Goal: Transaction & Acquisition: Book appointment/travel/reservation

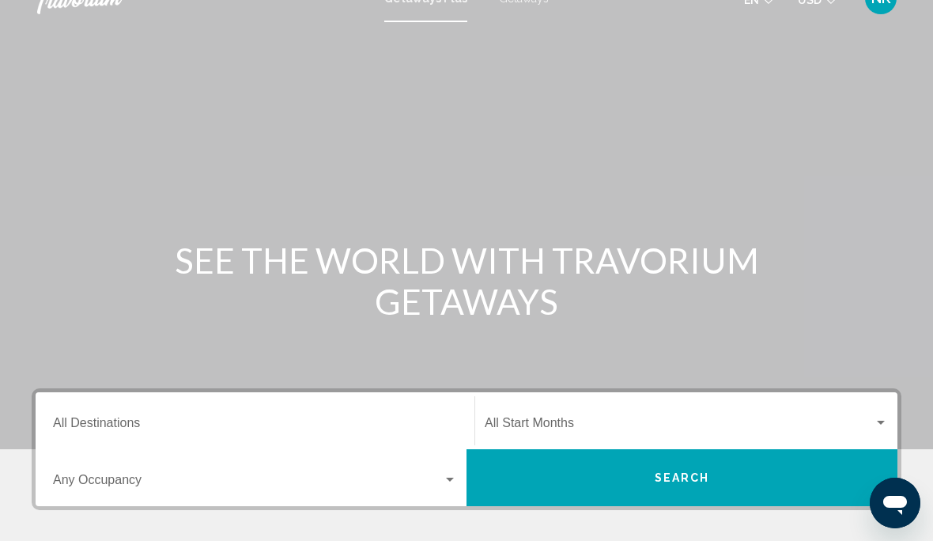
scroll to position [51, 0]
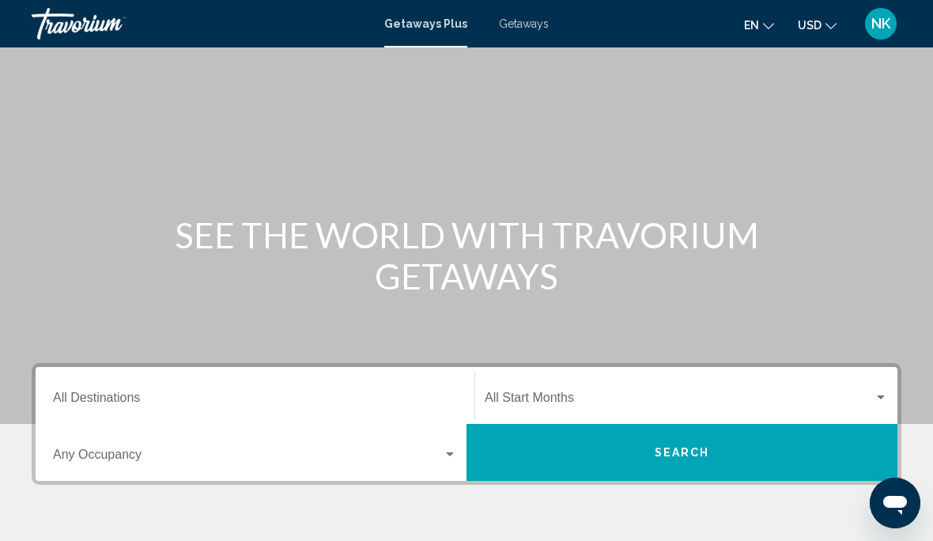
click at [90, 406] on input "Destination All Destinations" at bounding box center [255, 401] width 404 height 14
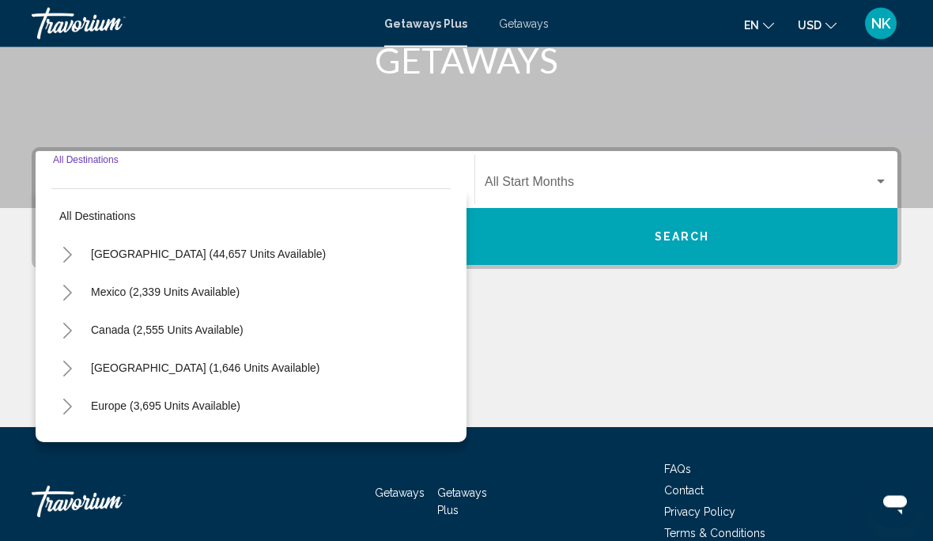
scroll to position [285, 0]
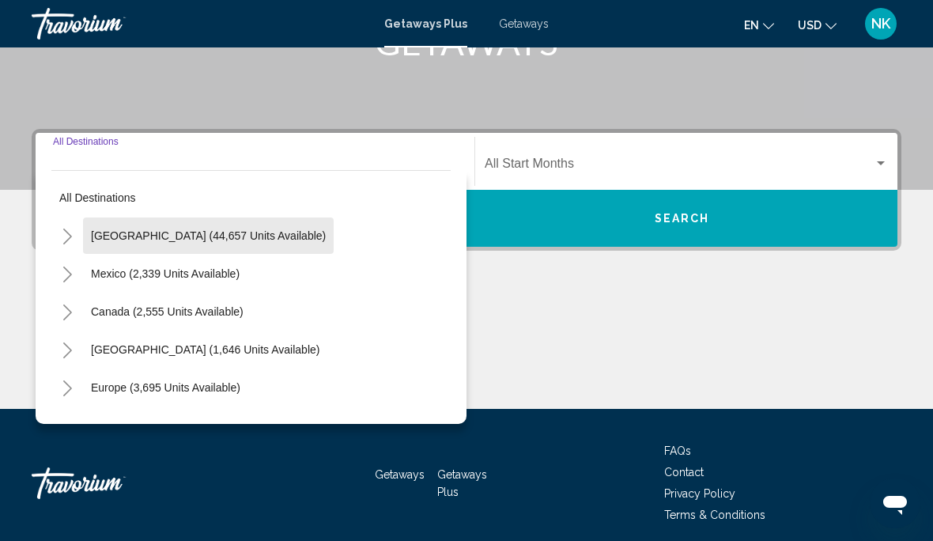
click at [233, 229] on span "[GEOGRAPHIC_DATA] (44,657 units available)" at bounding box center [208, 235] width 235 height 13
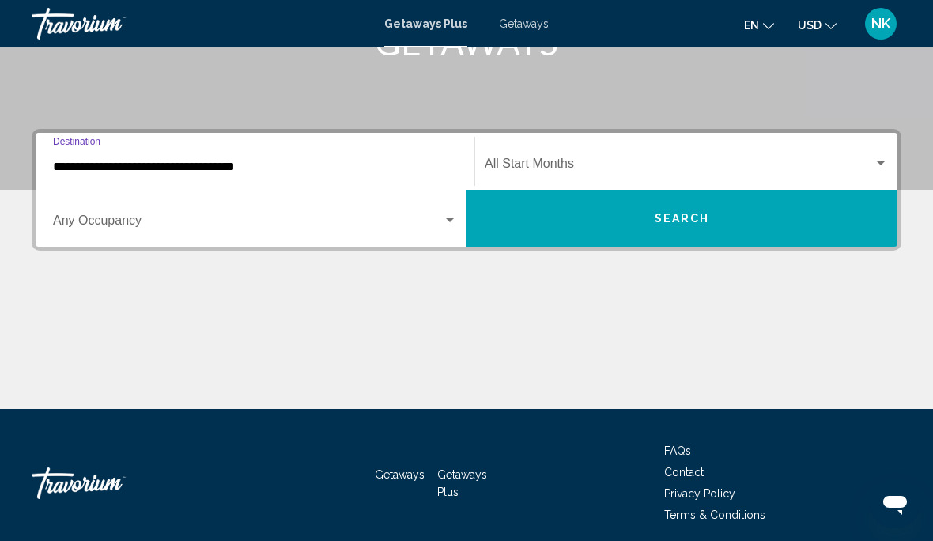
click at [210, 162] on input "**********" at bounding box center [255, 167] width 404 height 14
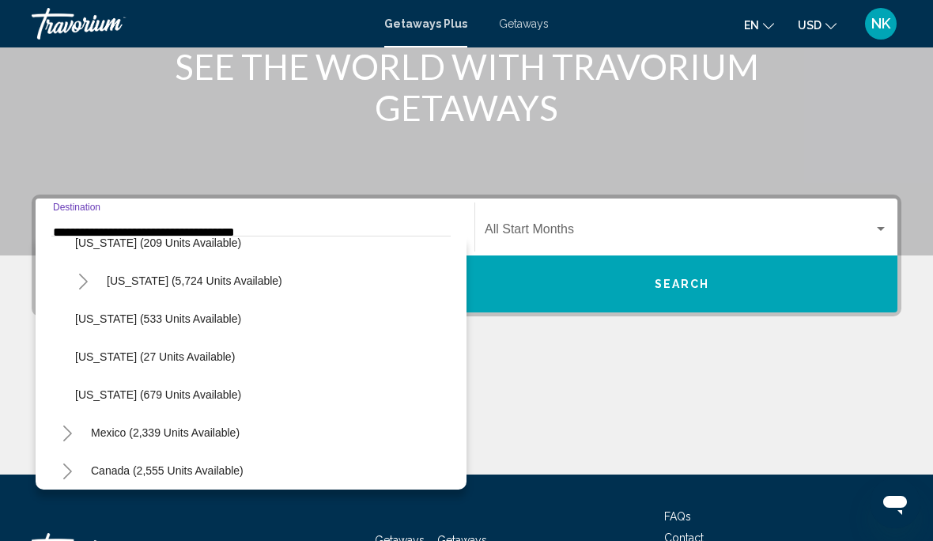
scroll to position [1427, 0]
click at [197, 312] on span "[US_STATE] (533 units available)" at bounding box center [158, 317] width 166 height 13
type input "**********"
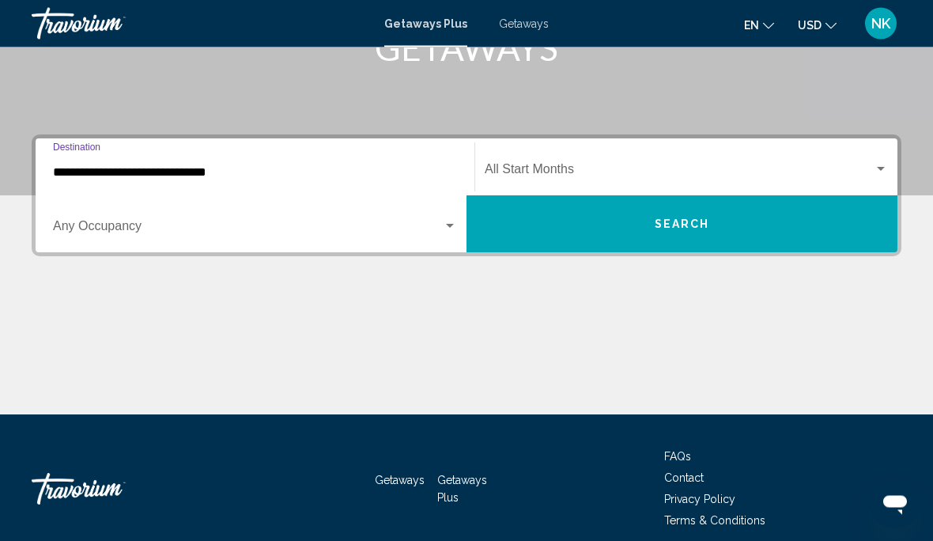
scroll to position [285, 0]
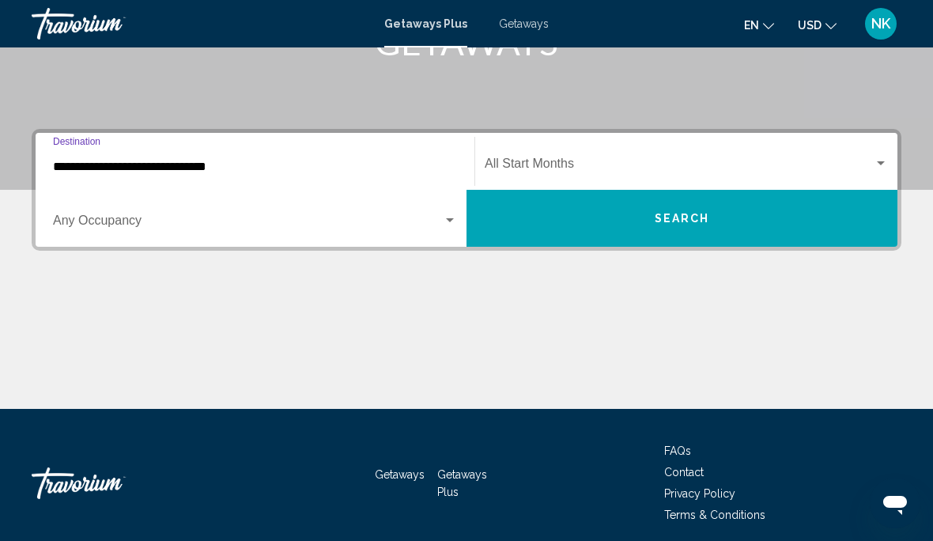
click at [518, 167] on span "Search widget" at bounding box center [679, 167] width 389 height 14
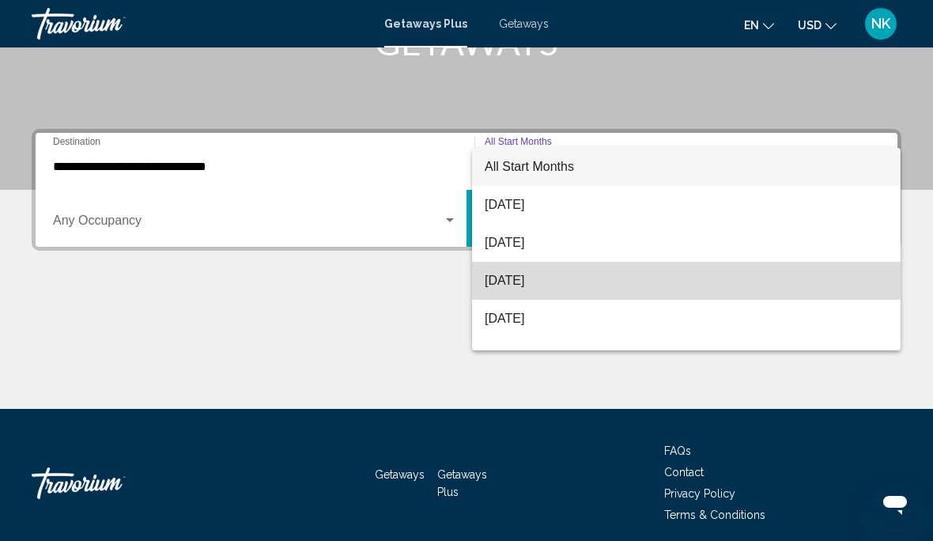
click at [539, 274] on span "[DATE]" at bounding box center [686, 281] width 403 height 38
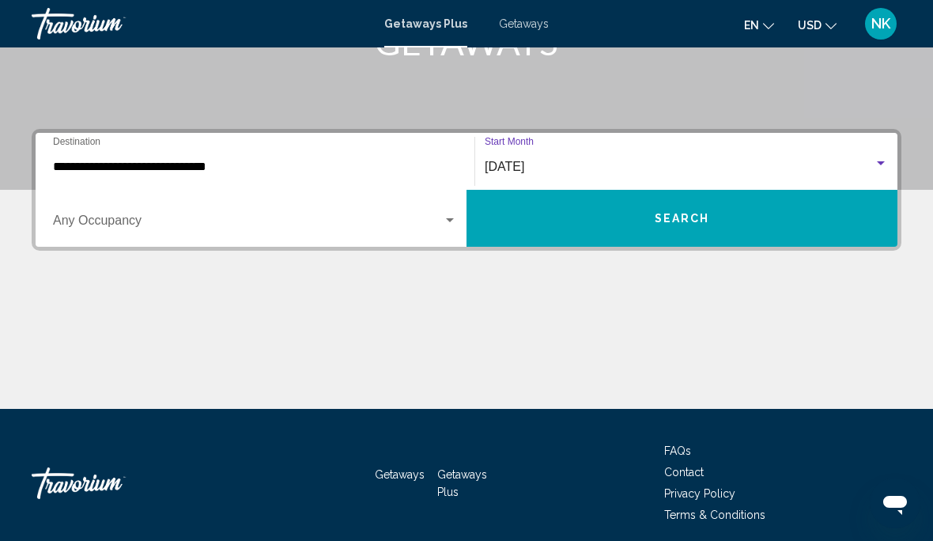
click at [682, 230] on button "Search" at bounding box center [682, 218] width 431 height 57
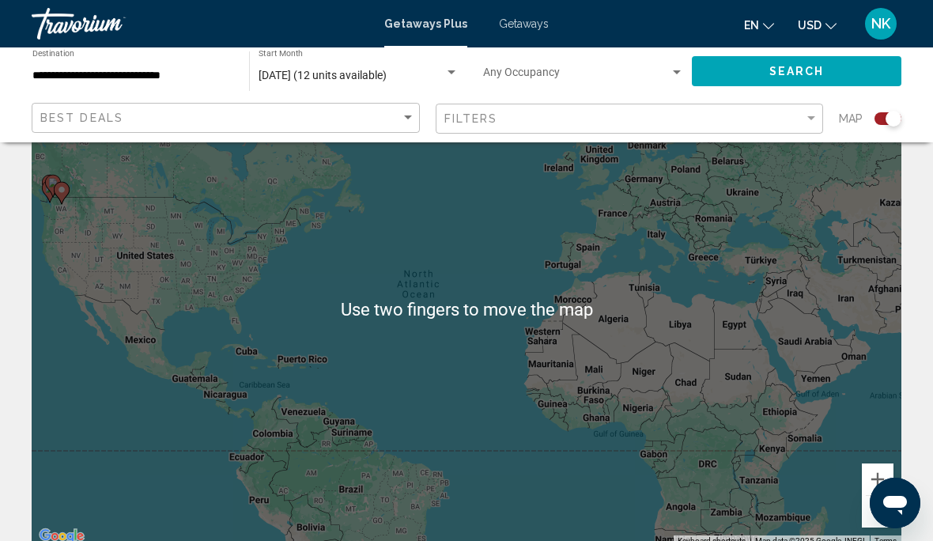
scroll to position [85, 0]
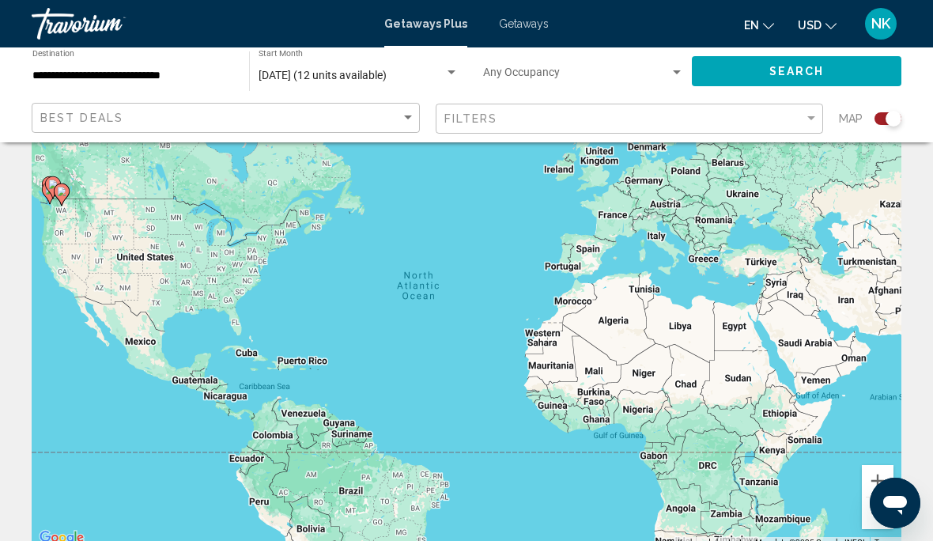
click at [534, 22] on span "Getaways" at bounding box center [524, 23] width 50 height 13
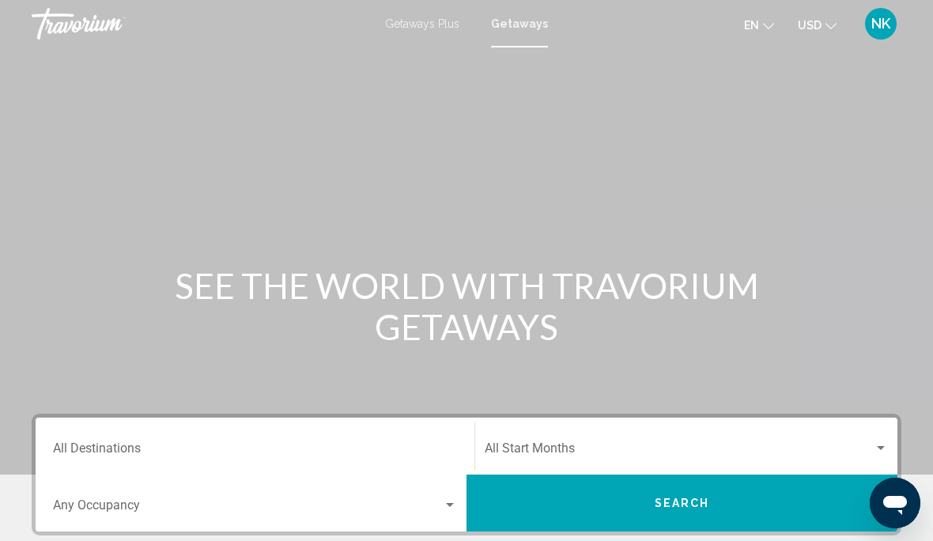
click at [111, 454] on input "Destination All Destinations" at bounding box center [255, 451] width 404 height 14
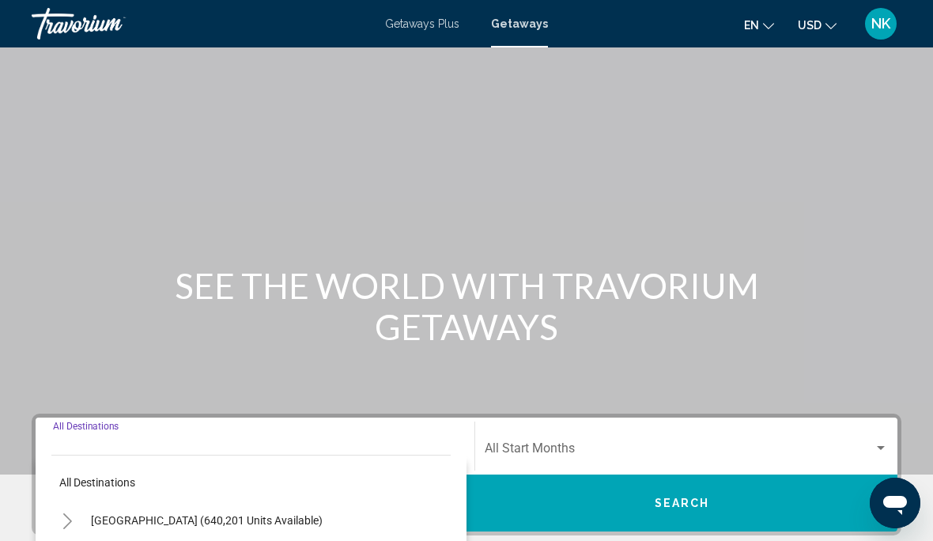
scroll to position [346, 0]
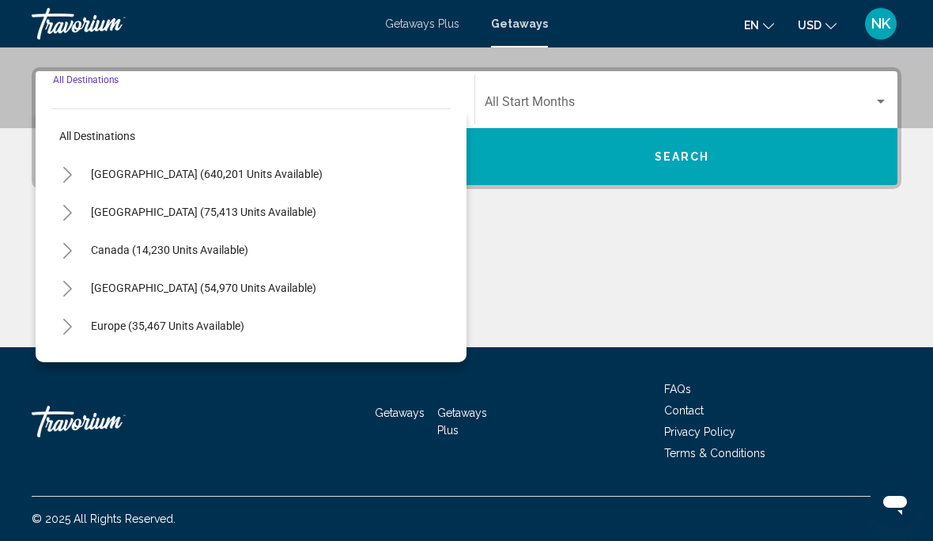
click at [277, 163] on button "[GEOGRAPHIC_DATA] (640,201 units available)" at bounding box center [207, 174] width 248 height 36
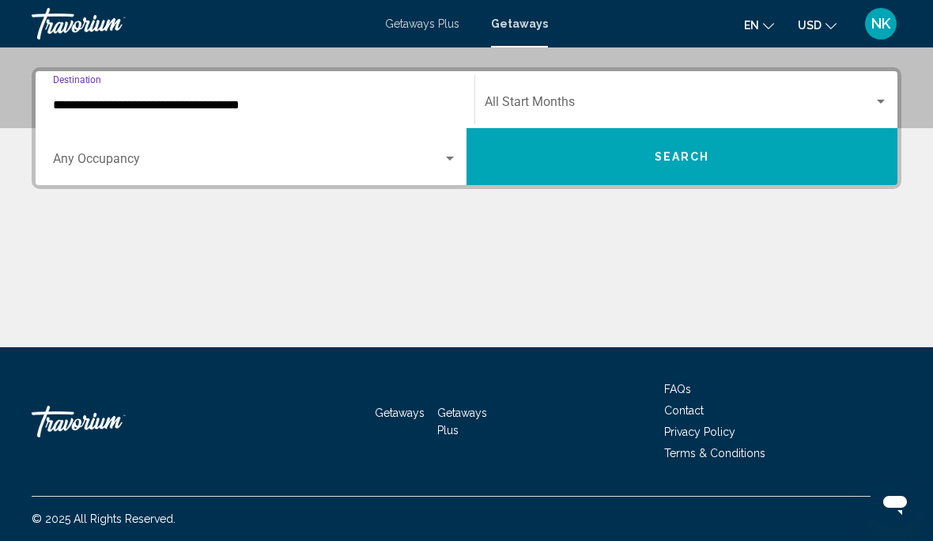
click at [262, 164] on span "Search widget" at bounding box center [248, 162] width 390 height 14
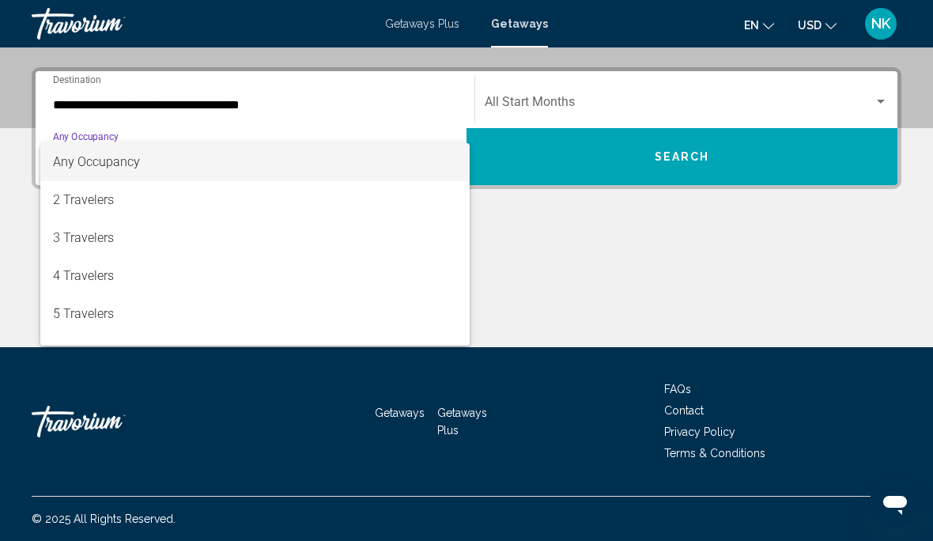
click at [210, 101] on div at bounding box center [466, 270] width 933 height 541
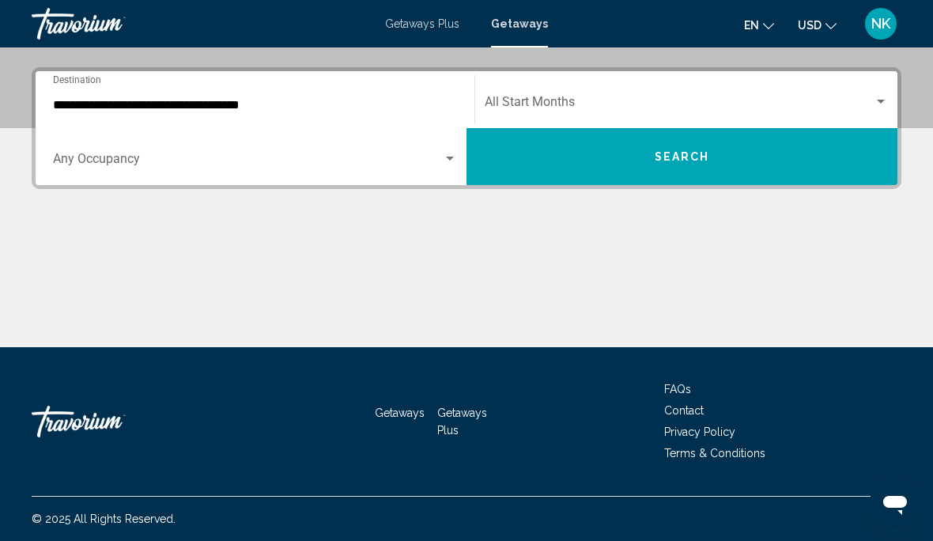
click at [157, 109] on input "**********" at bounding box center [255, 105] width 404 height 14
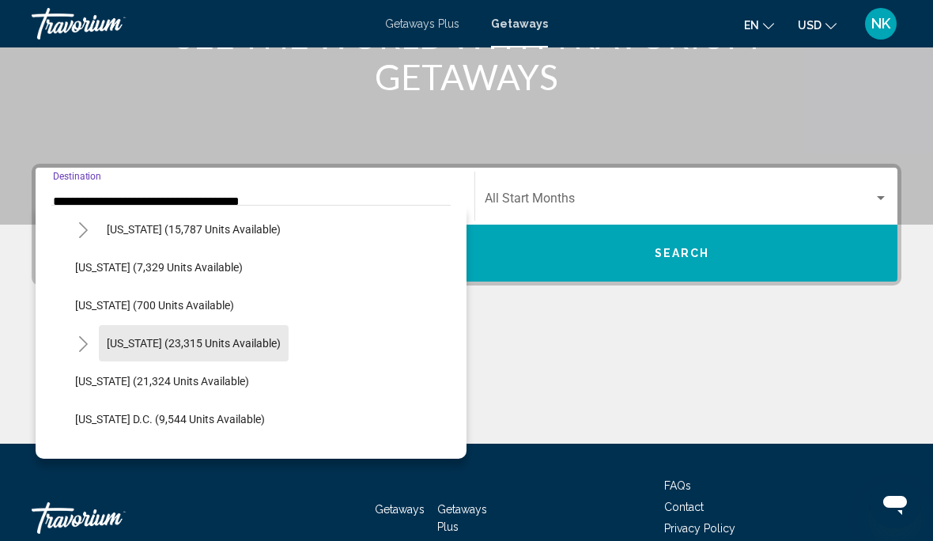
scroll to position [1450, 0]
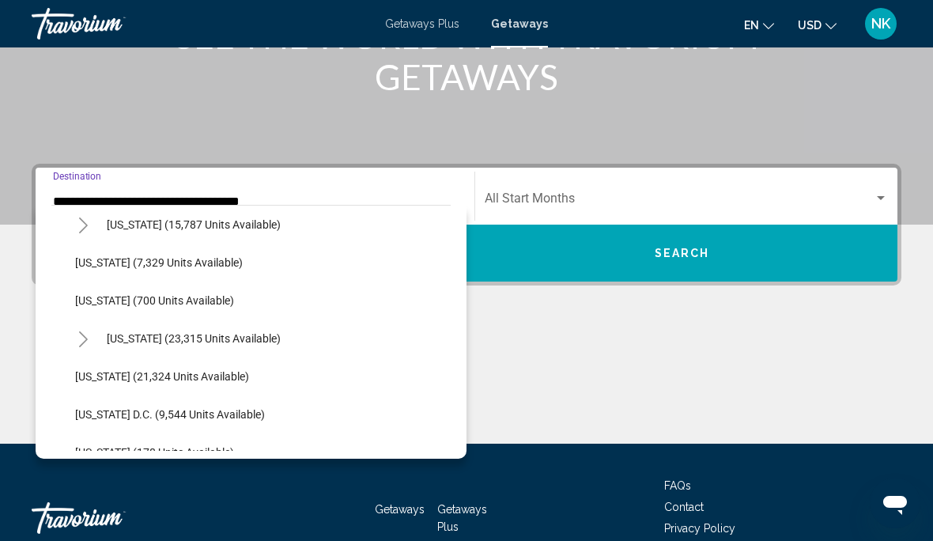
click at [209, 384] on button "Washington (21,324 units available)" at bounding box center [162, 376] width 190 height 36
type input "**********"
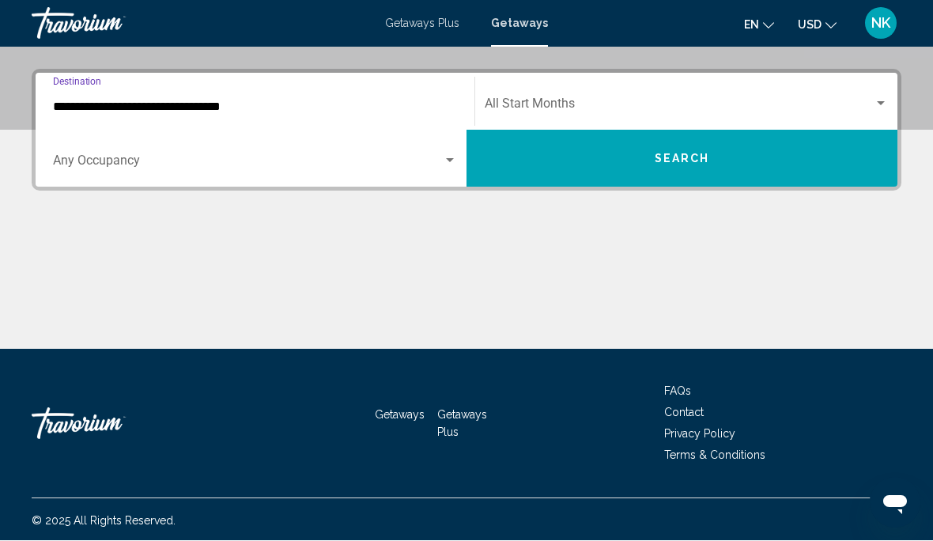
scroll to position [346, 0]
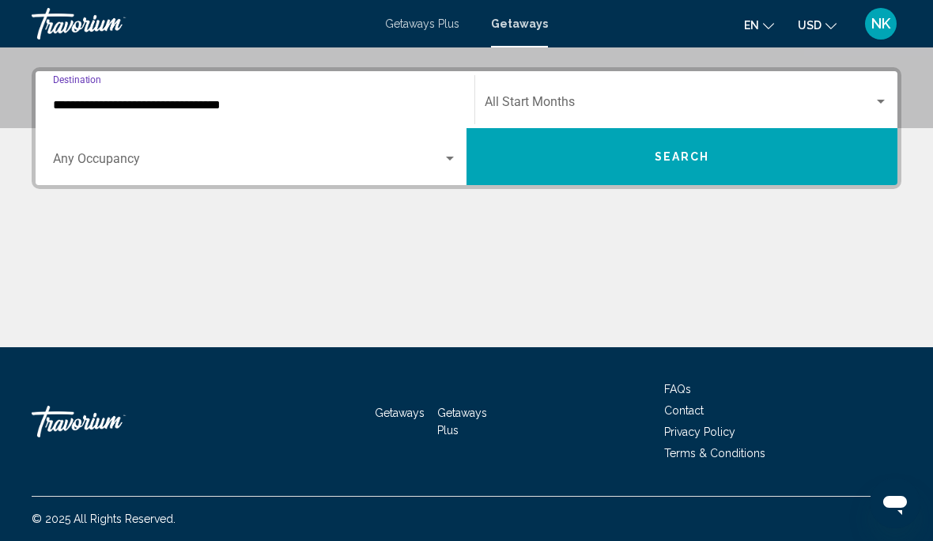
click at [538, 86] on div "Start Month All Start Months" at bounding box center [686, 100] width 403 height 50
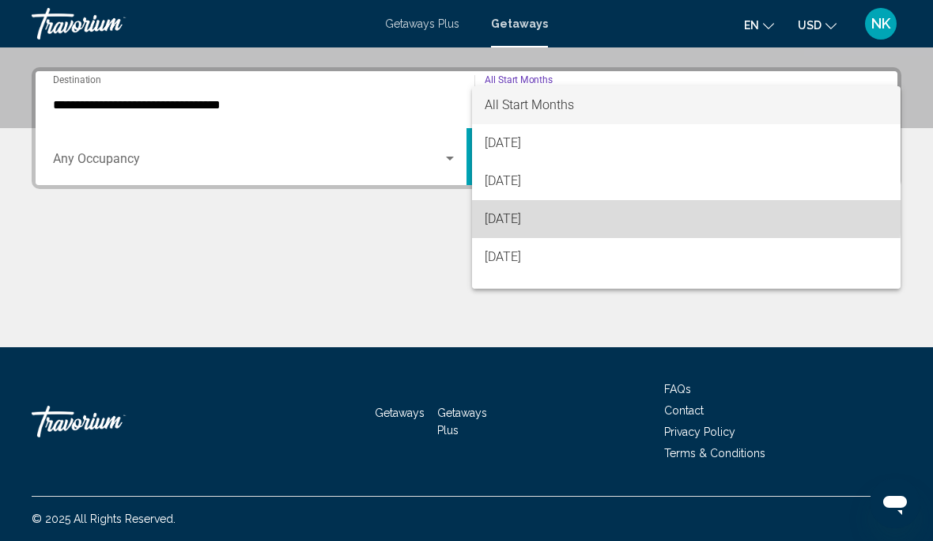
click at [535, 211] on span "[DATE]" at bounding box center [686, 219] width 403 height 38
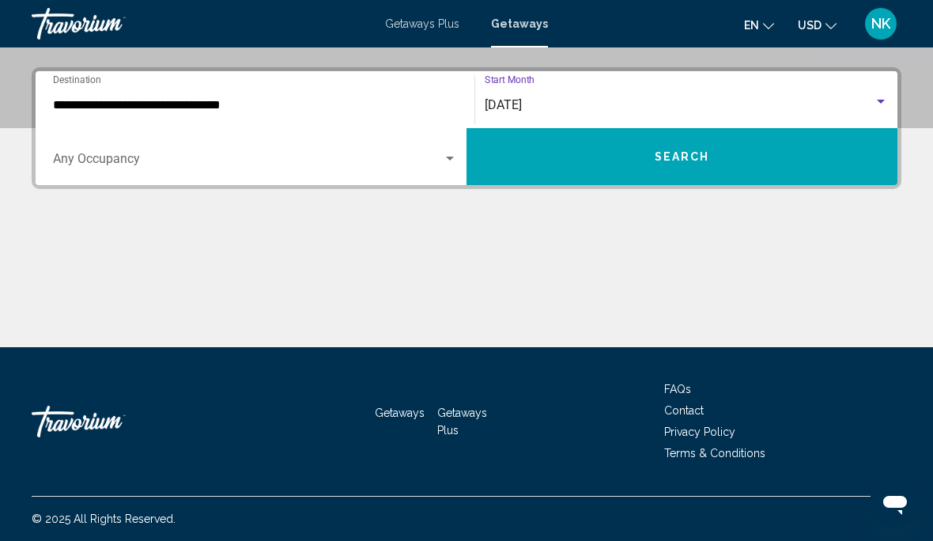
click at [685, 151] on span "Search" at bounding box center [682, 157] width 55 height 13
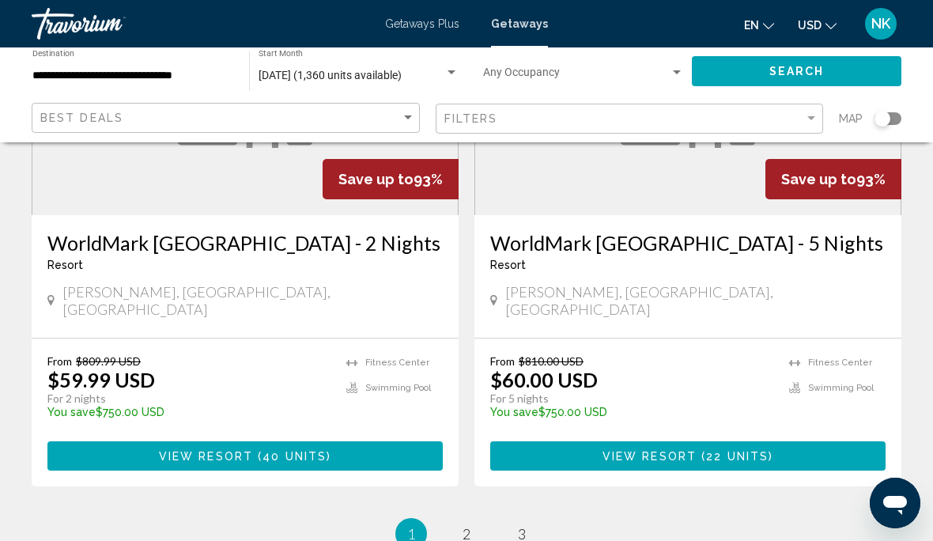
scroll to position [3053, 0]
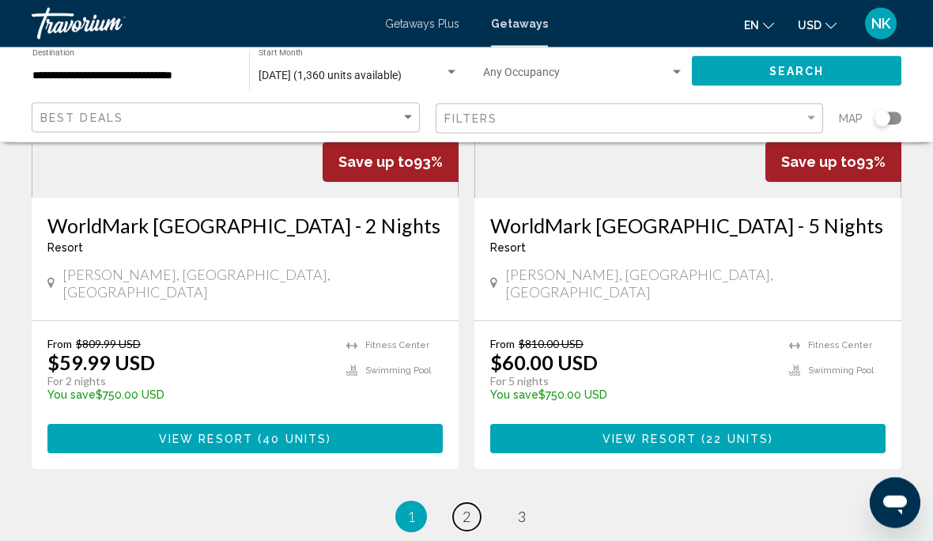
click at [479, 504] on link "page 2" at bounding box center [467, 518] width 28 height 28
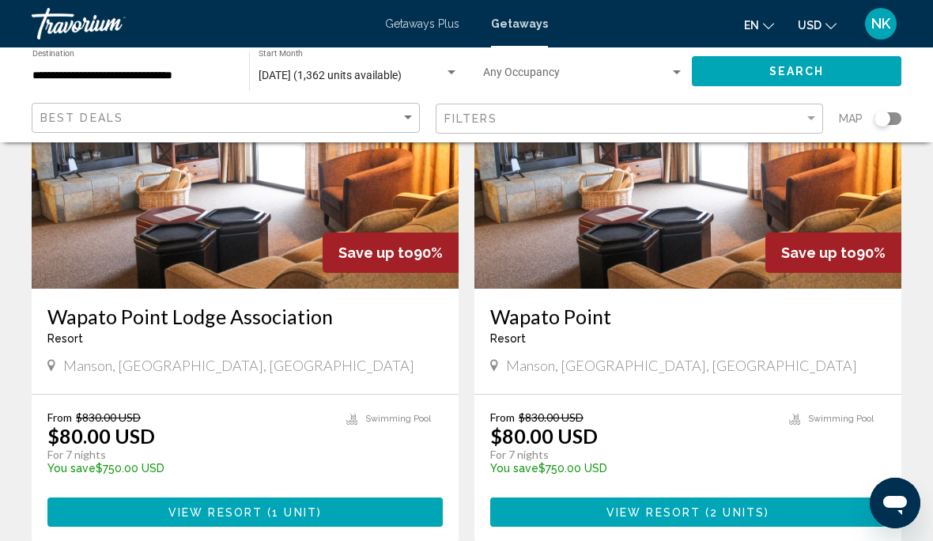
scroll to position [185, 0]
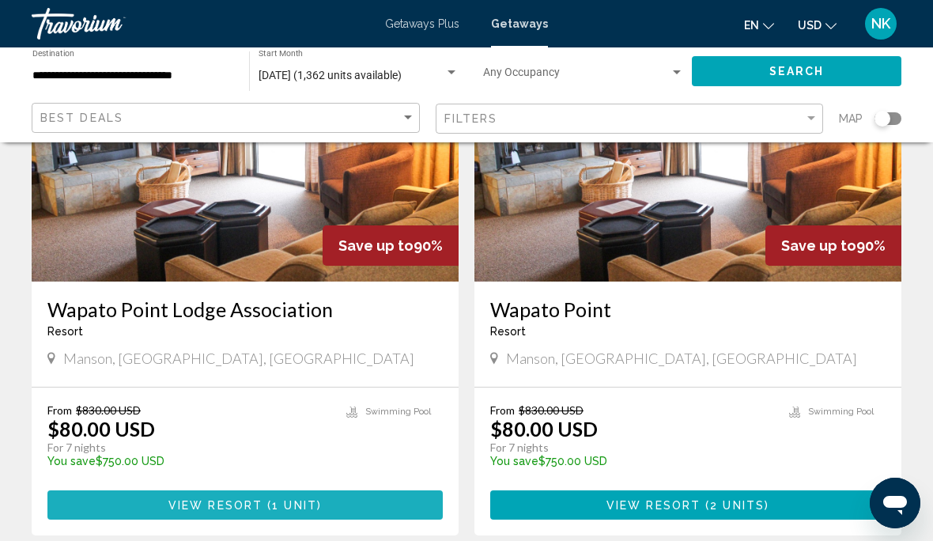
click at [230, 511] on span "View Resort" at bounding box center [215, 505] width 94 height 13
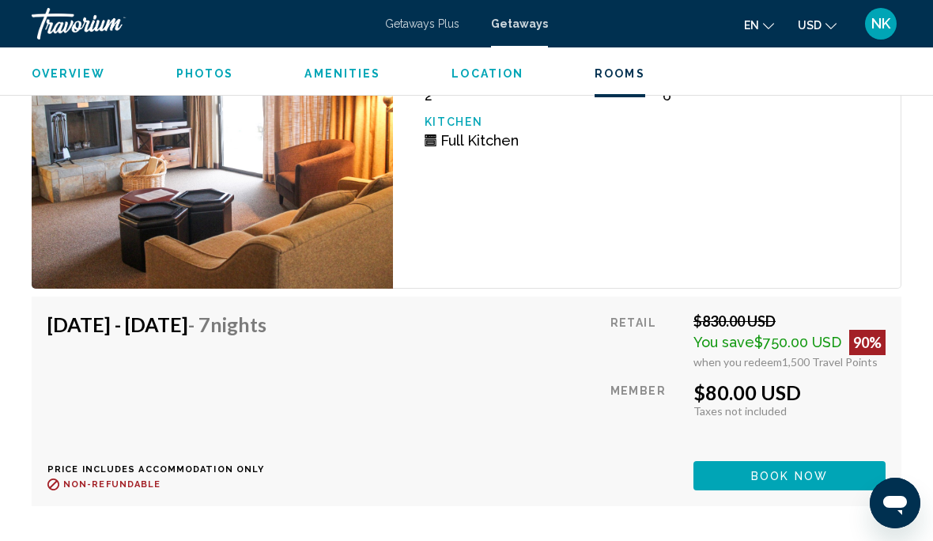
scroll to position [3203, 0]
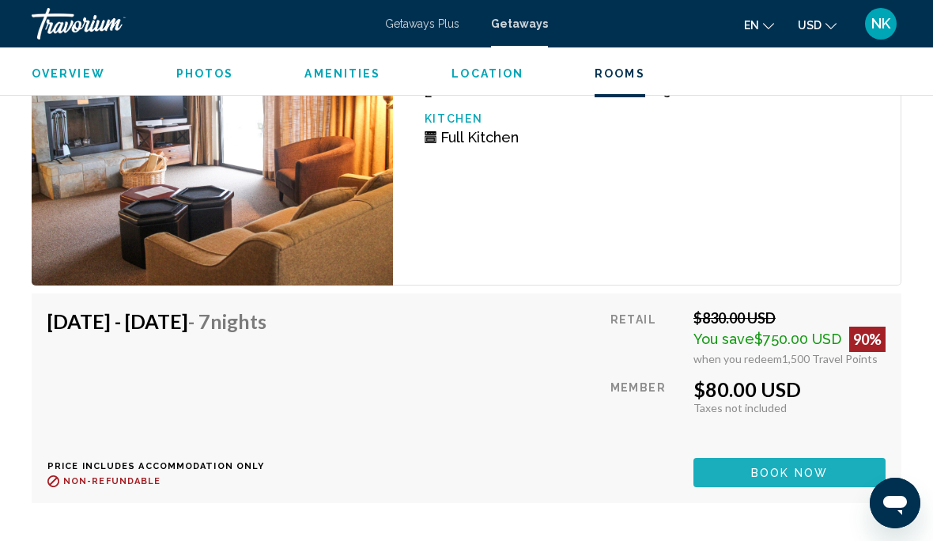
click at [767, 459] on button "Book now" at bounding box center [789, 472] width 192 height 29
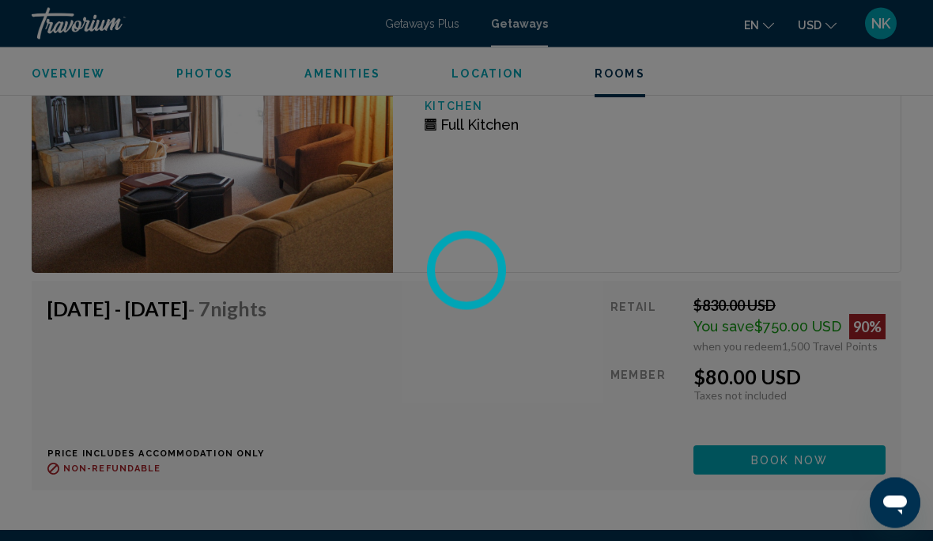
scroll to position [3218, 0]
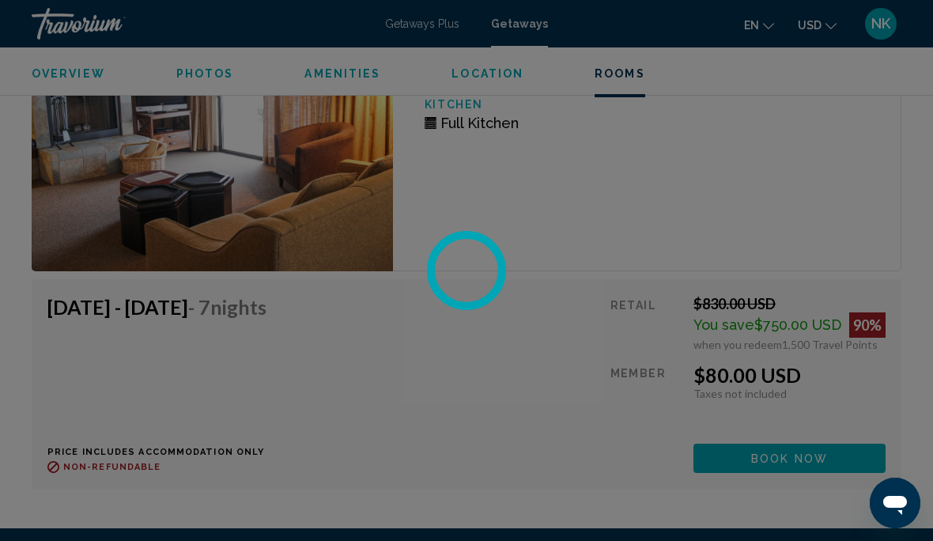
click at [796, 451] on div at bounding box center [466, 270] width 933 height 541
click at [788, 461] on div at bounding box center [466, 270] width 933 height 541
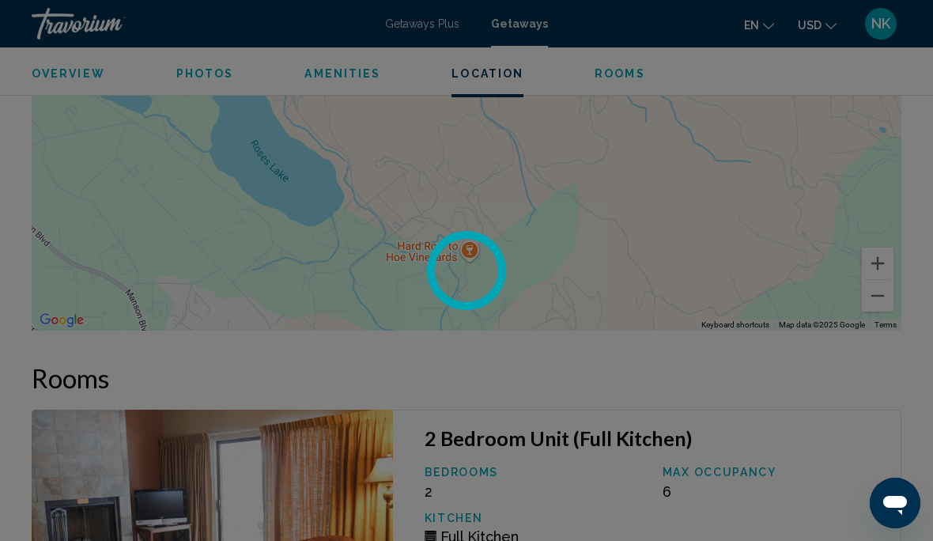
scroll to position [2801, 0]
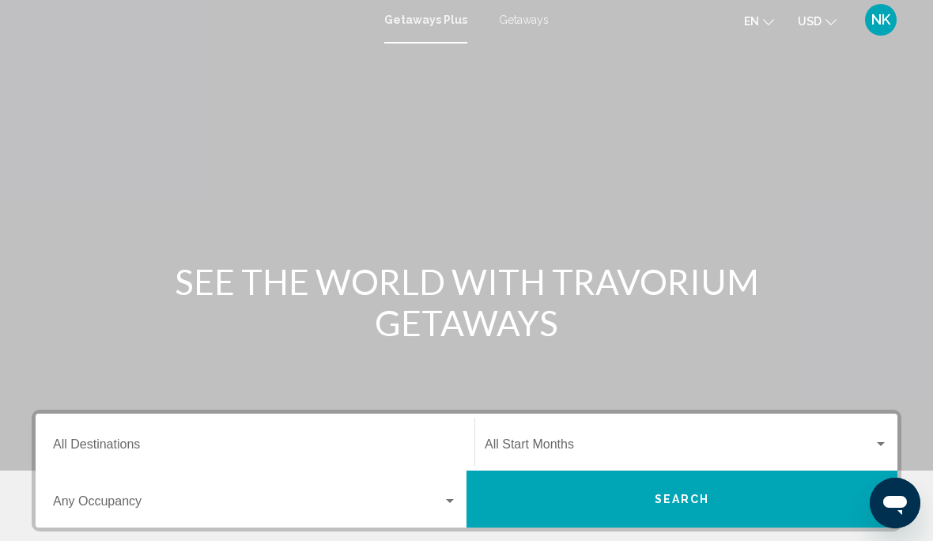
scroll to position [5, 0]
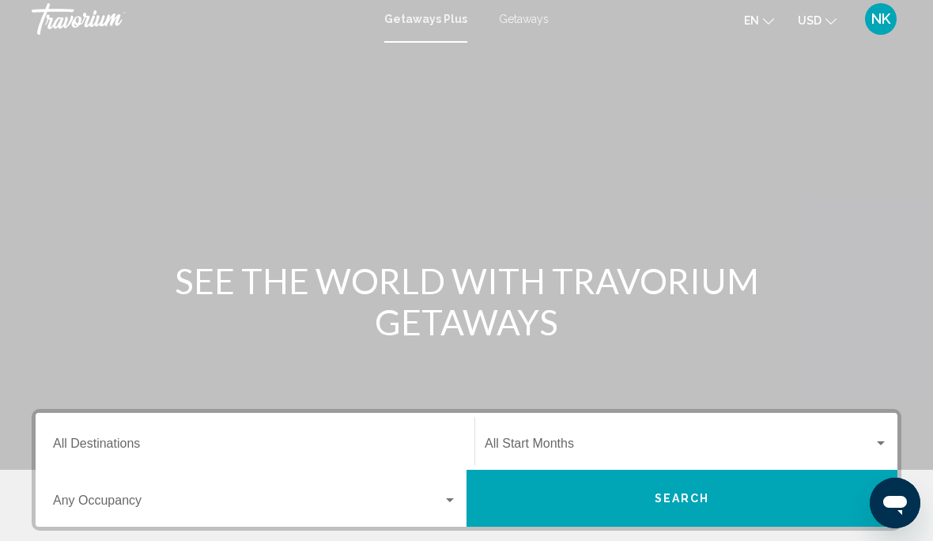
click at [520, 15] on span "Getaways" at bounding box center [524, 19] width 50 height 13
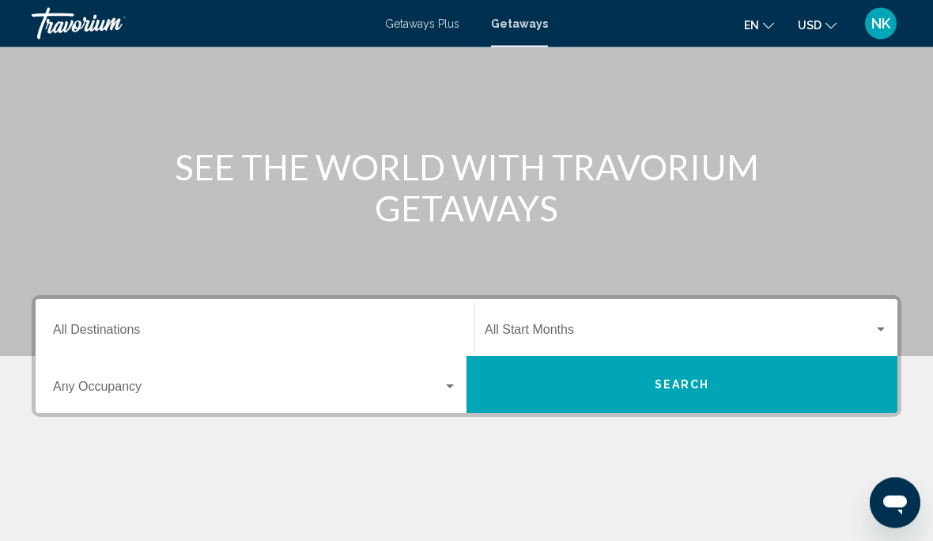
scroll to position [123, 0]
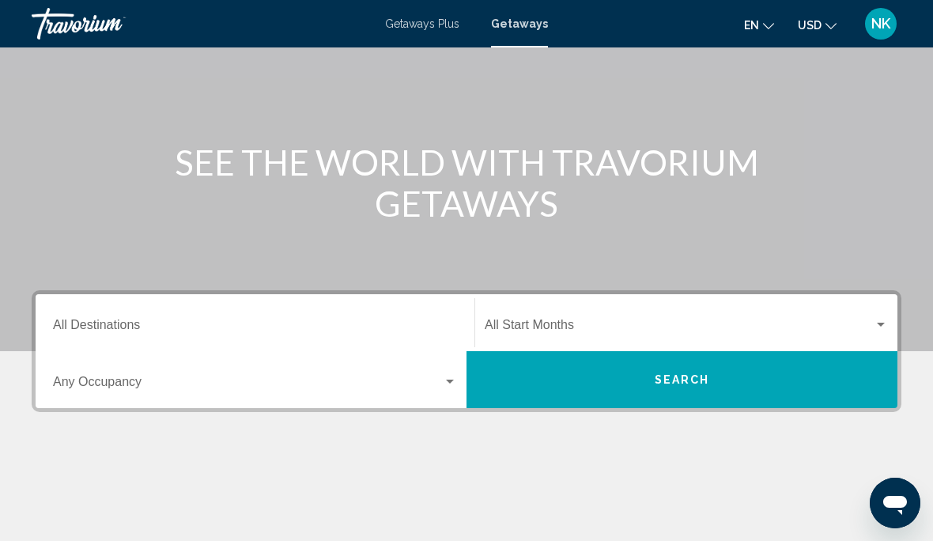
click at [118, 324] on input "Destination All Destinations" at bounding box center [255, 328] width 404 height 14
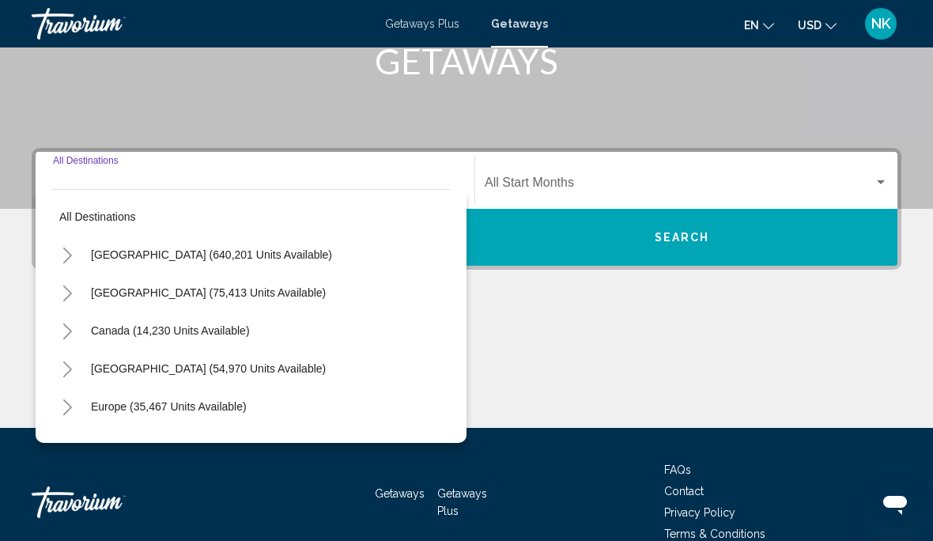
scroll to position [285, 0]
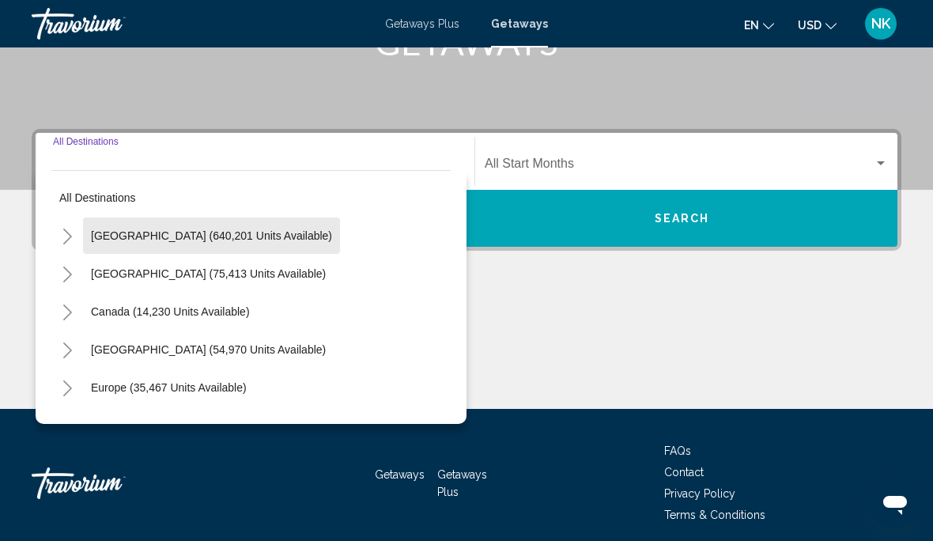
click at [249, 228] on button "[GEOGRAPHIC_DATA] (640,201 units available)" at bounding box center [211, 235] width 257 height 36
type input "**********"
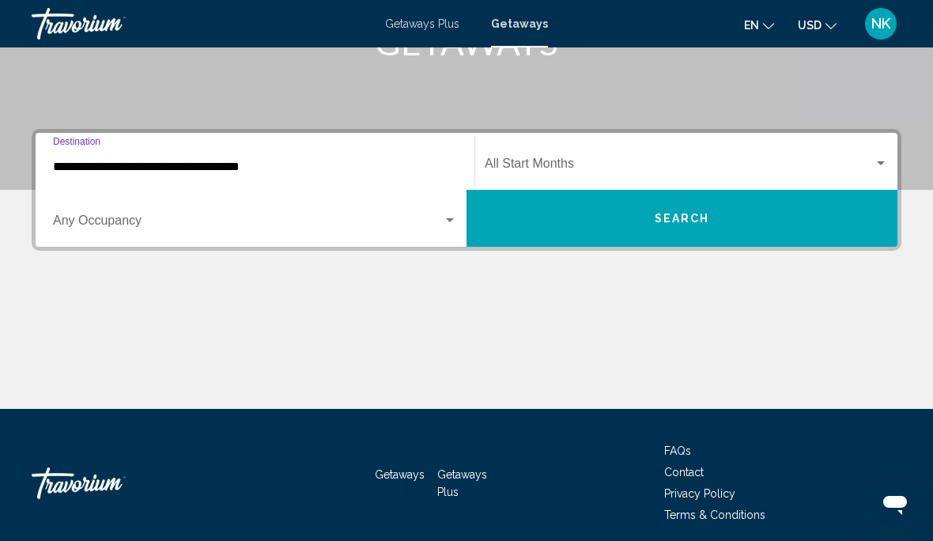
click at [214, 160] on input "**********" at bounding box center [255, 167] width 404 height 14
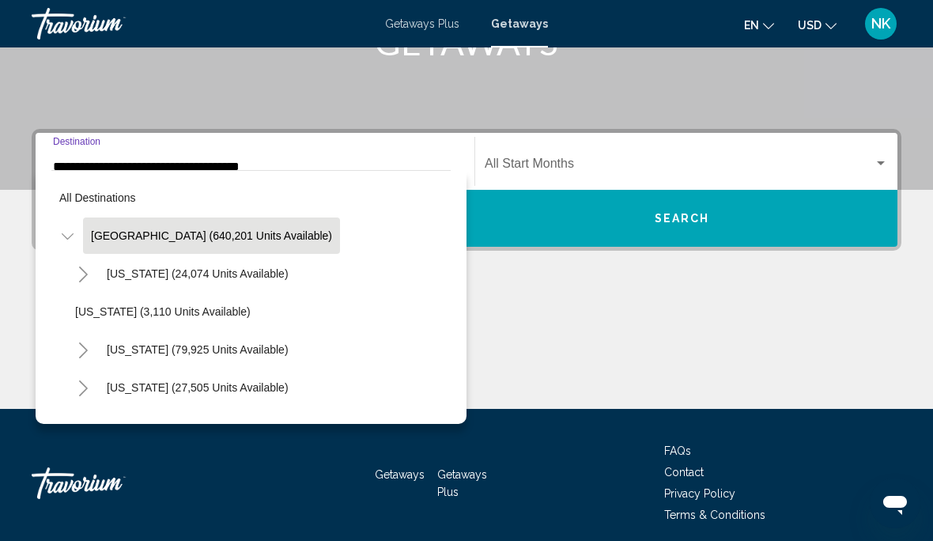
scroll to position [219, 0]
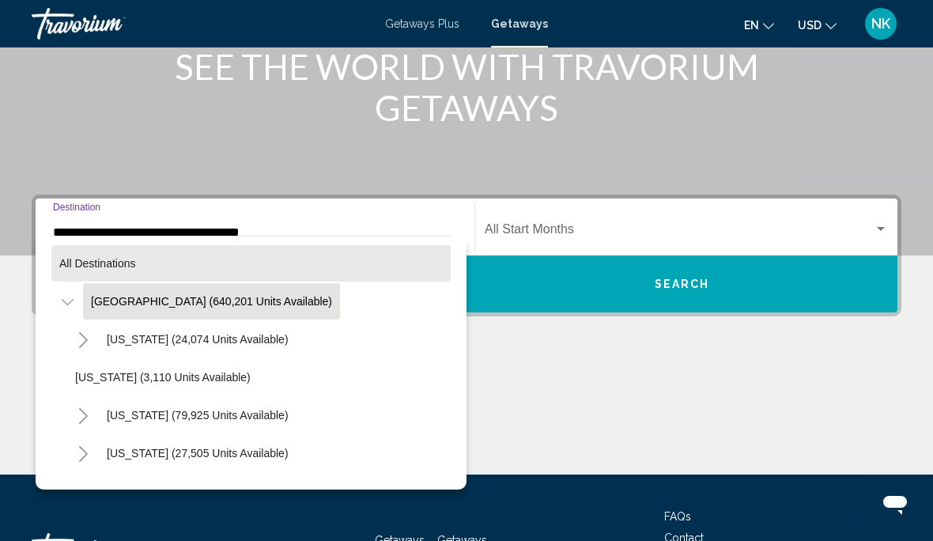
click at [266, 265] on button "All destinations" at bounding box center [250, 263] width 399 height 36
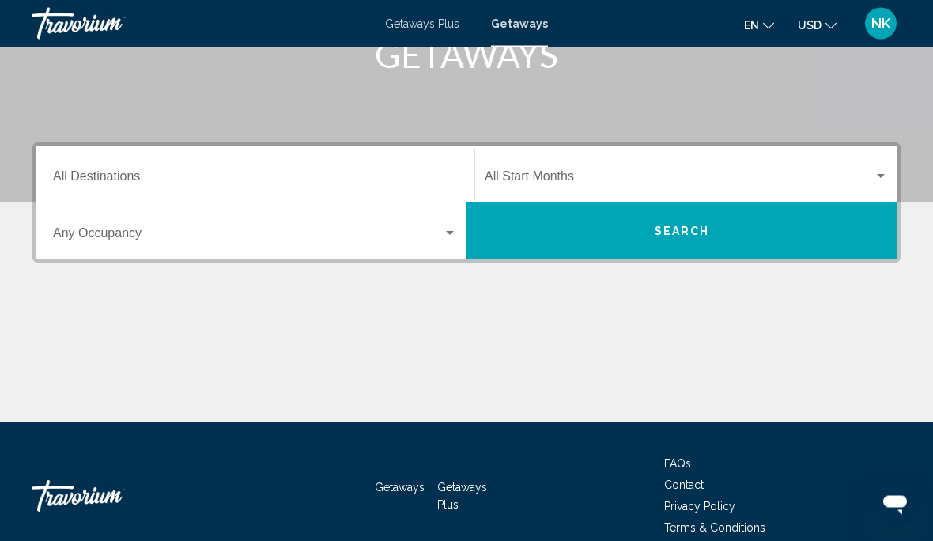
scroll to position [285, 0]
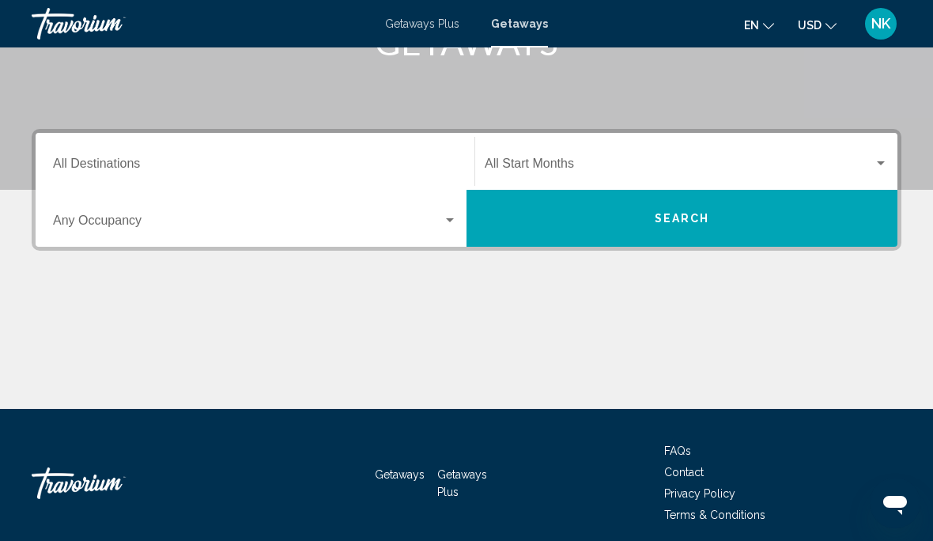
click at [141, 161] on input "Destination All Destinations" at bounding box center [255, 167] width 404 height 14
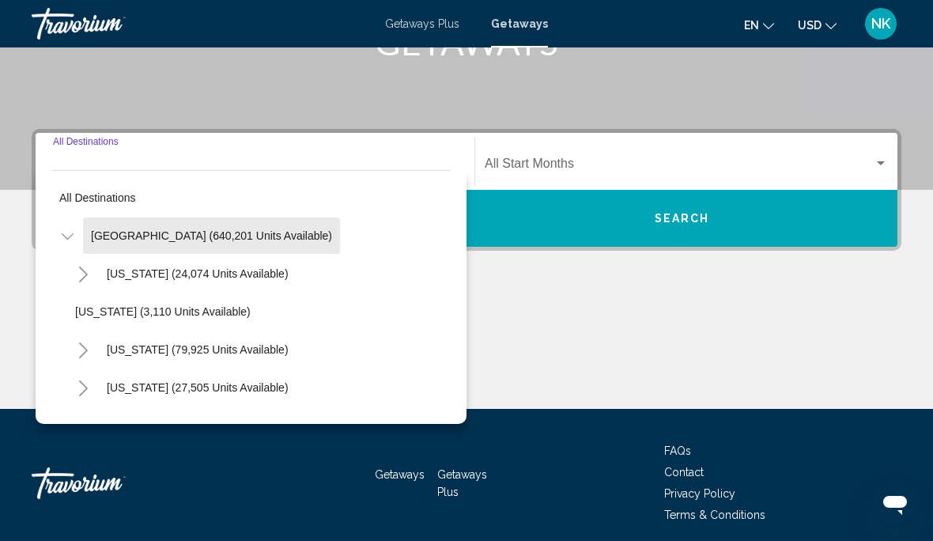
click at [239, 234] on span "[GEOGRAPHIC_DATA] (640,201 units available)" at bounding box center [211, 235] width 241 height 13
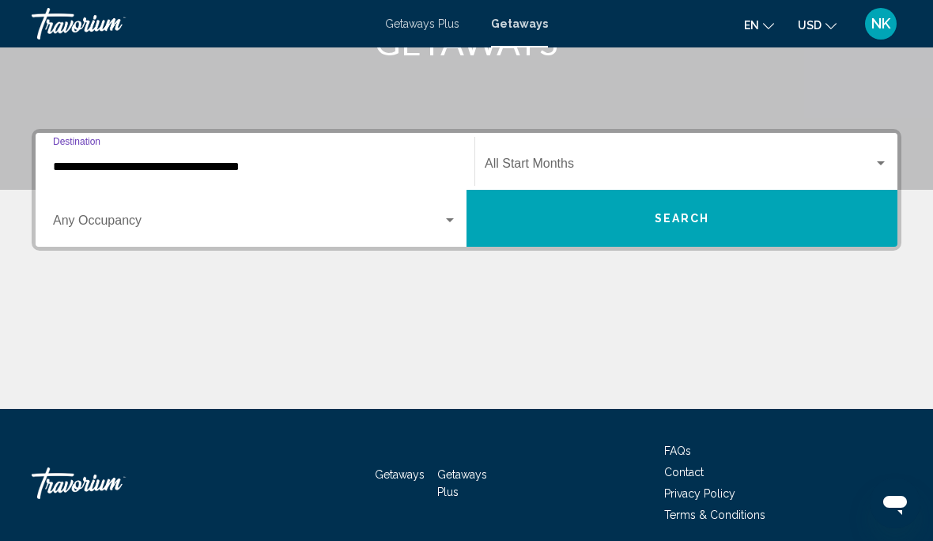
click at [198, 167] on input "**********" at bounding box center [255, 167] width 404 height 14
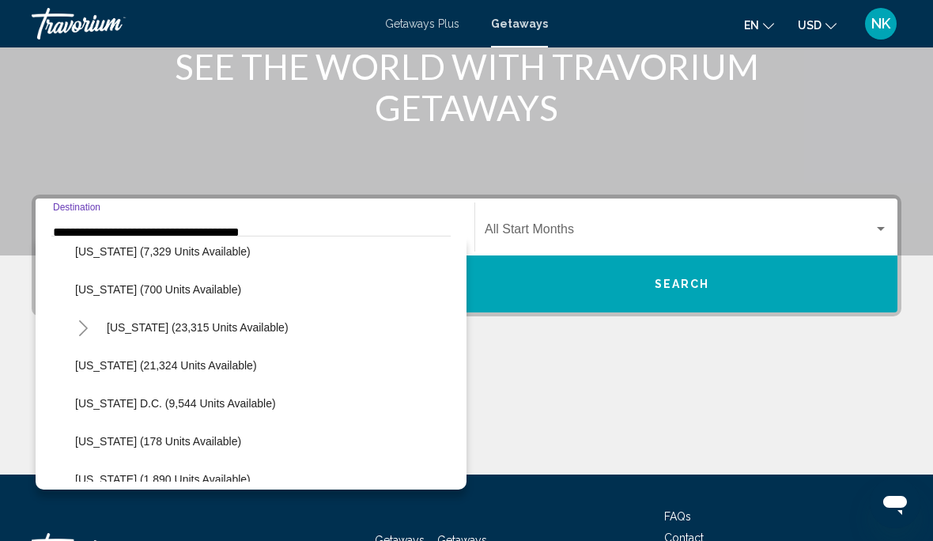
scroll to position [1502, 0]
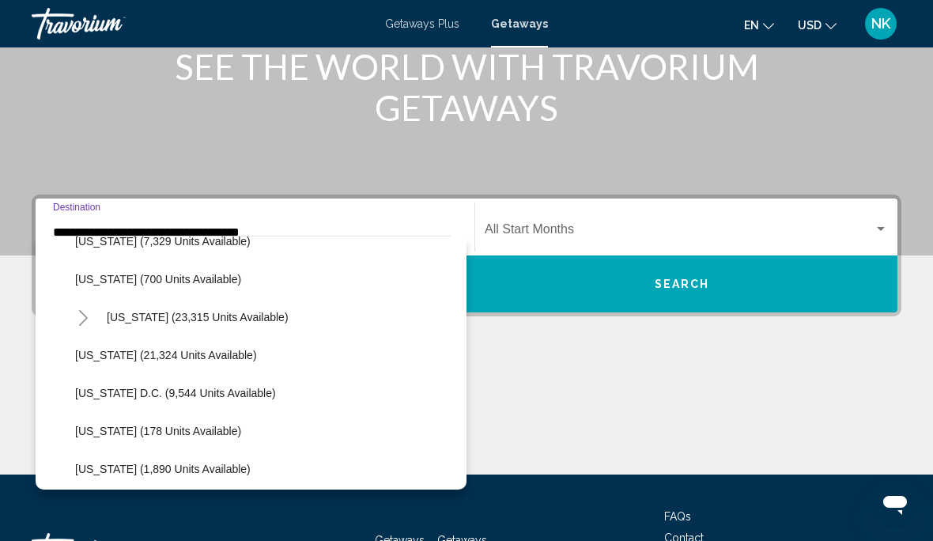
click at [211, 351] on span "Washington (21,324 units available)" at bounding box center [166, 355] width 182 height 13
type input "**********"
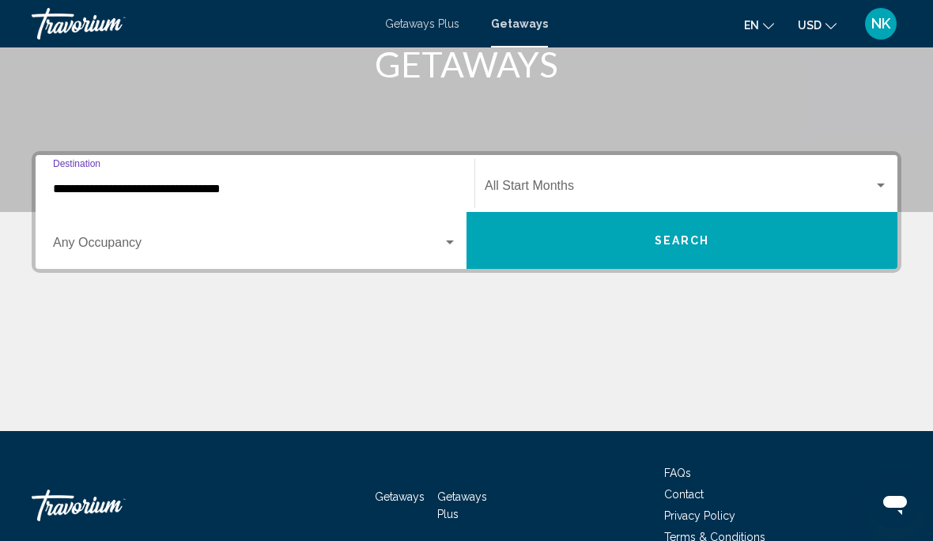
scroll to position [285, 0]
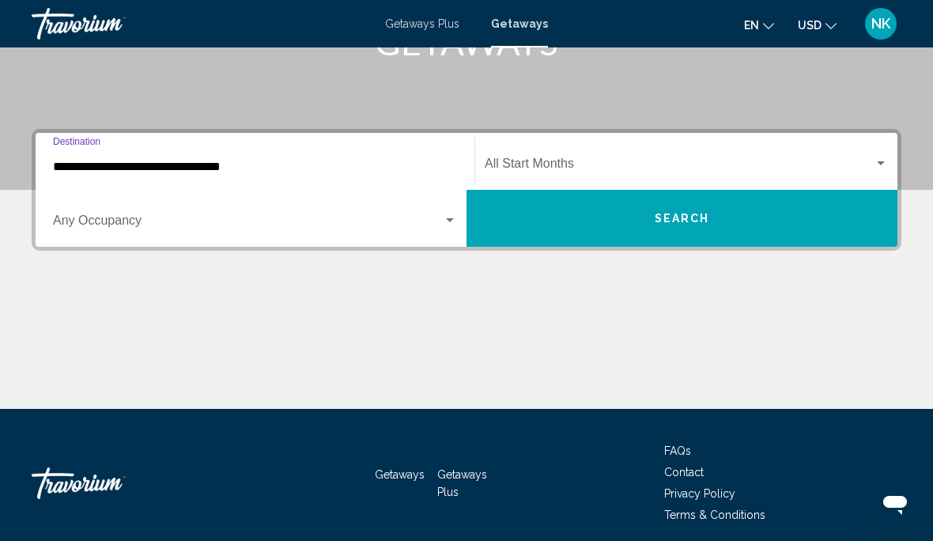
click at [650, 235] on button "Search" at bounding box center [682, 218] width 431 height 57
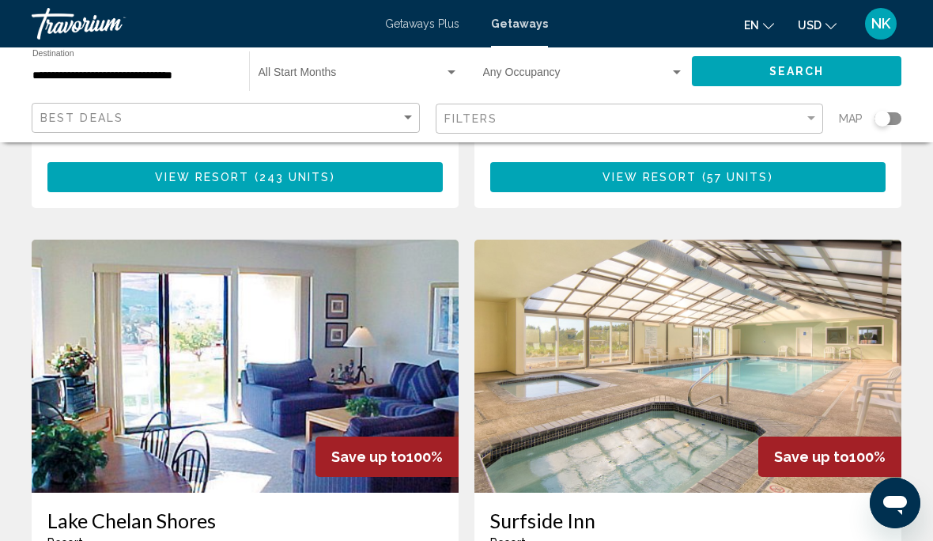
scroll to position [2765, 0]
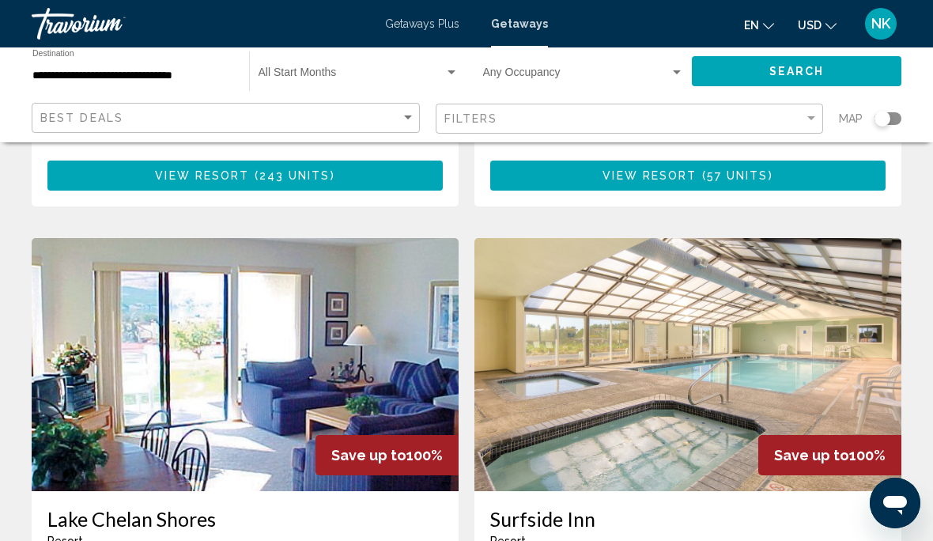
click at [240, 298] on img "Main content" at bounding box center [245, 364] width 427 height 253
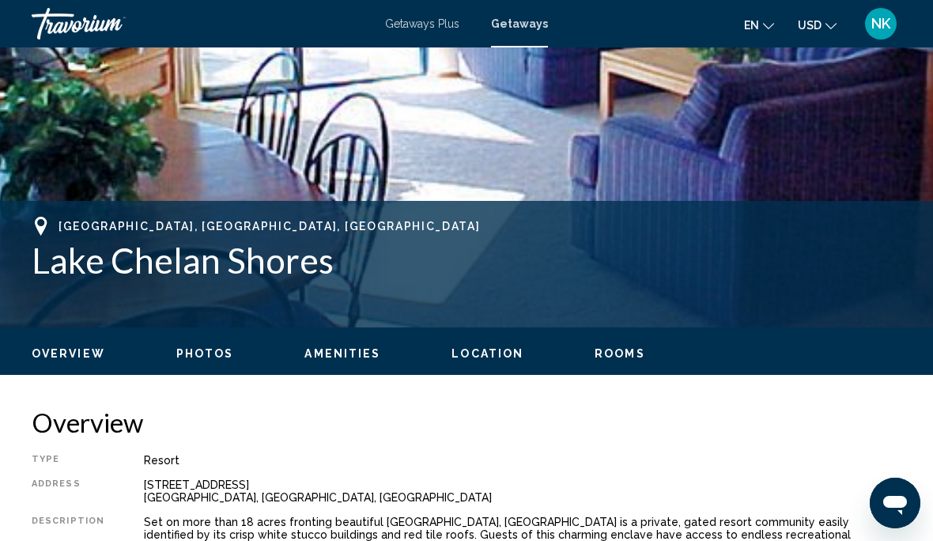
scroll to position [474, 0]
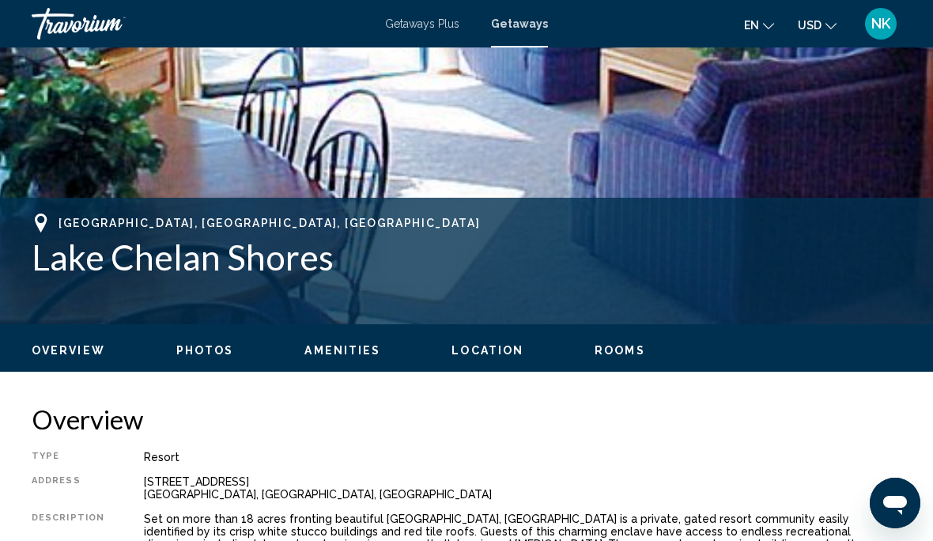
click at [618, 344] on span "Rooms" at bounding box center [620, 350] width 51 height 13
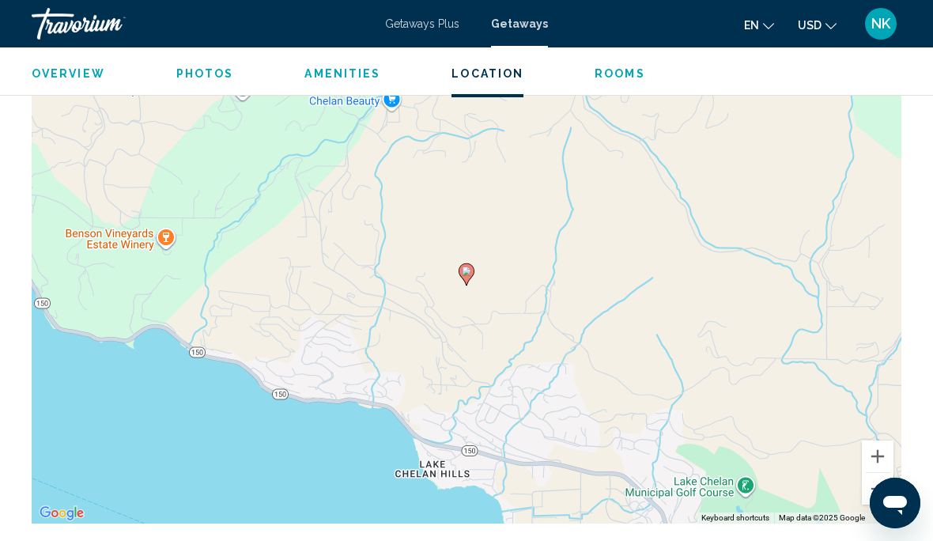
scroll to position [2185, 0]
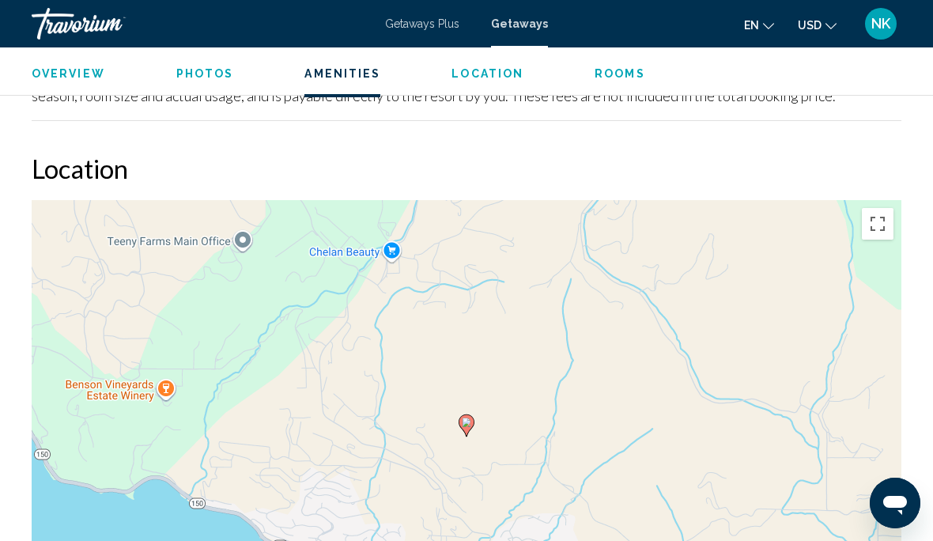
click at [880, 215] on button "Toggle fullscreen view" at bounding box center [878, 224] width 32 height 32
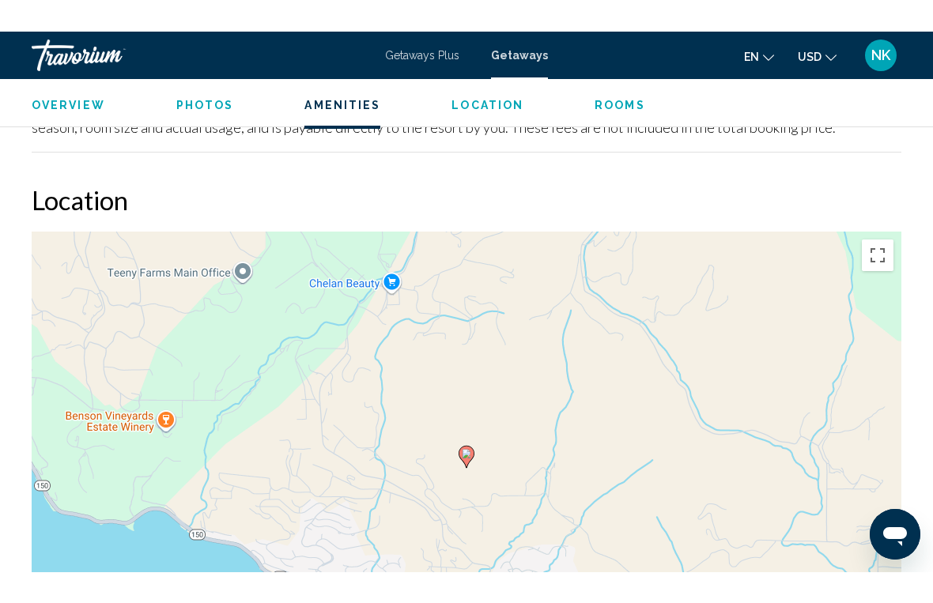
scroll to position [19, 0]
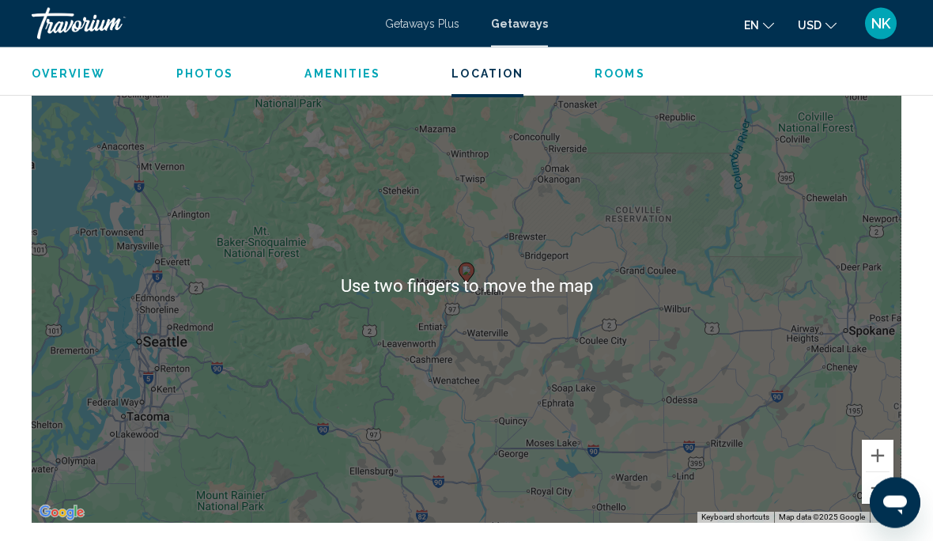
scroll to position [2111, 0]
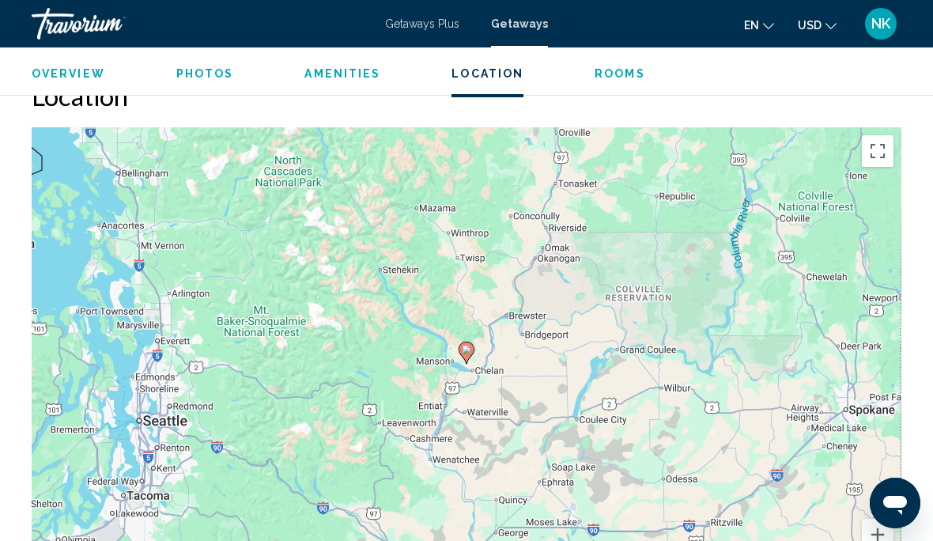
click at [618, 62] on div "Overview Photos Amenities Location Rooms Search" at bounding box center [466, 71] width 933 height 49
click at [193, 75] on span "Photos" at bounding box center [205, 73] width 58 height 13
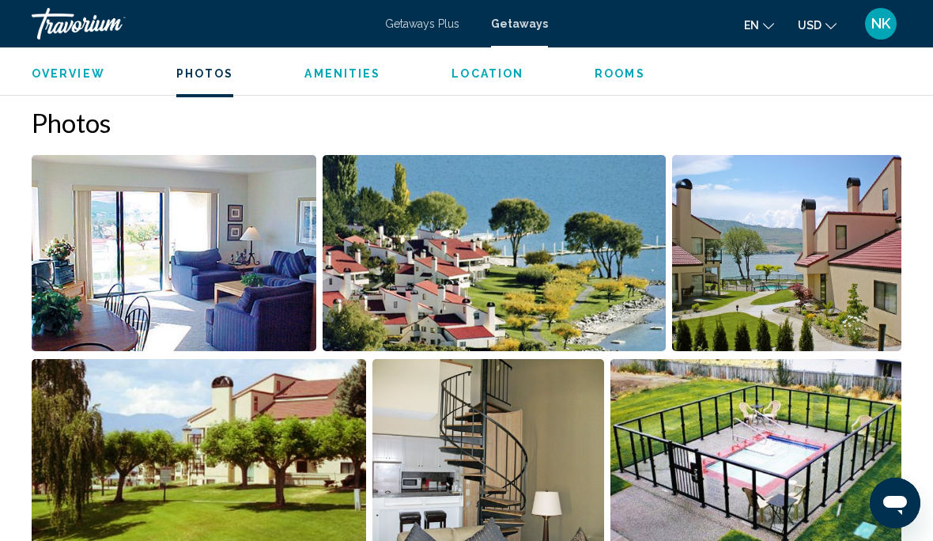
scroll to position [996, 0]
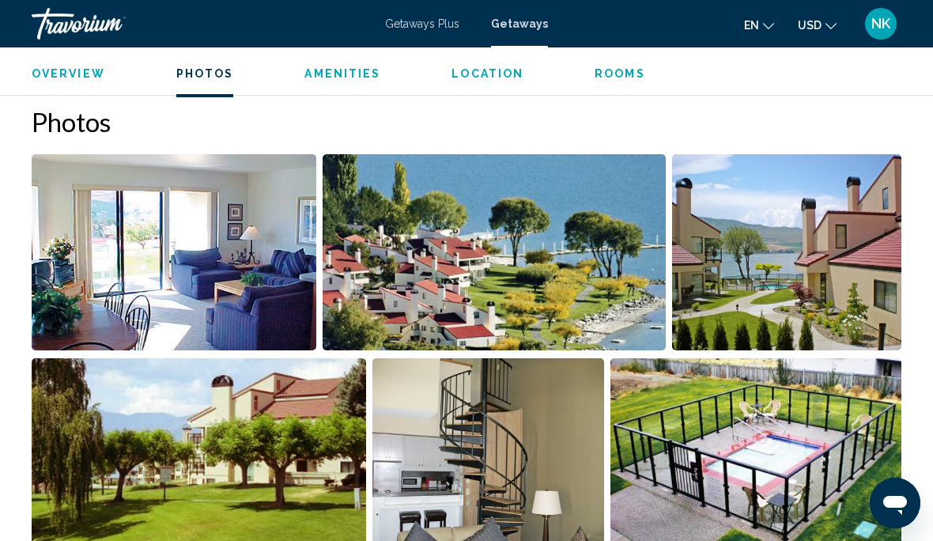
click at [195, 258] on img "Open full-screen image slider" at bounding box center [174, 252] width 285 height 196
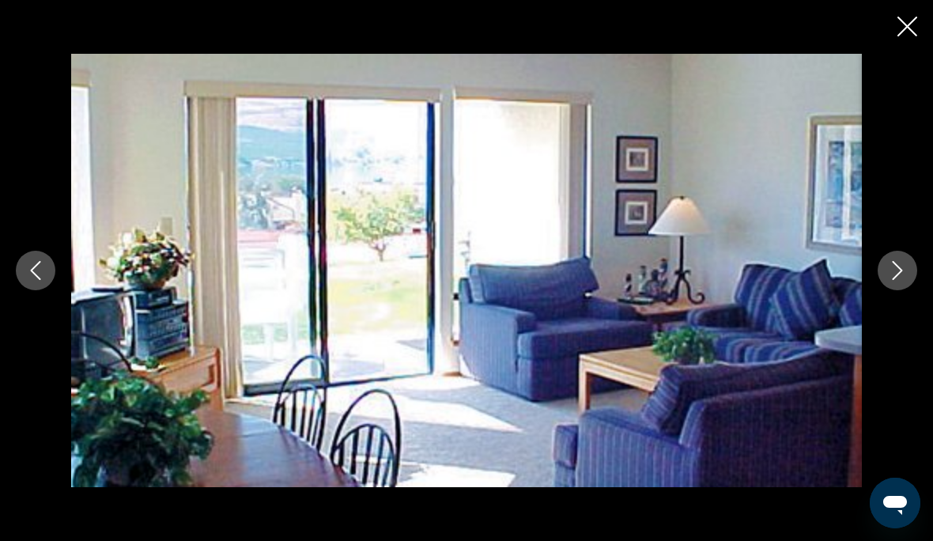
click at [904, 280] on icon "Next image" at bounding box center [897, 270] width 19 height 19
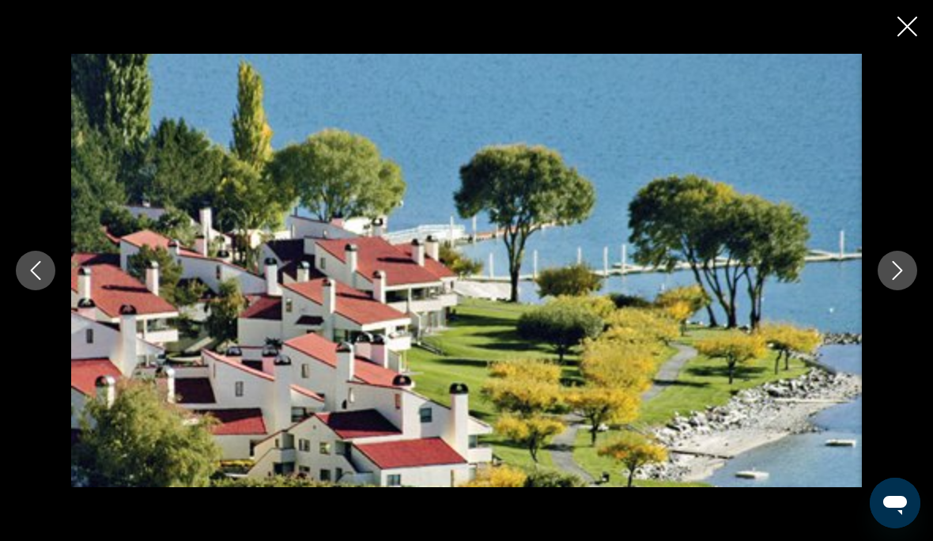
click at [898, 280] on icon "Next image" at bounding box center [897, 270] width 19 height 19
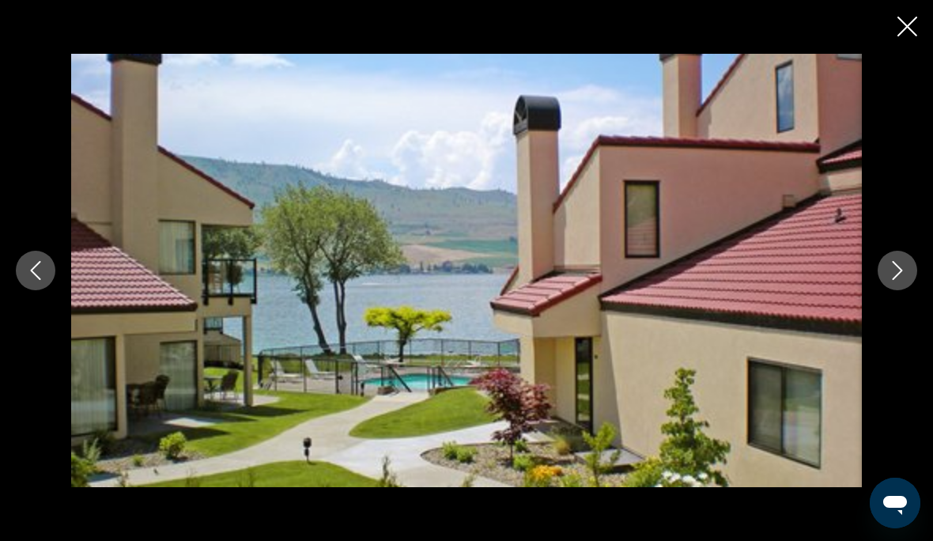
click at [895, 280] on icon "Next image" at bounding box center [897, 270] width 19 height 19
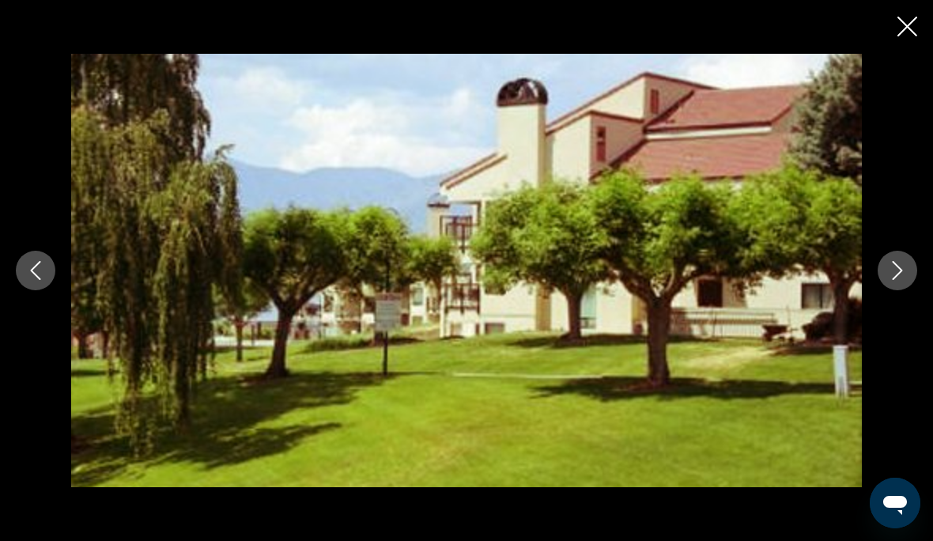
click at [892, 280] on icon "Next image" at bounding box center [897, 270] width 19 height 19
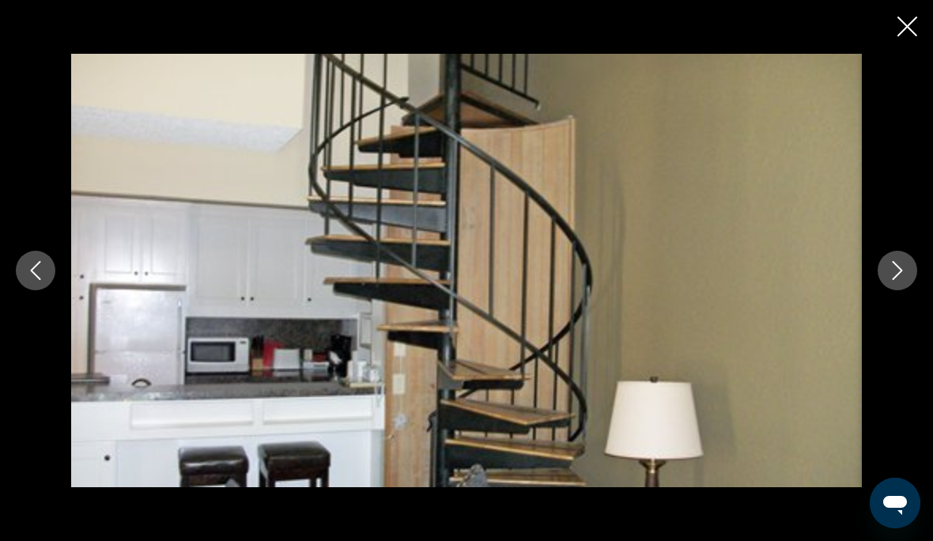
click at [898, 280] on icon "Next image" at bounding box center [897, 270] width 19 height 19
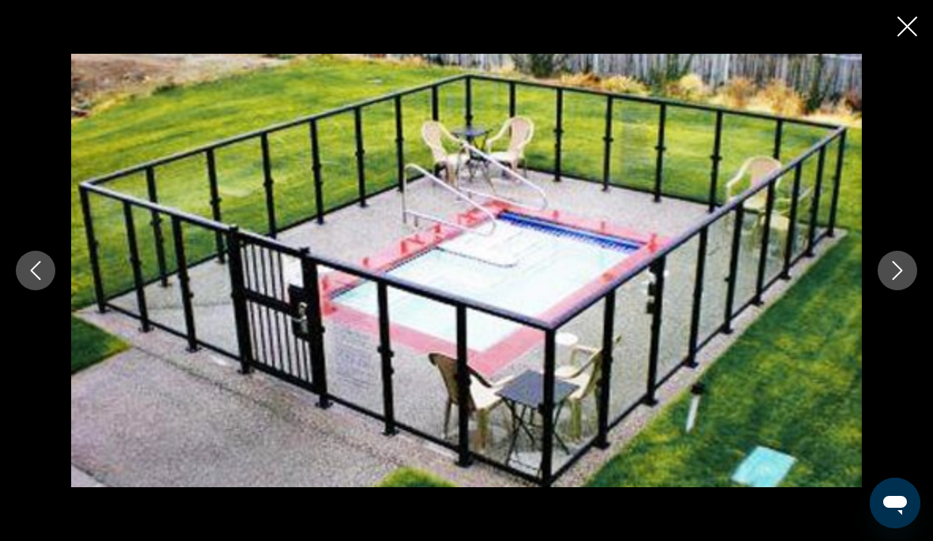
click at [901, 280] on icon "Next image" at bounding box center [897, 270] width 19 height 19
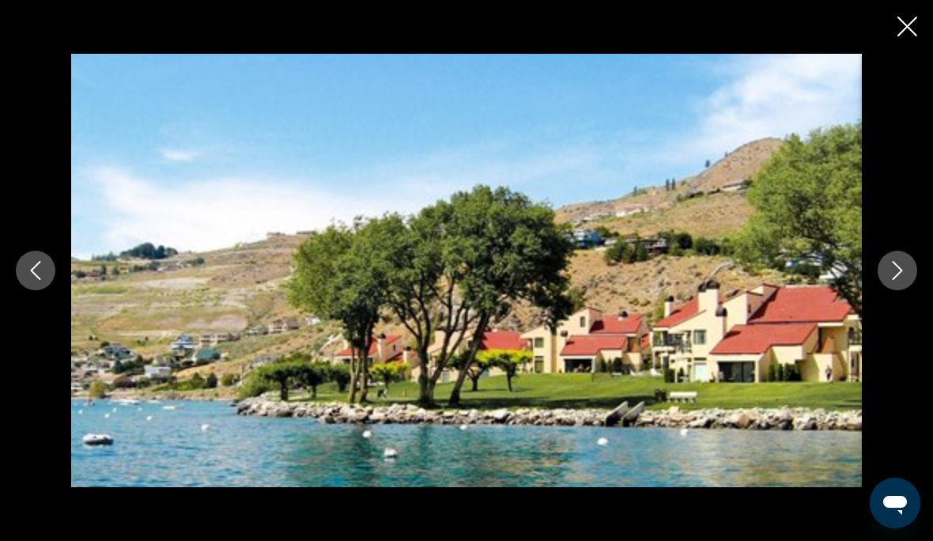
click at [897, 280] on icon "Next image" at bounding box center [897, 270] width 19 height 19
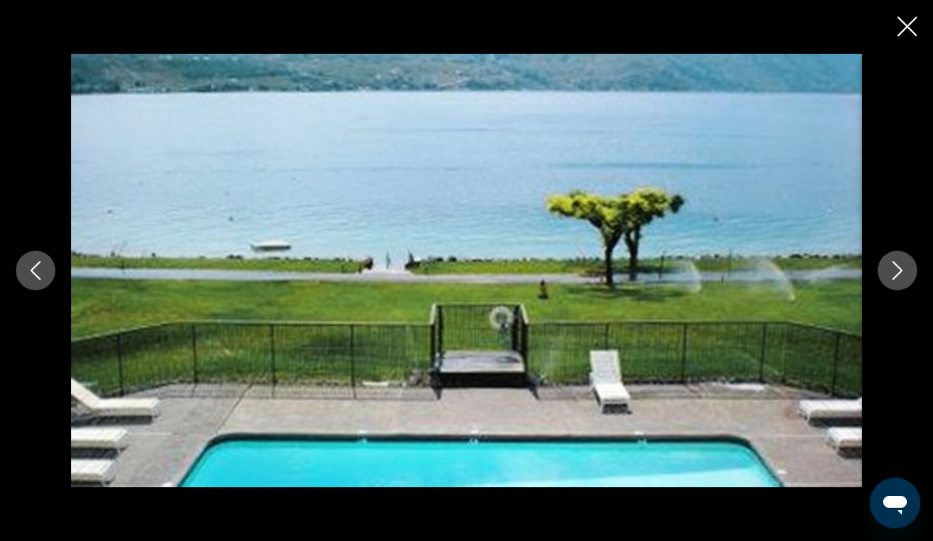
click at [905, 280] on icon "Next image" at bounding box center [897, 270] width 19 height 19
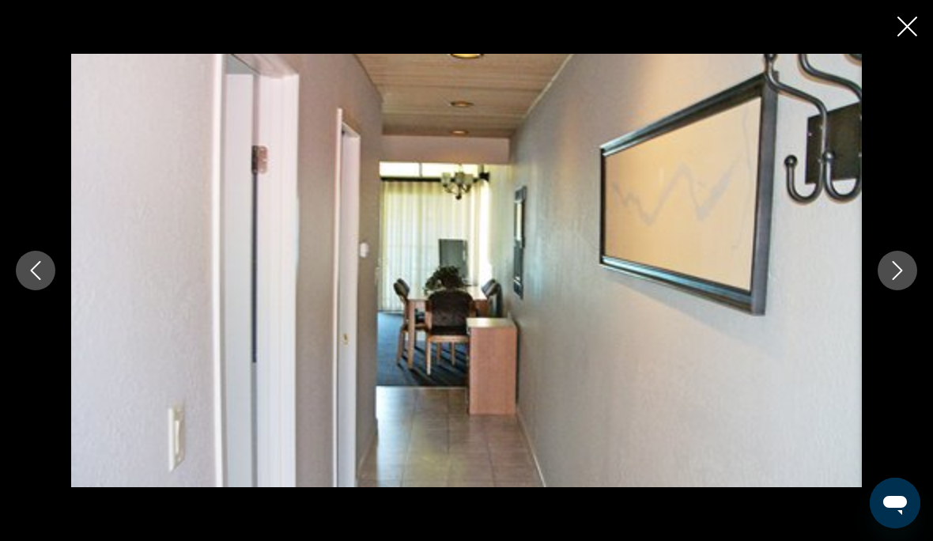
click at [907, 290] on button "Next image" at bounding box center [898, 271] width 40 height 40
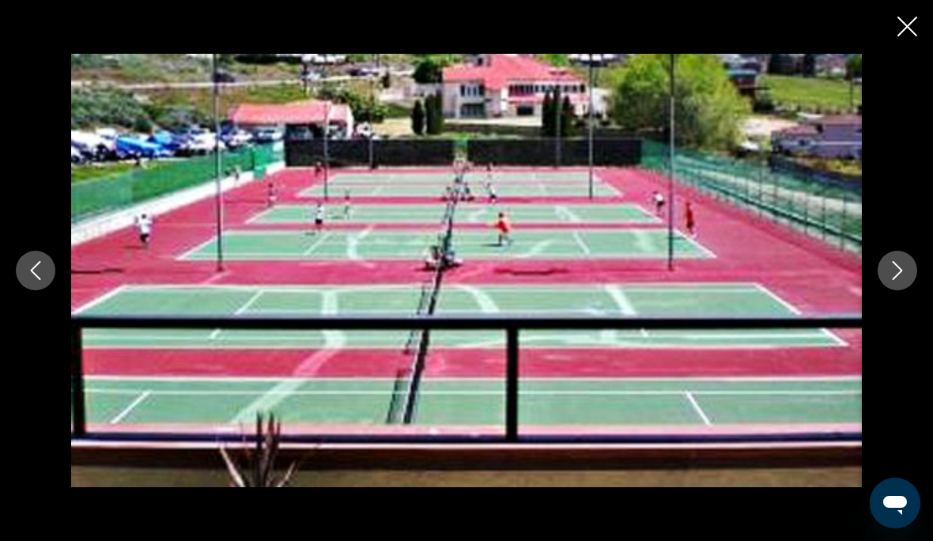
click at [908, 288] on button "Next image" at bounding box center [898, 271] width 40 height 40
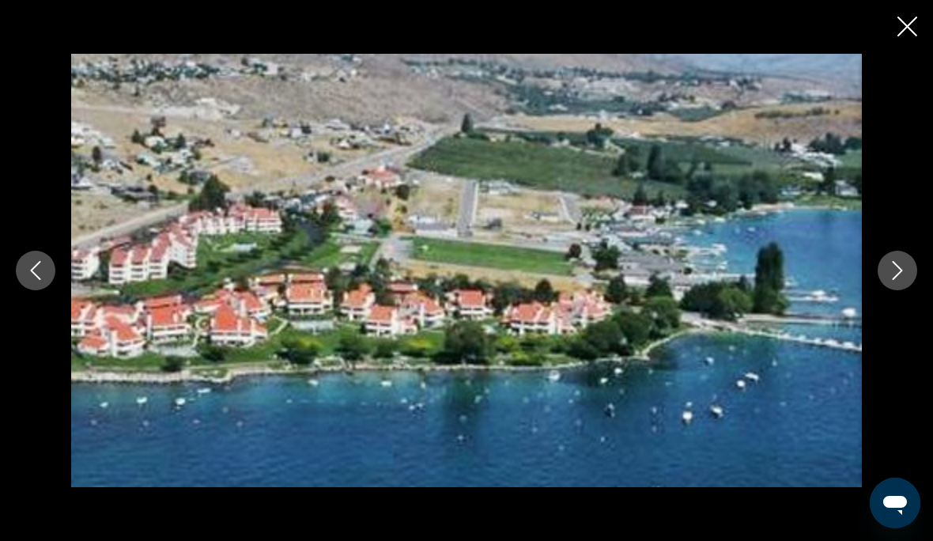
click at [905, 280] on icon "Next image" at bounding box center [897, 270] width 19 height 19
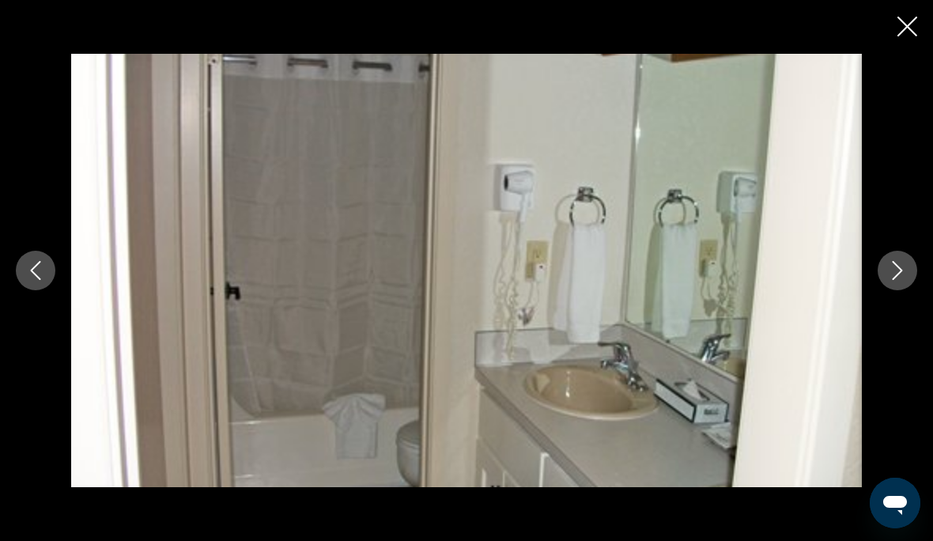
click at [904, 280] on icon "Next image" at bounding box center [897, 270] width 19 height 19
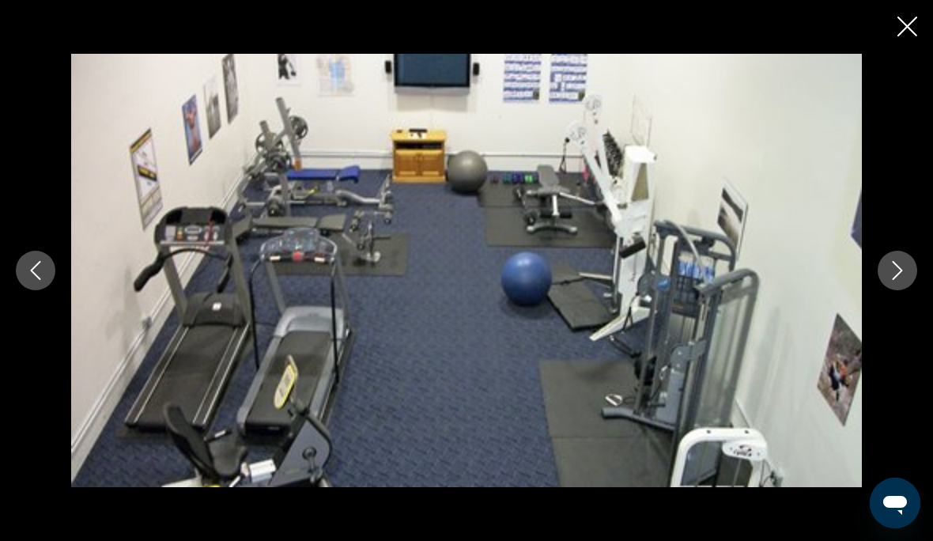
click at [898, 280] on icon "Next image" at bounding box center [897, 270] width 19 height 19
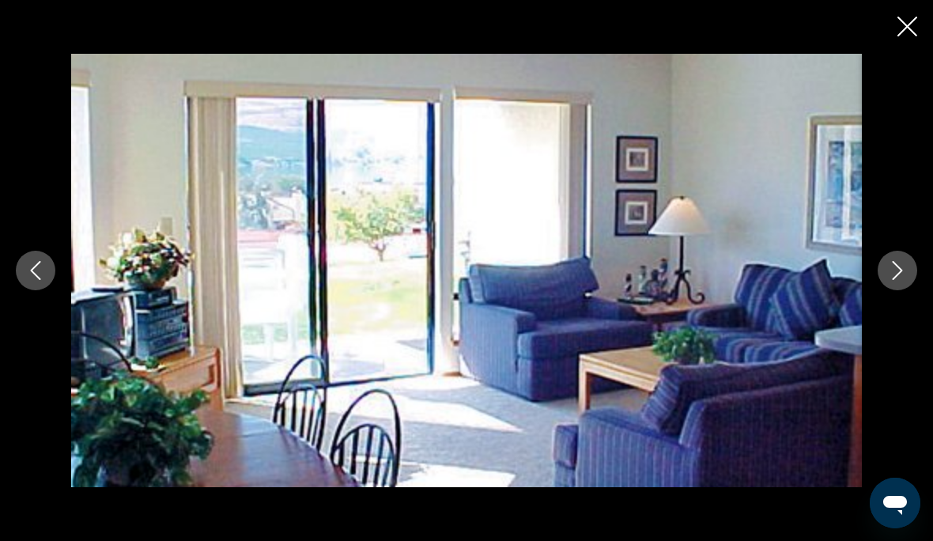
click at [902, 280] on icon "Next image" at bounding box center [897, 270] width 19 height 19
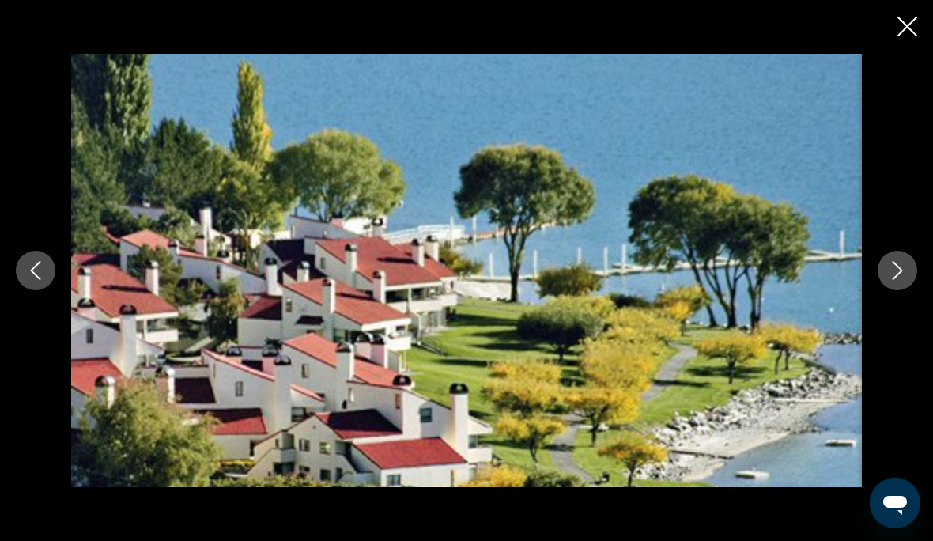
click at [907, 290] on button "Next image" at bounding box center [898, 271] width 40 height 40
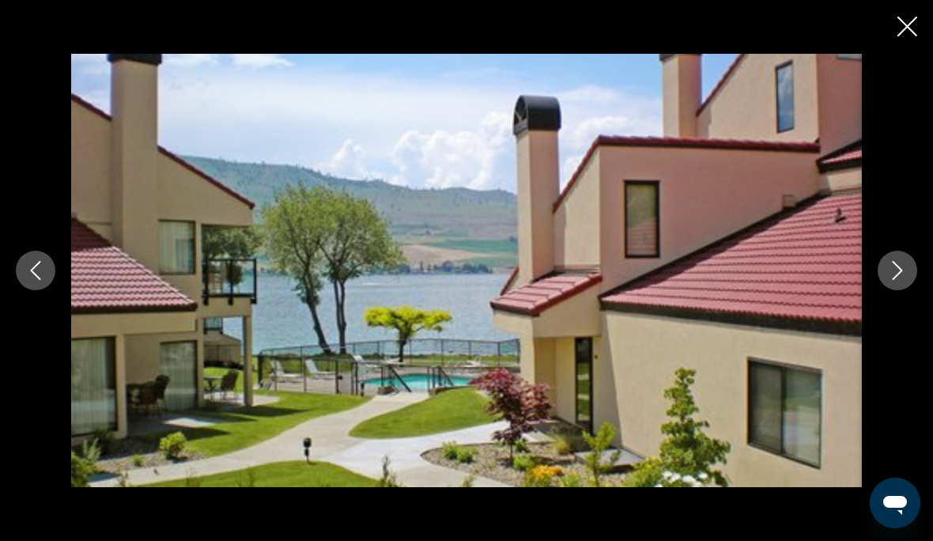
click at [905, 280] on icon "Next image" at bounding box center [897, 270] width 19 height 19
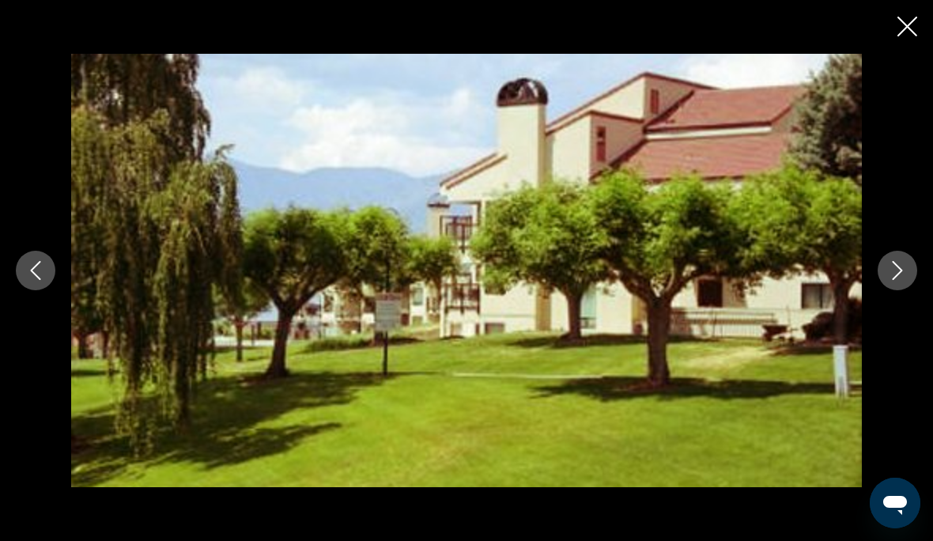
click at [38, 280] on icon "Previous image" at bounding box center [35, 270] width 19 height 19
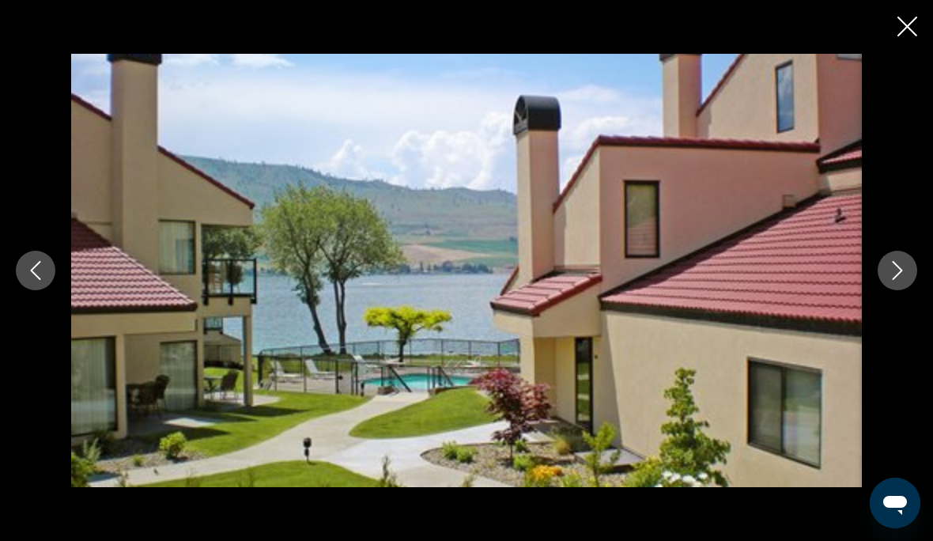
click at [901, 280] on icon "Next image" at bounding box center [897, 270] width 19 height 19
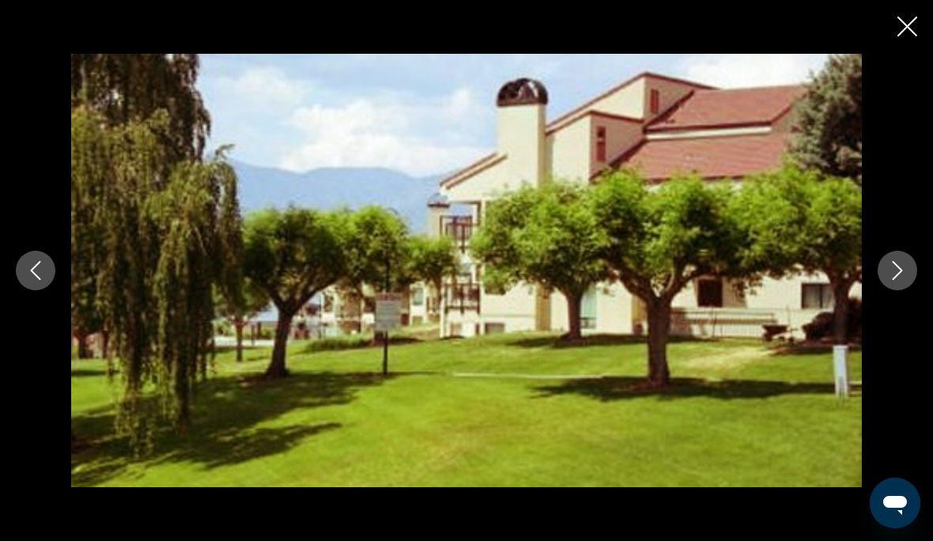
click at [901, 280] on icon "Next image" at bounding box center [897, 270] width 19 height 19
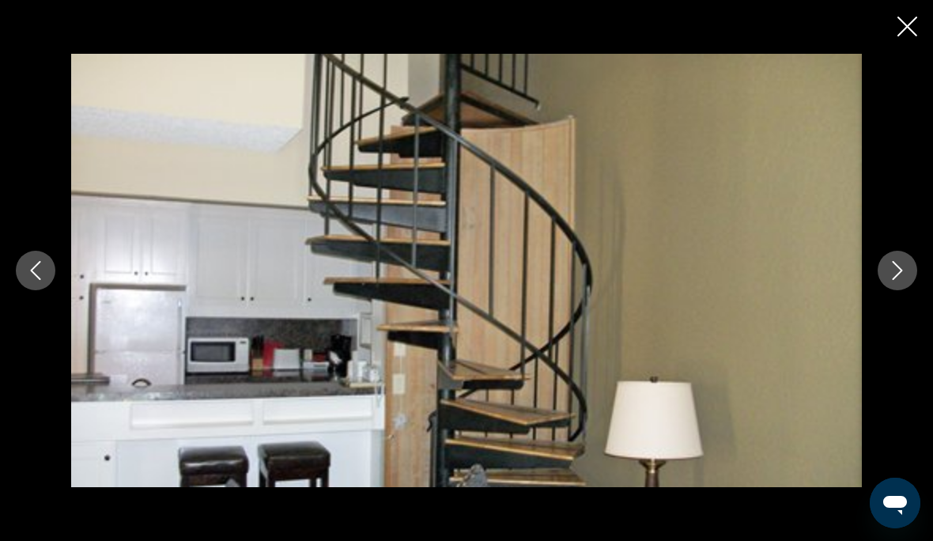
click at [904, 280] on icon "Next image" at bounding box center [897, 270] width 19 height 19
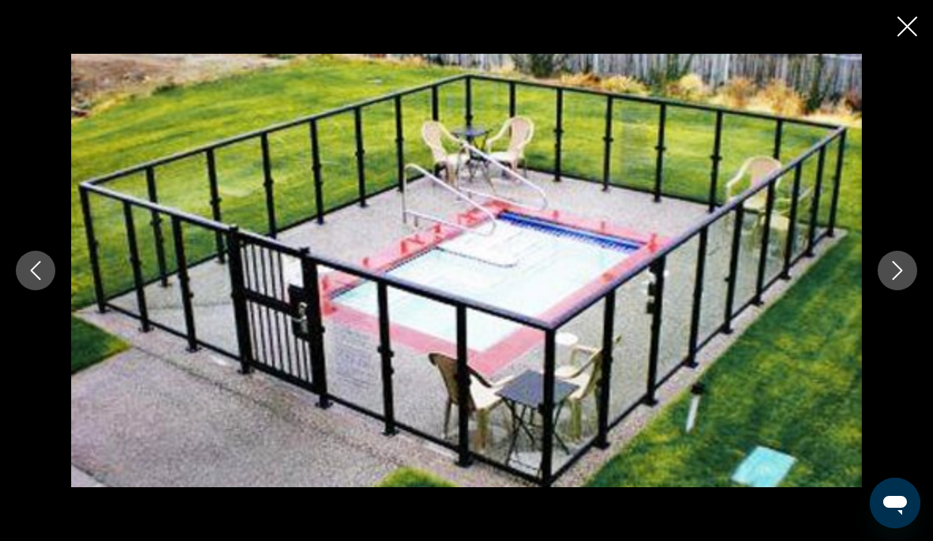
click at [907, 290] on button "Next image" at bounding box center [898, 271] width 40 height 40
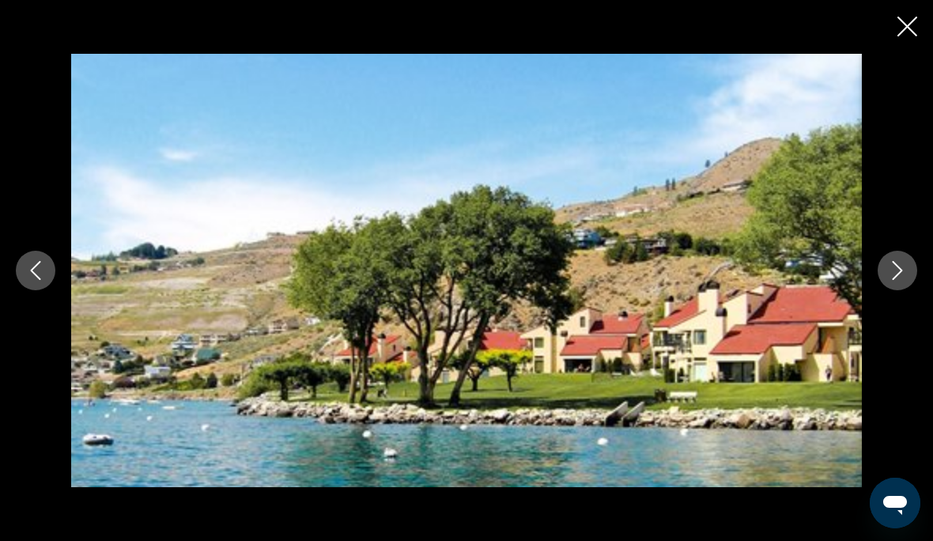
click at [903, 280] on icon "Next image" at bounding box center [897, 270] width 19 height 19
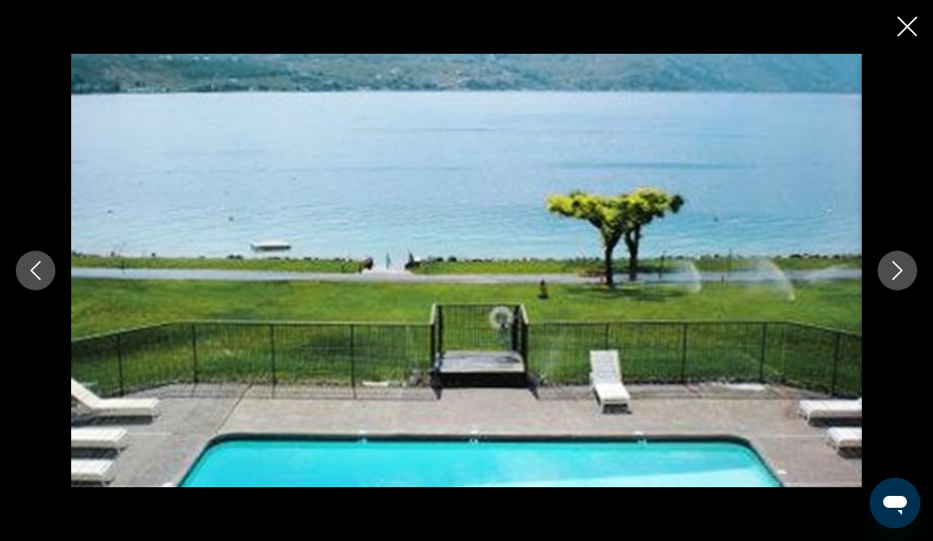
click at [905, 280] on icon "Next image" at bounding box center [897, 270] width 19 height 19
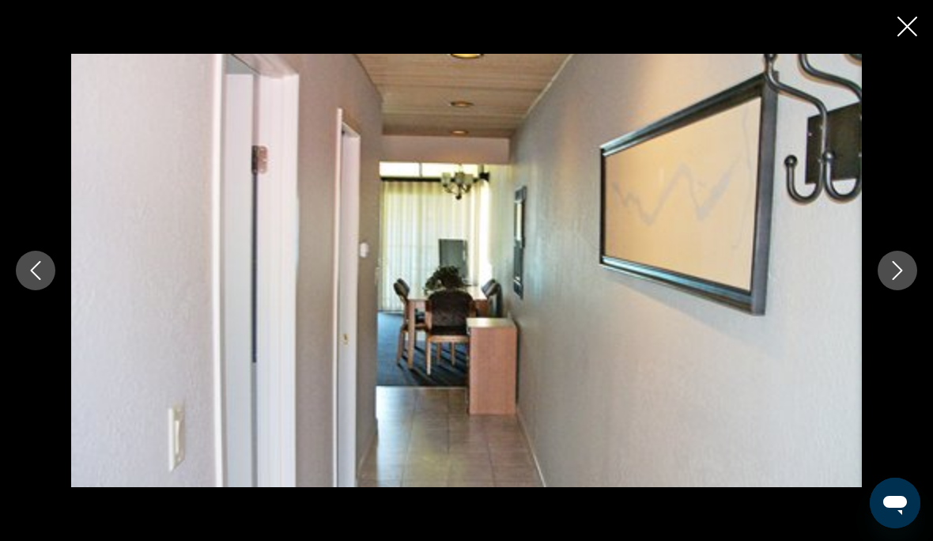
click at [907, 290] on button "Next image" at bounding box center [898, 271] width 40 height 40
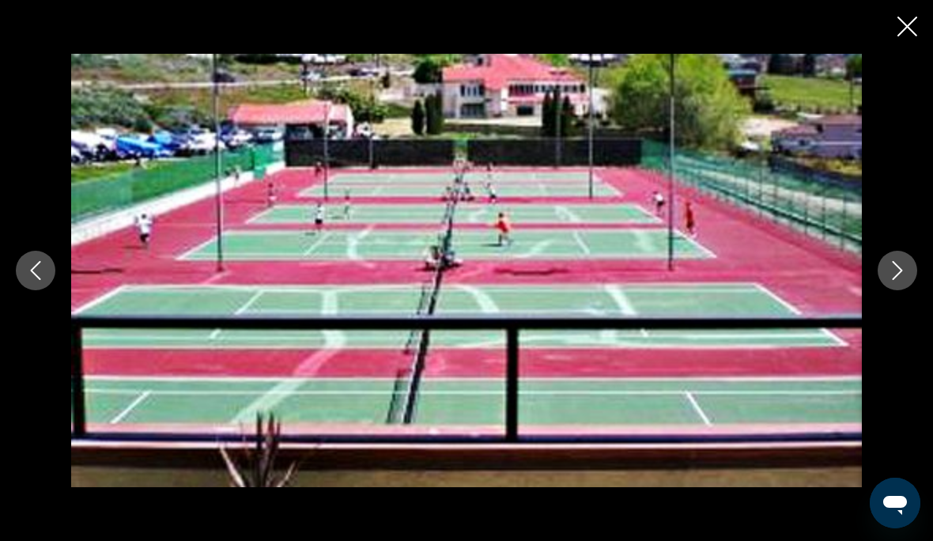
click at [903, 280] on icon "Next image" at bounding box center [897, 270] width 19 height 19
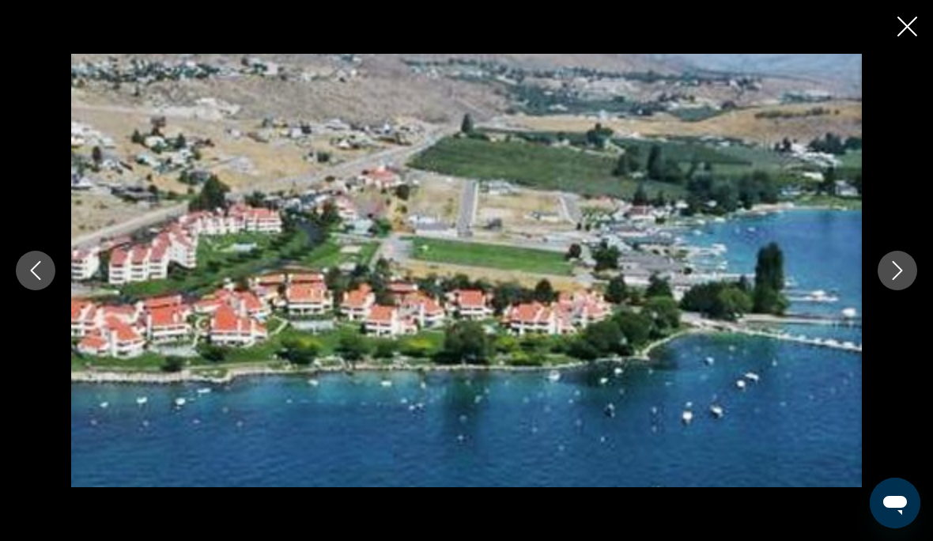
click at [903, 280] on icon "Next image" at bounding box center [897, 270] width 19 height 19
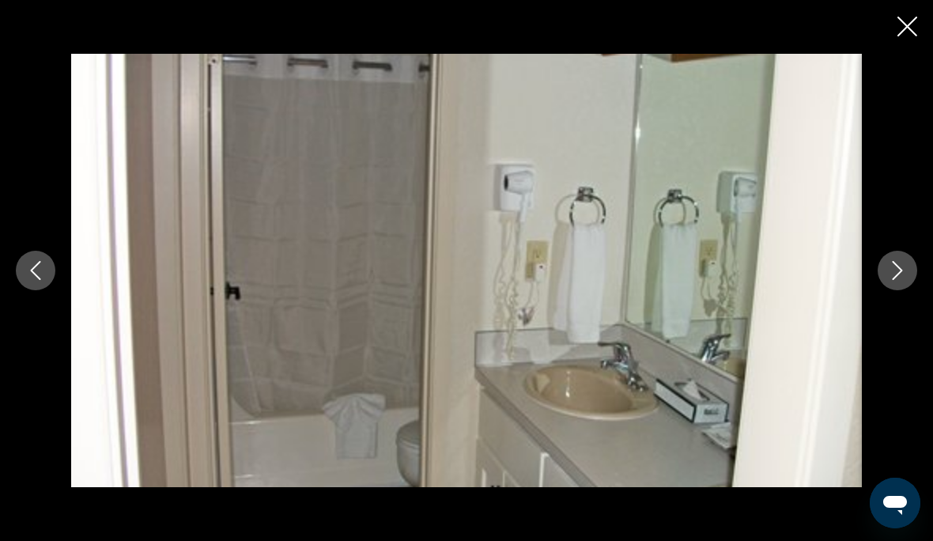
click at [904, 280] on icon "Next image" at bounding box center [897, 270] width 19 height 19
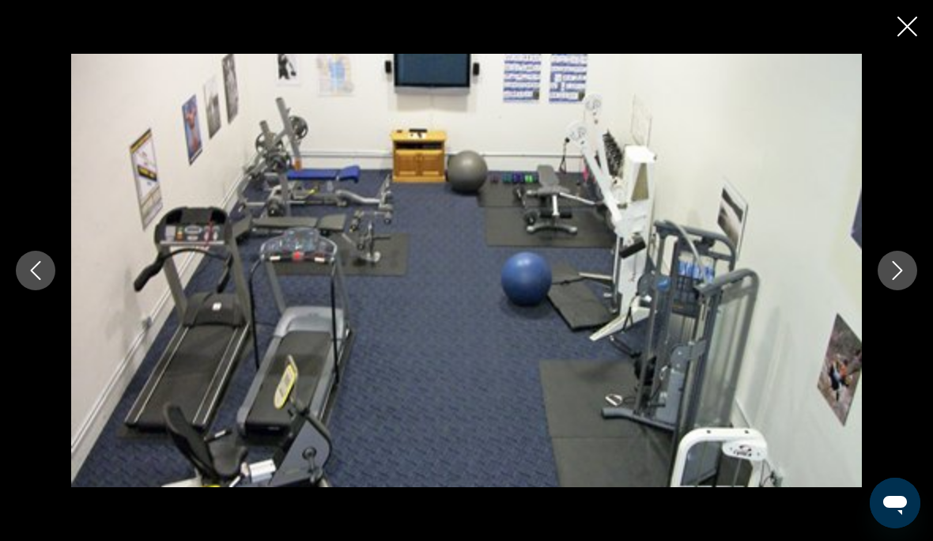
click at [909, 290] on button "Next image" at bounding box center [898, 271] width 40 height 40
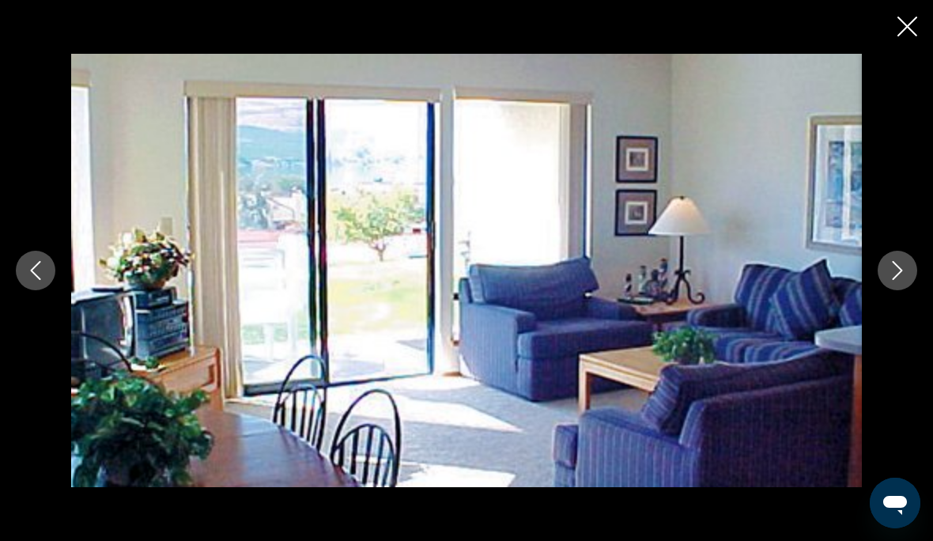
click at [906, 280] on icon "Next image" at bounding box center [897, 270] width 19 height 19
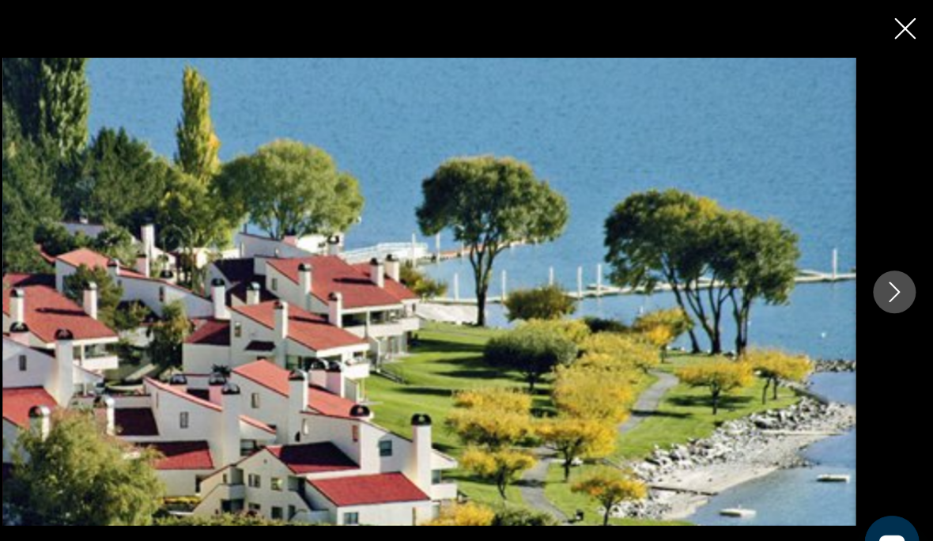
scroll to position [1031, 0]
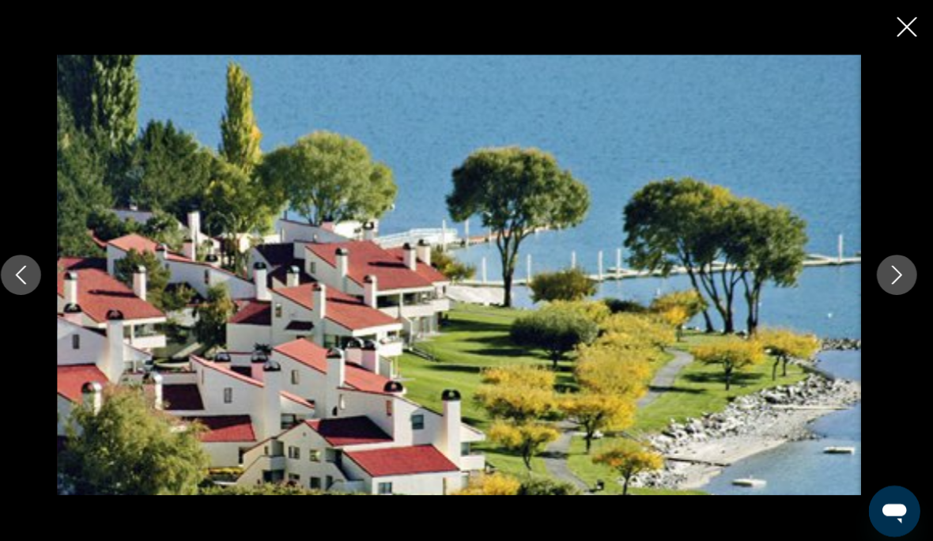
click at [889, 280] on icon "Next image" at bounding box center [897, 270] width 19 height 19
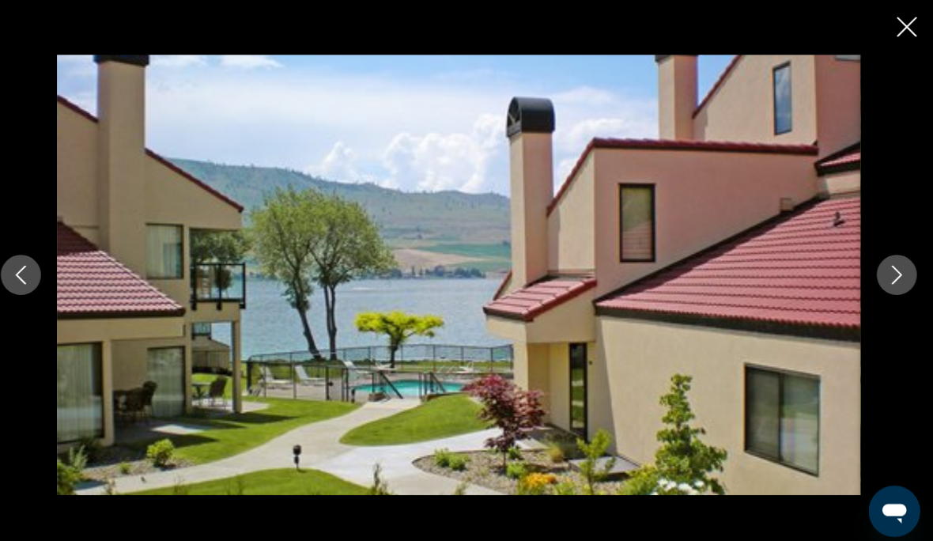
click at [888, 280] on icon "Next image" at bounding box center [897, 270] width 19 height 19
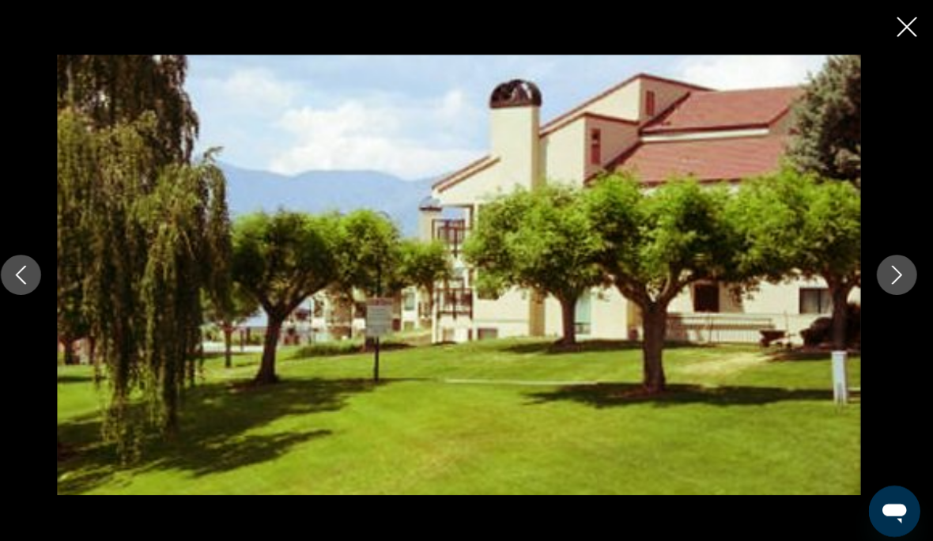
click at [888, 280] on icon "Next image" at bounding box center [897, 270] width 19 height 19
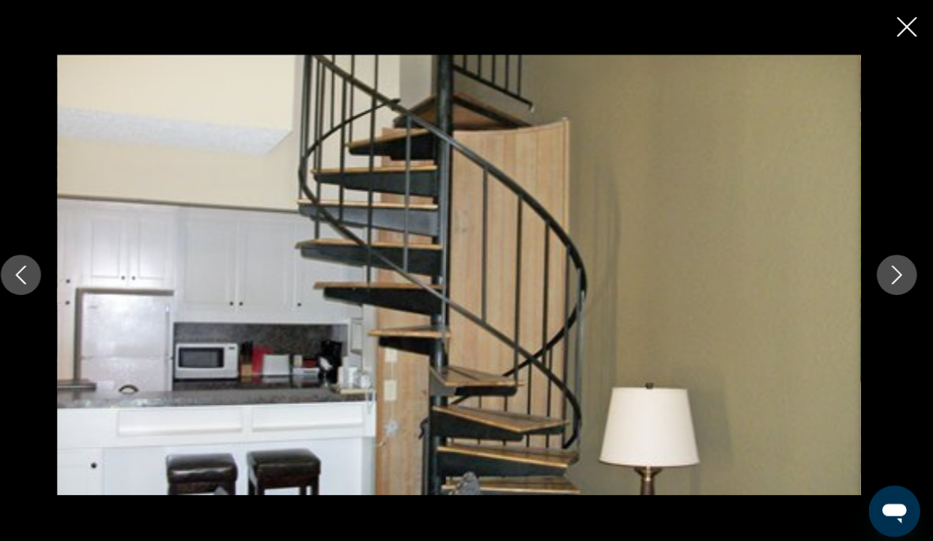
click at [893, 280] on icon "Next image" at bounding box center [898, 270] width 10 height 19
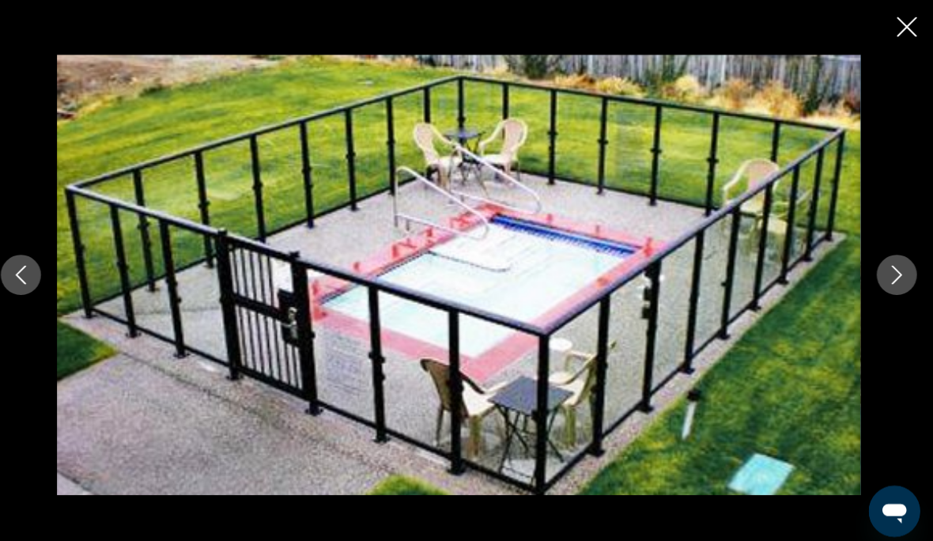
click at [893, 280] on icon "Next image" at bounding box center [898, 270] width 10 height 19
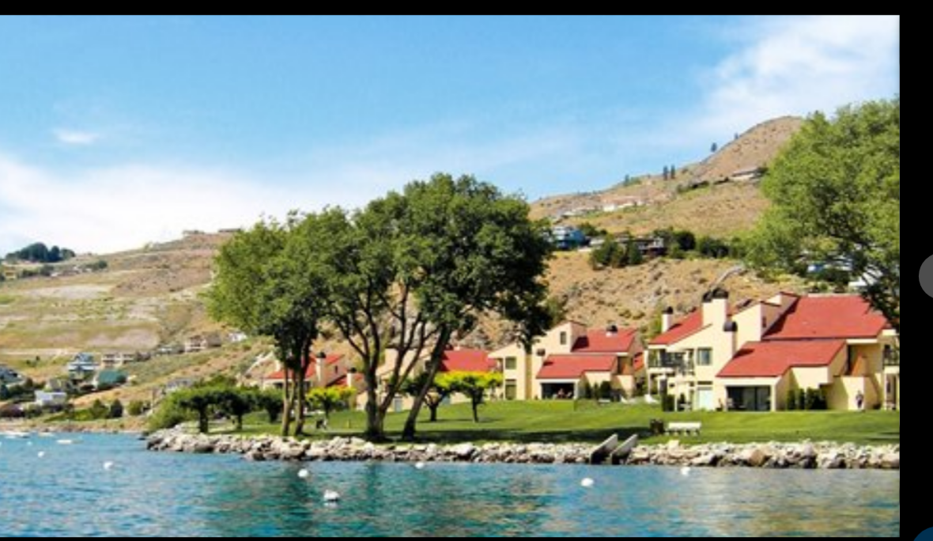
scroll to position [1089, 0]
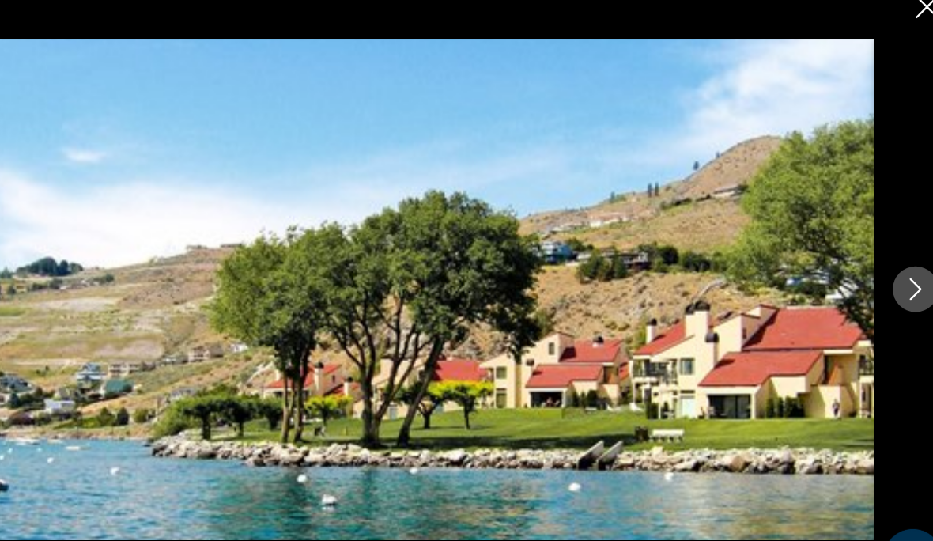
click at [888, 261] on icon "Next image" at bounding box center [897, 270] width 19 height 19
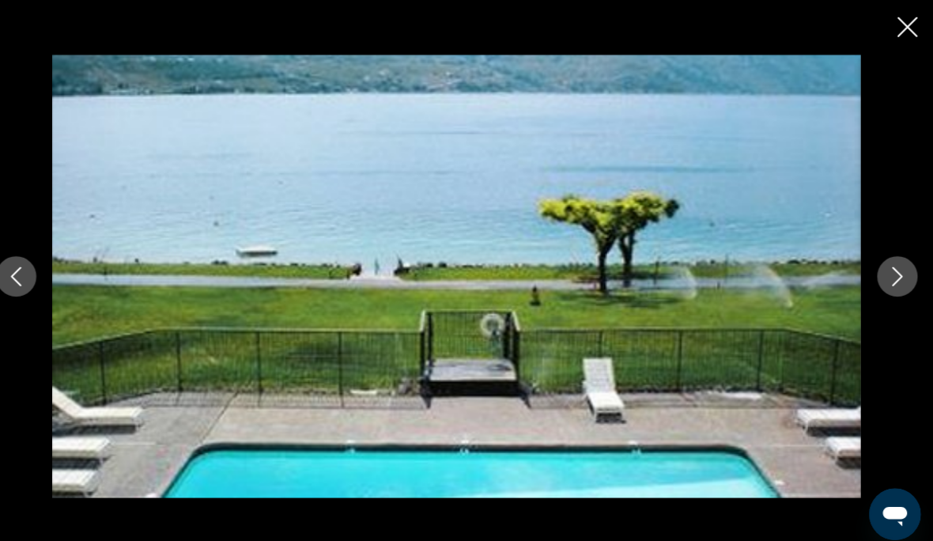
scroll to position [1086, 0]
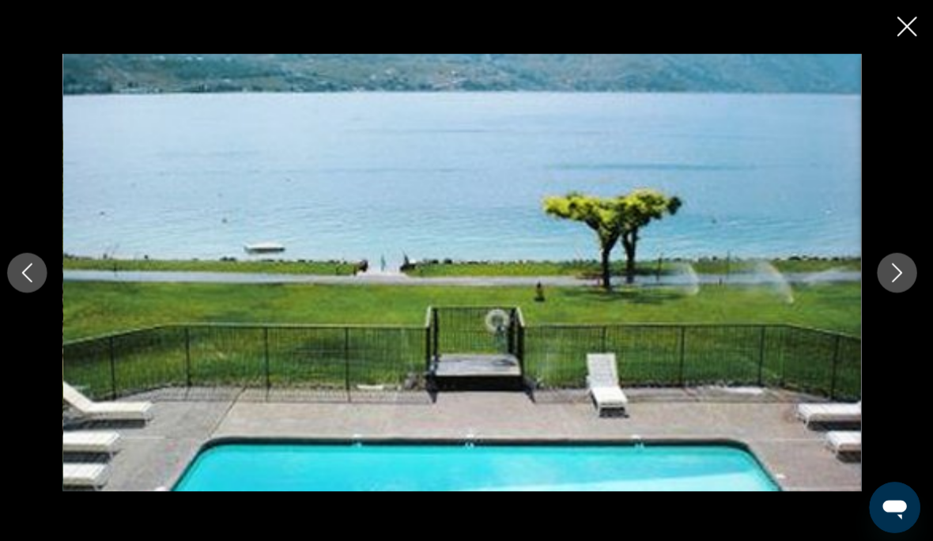
click at [899, 290] on button "Next image" at bounding box center [898, 271] width 40 height 40
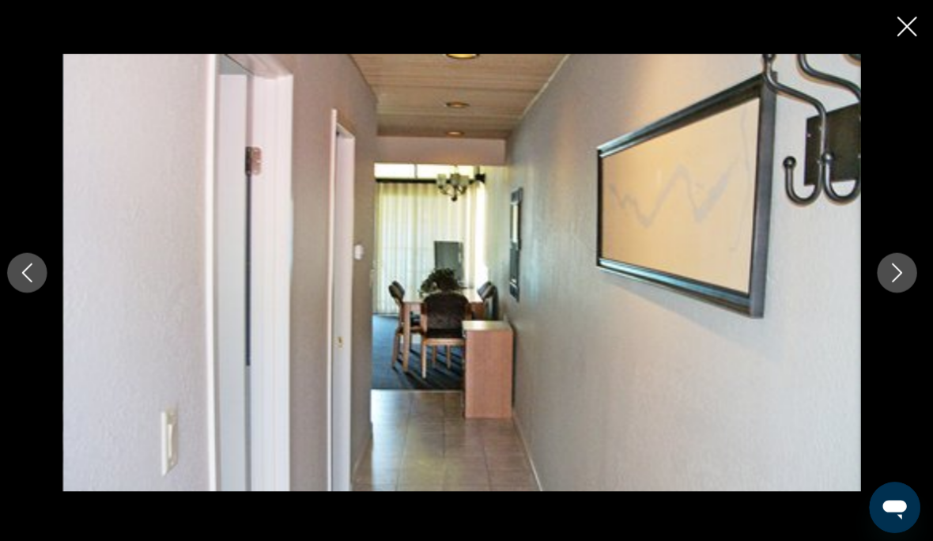
click at [901, 290] on button "Next image" at bounding box center [898, 271] width 40 height 40
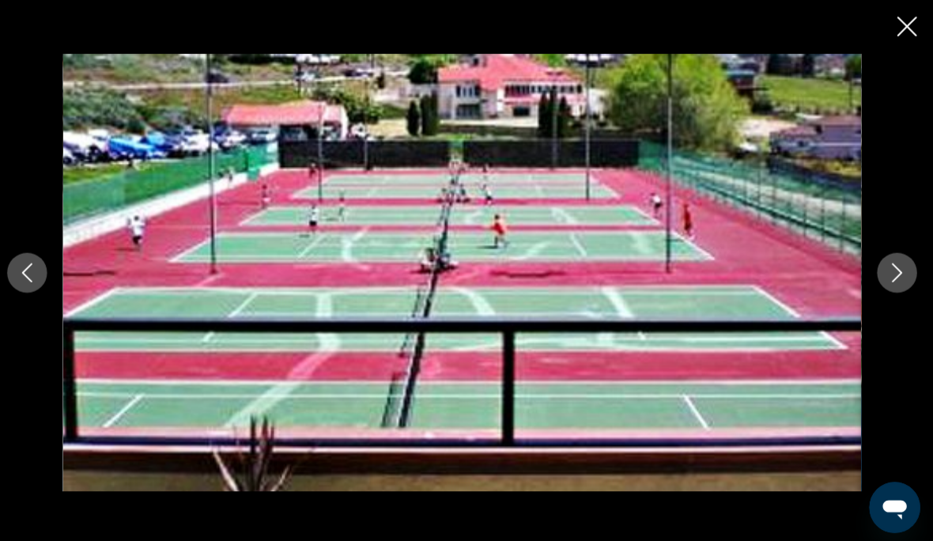
click at [898, 290] on button "Next image" at bounding box center [898, 271] width 40 height 40
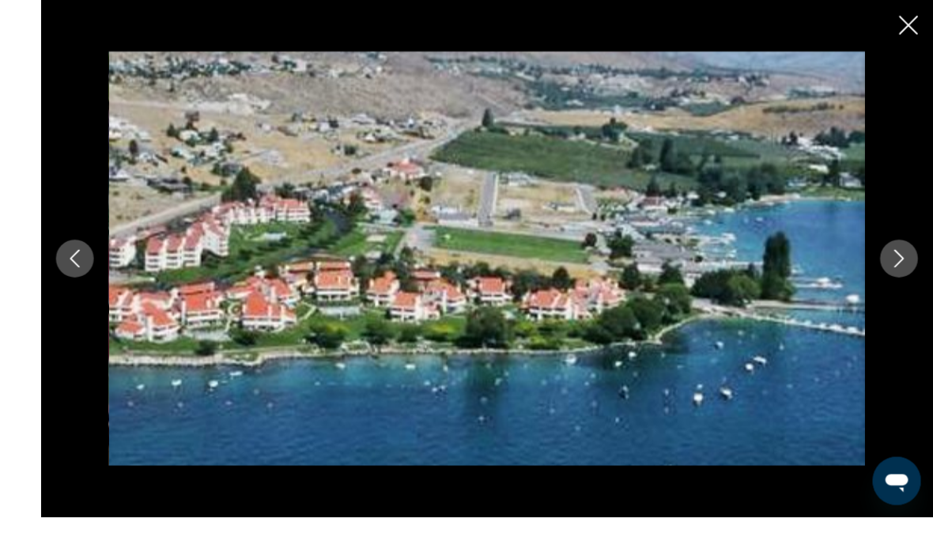
scroll to position [1257, 0]
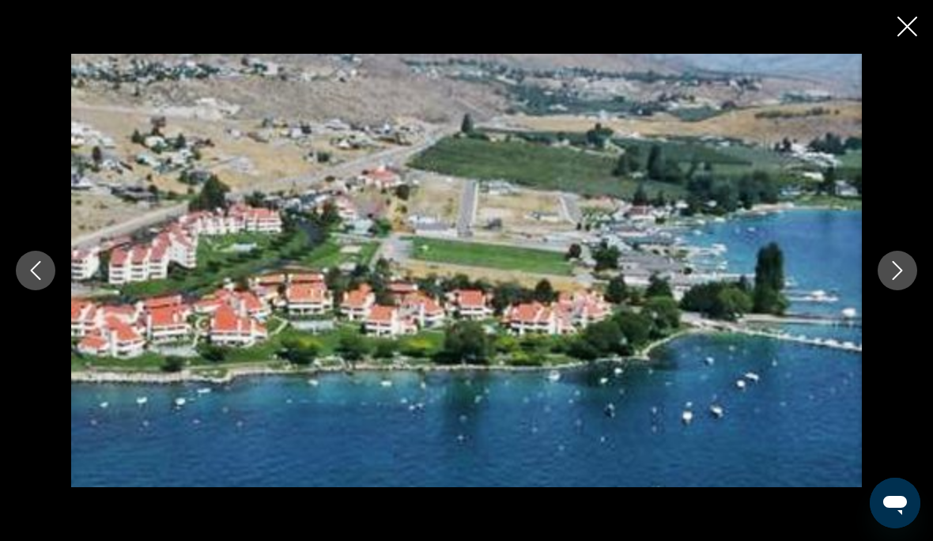
click at [898, 280] on icon "Next image" at bounding box center [897, 270] width 19 height 19
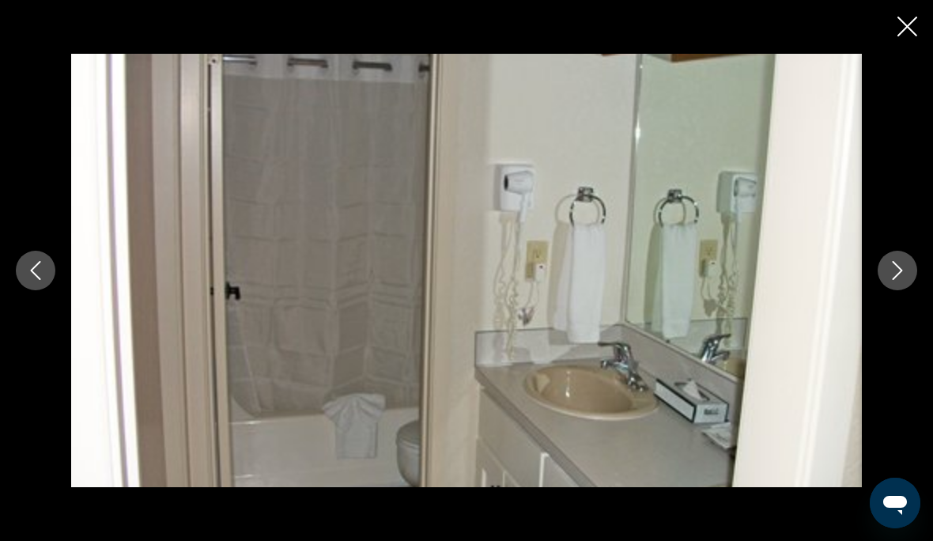
click at [903, 280] on icon "Next image" at bounding box center [897, 270] width 19 height 19
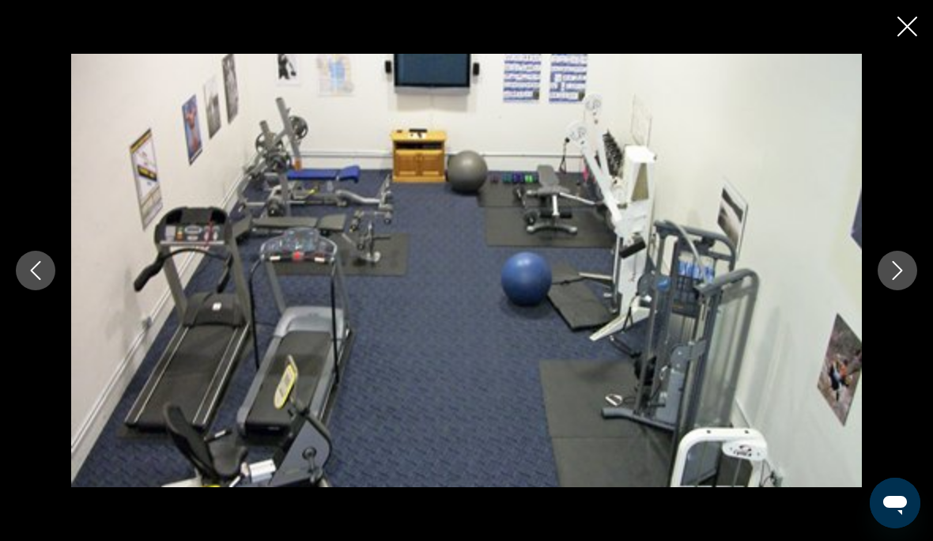
click at [901, 280] on icon "Next image" at bounding box center [897, 270] width 19 height 19
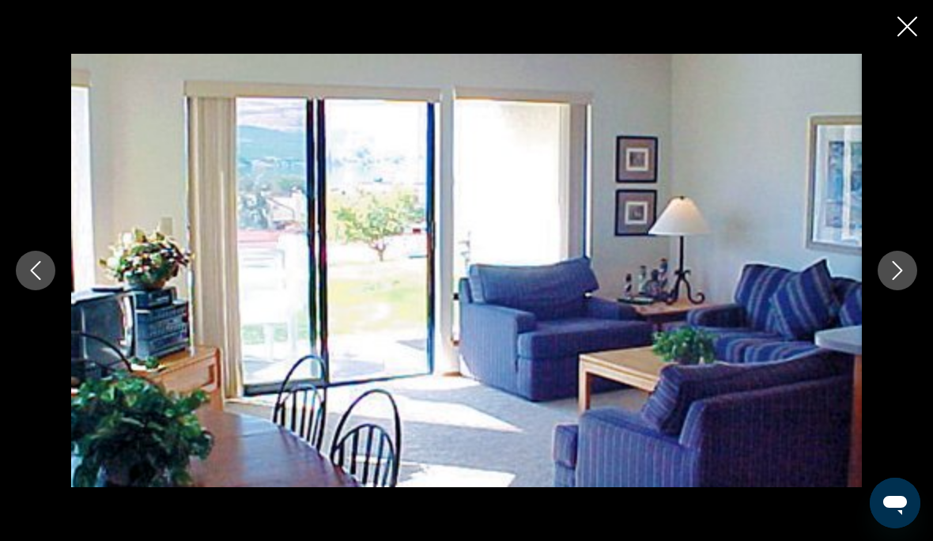
click at [912, 32] on icon "Close slideshow" at bounding box center [908, 27] width 20 height 20
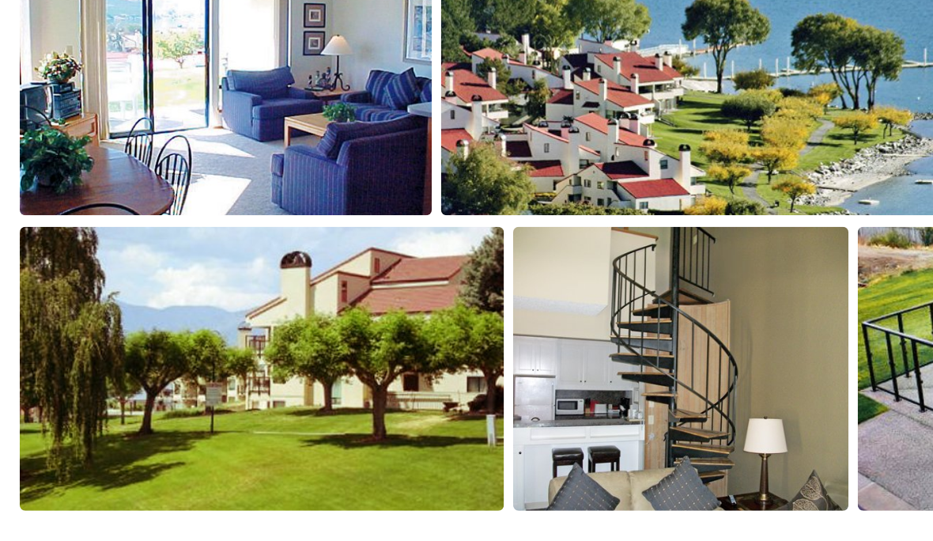
scroll to position [1073, 0]
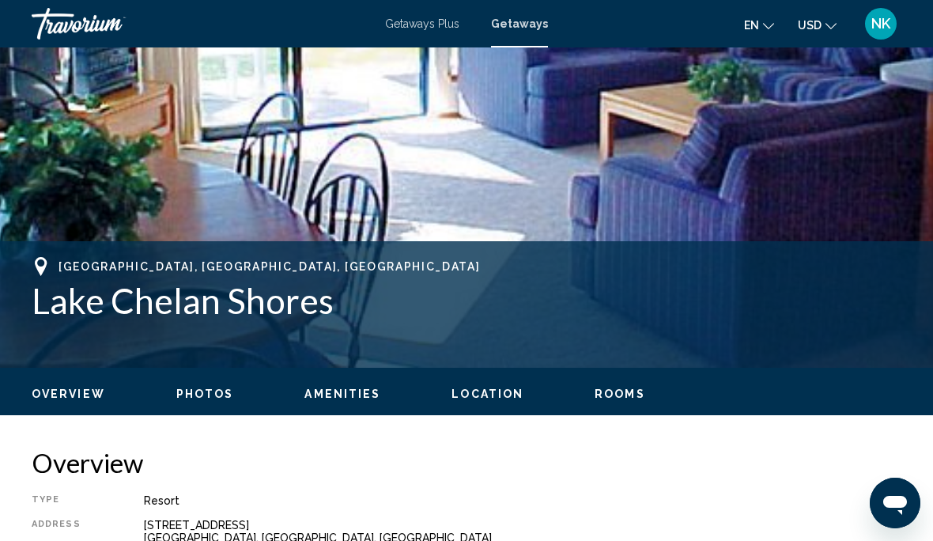
click at [618, 389] on span "Rooms" at bounding box center [620, 393] width 51 height 13
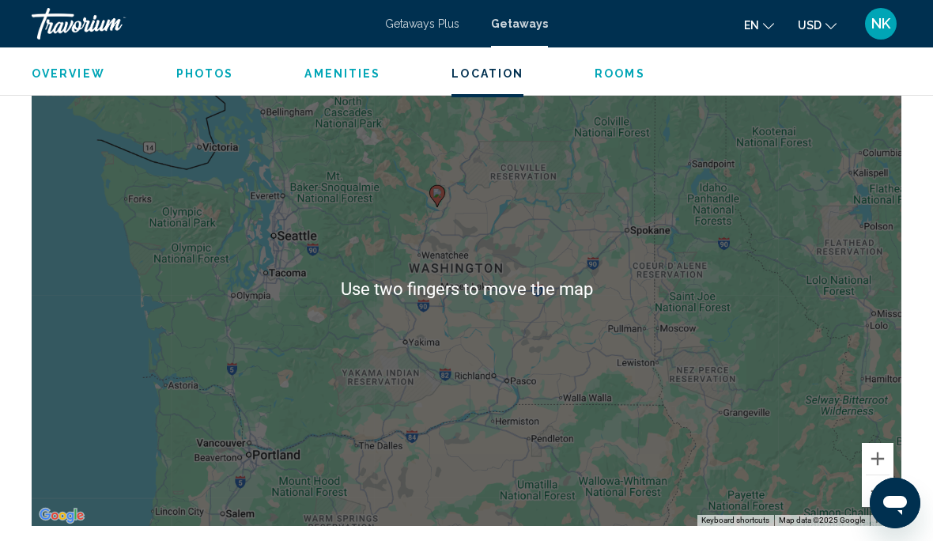
scroll to position [2173, 0]
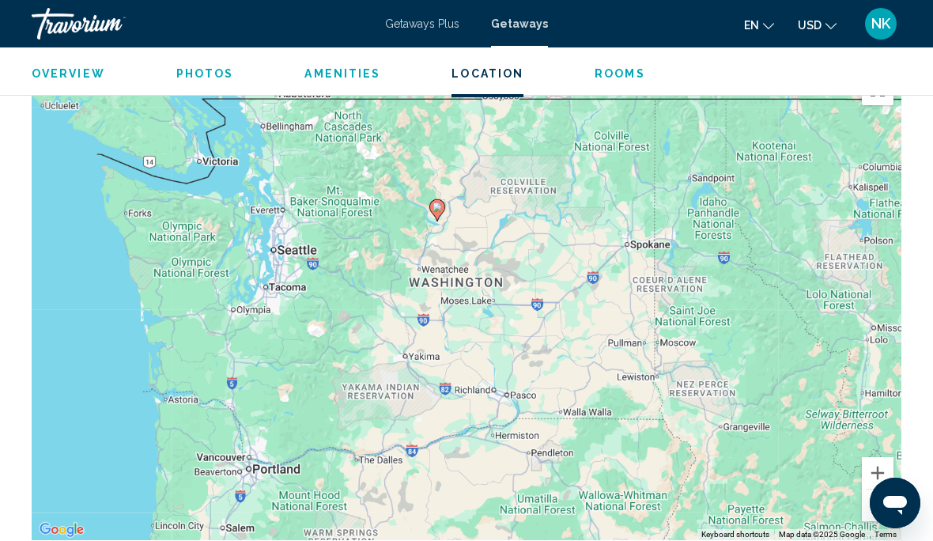
click at [882, 457] on button "Zoom in" at bounding box center [878, 473] width 32 height 32
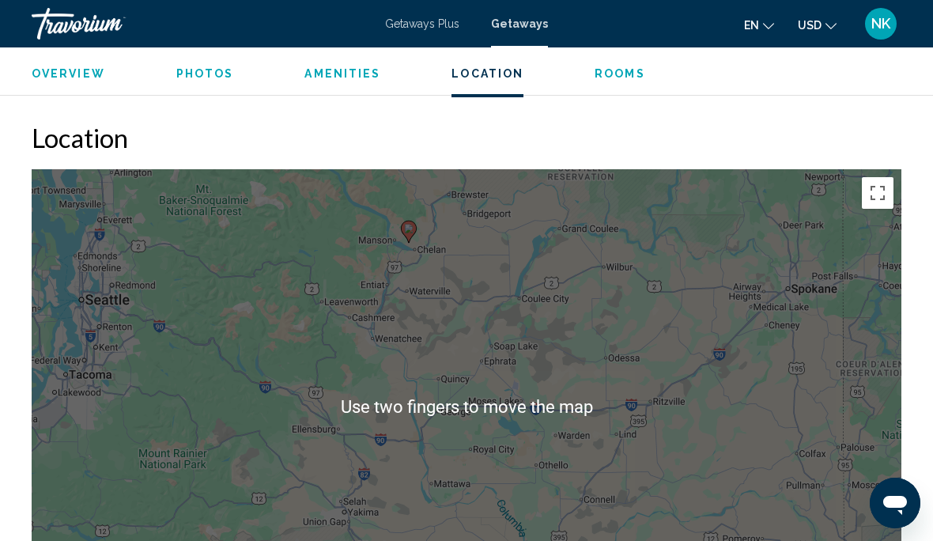
scroll to position [2058, 0]
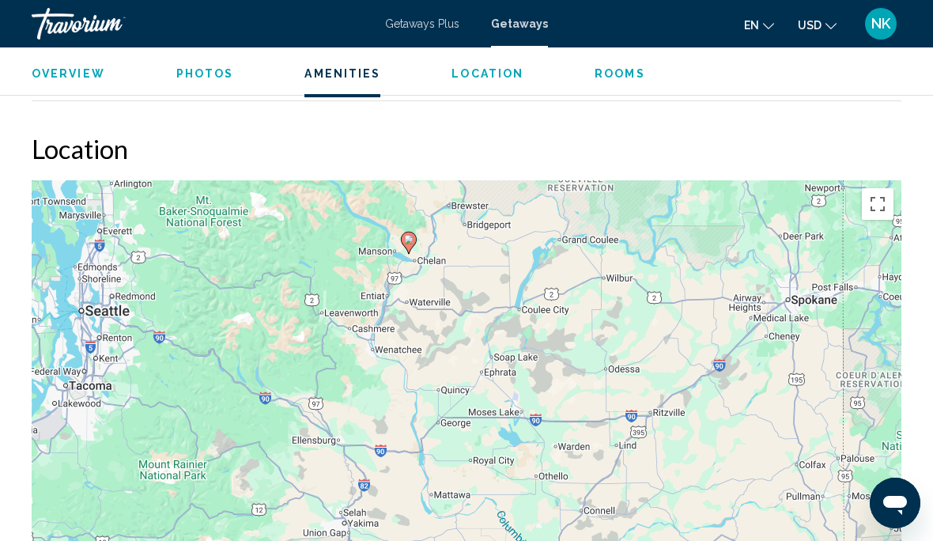
click at [876, 199] on button "Toggle fullscreen view" at bounding box center [878, 204] width 32 height 32
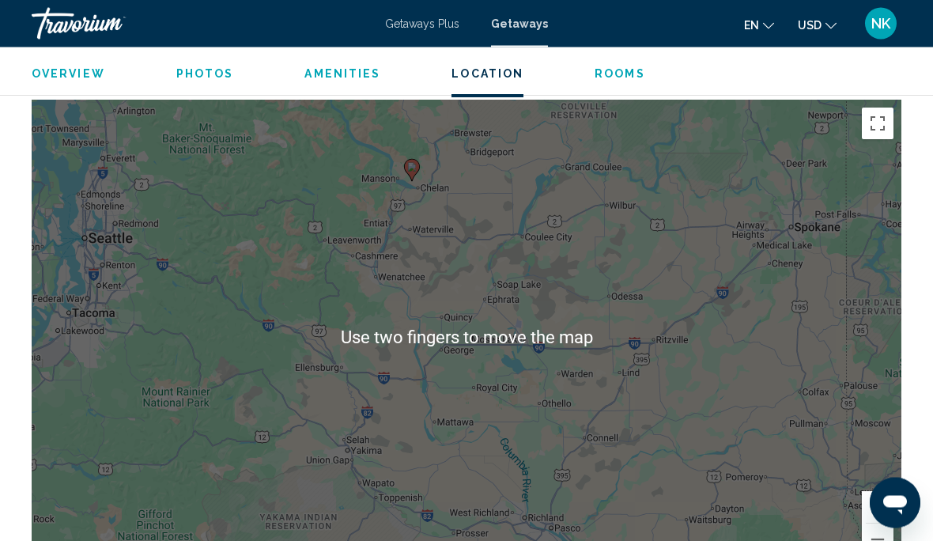
scroll to position [2139, 0]
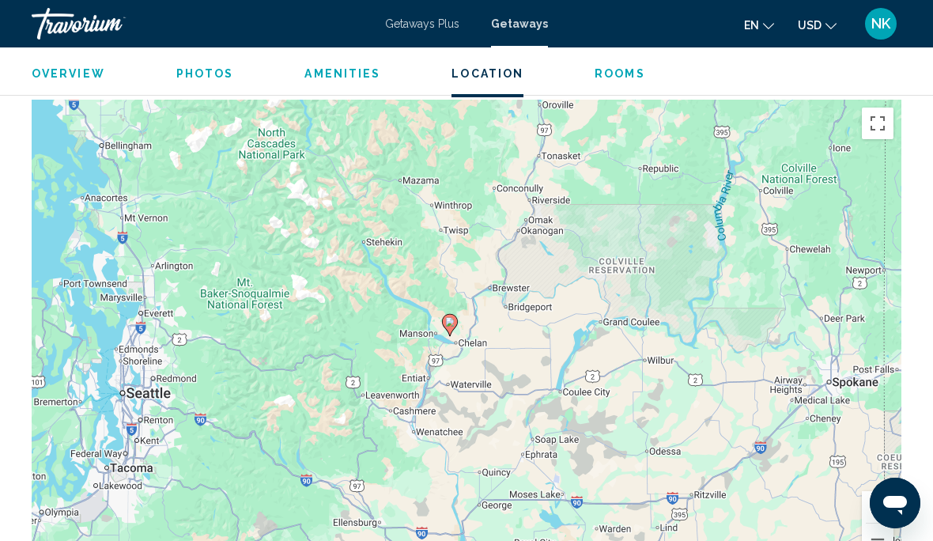
click at [883, 491] on button "Zoom in" at bounding box center [878, 507] width 32 height 32
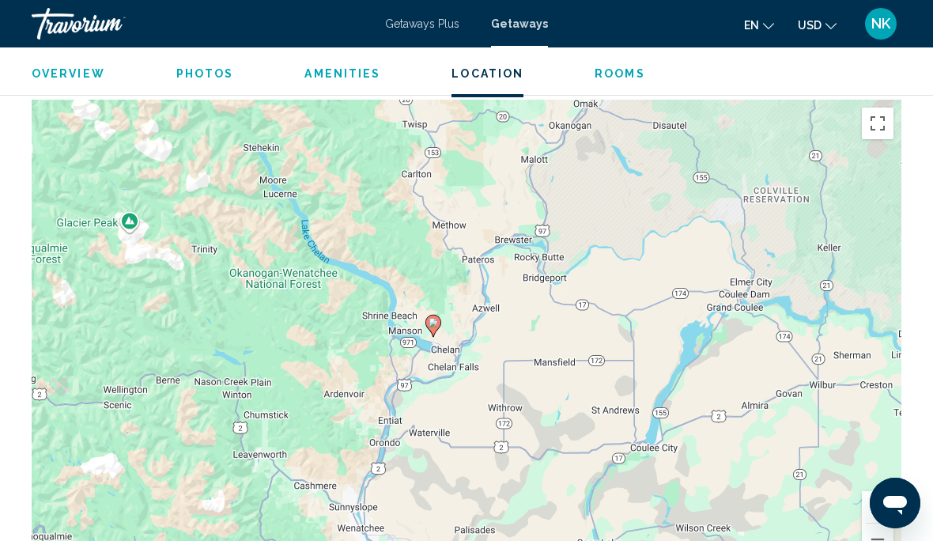
click at [887, 492] on button "Zoom in" at bounding box center [878, 507] width 32 height 32
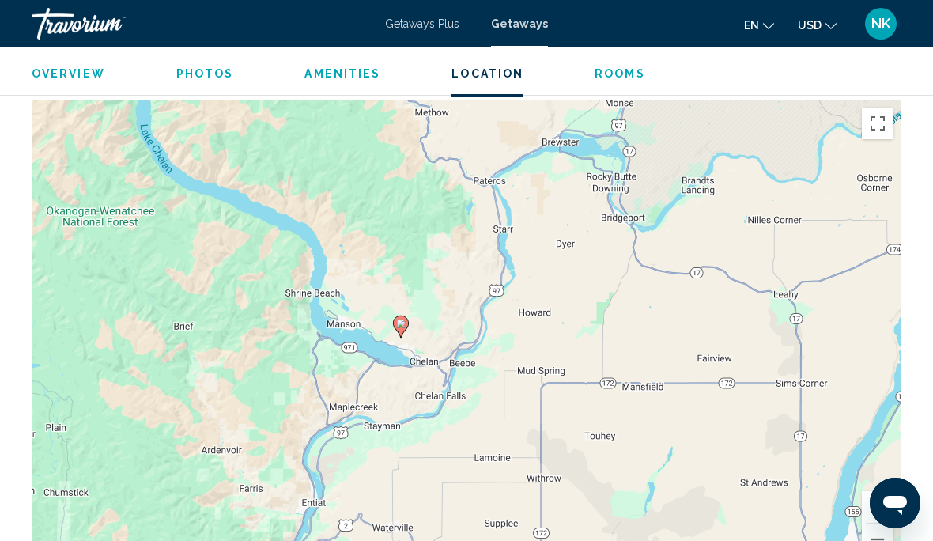
click at [886, 491] on button "Zoom in" at bounding box center [878, 507] width 32 height 32
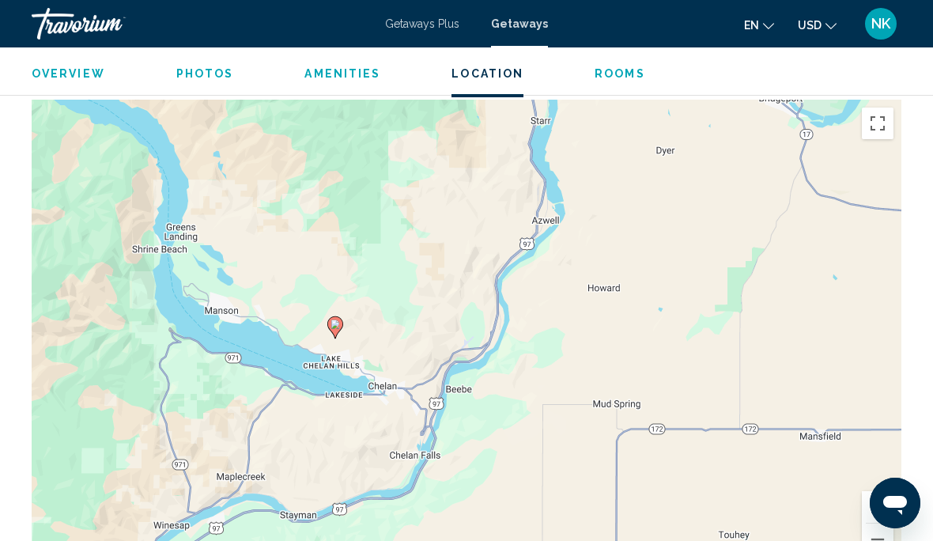
click at [885, 491] on button "Zoom in" at bounding box center [878, 507] width 32 height 32
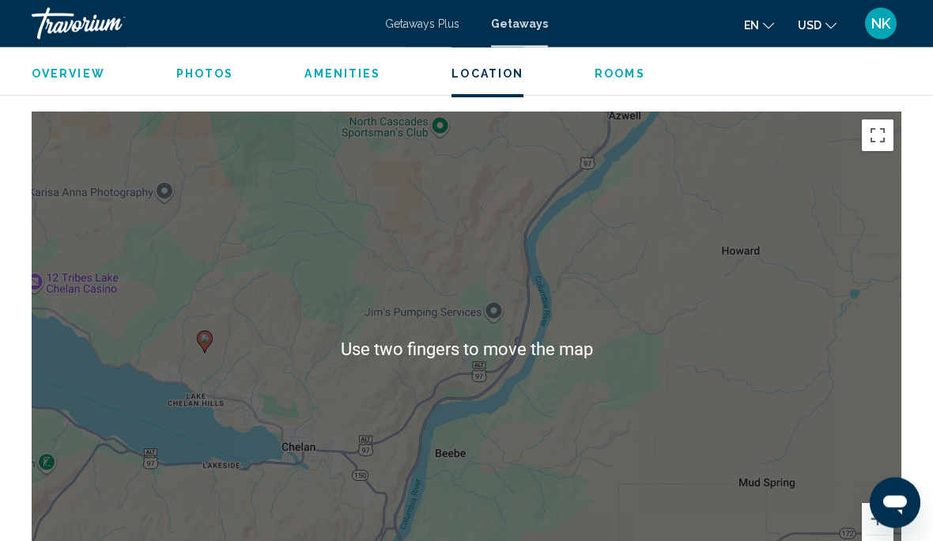
scroll to position [2125, 0]
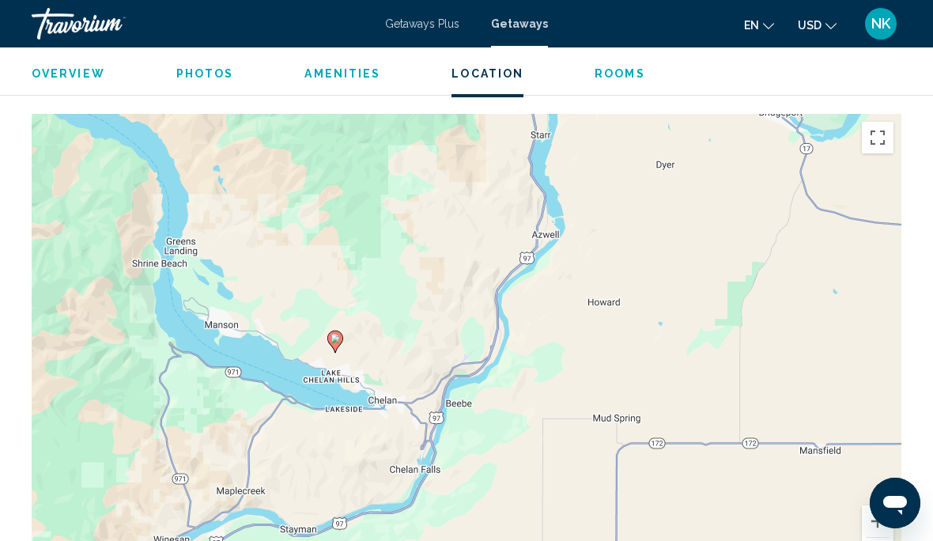
click at [890, 512] on button "Zoom in" at bounding box center [878, 521] width 32 height 32
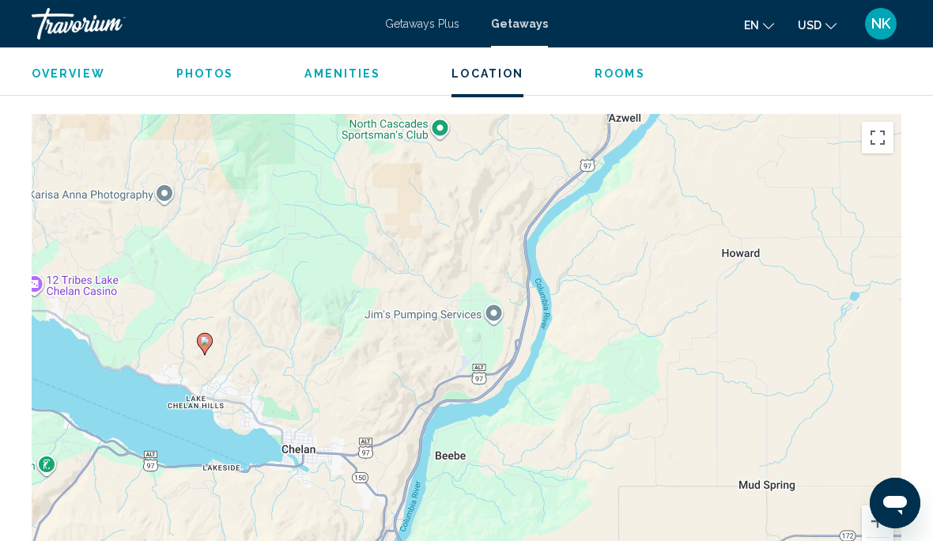
click at [879, 507] on button "Zoom in" at bounding box center [878, 521] width 32 height 32
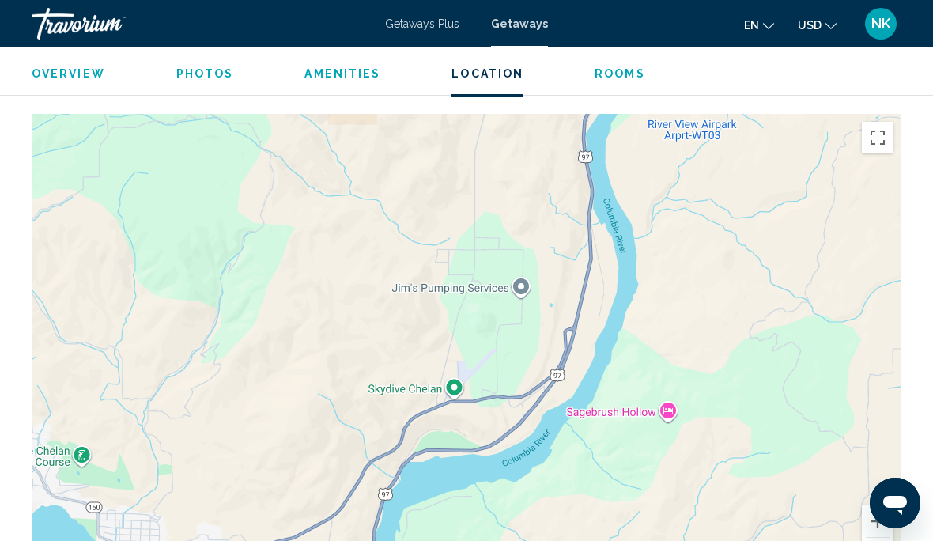
click at [877, 505] on button "Zoom in" at bounding box center [878, 521] width 32 height 32
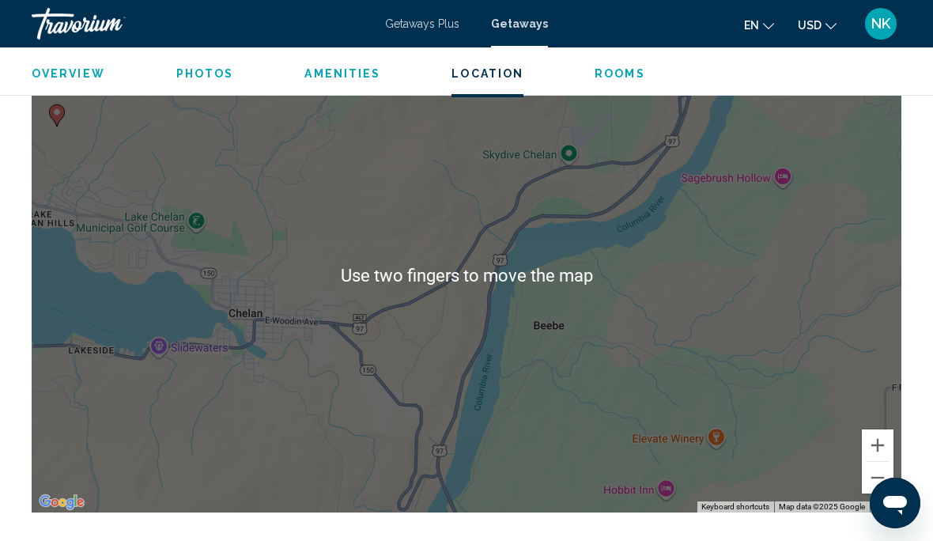
scroll to position [2199, 0]
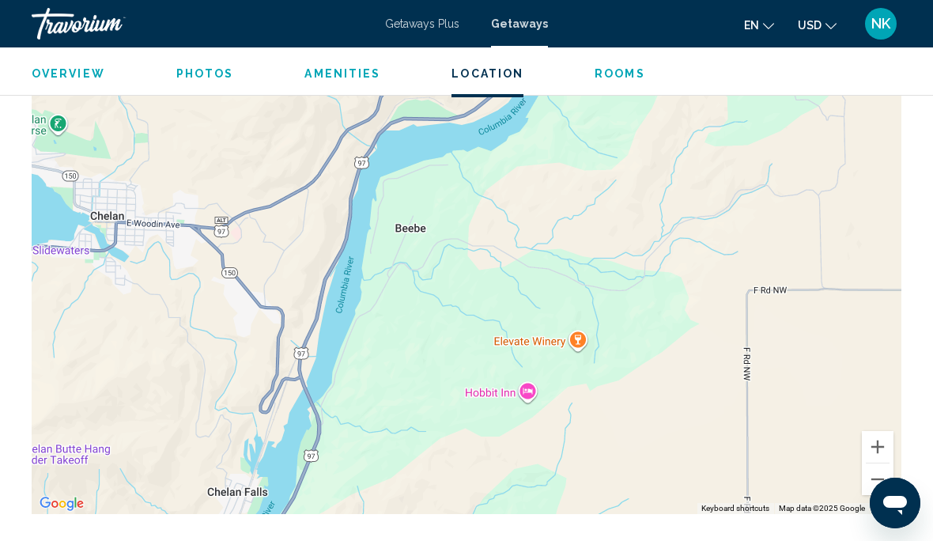
click at [886, 472] on button "Zoom out" at bounding box center [878, 479] width 32 height 32
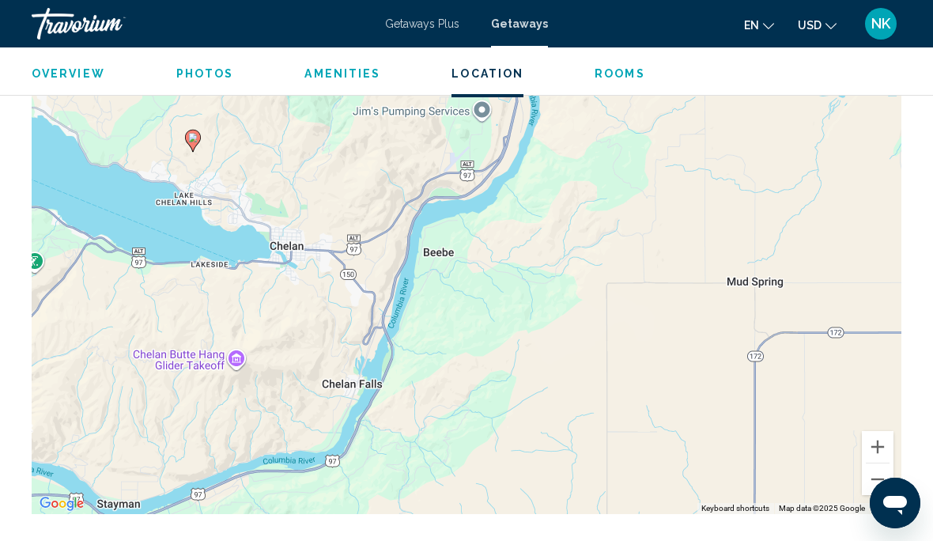
click at [890, 467] on button "Zoom out" at bounding box center [878, 479] width 32 height 32
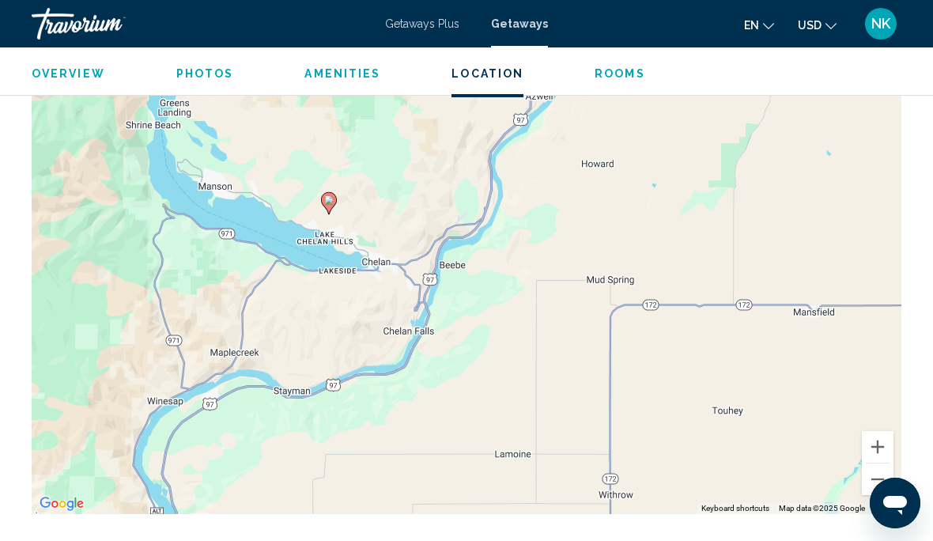
click at [886, 469] on button "Zoom out" at bounding box center [878, 479] width 32 height 32
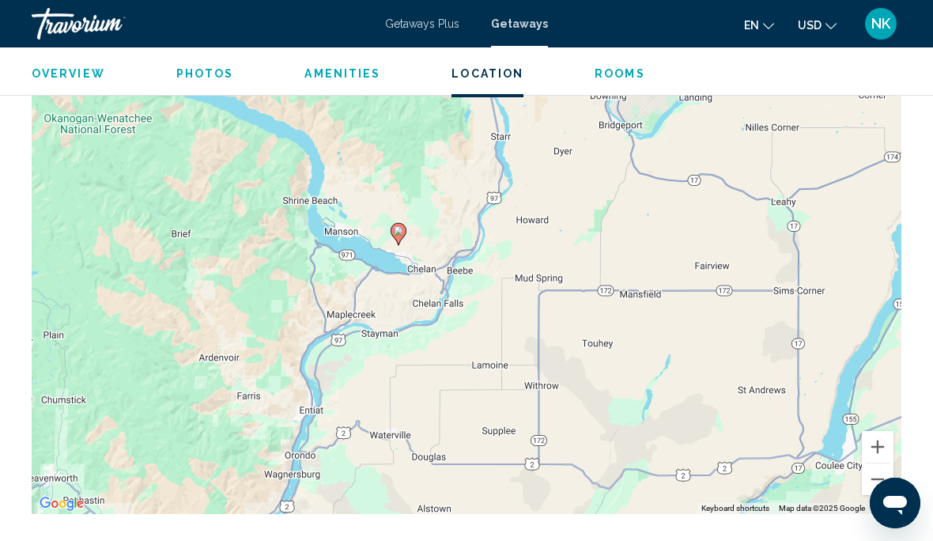
click at [882, 431] on button "Zoom in" at bounding box center [878, 447] width 32 height 32
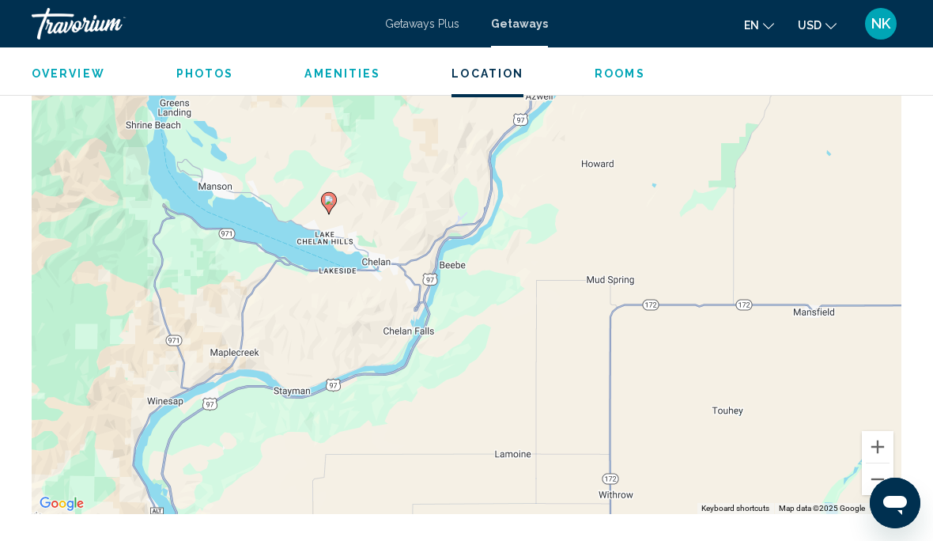
click at [888, 431] on button "Zoom in" at bounding box center [878, 447] width 32 height 32
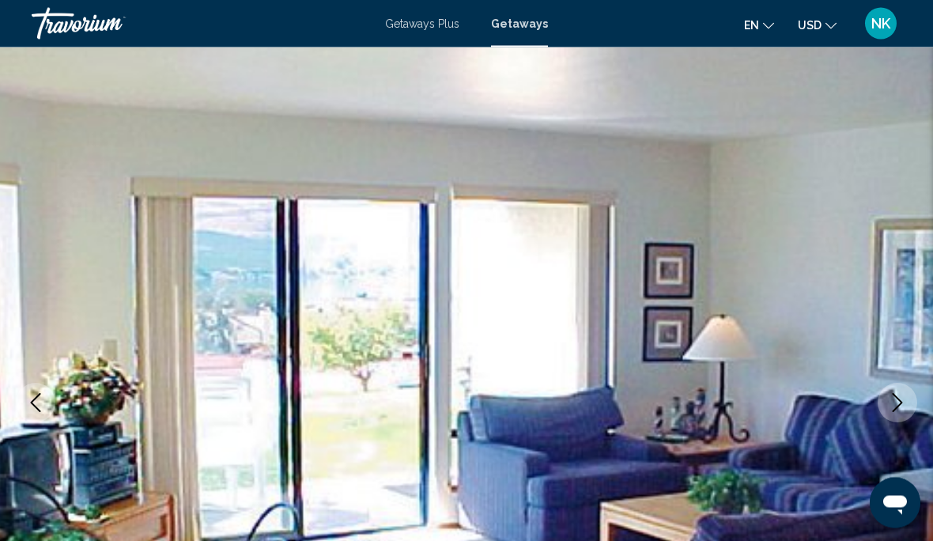
scroll to position [0, 0]
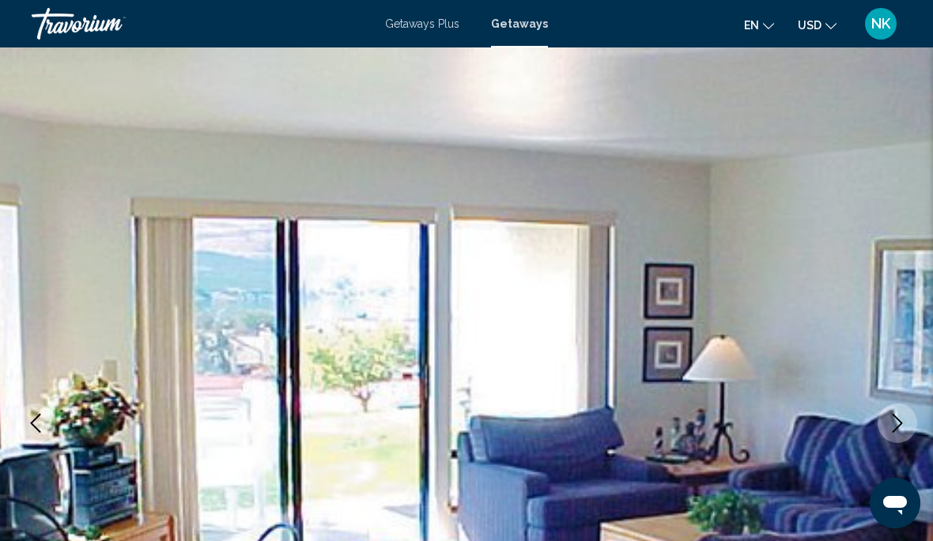
click at [754, 225] on img "Main content" at bounding box center [466, 422] width 933 height 751
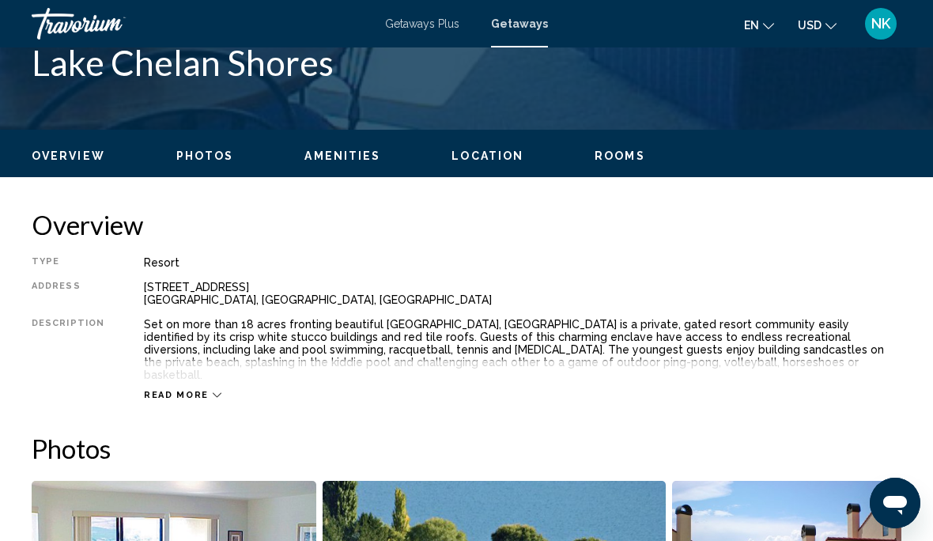
scroll to position [675, 0]
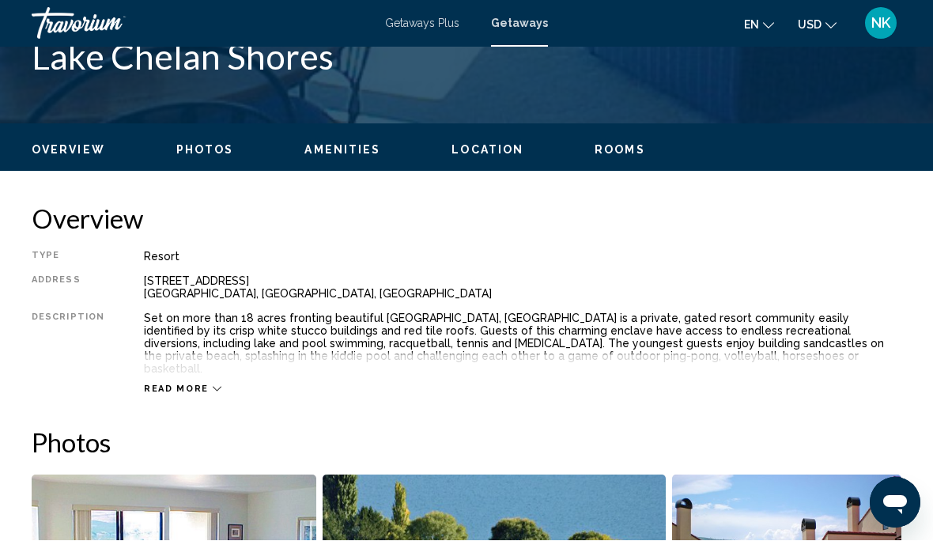
click at [619, 135] on div "Overview Photos Amenities Location Rooms Search" at bounding box center [466, 148] width 933 height 49
click at [615, 149] on span "Rooms" at bounding box center [620, 150] width 51 height 13
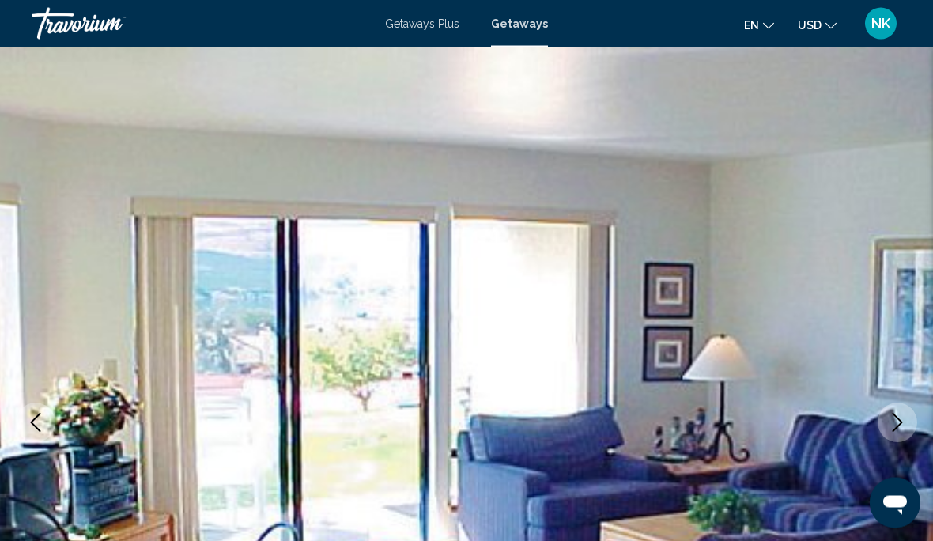
scroll to position [0, 0]
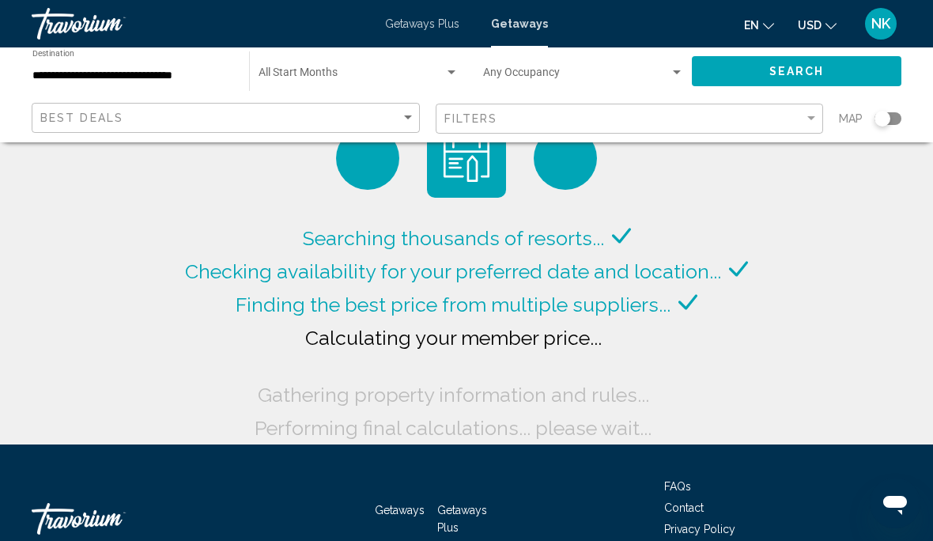
click at [299, 70] on span "Search widget" at bounding box center [352, 76] width 186 height 13
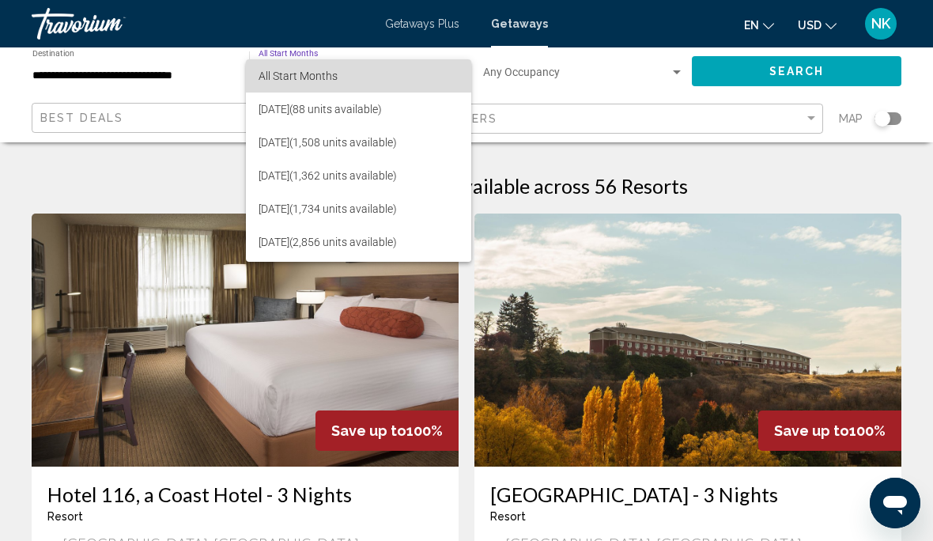
click at [329, 74] on span "All Start Months" at bounding box center [298, 76] width 79 height 13
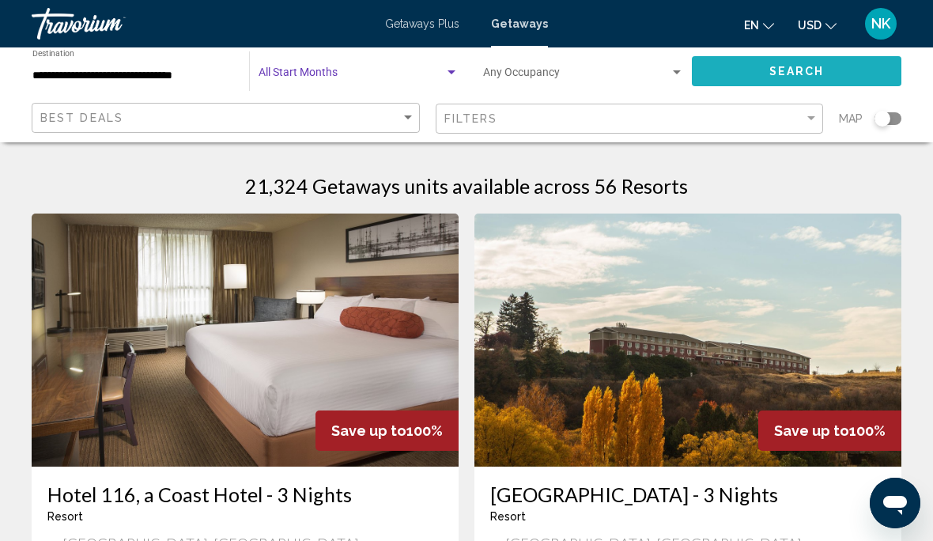
click at [807, 66] on span "Search" at bounding box center [796, 72] width 55 height 13
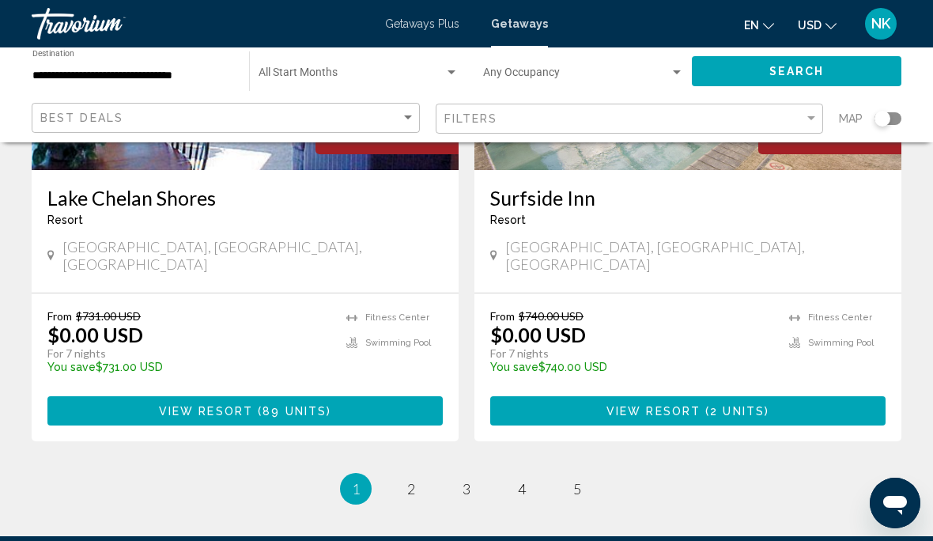
scroll to position [3123, 0]
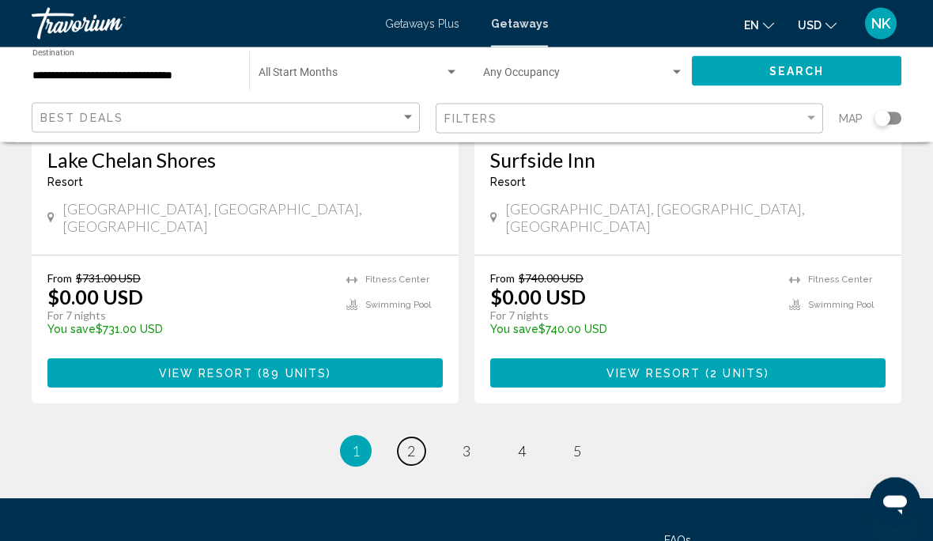
click at [421, 438] on link "page 2" at bounding box center [412, 452] width 28 height 28
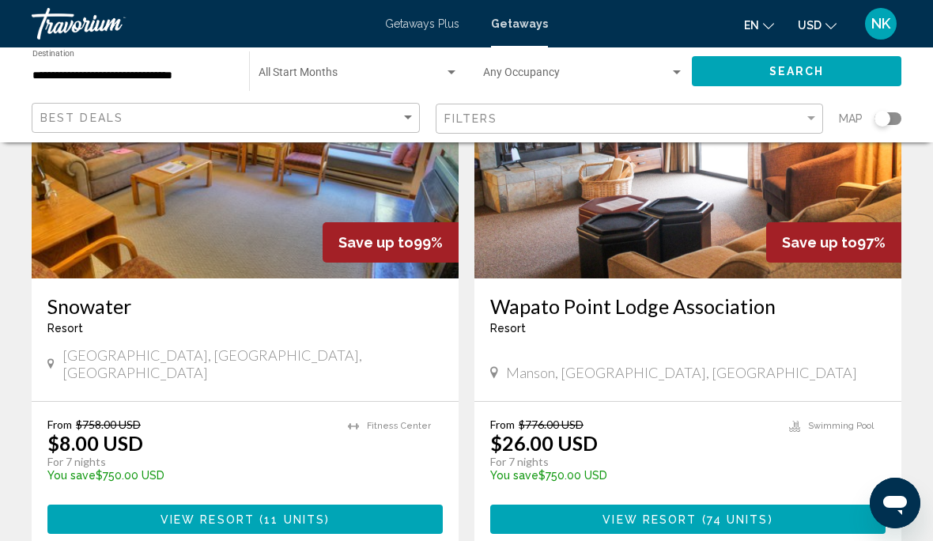
scroll to position [192, 0]
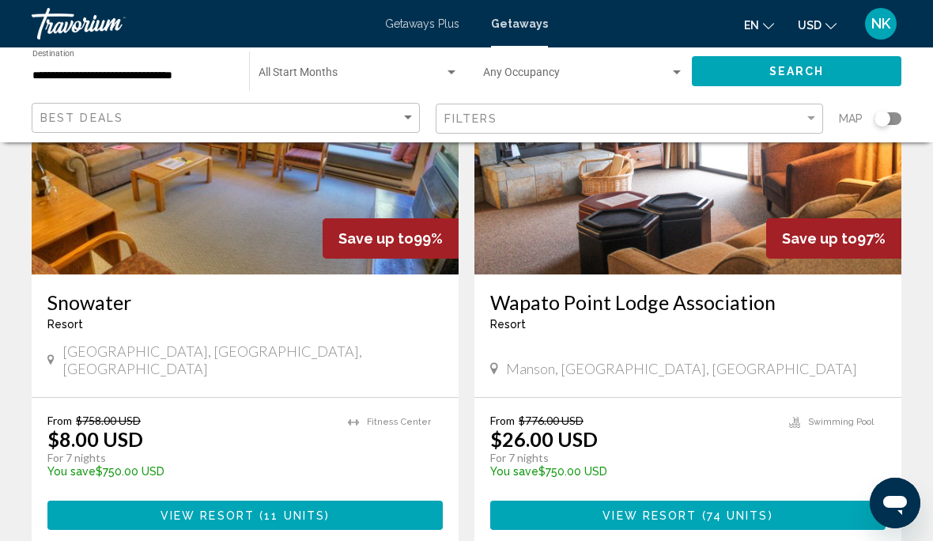
click at [654, 509] on span "View Resort" at bounding box center [650, 515] width 94 height 13
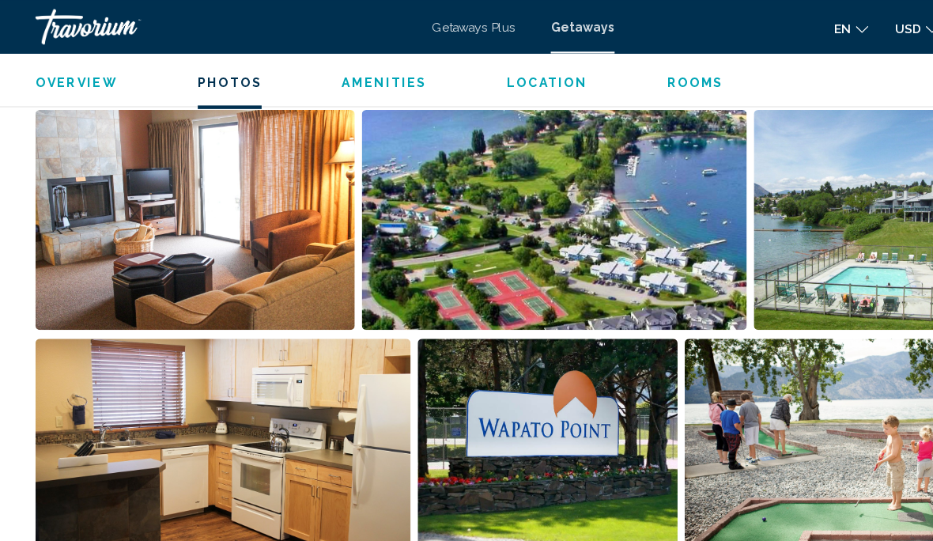
scroll to position [1022, 0]
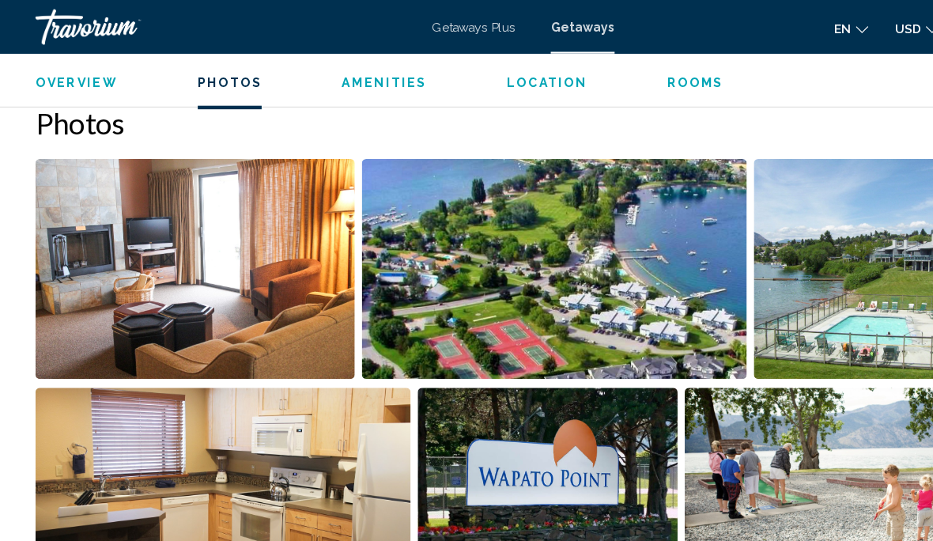
click at [566, 255] on img "Open full-screen image slider" at bounding box center [495, 240] width 344 height 196
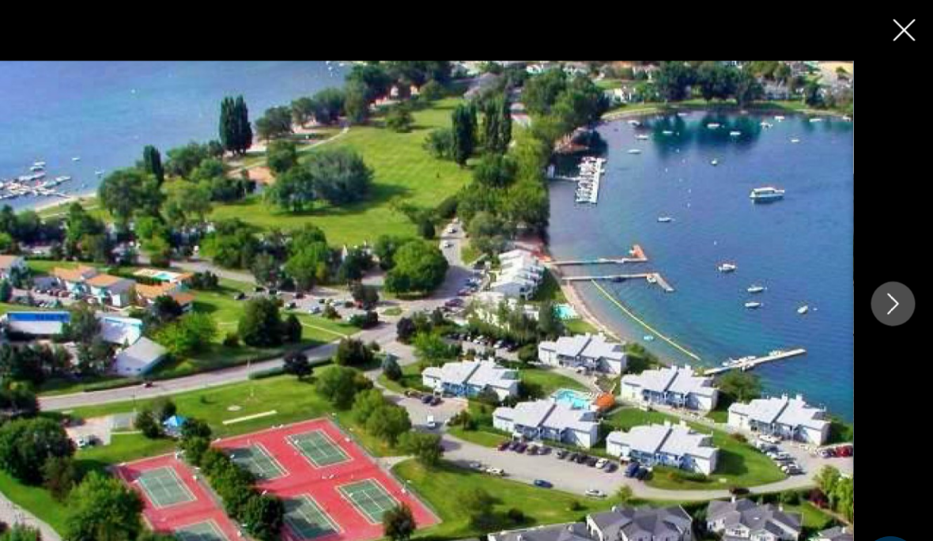
click at [888, 272] on icon "Next image" at bounding box center [897, 270] width 19 height 19
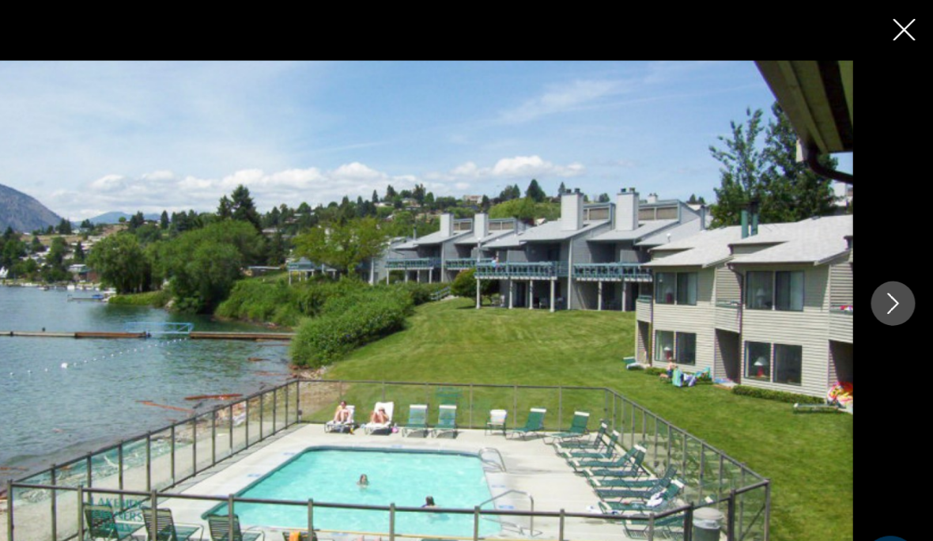
click at [888, 271] on icon "Next image" at bounding box center [897, 270] width 19 height 19
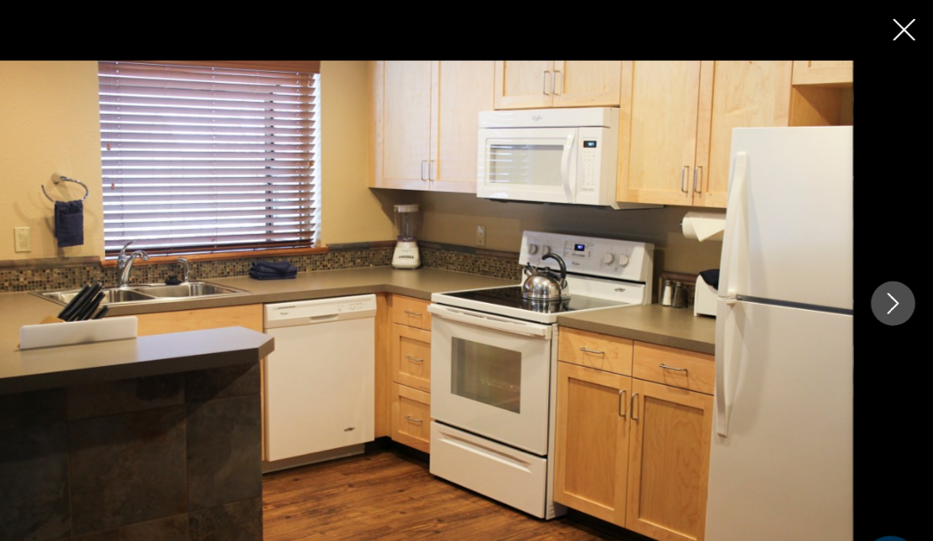
click at [888, 274] on icon "Next image" at bounding box center [897, 270] width 19 height 19
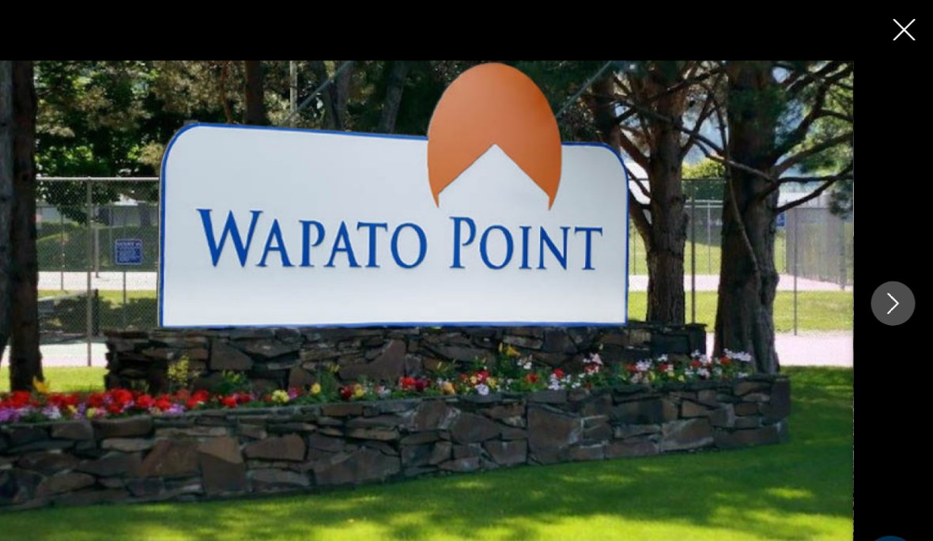
click at [888, 274] on icon "Next image" at bounding box center [897, 270] width 19 height 19
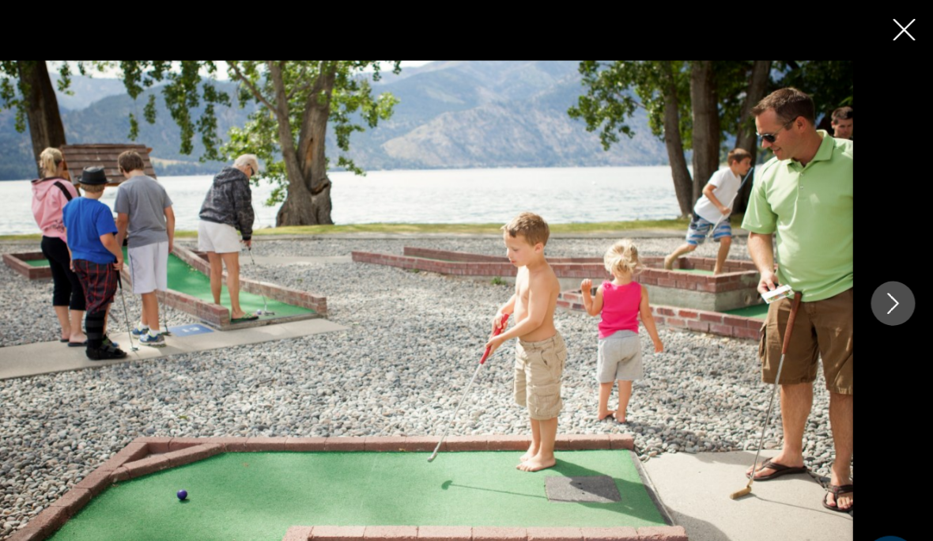
click at [888, 269] on icon "Next image" at bounding box center [897, 270] width 19 height 19
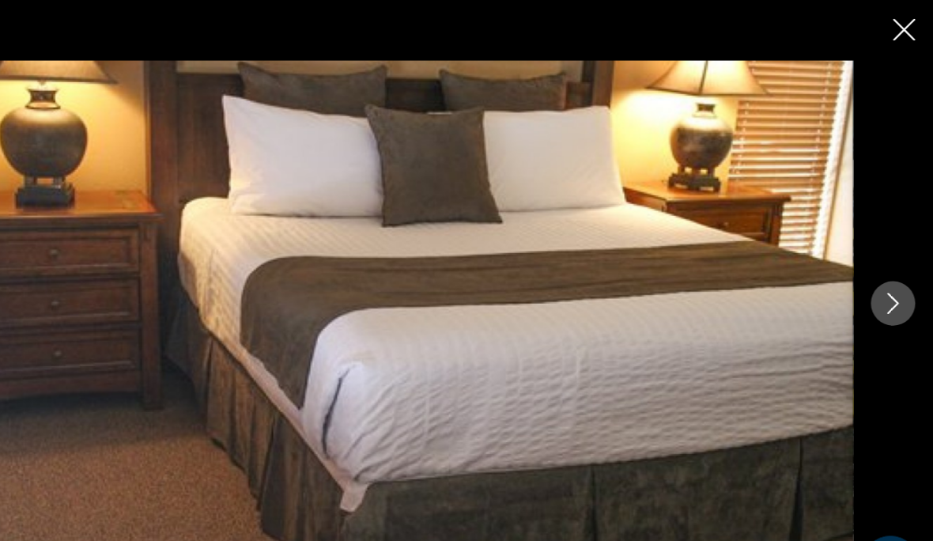
click at [878, 262] on button "Next image" at bounding box center [898, 271] width 40 height 40
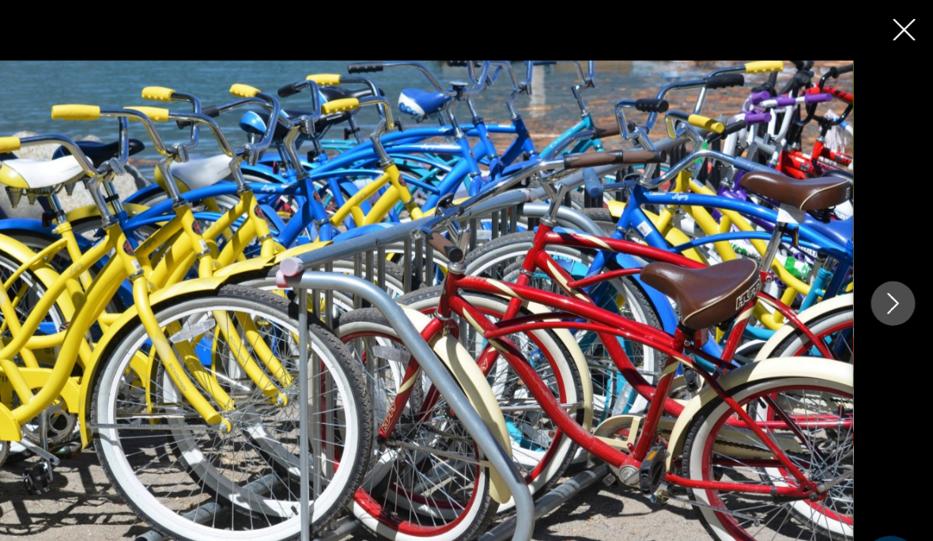
click at [878, 272] on button "Next image" at bounding box center [898, 271] width 40 height 40
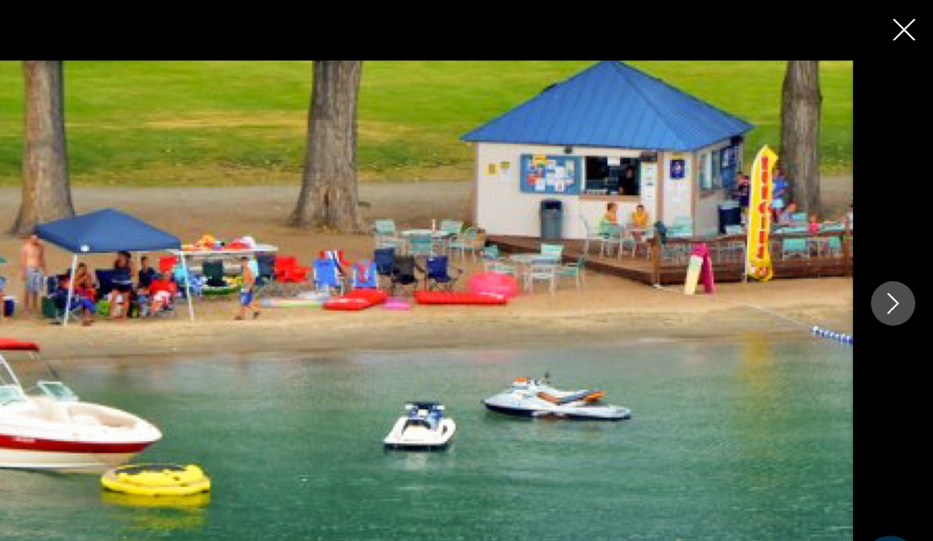
click at [878, 269] on button "Next image" at bounding box center [898, 271] width 40 height 40
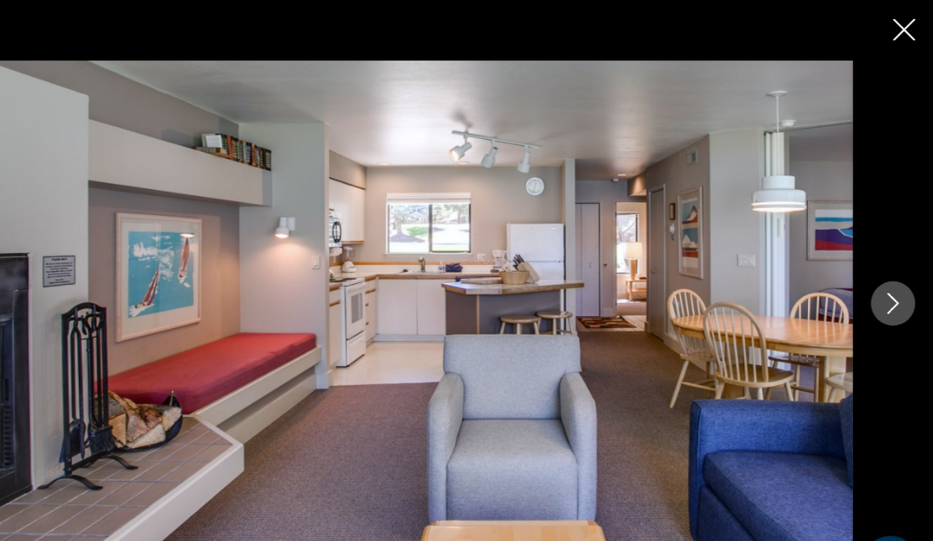
click at [878, 264] on button "Next image" at bounding box center [898, 271] width 40 height 40
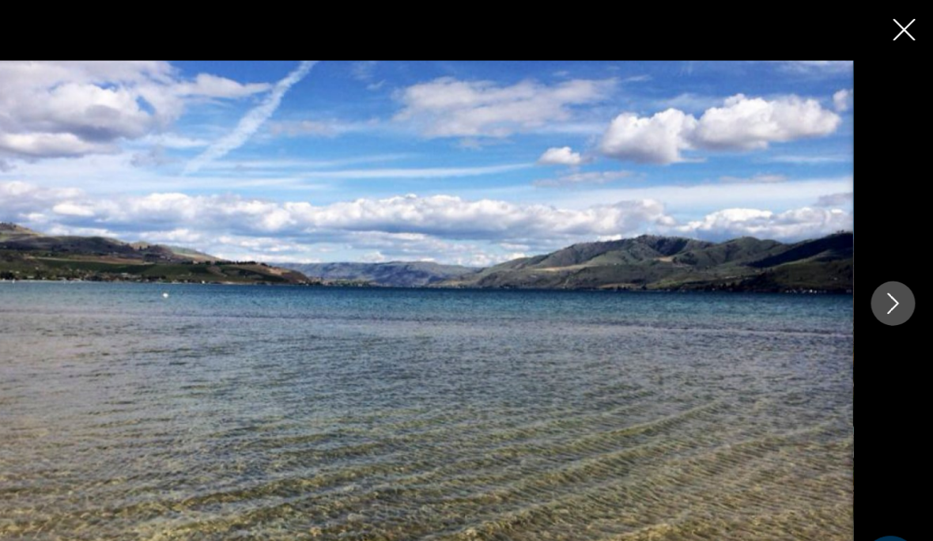
click at [888, 278] on icon "Next image" at bounding box center [897, 270] width 19 height 19
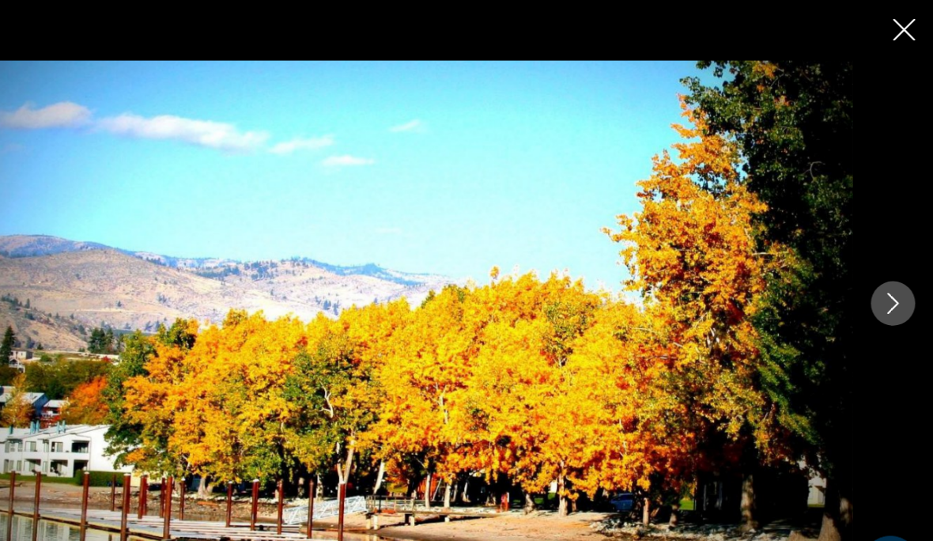
click at [878, 280] on button "Next image" at bounding box center [898, 271] width 40 height 40
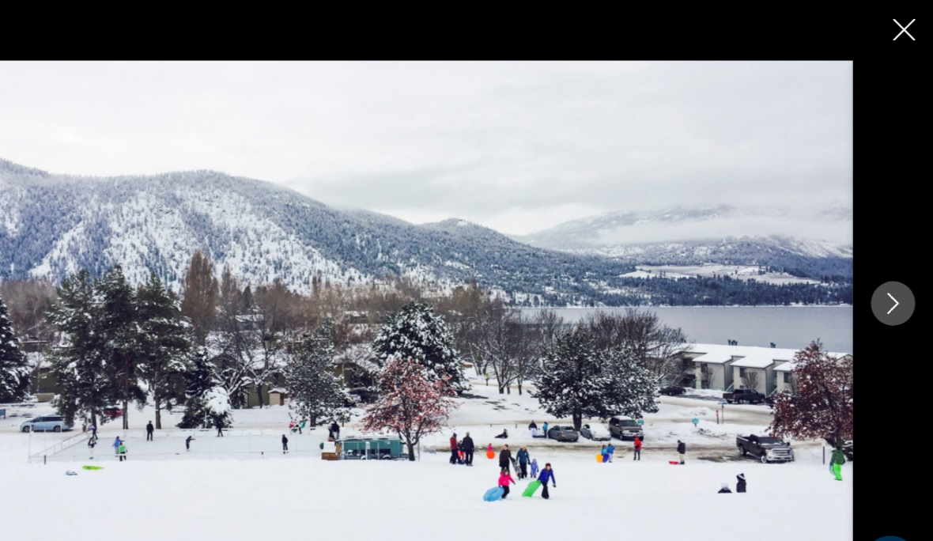
click at [888, 274] on icon "Next image" at bounding box center [897, 270] width 19 height 19
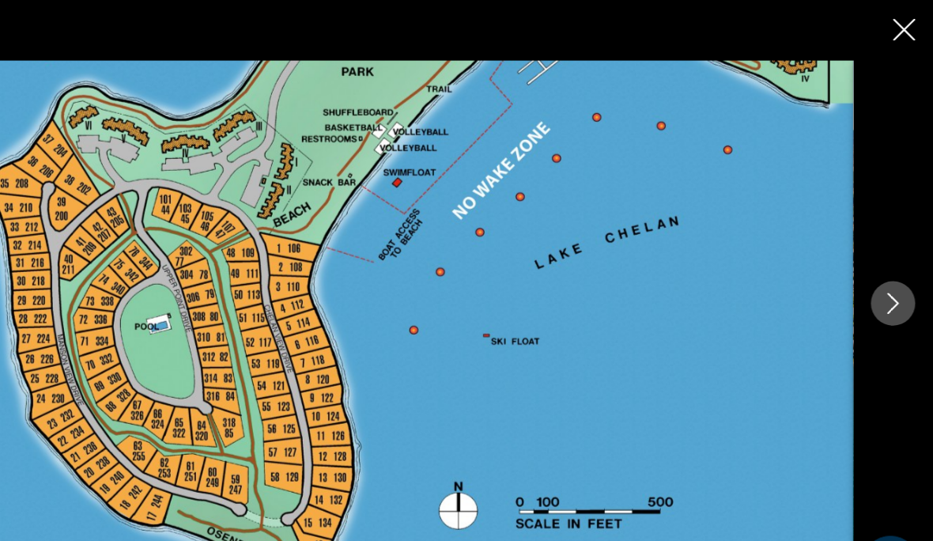
click at [888, 277] on icon "Next image" at bounding box center [897, 270] width 19 height 19
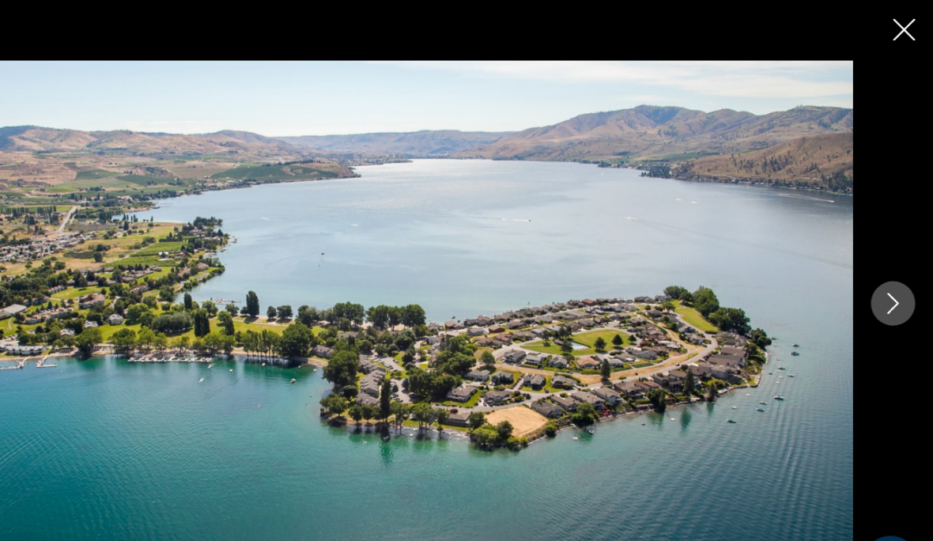
click at [888, 266] on icon "Next image" at bounding box center [897, 270] width 19 height 19
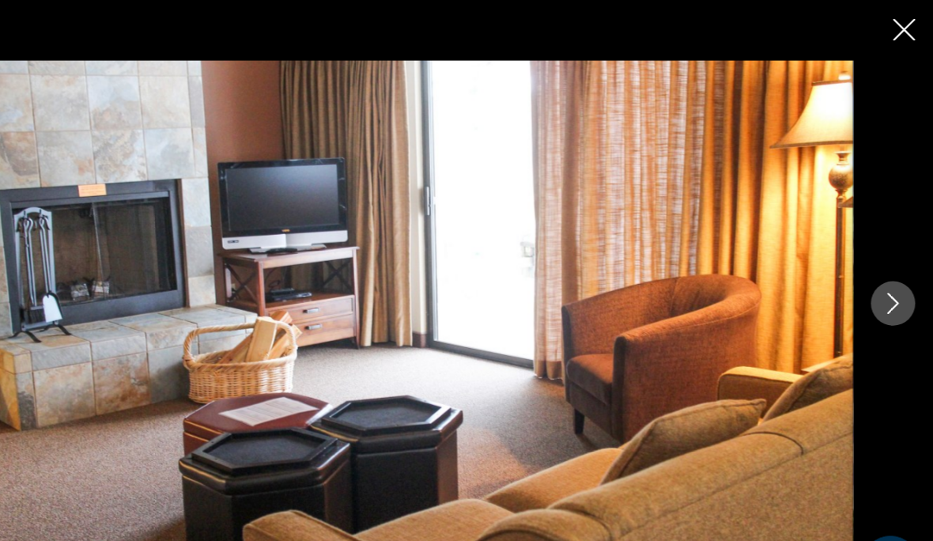
click at [898, 19] on icon "Close slideshow" at bounding box center [908, 27] width 20 height 20
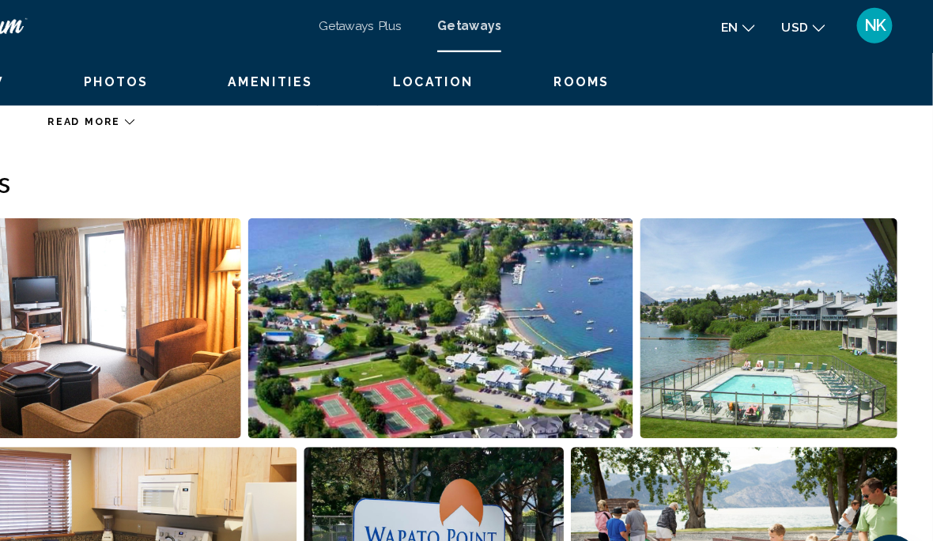
click at [595, 74] on span "Rooms" at bounding box center [620, 73] width 51 height 13
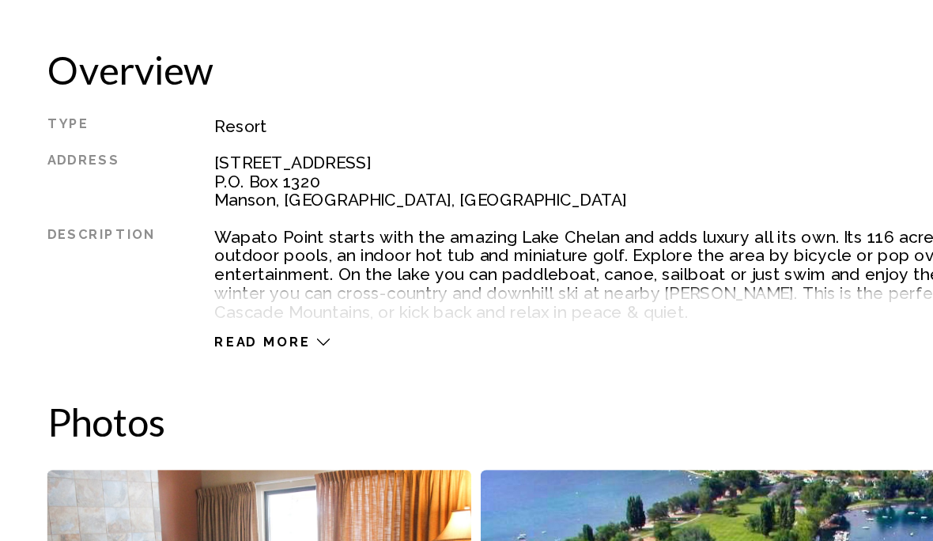
scroll to position [711, 0]
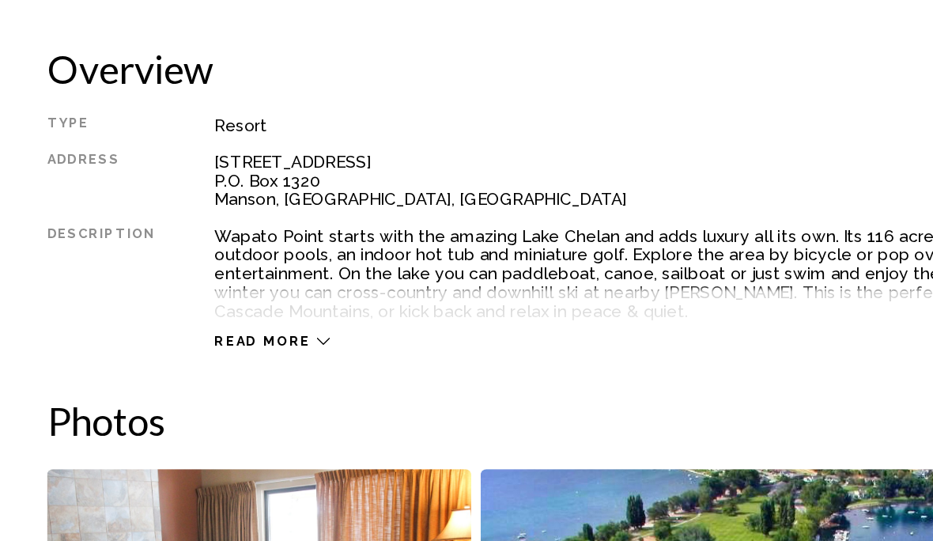
click at [183, 361] on span "Read more" at bounding box center [176, 366] width 65 height 10
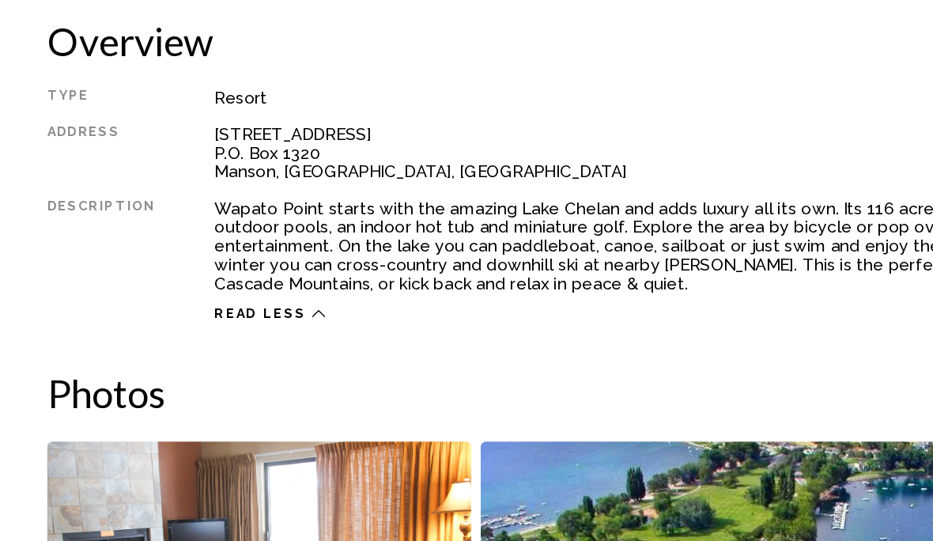
scroll to position [729, 0]
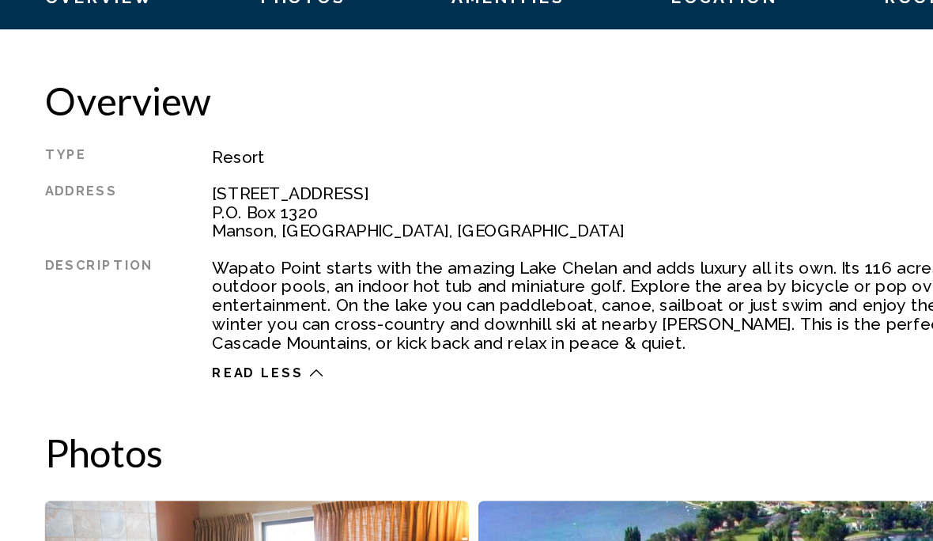
click at [530, 149] on h2 "Overview" at bounding box center [467, 165] width 870 height 32
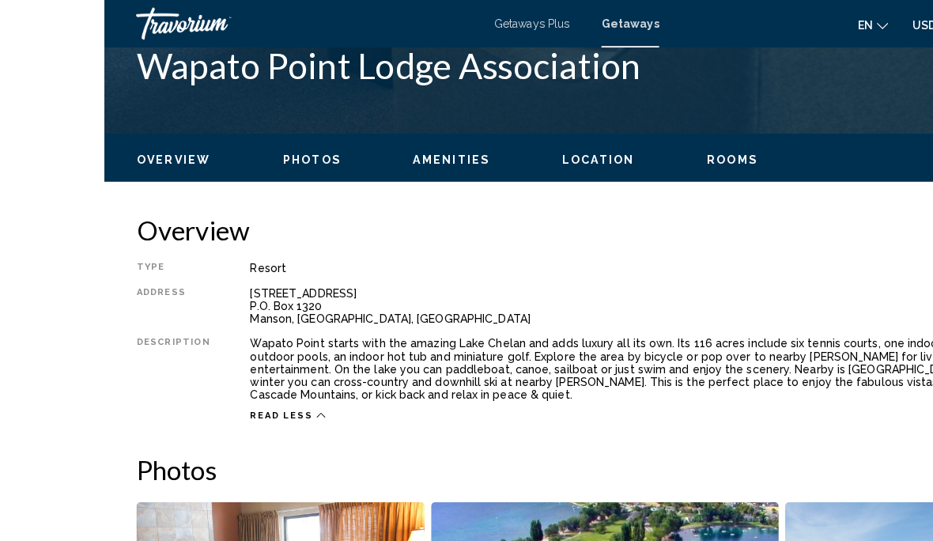
scroll to position [662, 0]
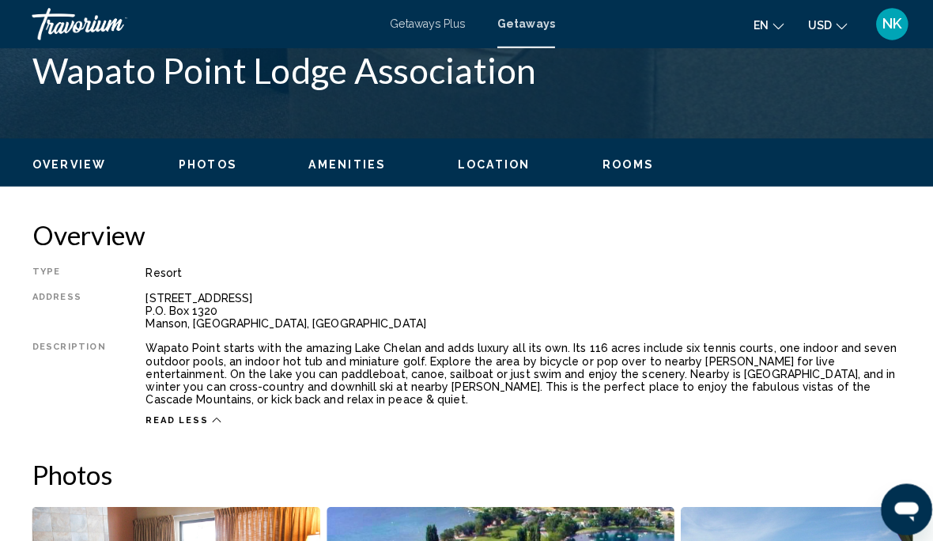
click at [487, 165] on span "Location" at bounding box center [488, 163] width 72 height 13
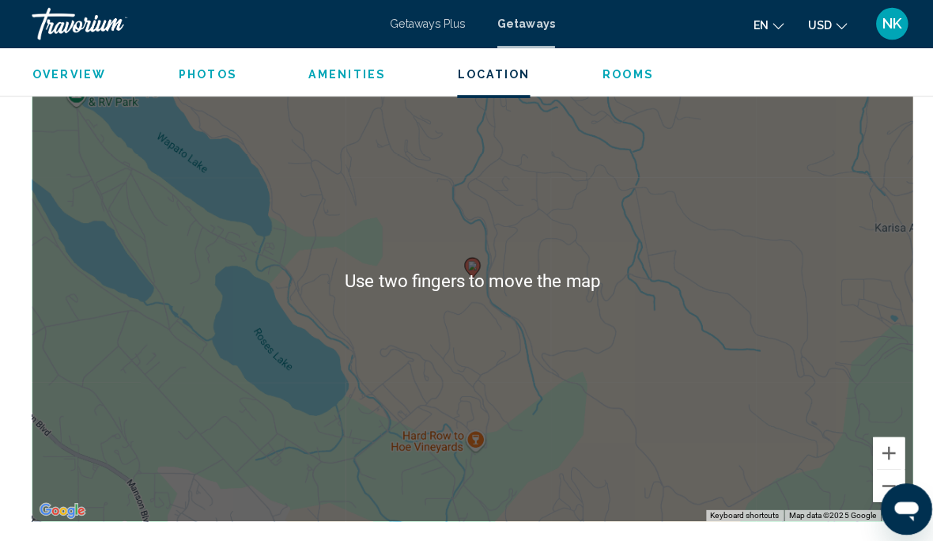
scroll to position [2622, 0]
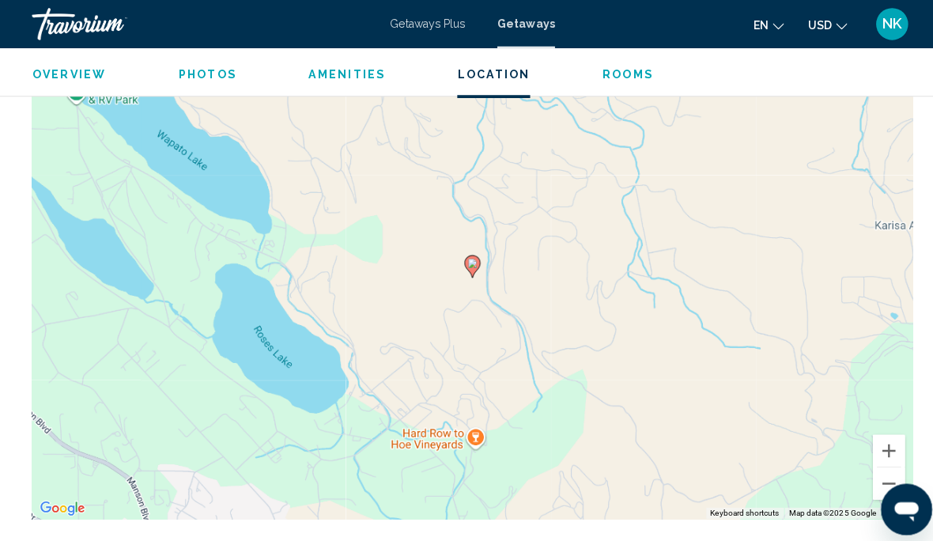
click at [887, 477] on button "Zoom out" at bounding box center [878, 478] width 32 height 32
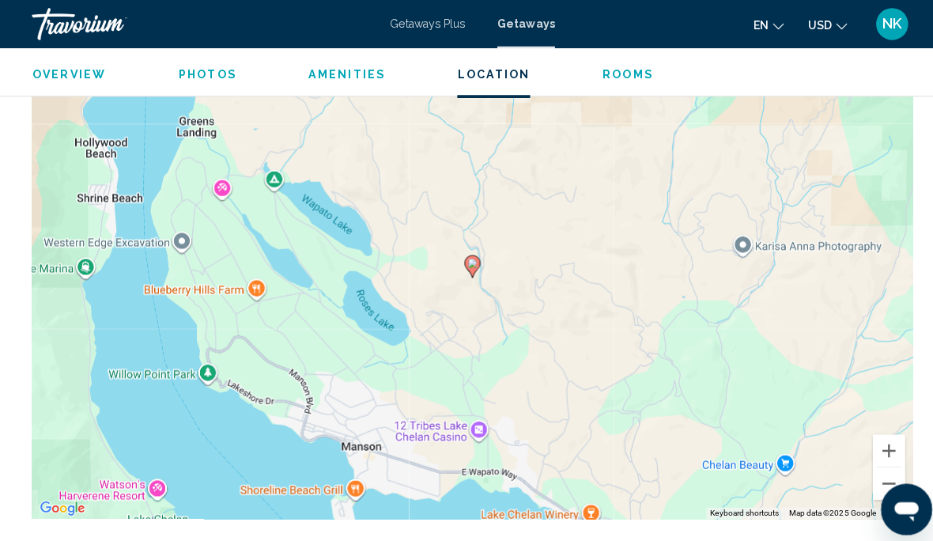
click at [882, 478] on button "Zoom out" at bounding box center [878, 478] width 32 height 32
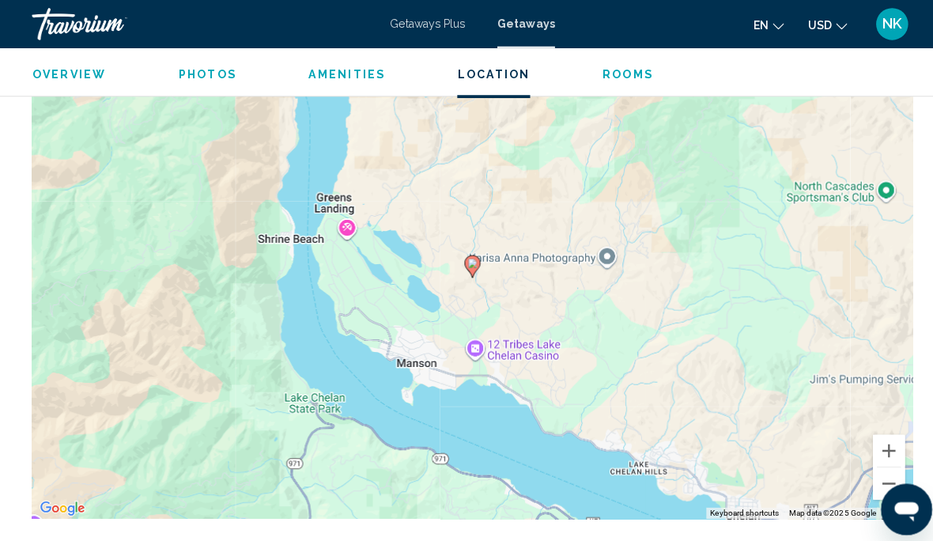
click at [891, 482] on button "Zoom out" at bounding box center [878, 478] width 32 height 32
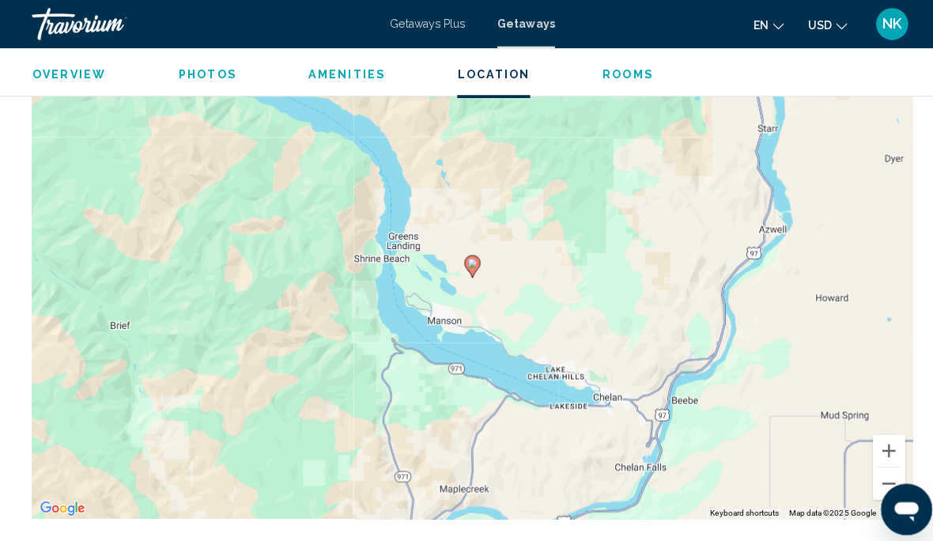
click at [887, 443] on button "Zoom in" at bounding box center [878, 445] width 32 height 32
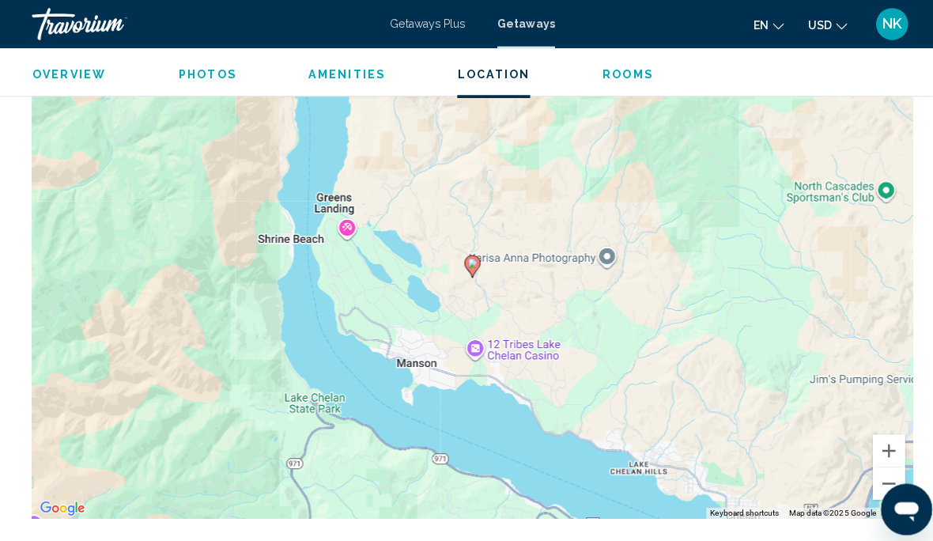
click at [887, 441] on button "Zoom in" at bounding box center [878, 445] width 32 height 32
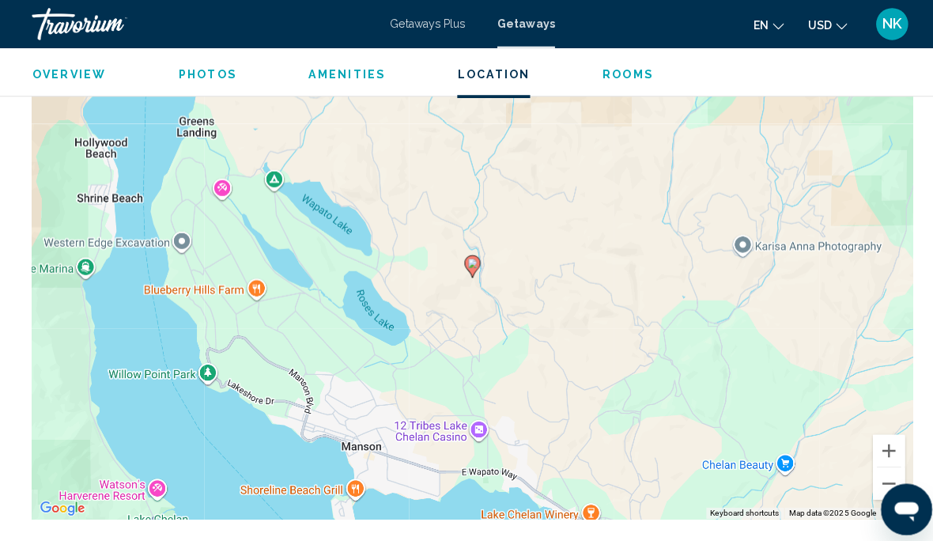
click at [894, 443] on div "To activate drag with keyboard, press Alt + Enter. Once in keyboard drag state,…" at bounding box center [467, 275] width 870 height 474
click at [882, 438] on button "Zoom in" at bounding box center [878, 445] width 32 height 32
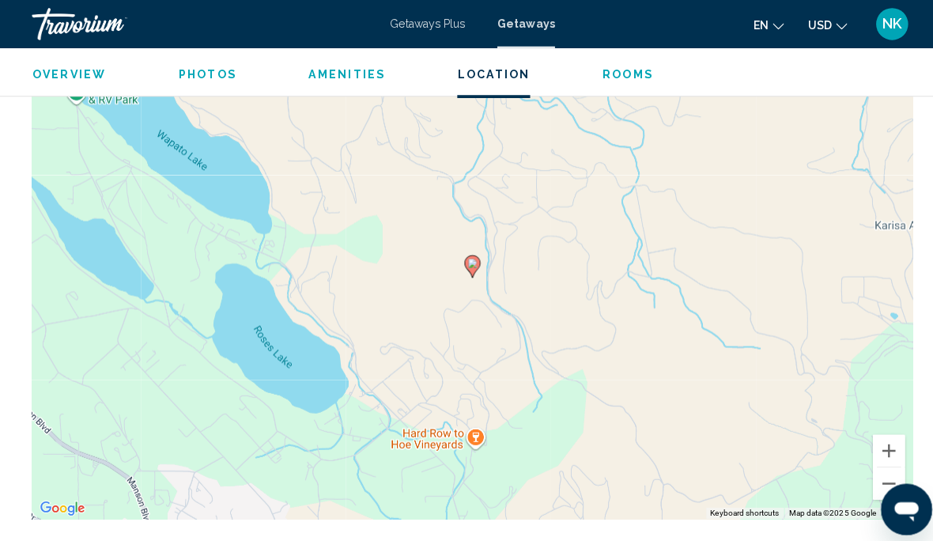
click at [891, 442] on button "Zoom in" at bounding box center [878, 445] width 32 height 32
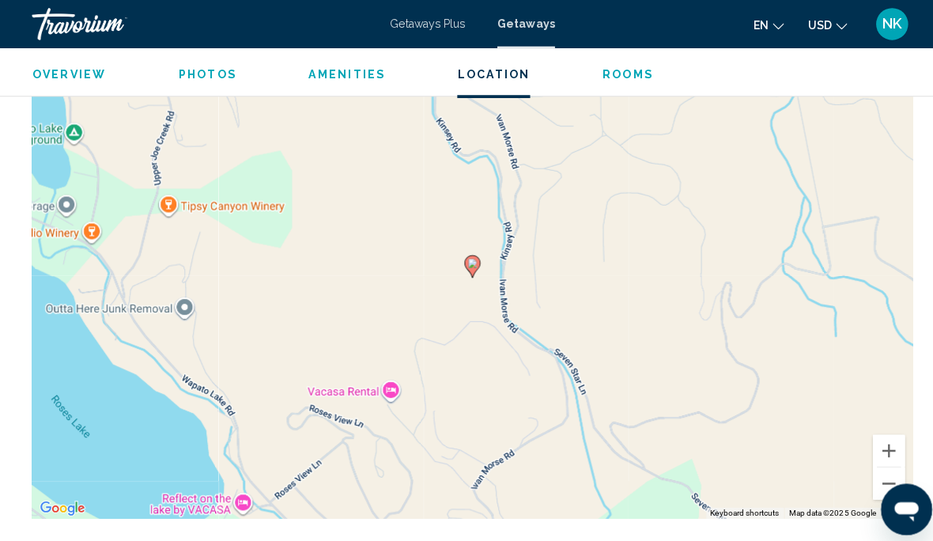
click at [883, 435] on button "Zoom in" at bounding box center [878, 445] width 32 height 32
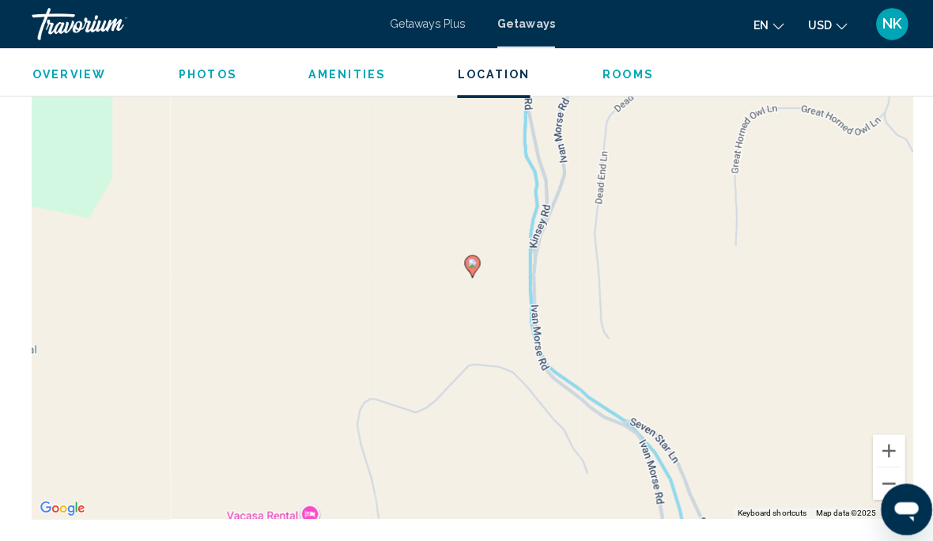
click at [886, 438] on button "Zoom in" at bounding box center [878, 445] width 32 height 32
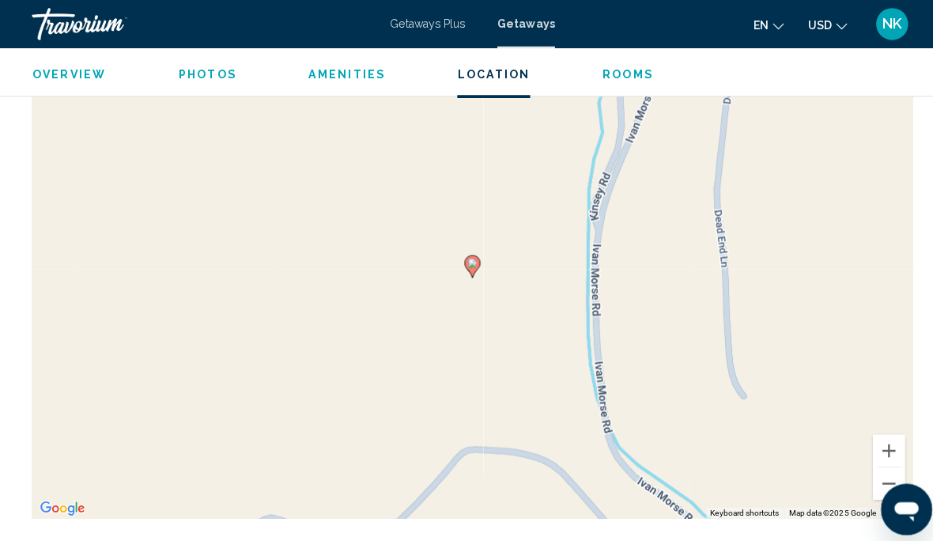
click at [900, 468] on div "To activate drag with keyboard, press Alt + Enter. Once in keyboard drag state,…" at bounding box center [467, 275] width 870 height 474
click at [886, 470] on button "Zoom out" at bounding box center [878, 478] width 32 height 32
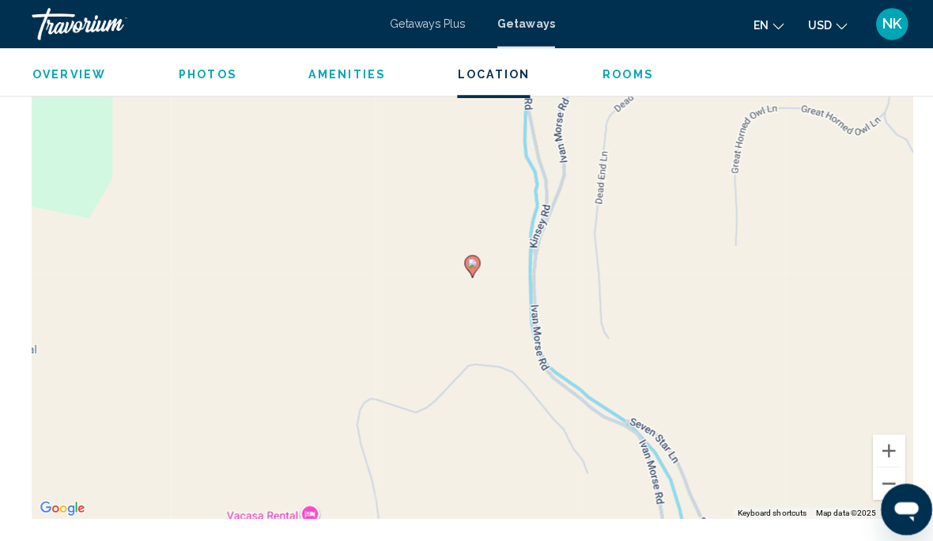
click at [879, 472] on button "Zoom out" at bounding box center [878, 478] width 32 height 32
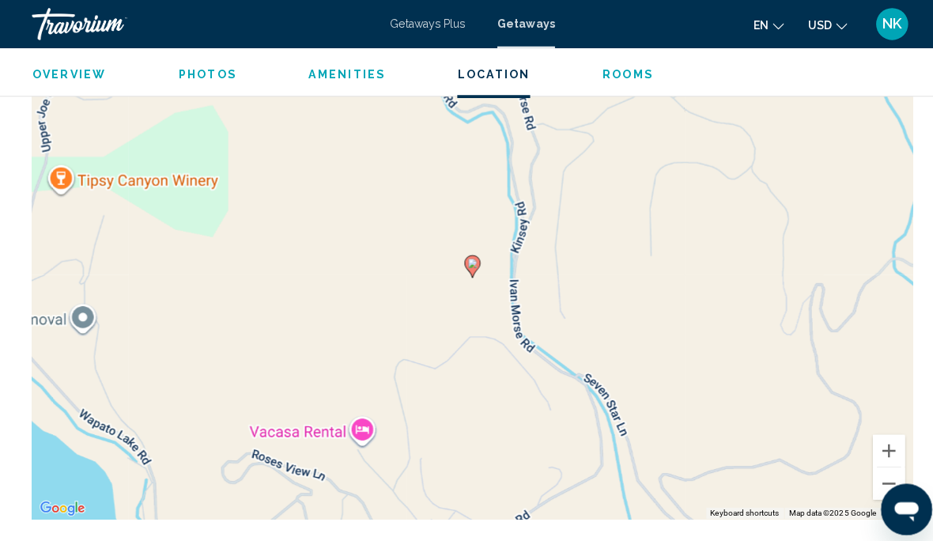
click at [883, 468] on button "Zoom out" at bounding box center [878, 478] width 32 height 32
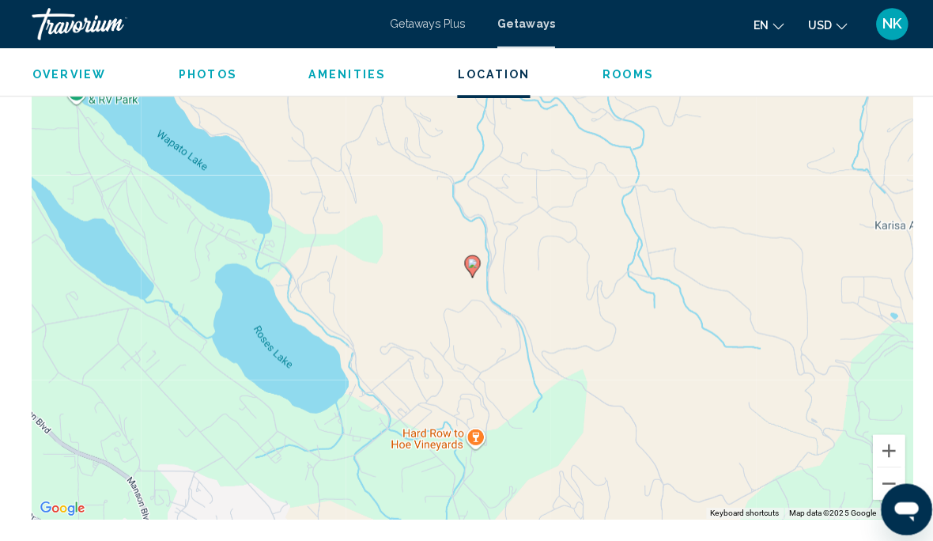
click at [880, 467] on button "Zoom out" at bounding box center [878, 478] width 32 height 32
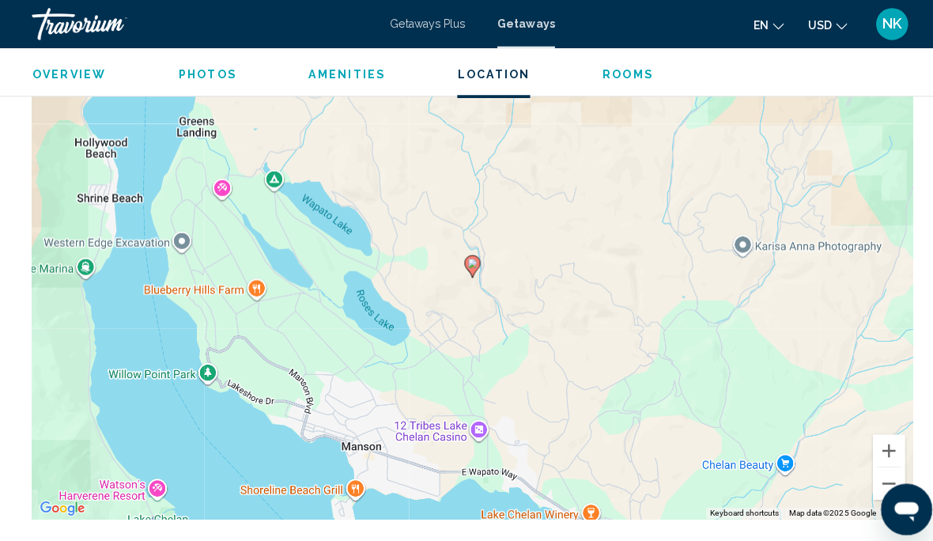
click at [886, 470] on button "Zoom out" at bounding box center [878, 478] width 32 height 32
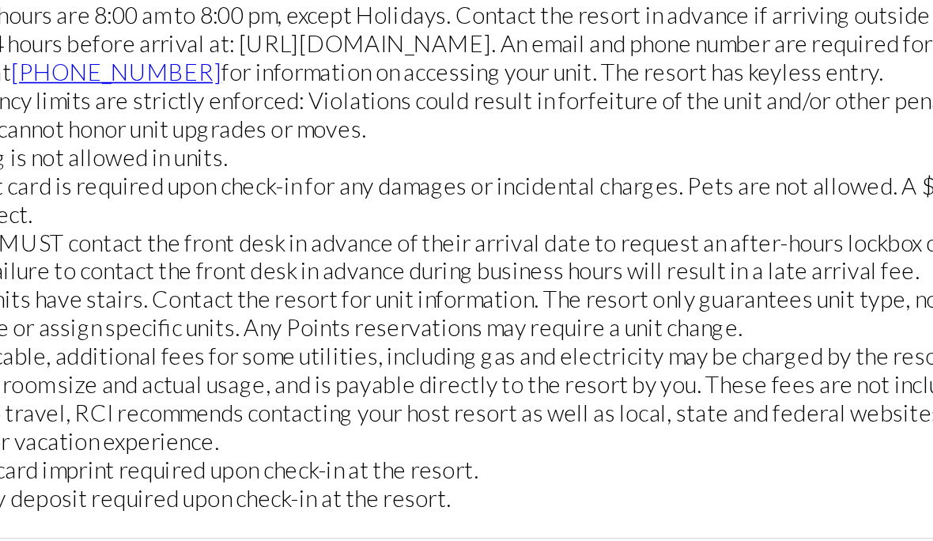
scroll to position [2079, 0]
click at [411, 172] on div "Resort hours are 8:00 am to 8:00 pm, except Holidays. Contact the resort in adv…" at bounding box center [467, 328] width 870 height 313
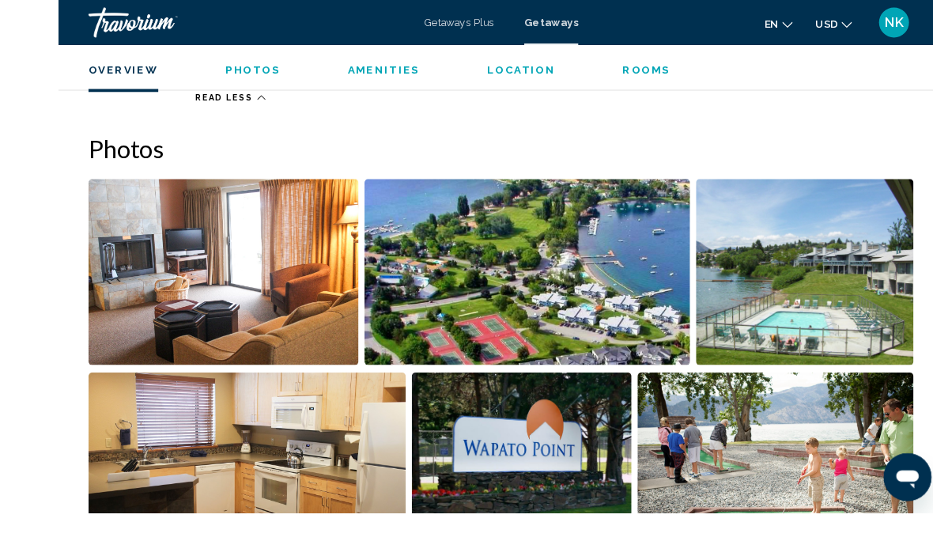
scroll to position [932, 0]
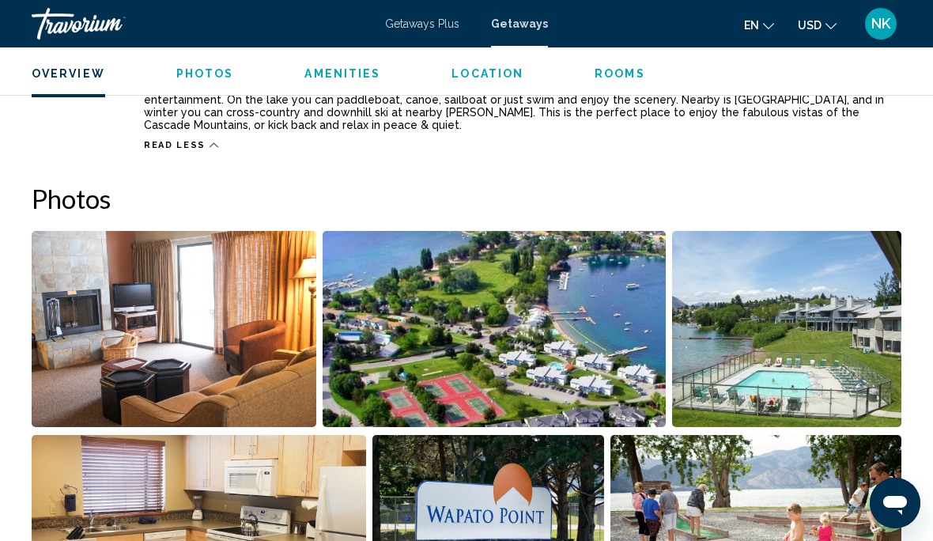
click at [841, 310] on img "Open full-screen image slider" at bounding box center [786, 329] width 229 height 196
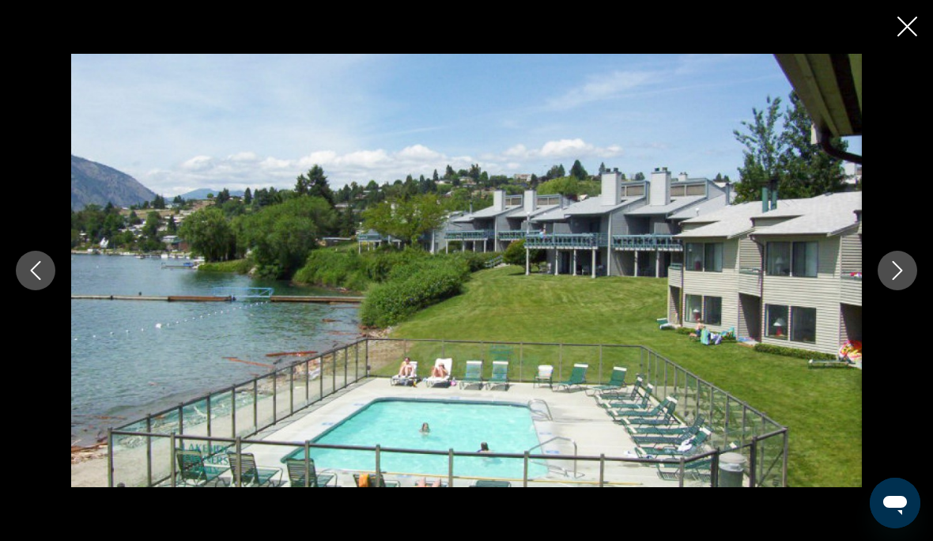
scroll to position [1043, 0]
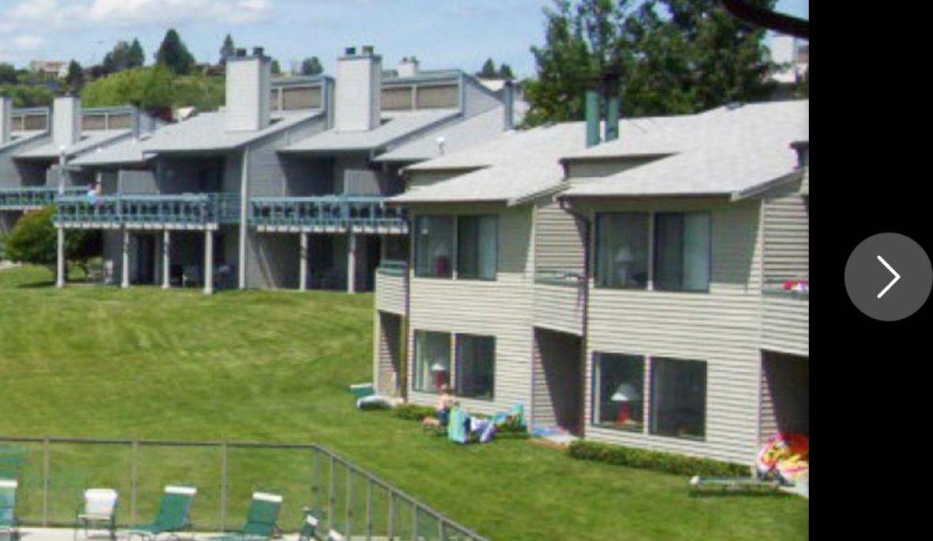
click at [893, 261] on icon "Next image" at bounding box center [898, 270] width 10 height 19
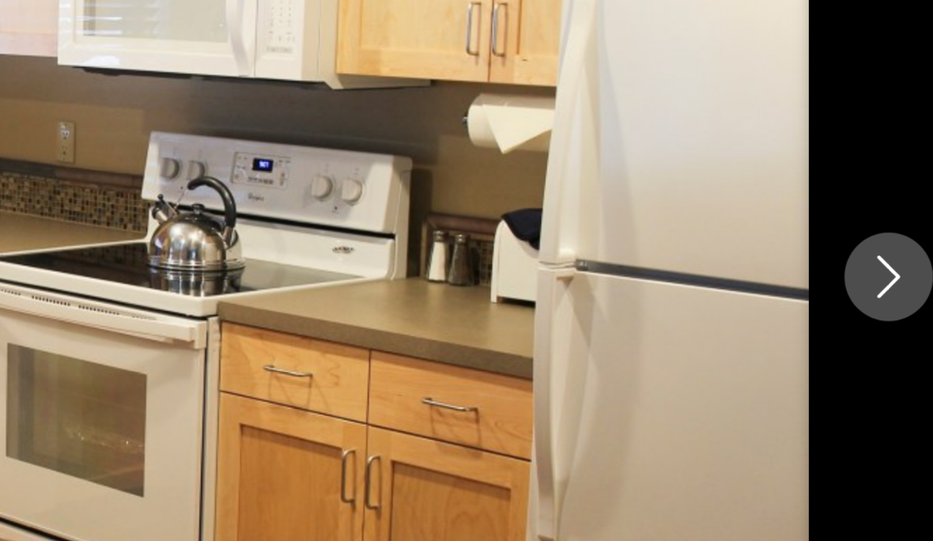
click at [893, 261] on icon "Next image" at bounding box center [898, 270] width 10 height 19
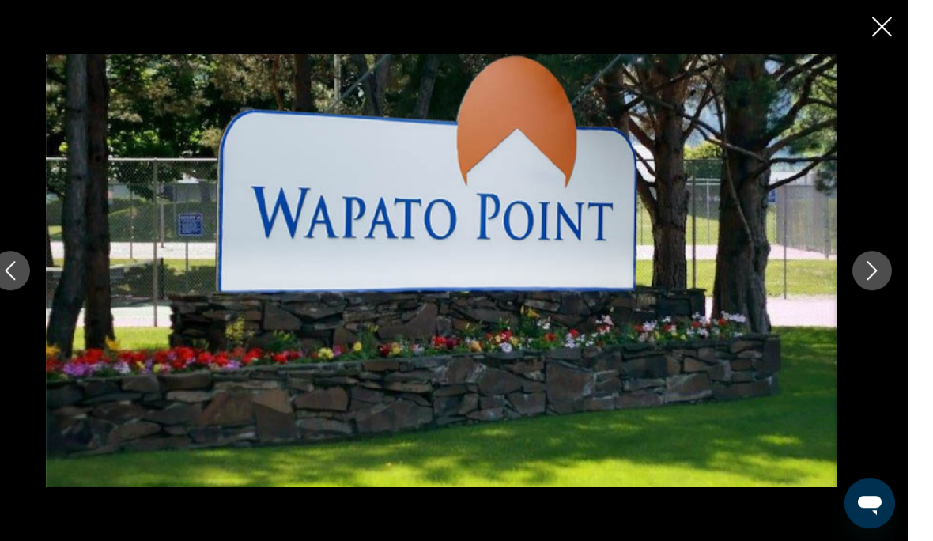
scroll to position [986, 0]
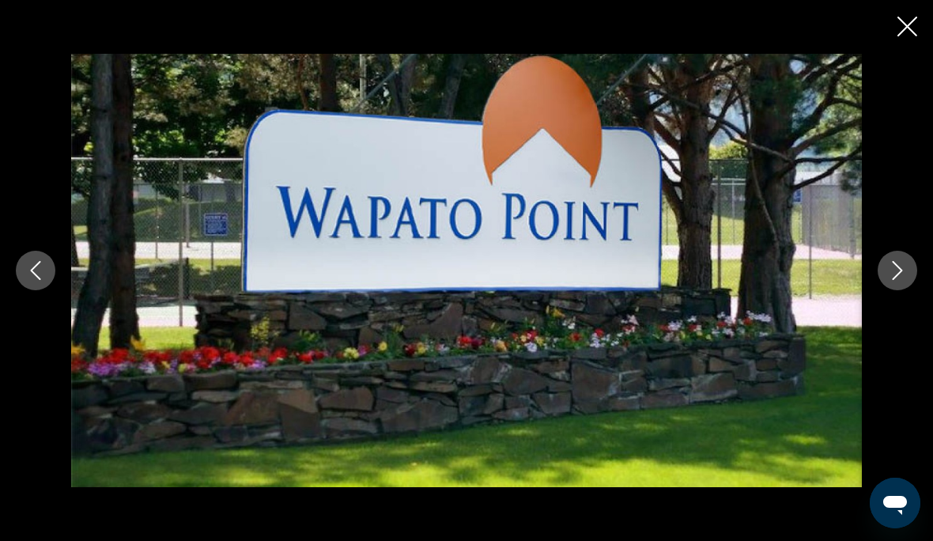
click at [890, 288] on button "Next image" at bounding box center [898, 271] width 40 height 40
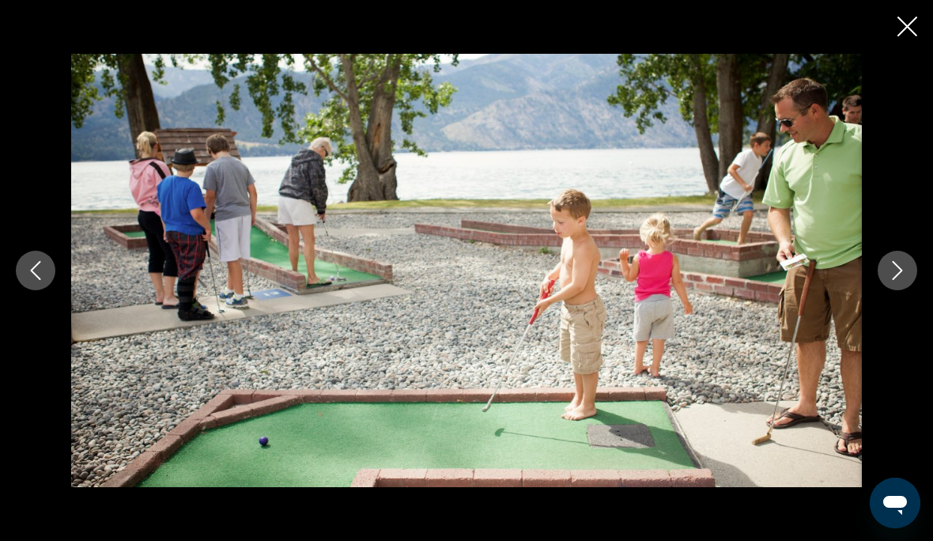
click at [905, 280] on icon "Next image" at bounding box center [897, 270] width 19 height 19
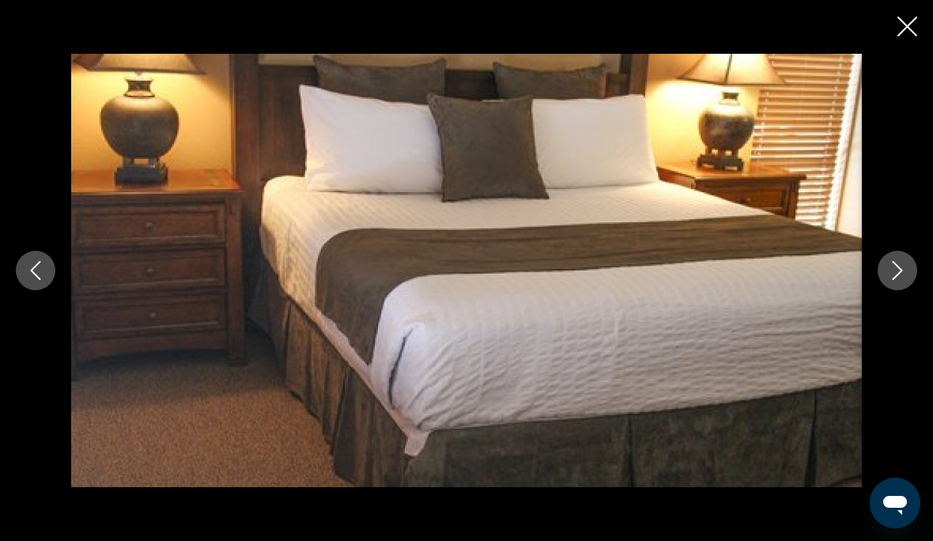
click at [909, 290] on button "Next image" at bounding box center [898, 271] width 40 height 40
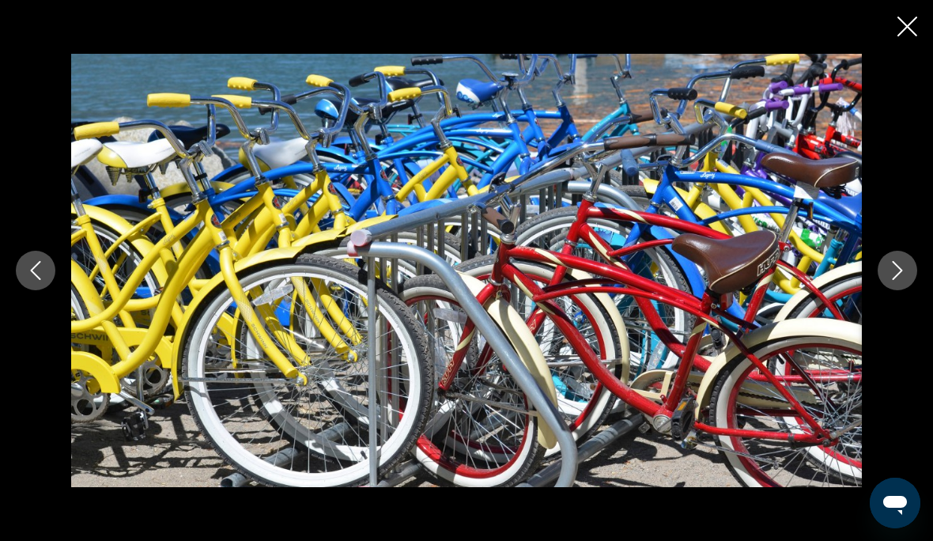
click at [902, 280] on icon "Next image" at bounding box center [897, 270] width 19 height 19
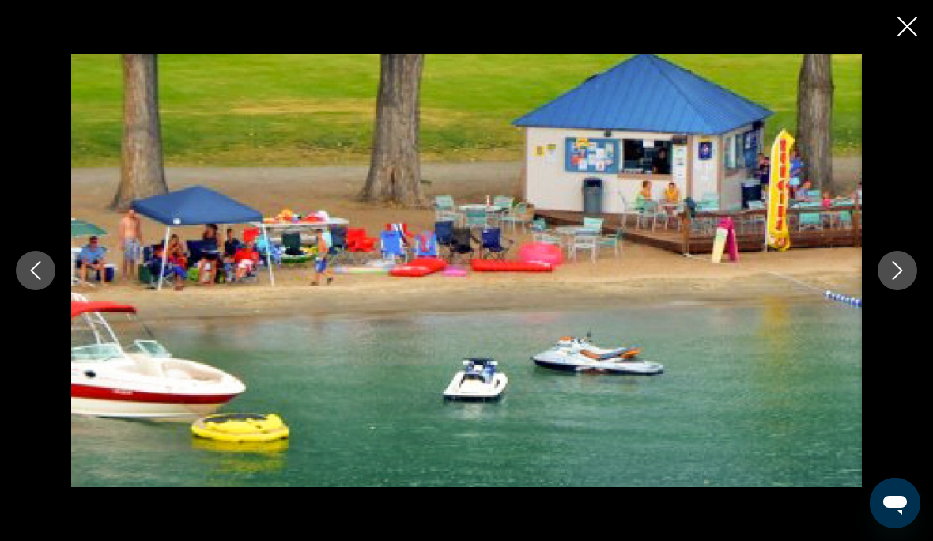
click at [911, 290] on button "Next image" at bounding box center [898, 271] width 40 height 40
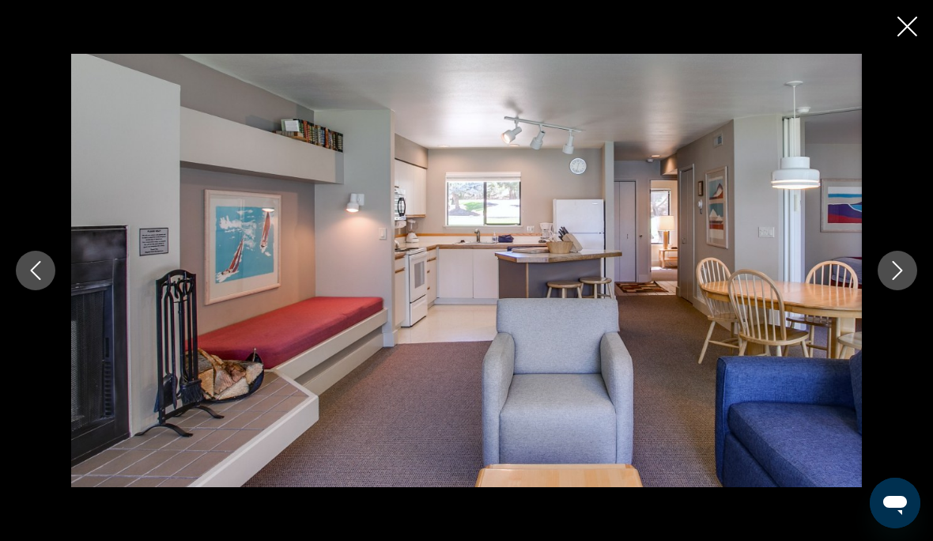
click at [905, 280] on icon "Next image" at bounding box center [897, 270] width 19 height 19
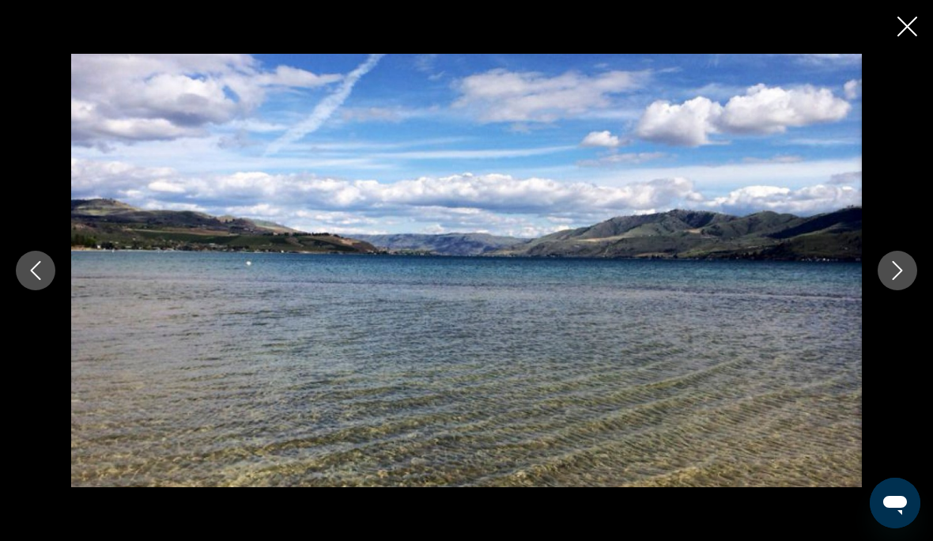
click at [898, 280] on icon "Next image" at bounding box center [897, 270] width 19 height 19
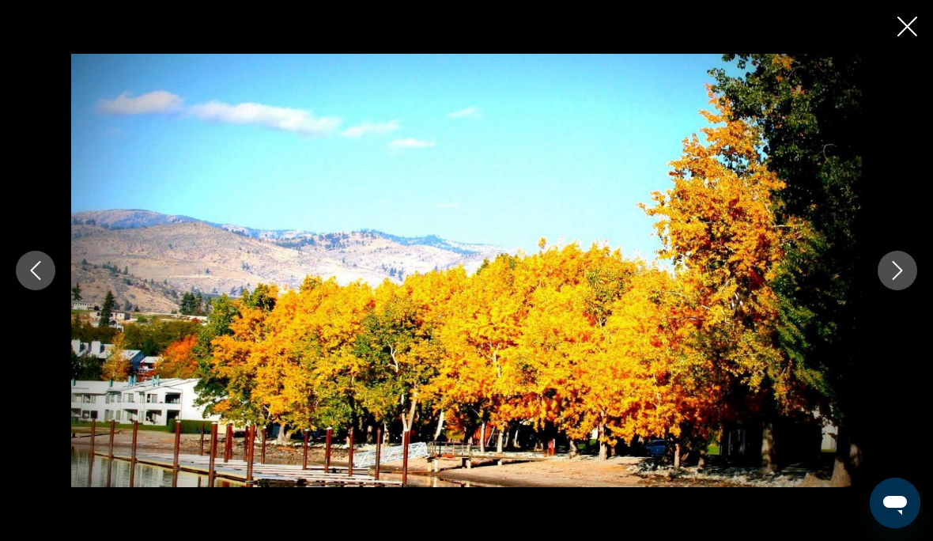
click at [901, 280] on icon "Next image" at bounding box center [897, 270] width 19 height 19
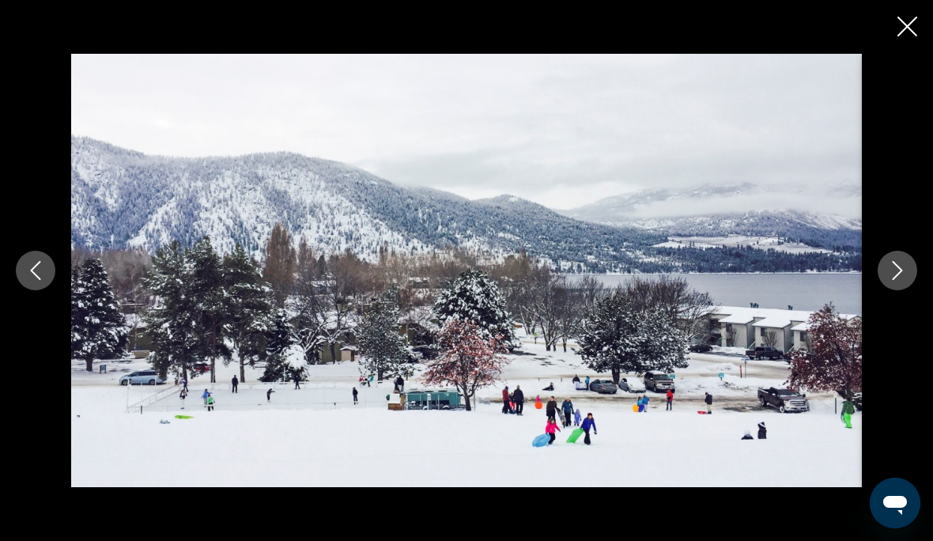
click at [897, 280] on icon "Next image" at bounding box center [898, 270] width 10 height 19
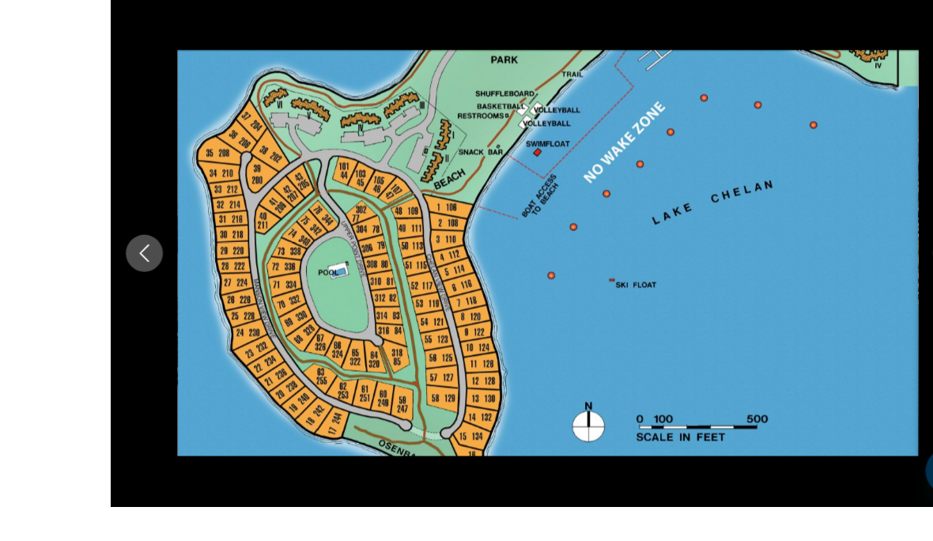
scroll to position [735, 0]
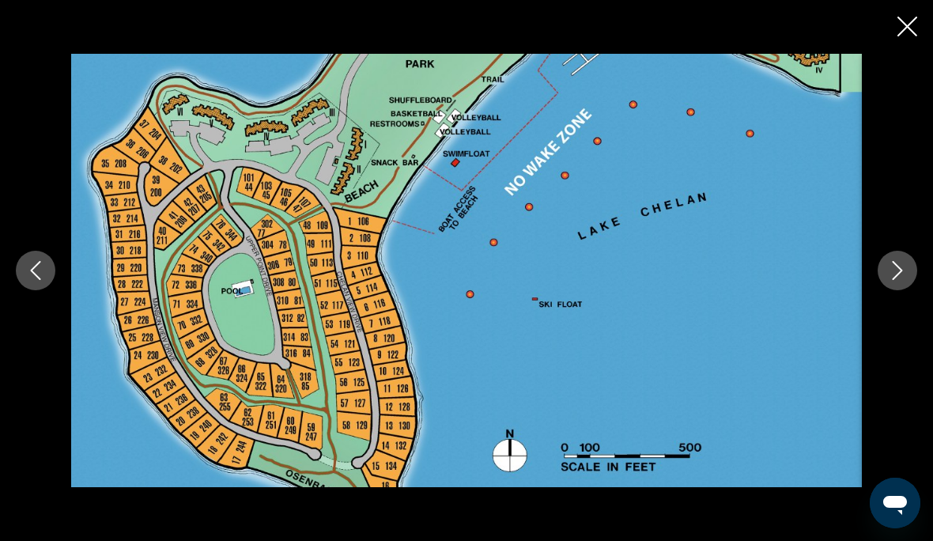
click at [905, 280] on icon "Next image" at bounding box center [897, 270] width 19 height 19
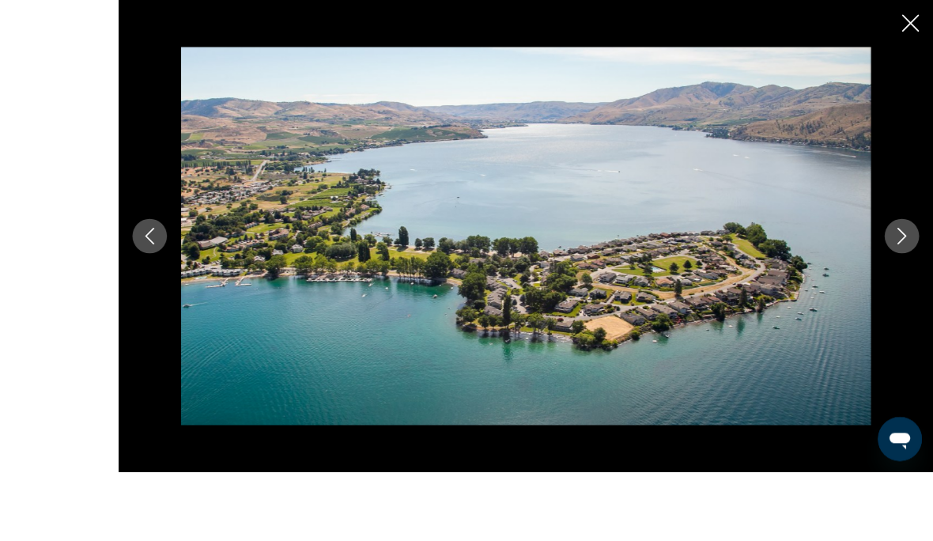
scroll to position [768, 0]
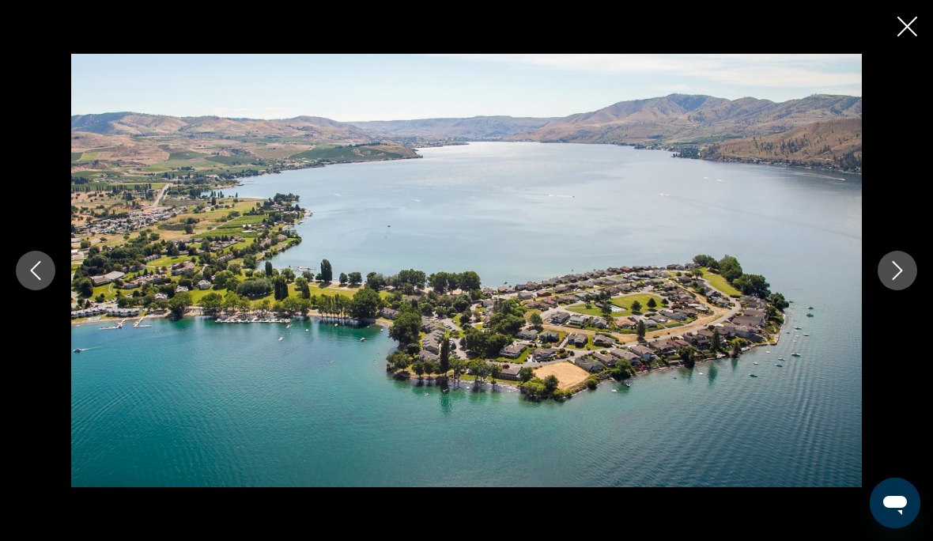
click at [912, 290] on button "Next image" at bounding box center [898, 271] width 40 height 40
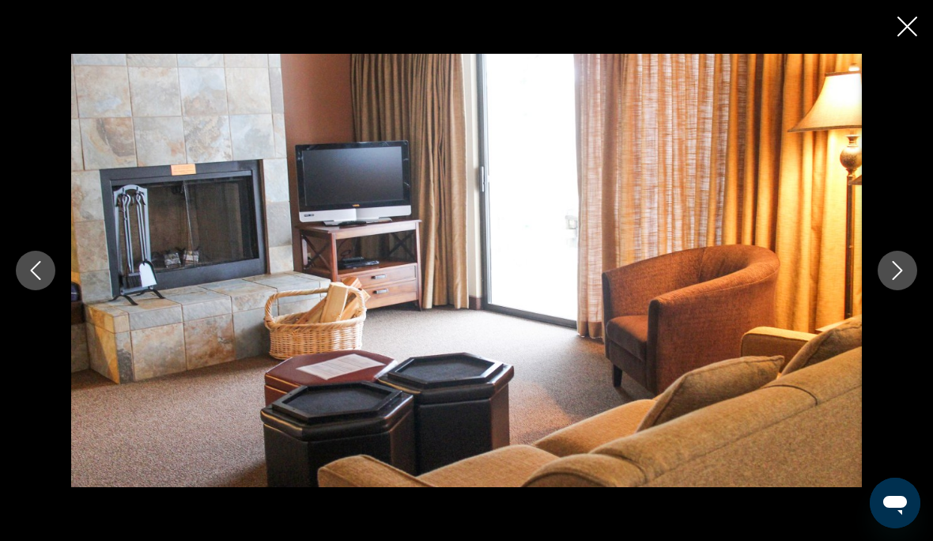
click at [894, 280] on icon "Next image" at bounding box center [897, 270] width 19 height 19
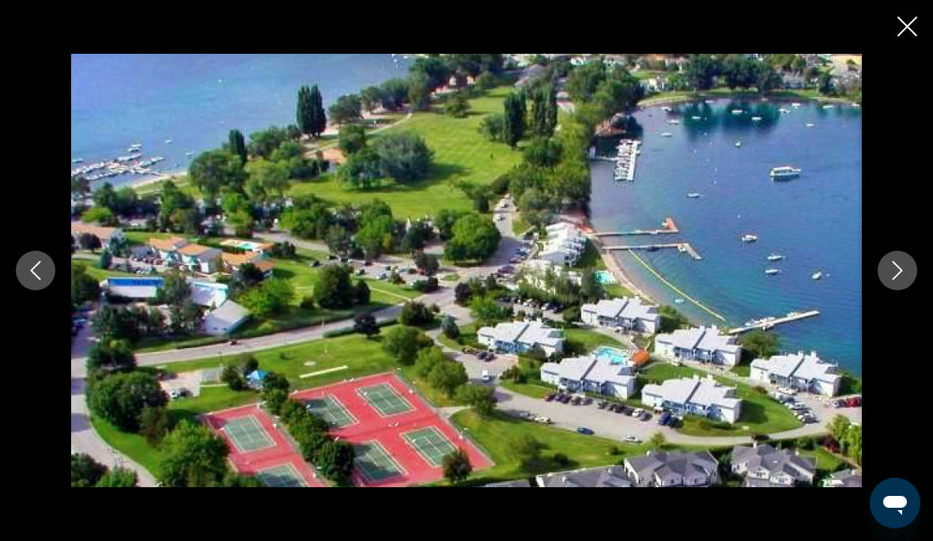
click at [903, 280] on icon "Next image" at bounding box center [897, 270] width 19 height 19
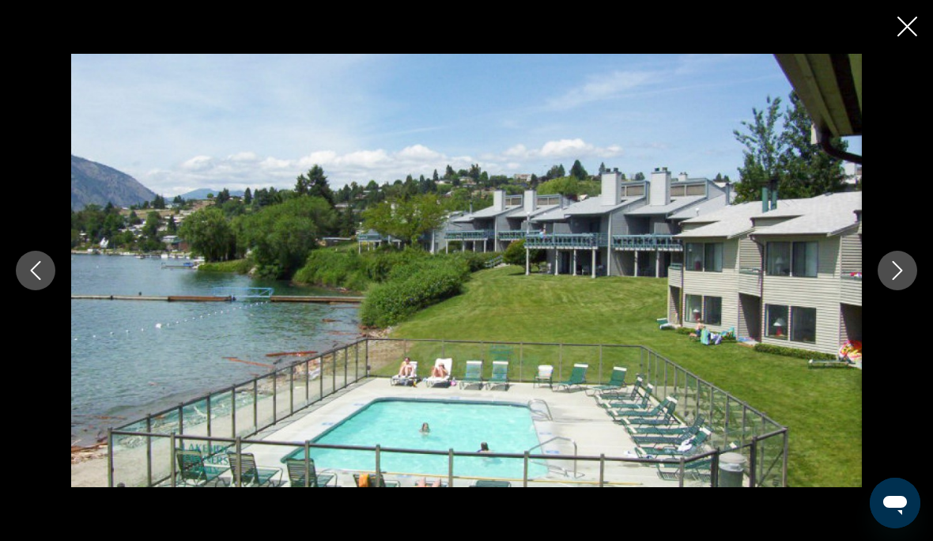
click at [899, 290] on button "Next image" at bounding box center [898, 271] width 40 height 40
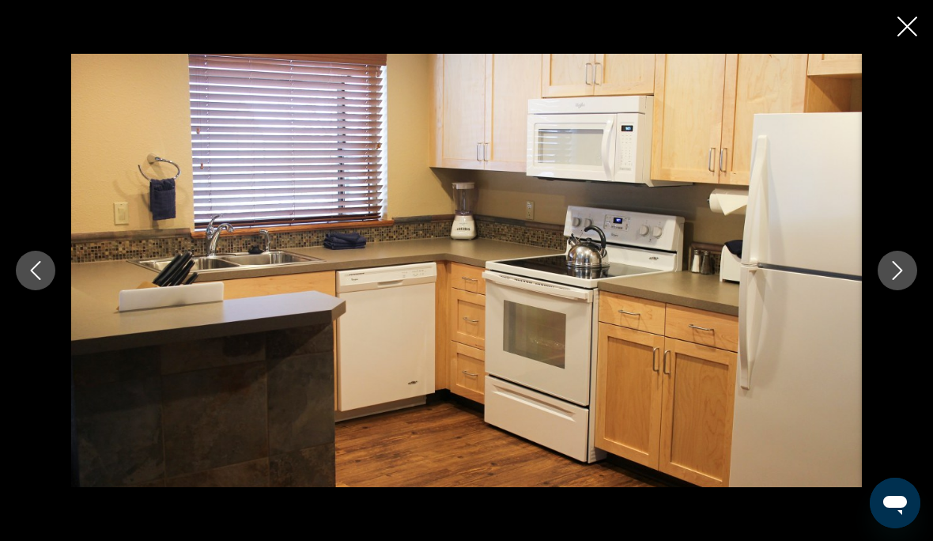
click at [908, 290] on button "Next image" at bounding box center [898, 271] width 40 height 40
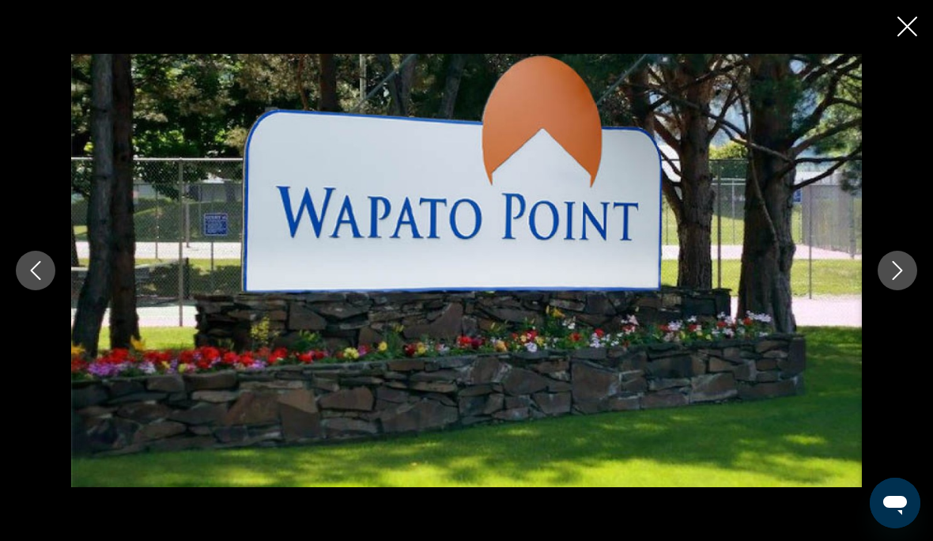
click at [905, 280] on icon "Next image" at bounding box center [897, 270] width 19 height 19
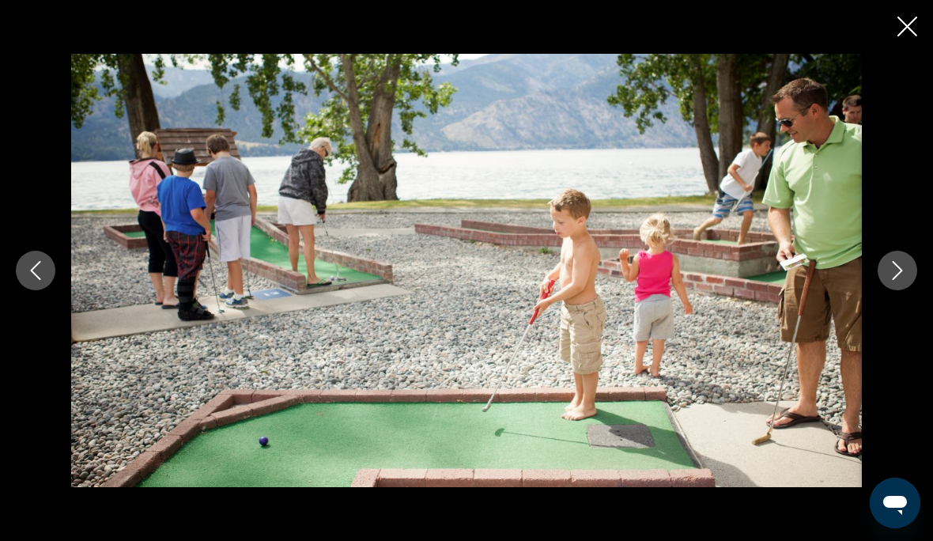
click at [901, 280] on icon "Next image" at bounding box center [898, 270] width 10 height 19
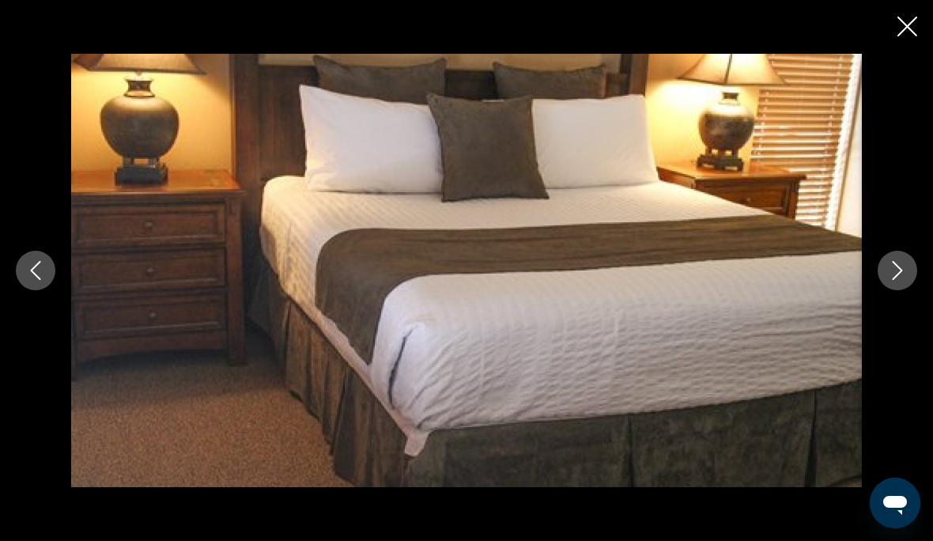
click at [903, 280] on icon "Next image" at bounding box center [897, 270] width 19 height 19
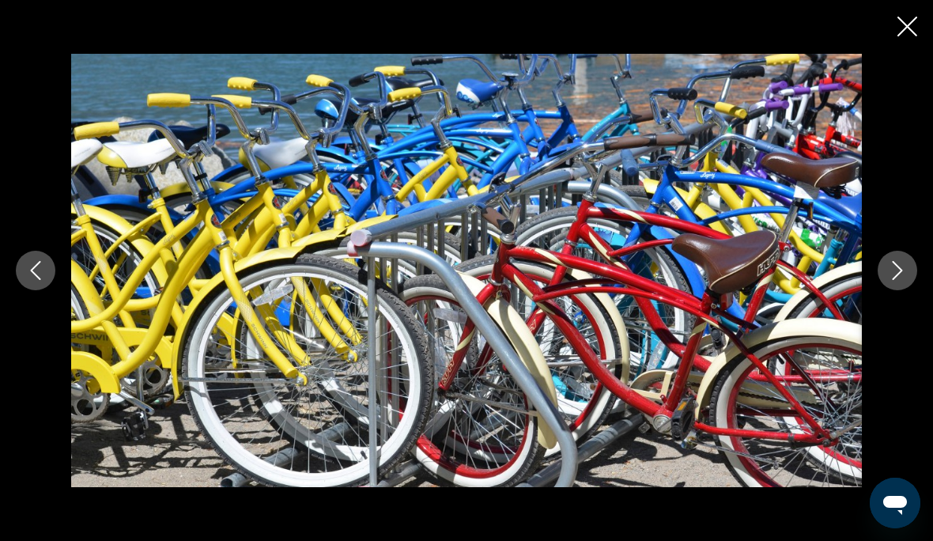
click at [895, 290] on button "Next image" at bounding box center [898, 271] width 40 height 40
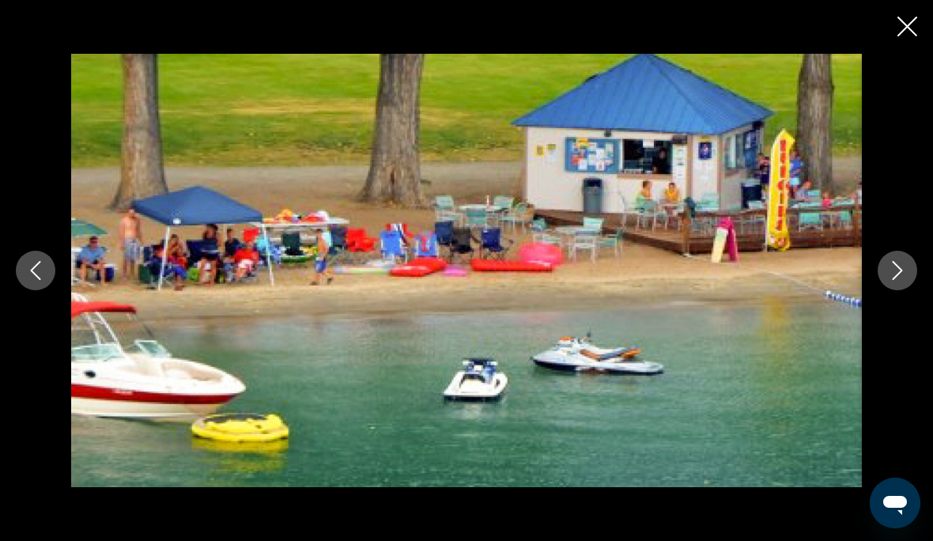
click at [896, 280] on icon "Next image" at bounding box center [897, 270] width 19 height 19
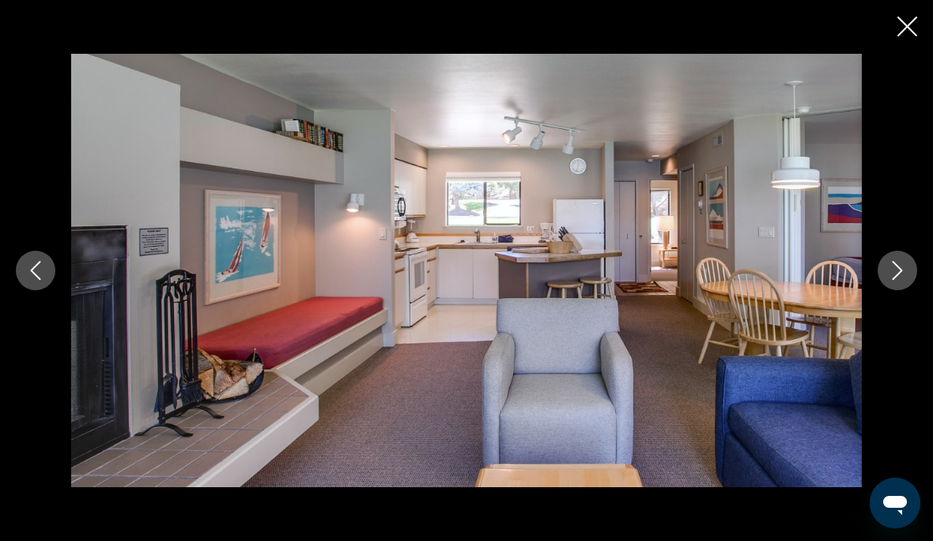
click at [900, 290] on button "Next image" at bounding box center [898, 271] width 40 height 40
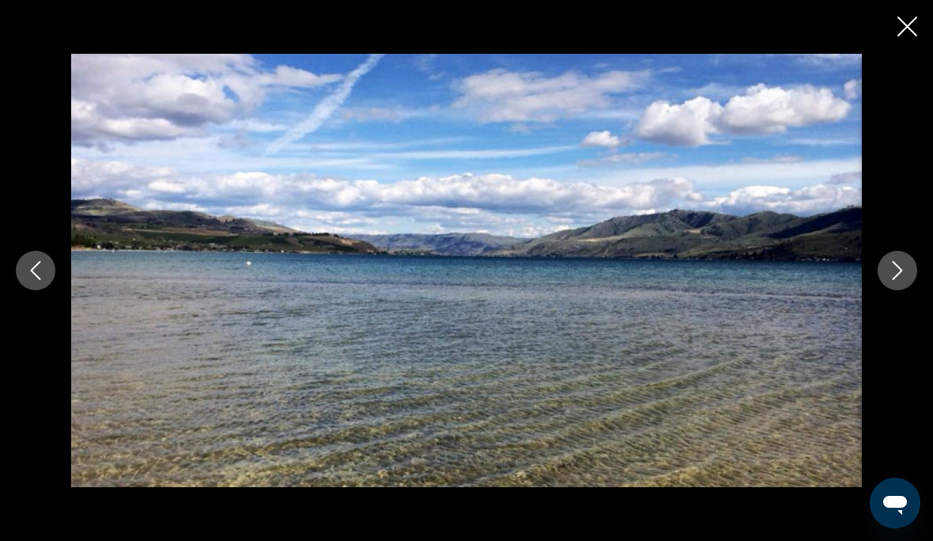
click at [915, 17] on icon "Close slideshow" at bounding box center [908, 27] width 20 height 20
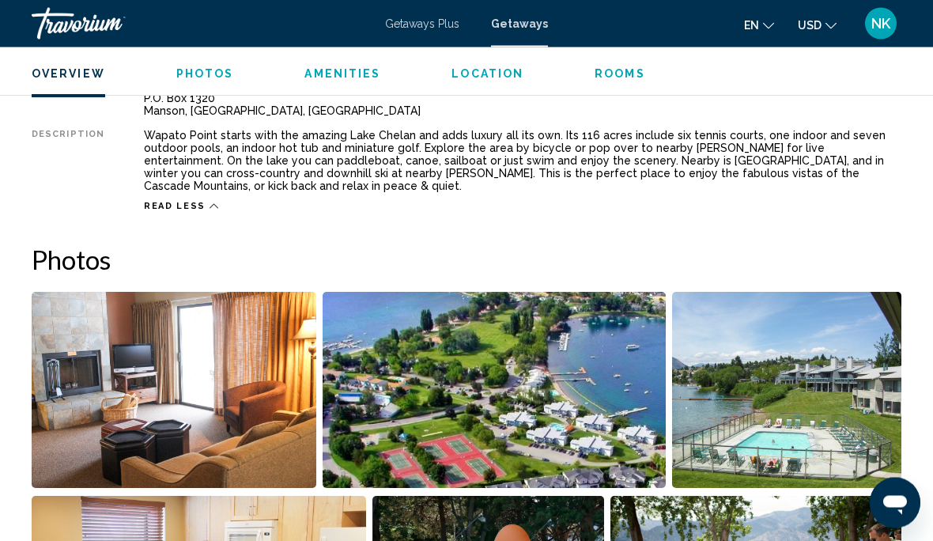
click at [625, 72] on span "Rooms" at bounding box center [620, 73] width 51 height 13
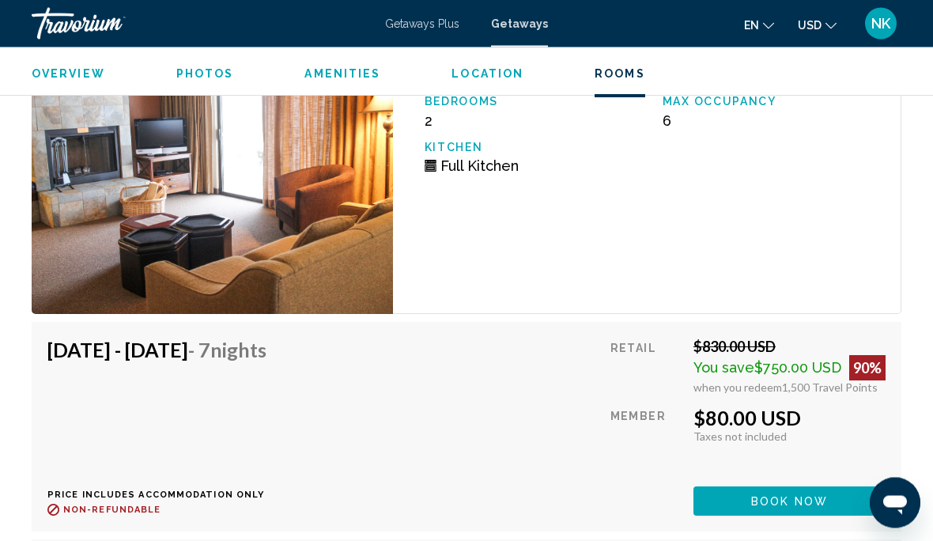
scroll to position [3297, 0]
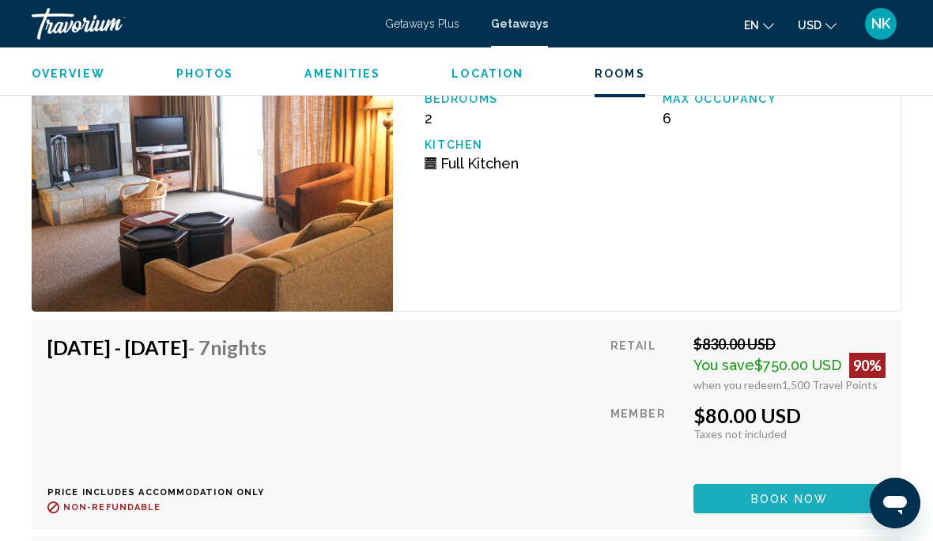
click at [780, 493] on span "Book now" at bounding box center [789, 499] width 77 height 13
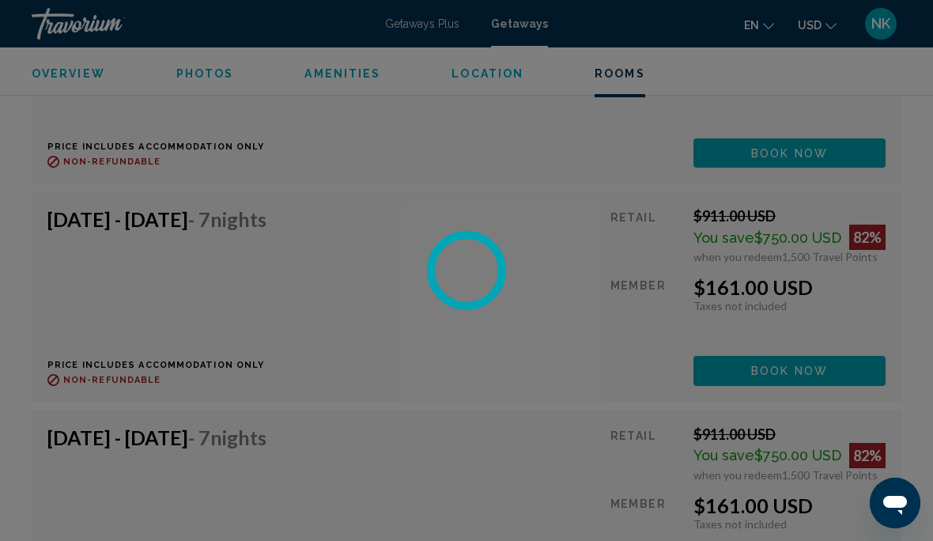
scroll to position [6905, 0]
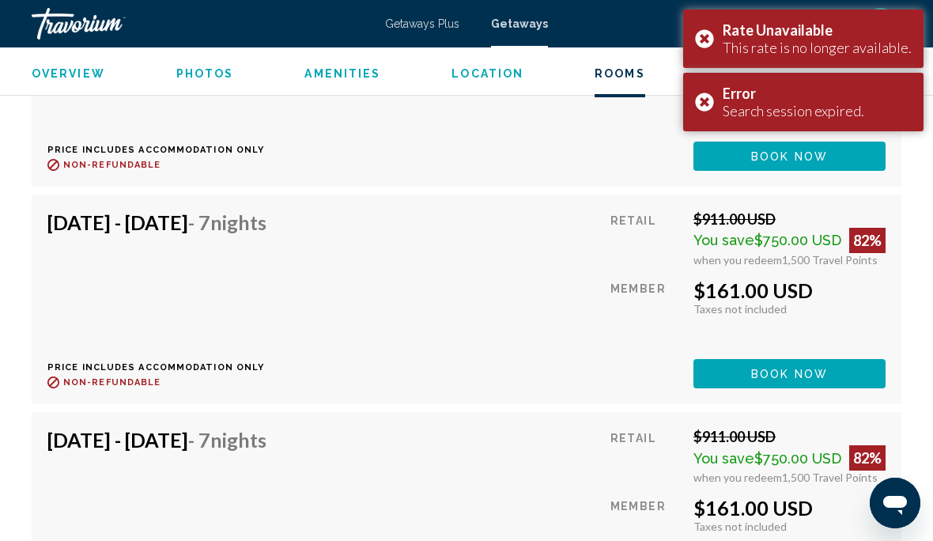
click at [724, 106] on div "Error Search session expired." at bounding box center [803, 102] width 240 height 59
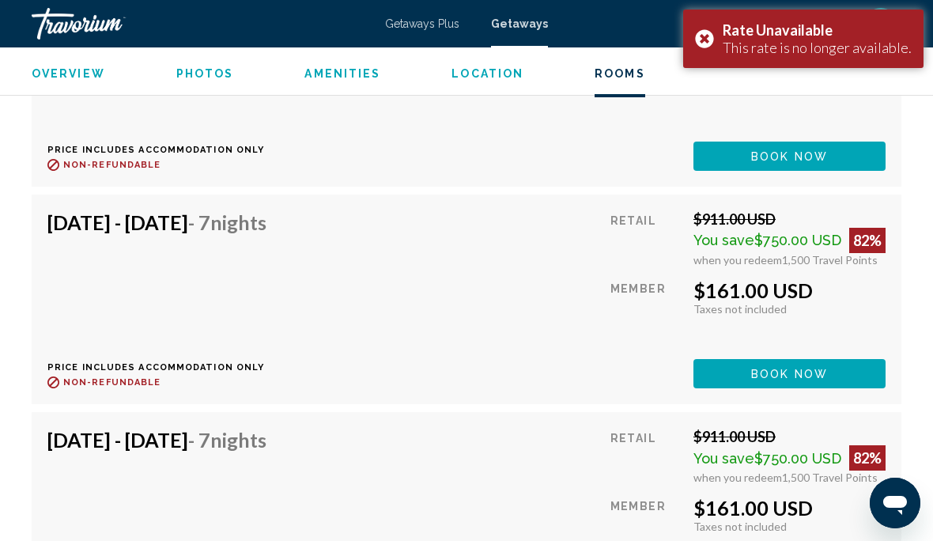
click at [719, 41] on div "Rate Unavailable This rate is no longer available." at bounding box center [803, 38] width 240 height 59
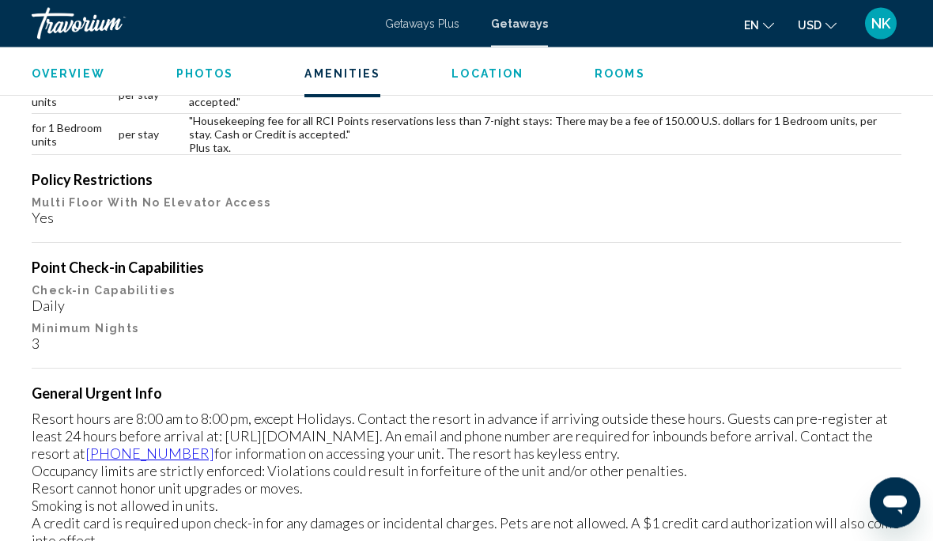
scroll to position [1819, 0]
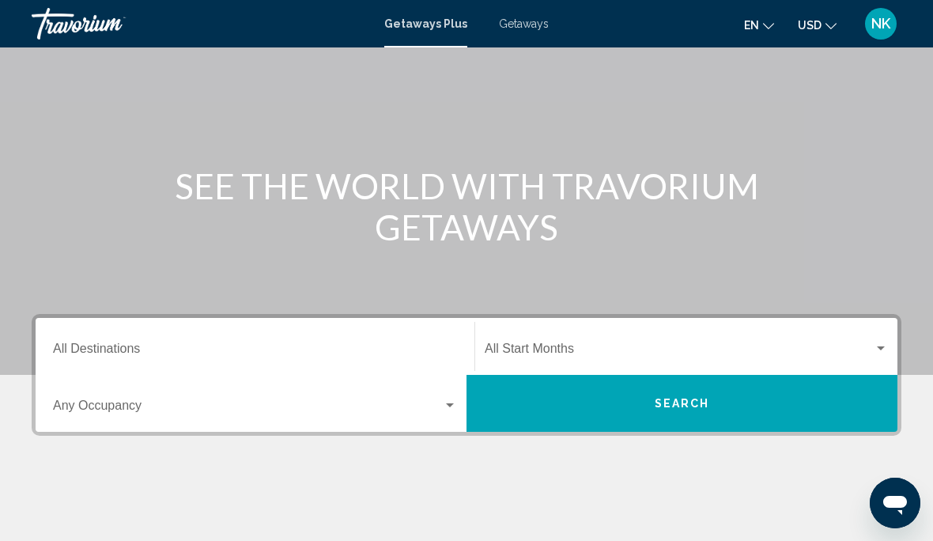
scroll to position [111, 0]
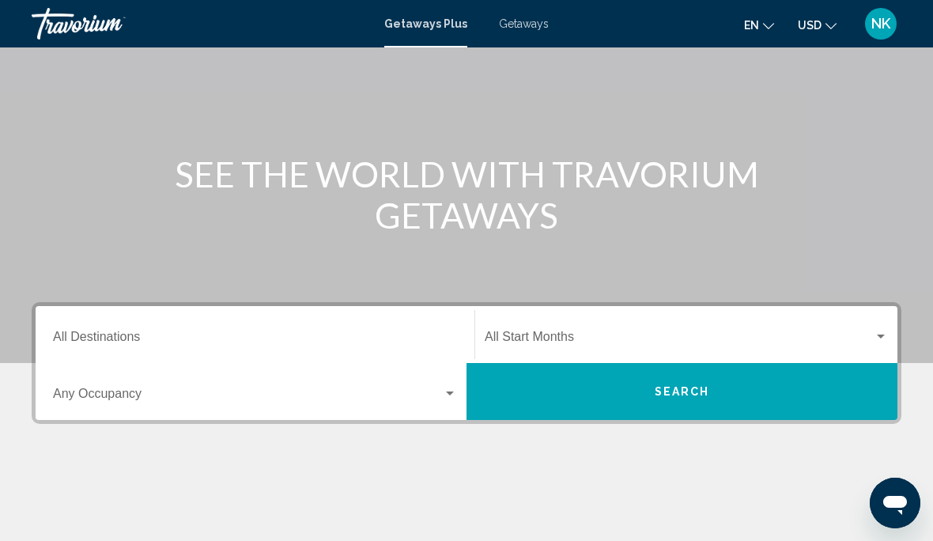
click at [115, 325] on div "Destination All Destinations" at bounding box center [255, 335] width 404 height 50
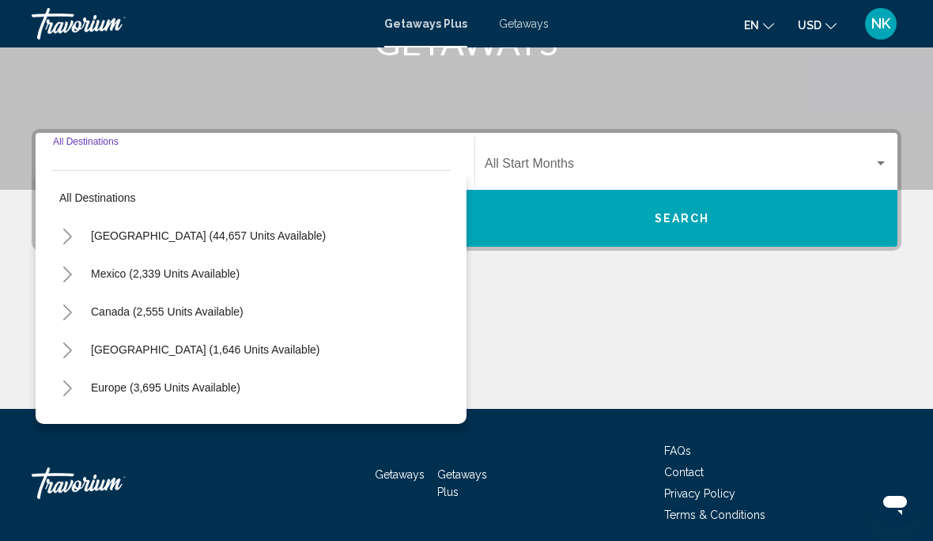
scroll to position [0, 0]
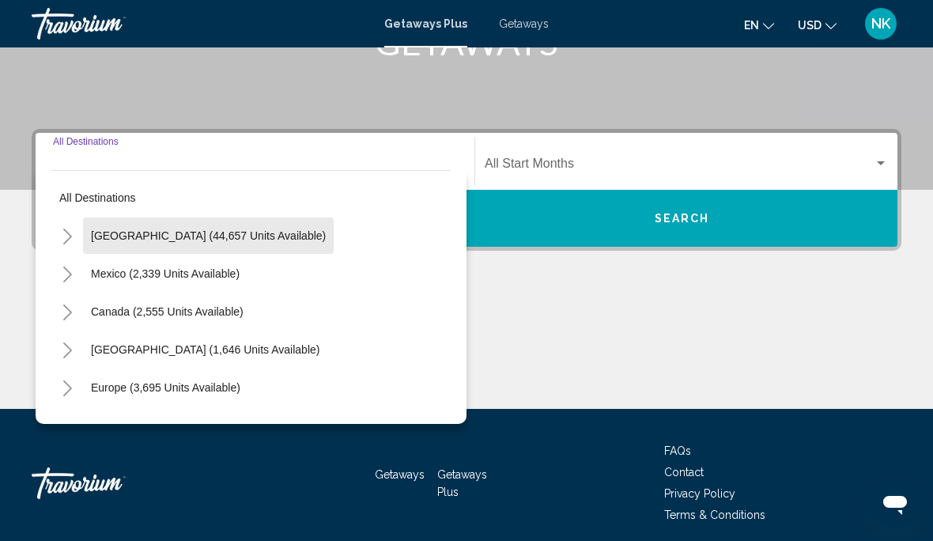
click at [219, 234] on span "[GEOGRAPHIC_DATA] (44,657 units available)" at bounding box center [208, 235] width 235 height 13
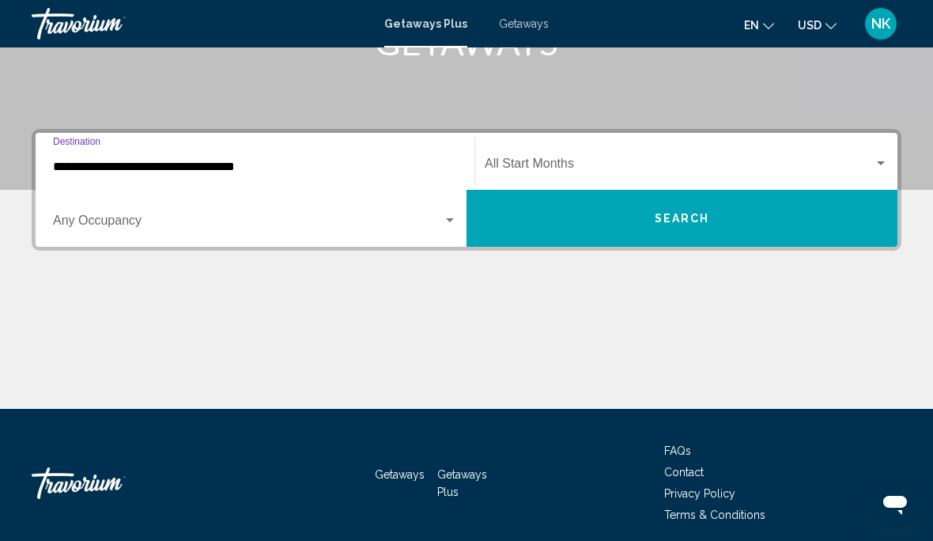
click at [195, 160] on input "**********" at bounding box center [255, 167] width 404 height 14
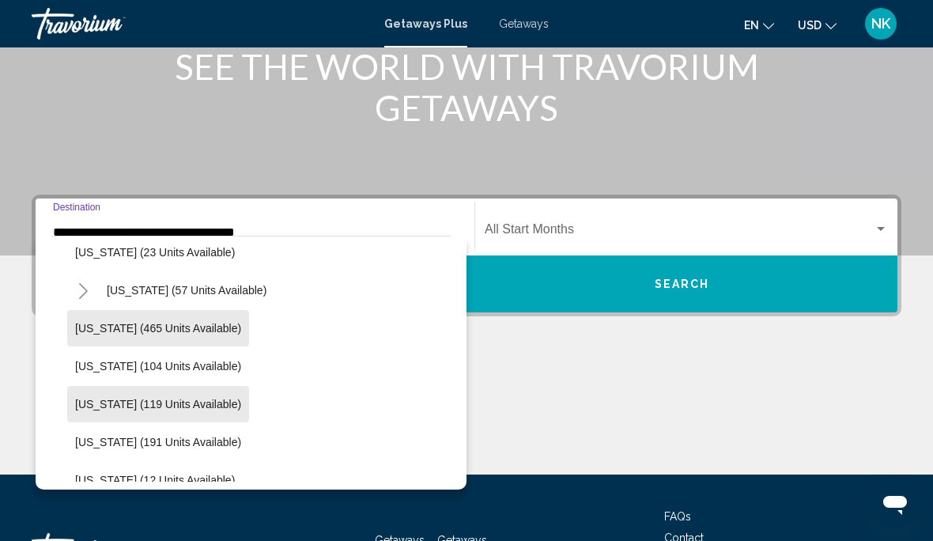
scroll to position [255, 0]
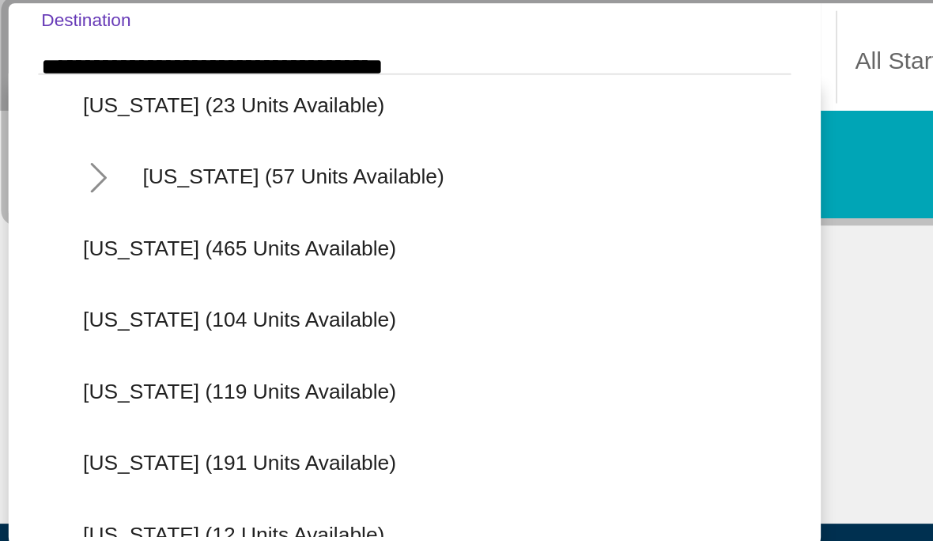
click at [153, 285] on span "[US_STATE] (465 units available)" at bounding box center [158, 291] width 166 height 13
type input "**********"
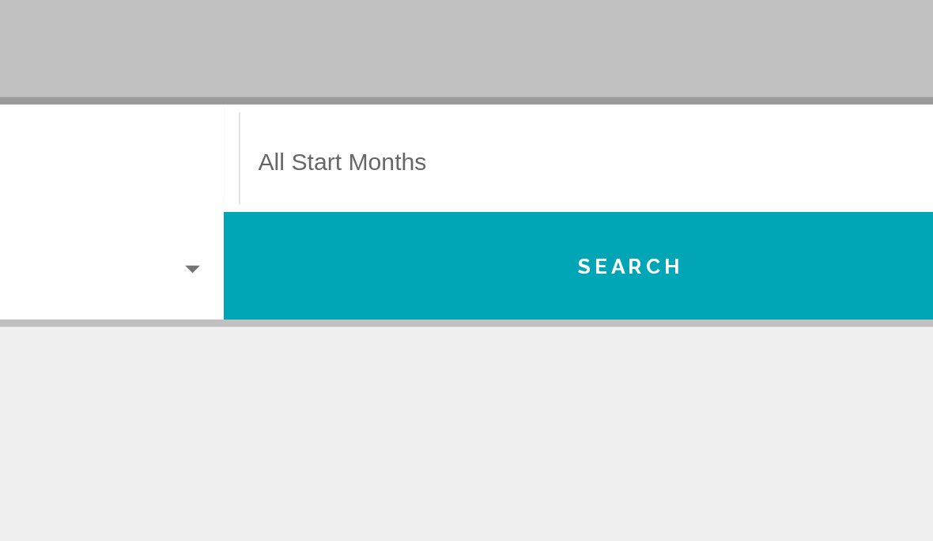
click at [655, 242] on span "Search" at bounding box center [682, 248] width 55 height 13
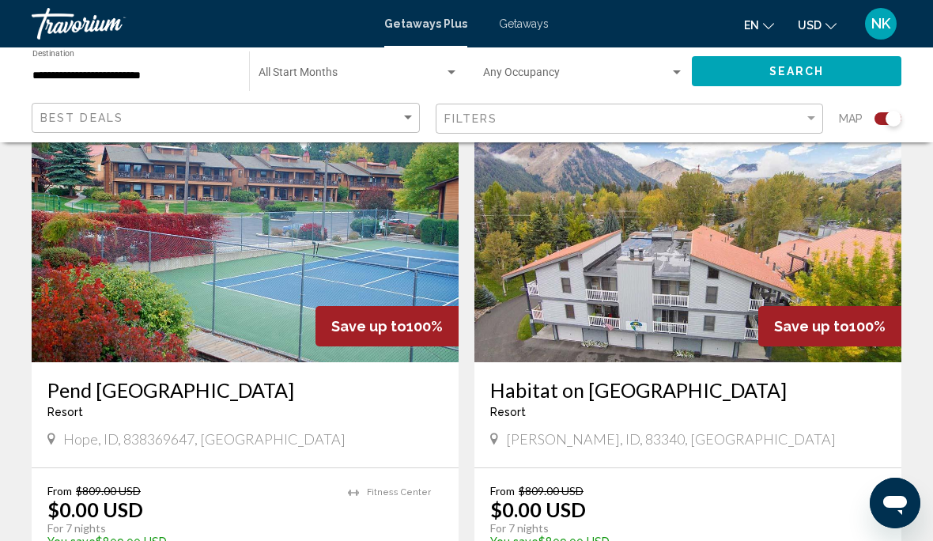
scroll to position [1708, 0]
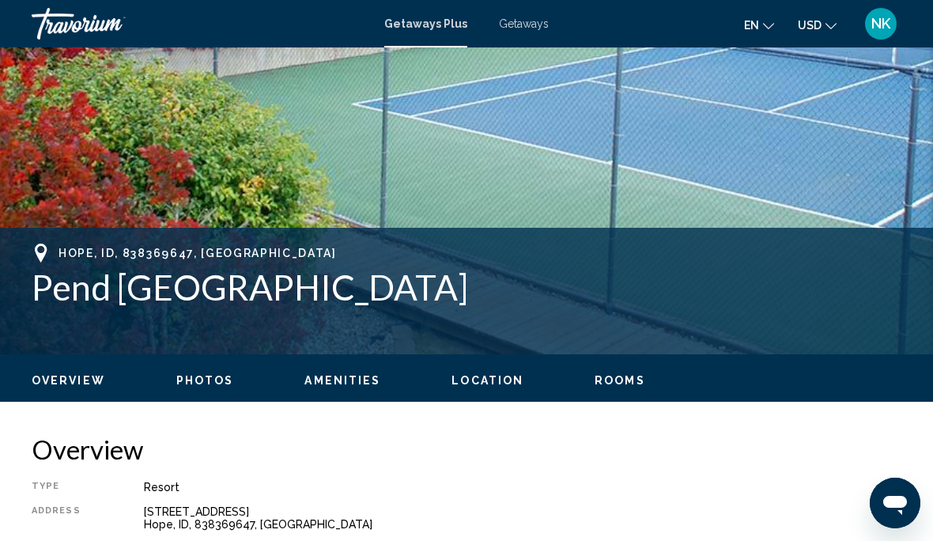
click at [627, 378] on span "Rooms" at bounding box center [620, 380] width 51 height 13
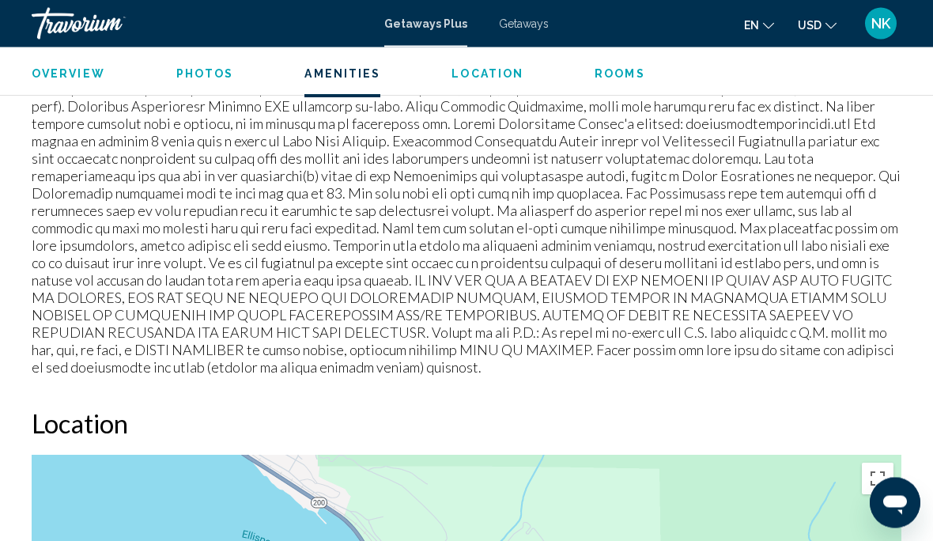
scroll to position [1891, 0]
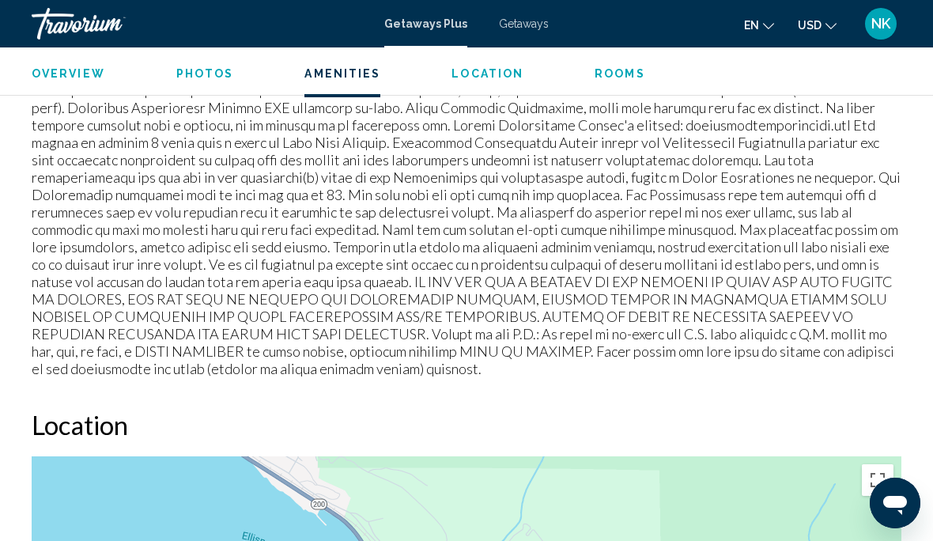
click at [201, 70] on span "Photos" at bounding box center [205, 73] width 58 height 13
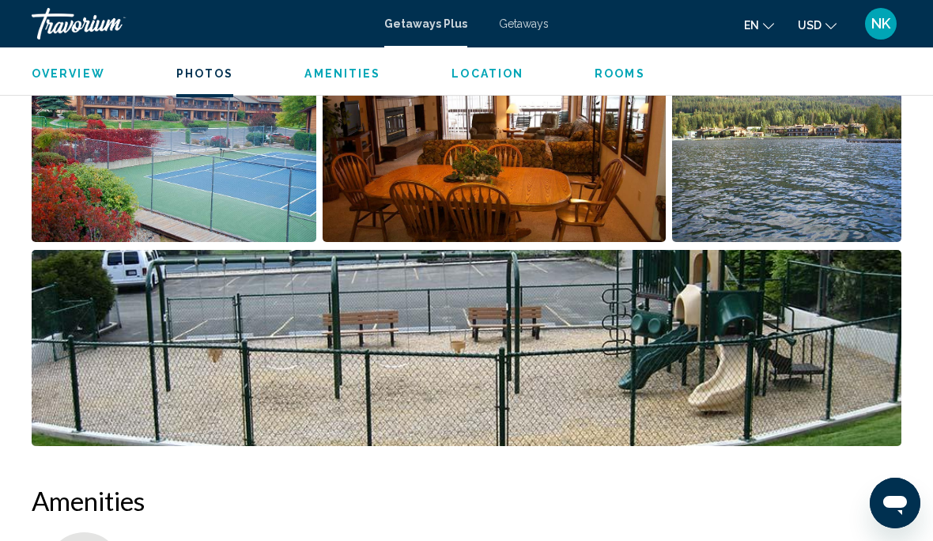
scroll to position [995, 0]
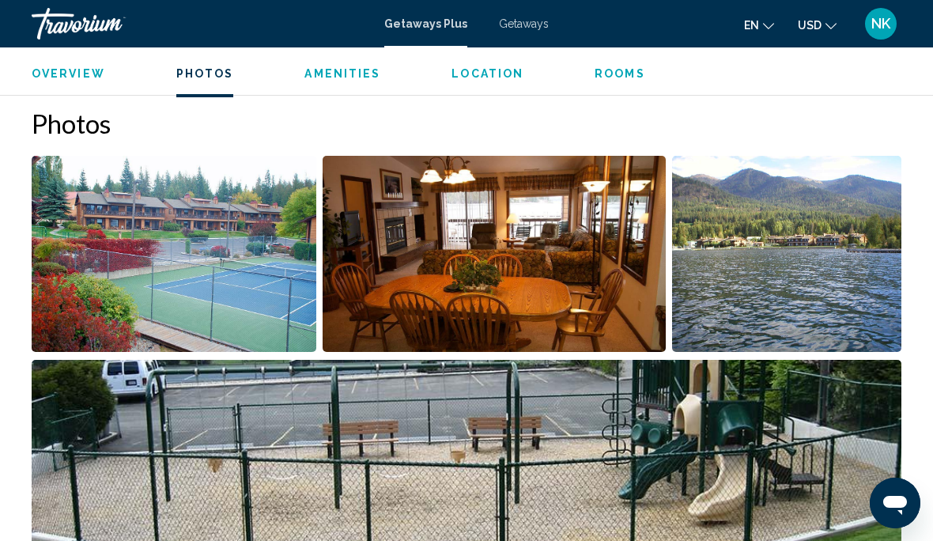
click at [198, 241] on img "Open full-screen image slider" at bounding box center [174, 254] width 285 height 196
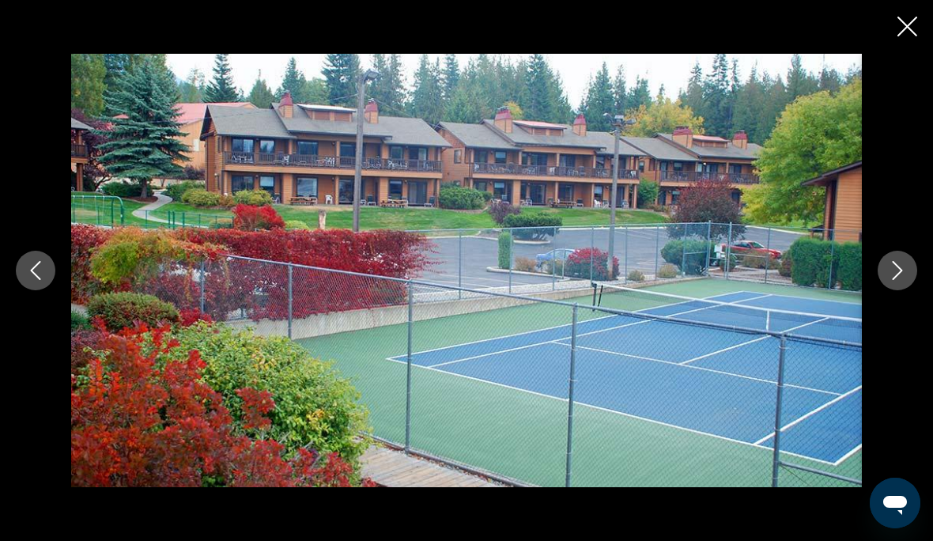
click at [905, 270] on icon "Next image" at bounding box center [897, 270] width 19 height 19
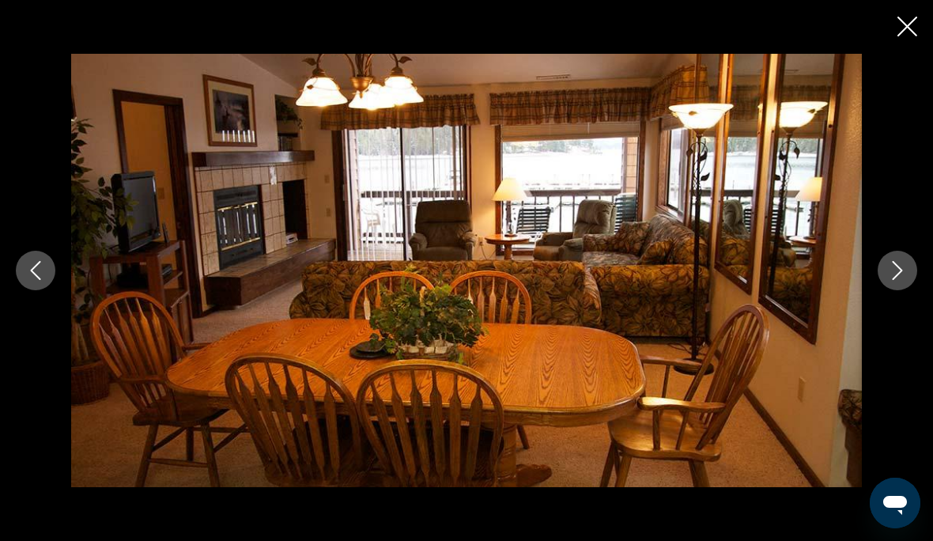
click at [898, 260] on button "Next image" at bounding box center [898, 271] width 40 height 40
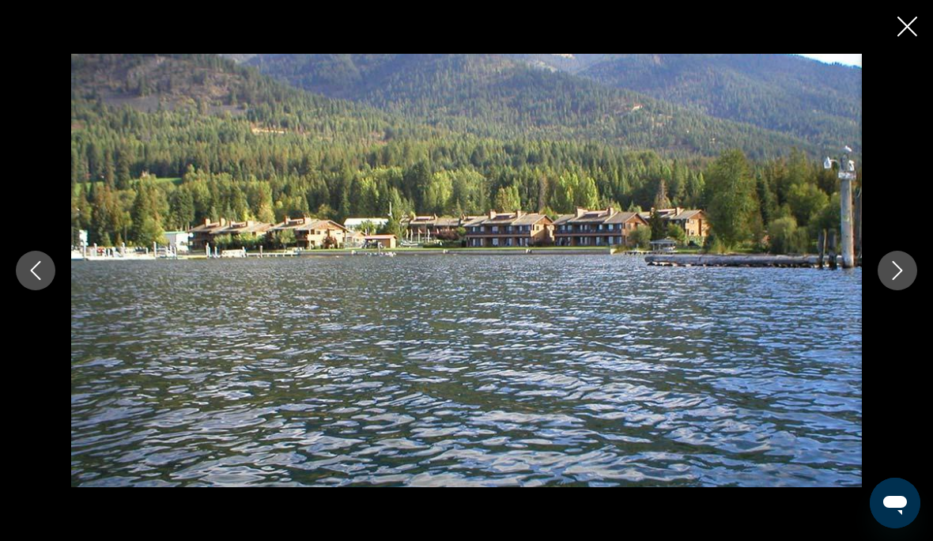
click at [905, 263] on icon "Next image" at bounding box center [897, 270] width 19 height 19
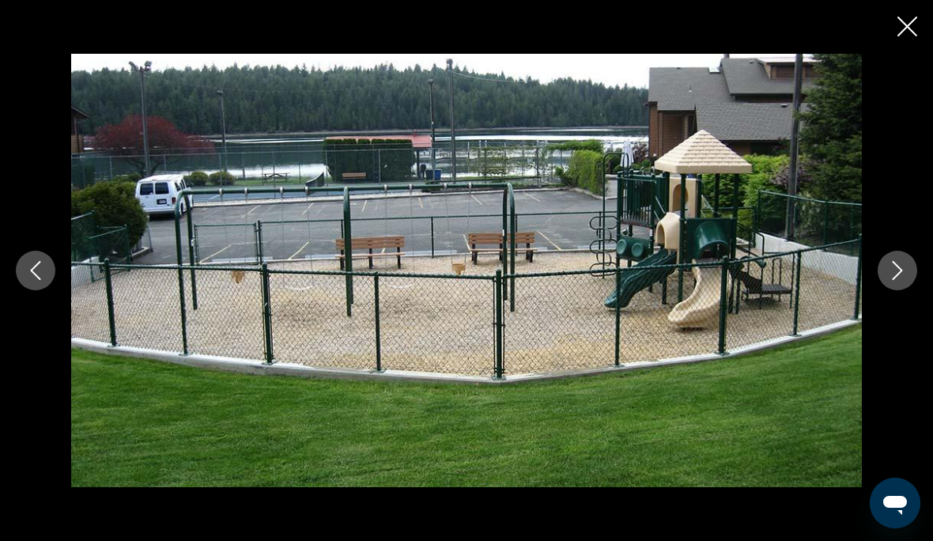
click at [907, 264] on button "Next image" at bounding box center [898, 271] width 40 height 40
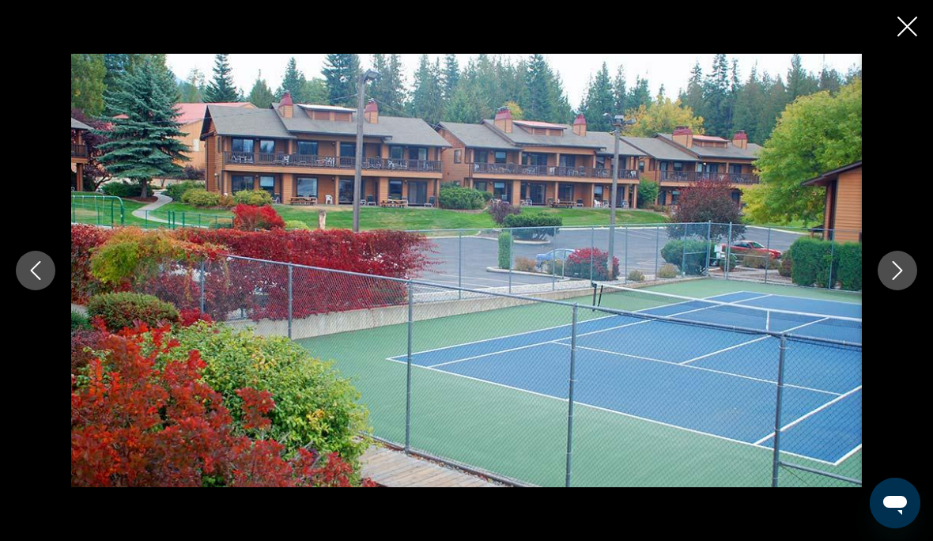
click at [908, 263] on button "Next image" at bounding box center [898, 271] width 40 height 40
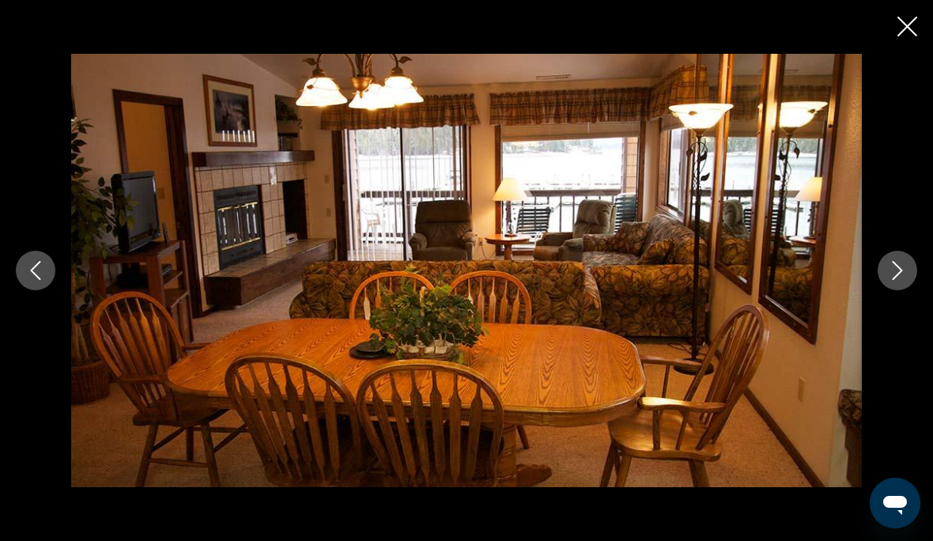
click at [907, 272] on button "Next image" at bounding box center [898, 271] width 40 height 40
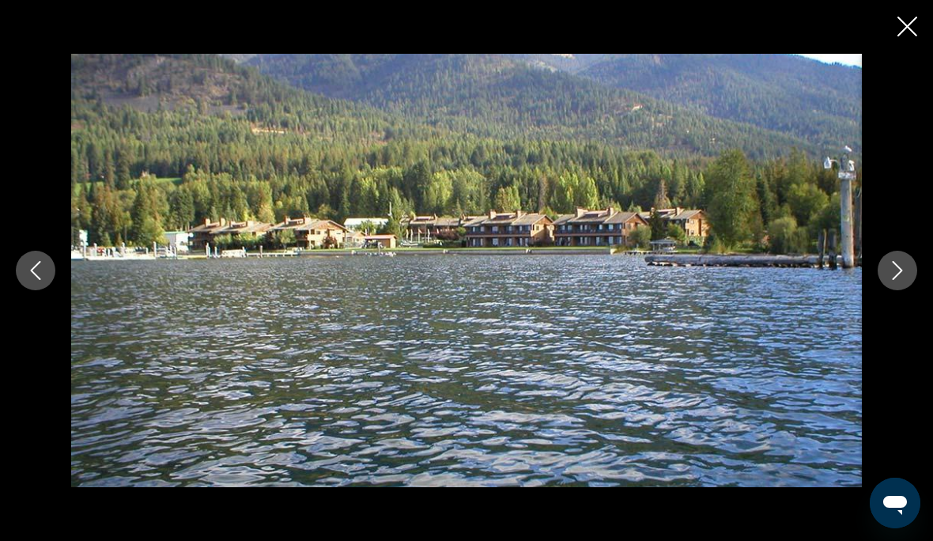
click at [898, 259] on button "Next image" at bounding box center [898, 271] width 40 height 40
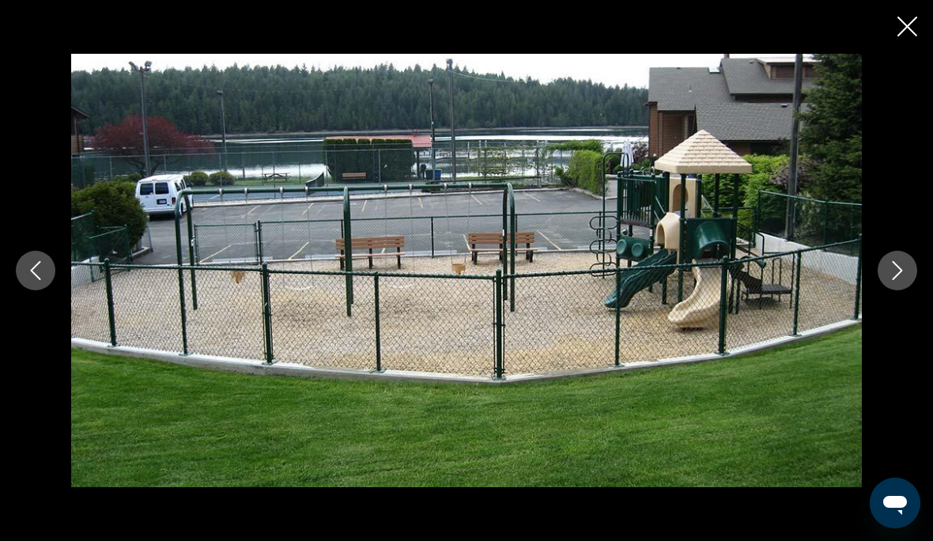
click at [895, 271] on icon "Next image" at bounding box center [897, 270] width 19 height 19
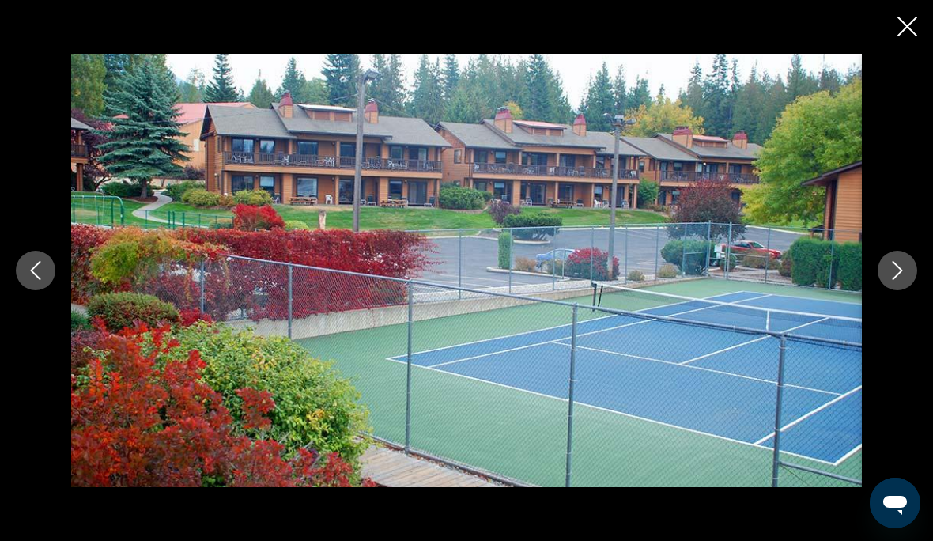
click at [911, 26] on icon "Close slideshow" at bounding box center [908, 27] width 20 height 20
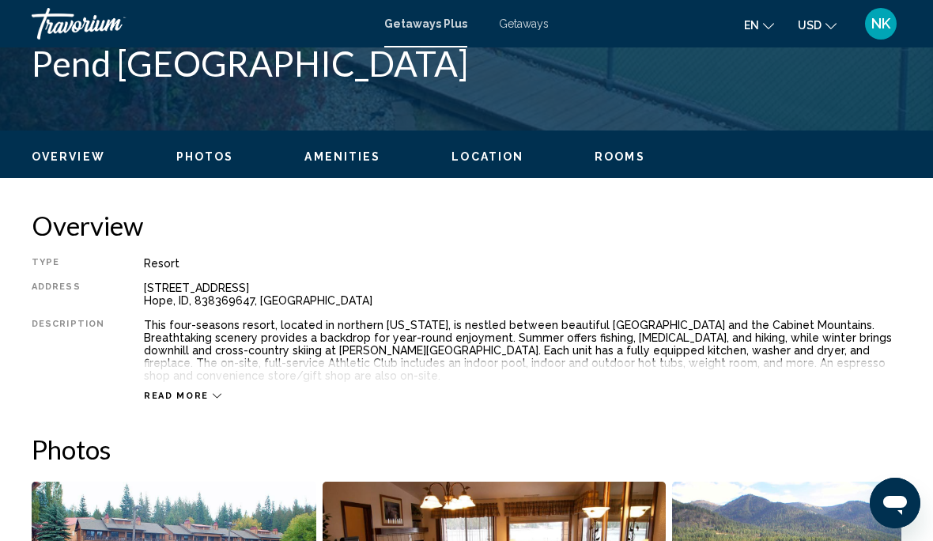
scroll to position [667, 0]
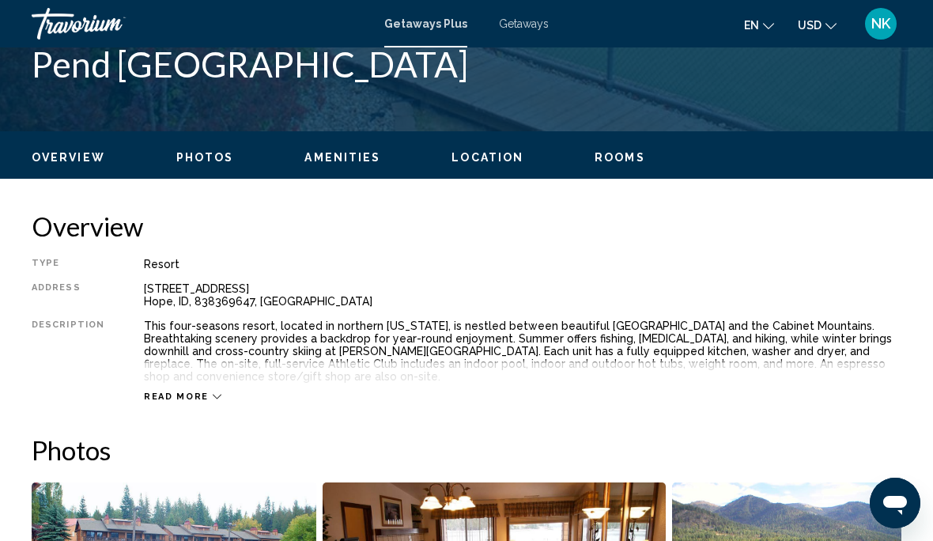
click at [488, 161] on span "Location" at bounding box center [488, 157] width 72 height 13
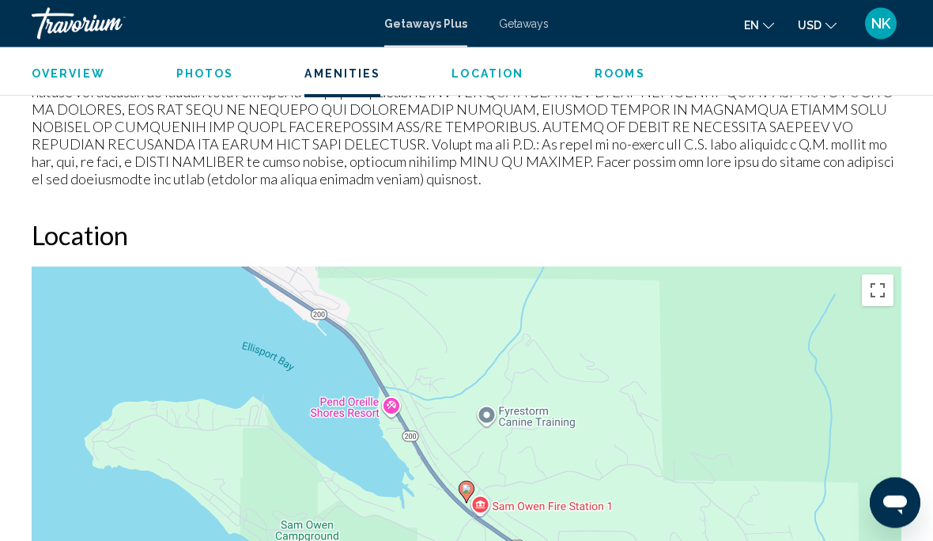
scroll to position [2191, 0]
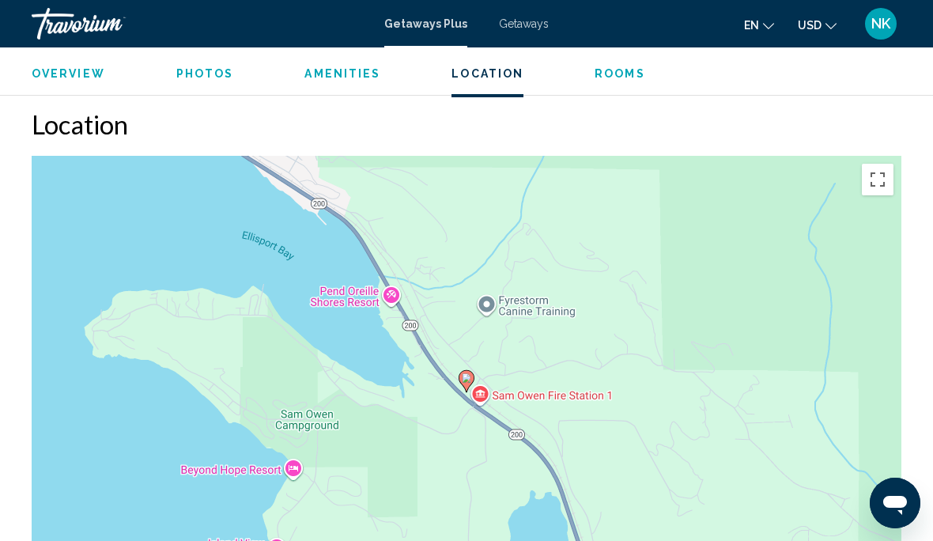
click at [890, 169] on button "Toggle fullscreen view" at bounding box center [878, 180] width 32 height 32
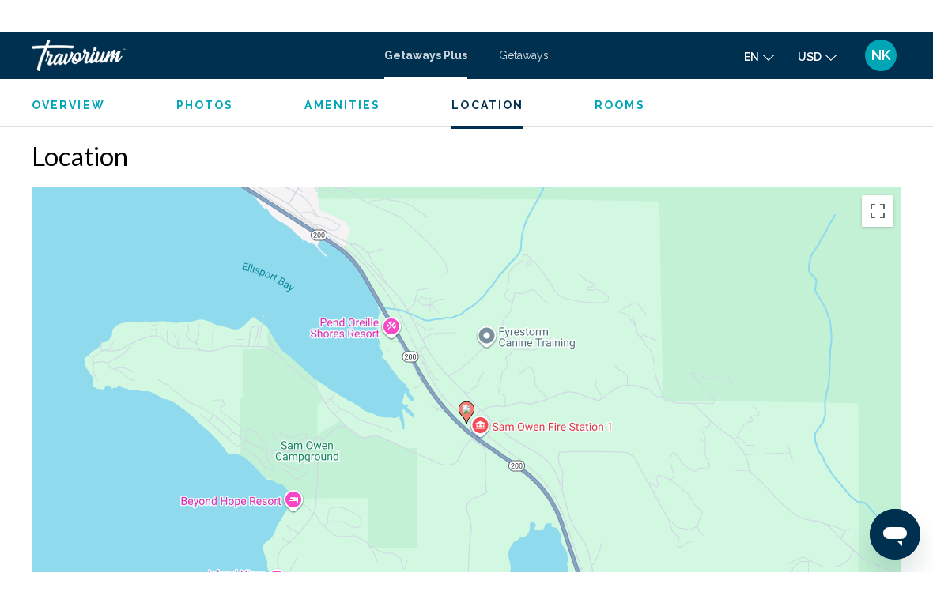
scroll to position [19, 0]
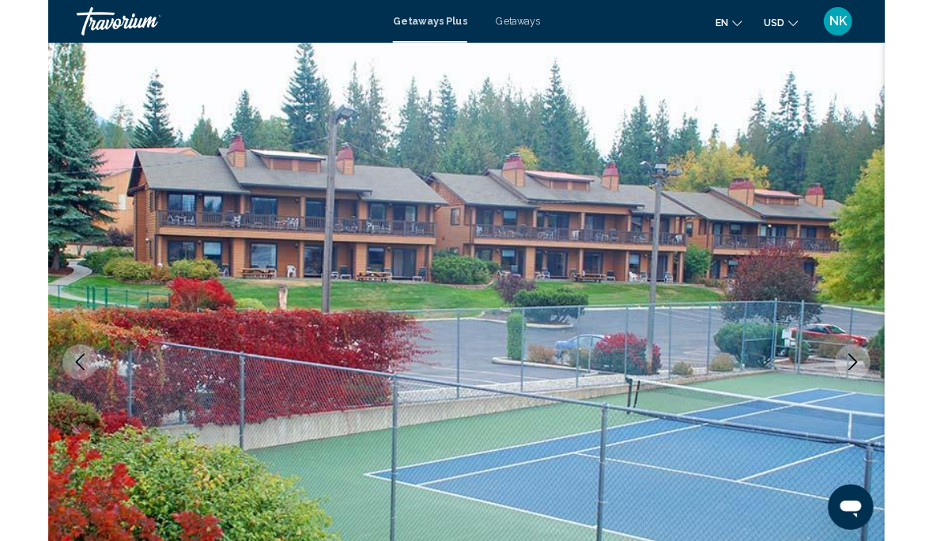
scroll to position [2192, 0]
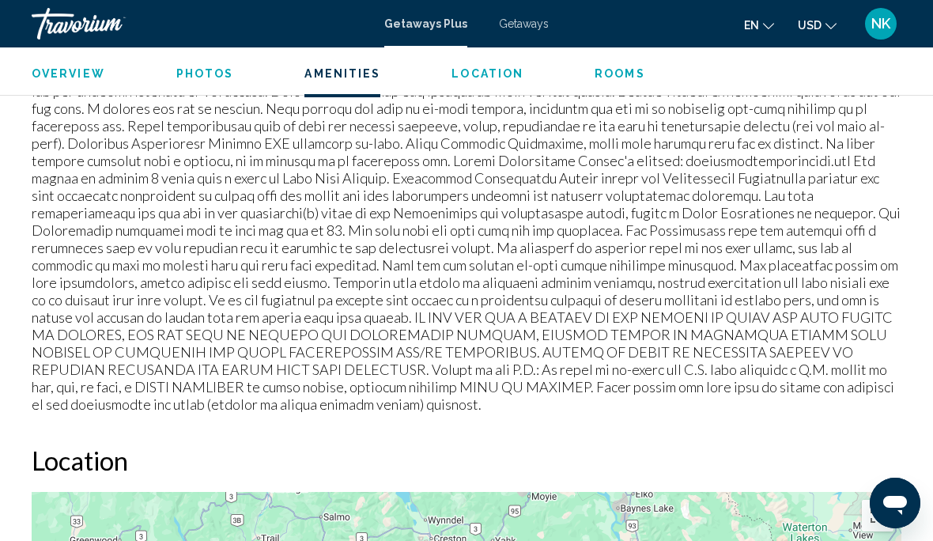
click at [618, 69] on span "Rooms" at bounding box center [620, 73] width 51 height 13
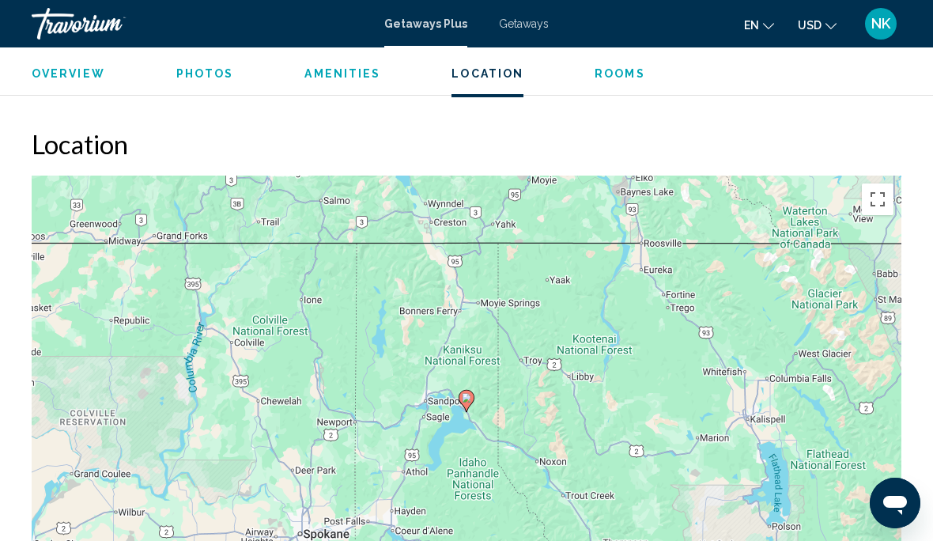
scroll to position [2171, 0]
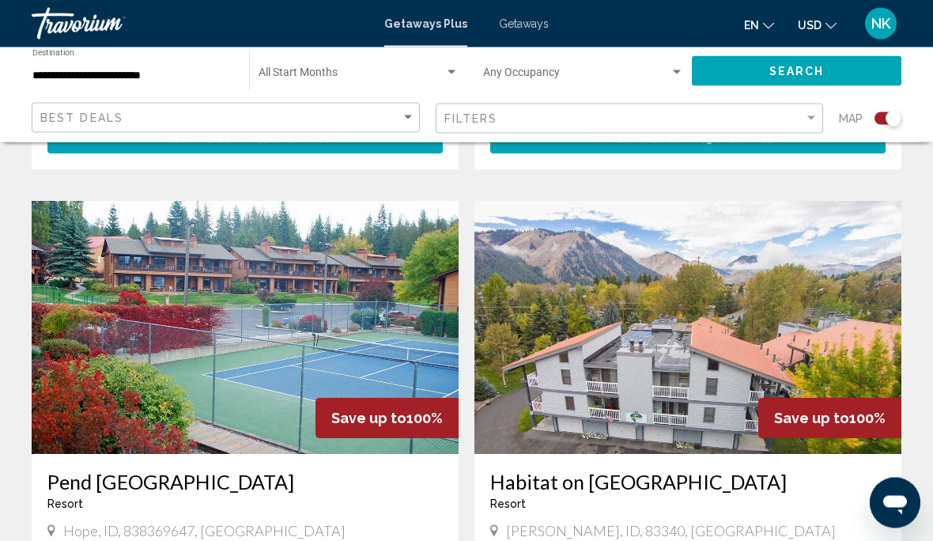
scroll to position [1615, 0]
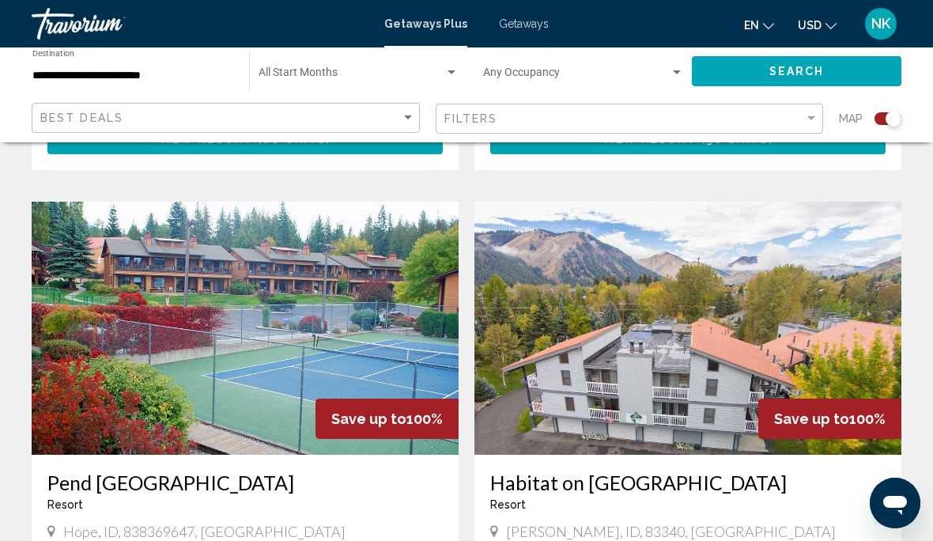
click at [711, 254] on img "Main content" at bounding box center [687, 328] width 427 height 253
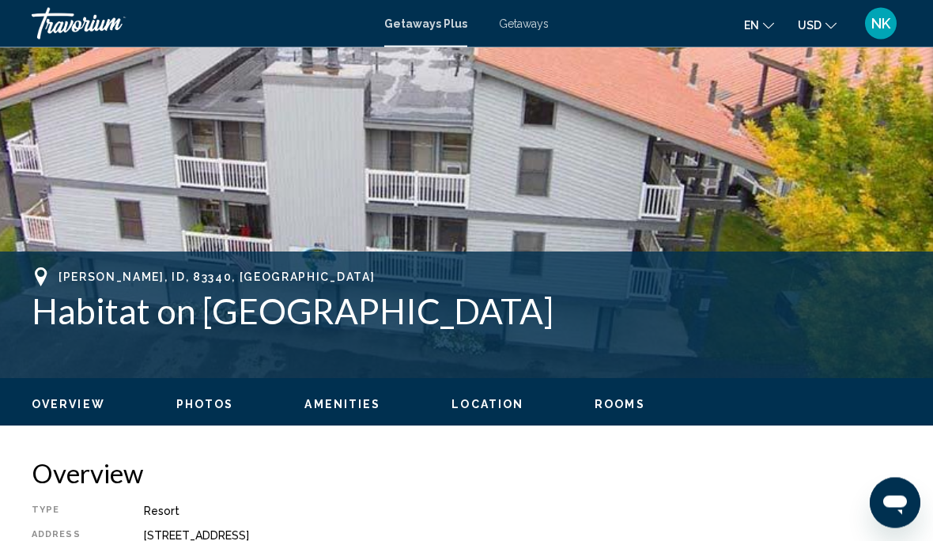
scroll to position [421, 0]
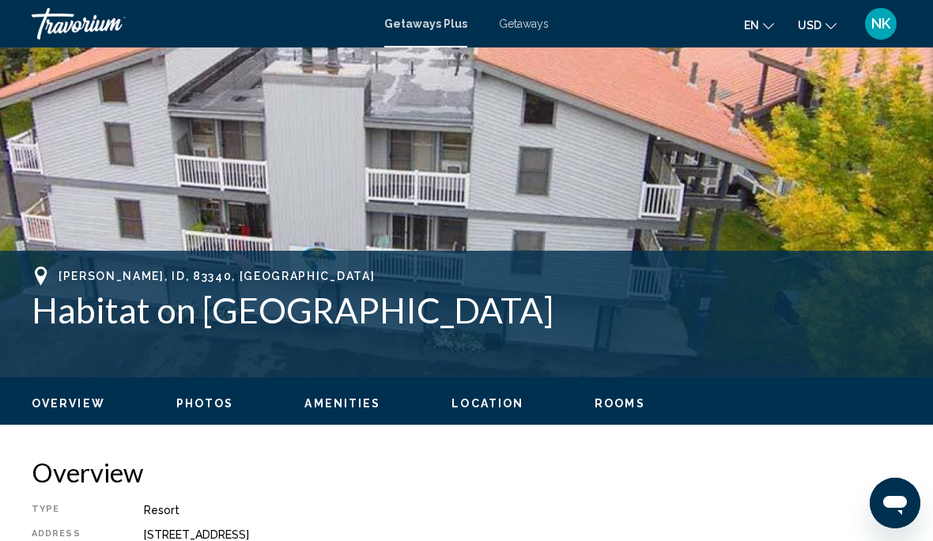
click at [491, 418] on div "Overview Photos Amenities Location Rooms Search" at bounding box center [466, 401] width 933 height 49
click at [484, 407] on span "Location" at bounding box center [488, 403] width 72 height 13
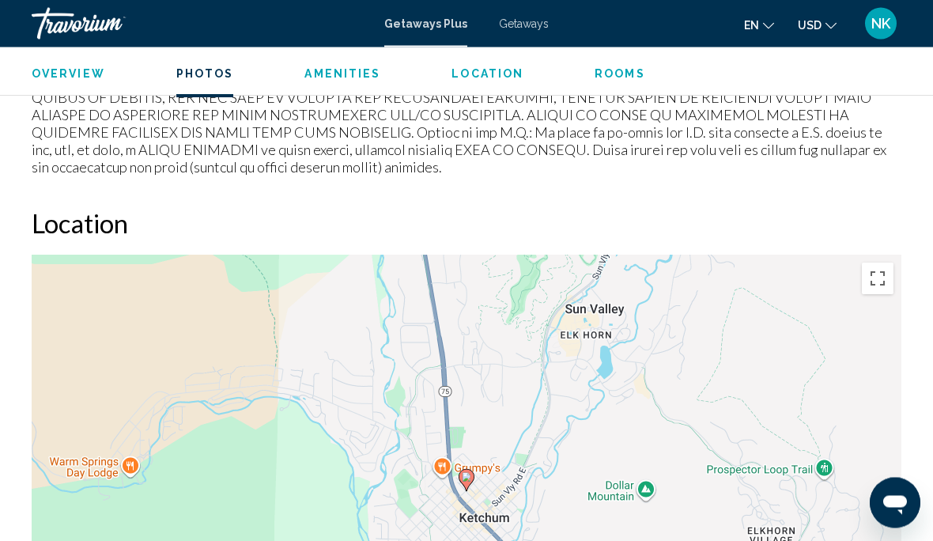
scroll to position [2145, 0]
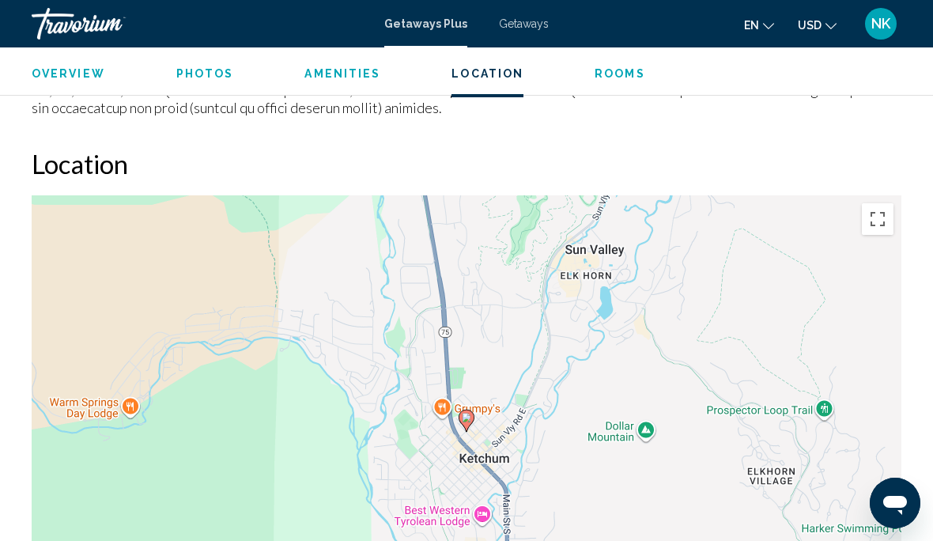
click at [878, 203] on button "Toggle fullscreen view" at bounding box center [878, 219] width 32 height 32
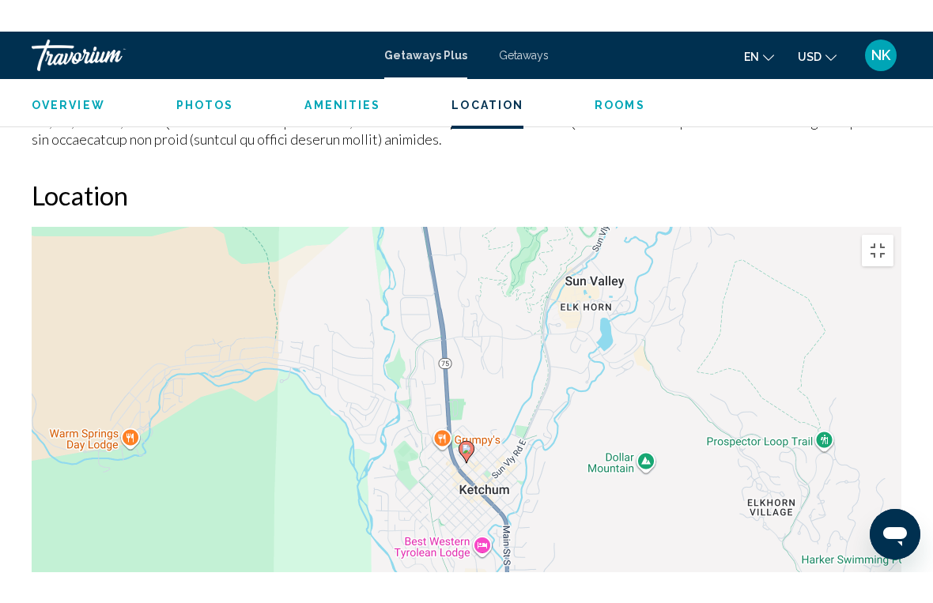
scroll to position [19, 0]
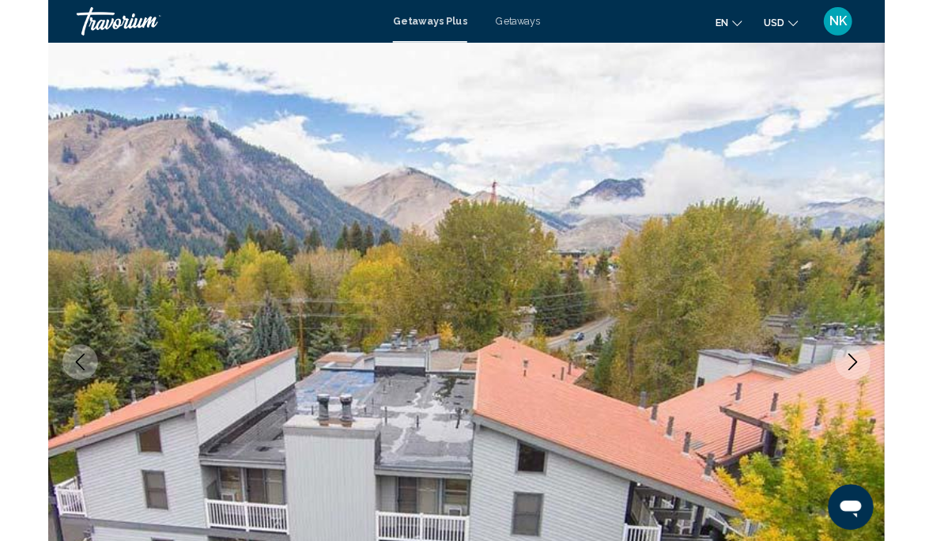
scroll to position [2254, 0]
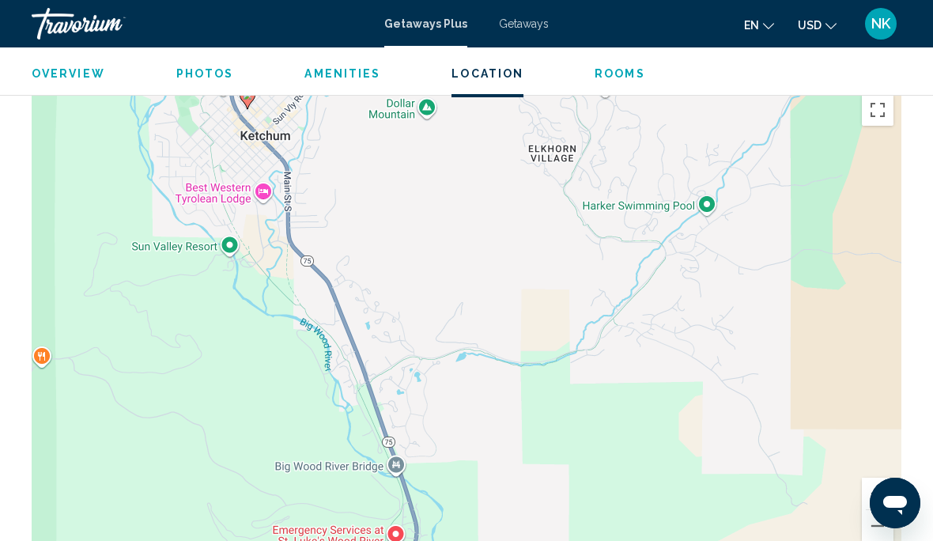
click at [214, 69] on span "Photos" at bounding box center [205, 73] width 58 height 13
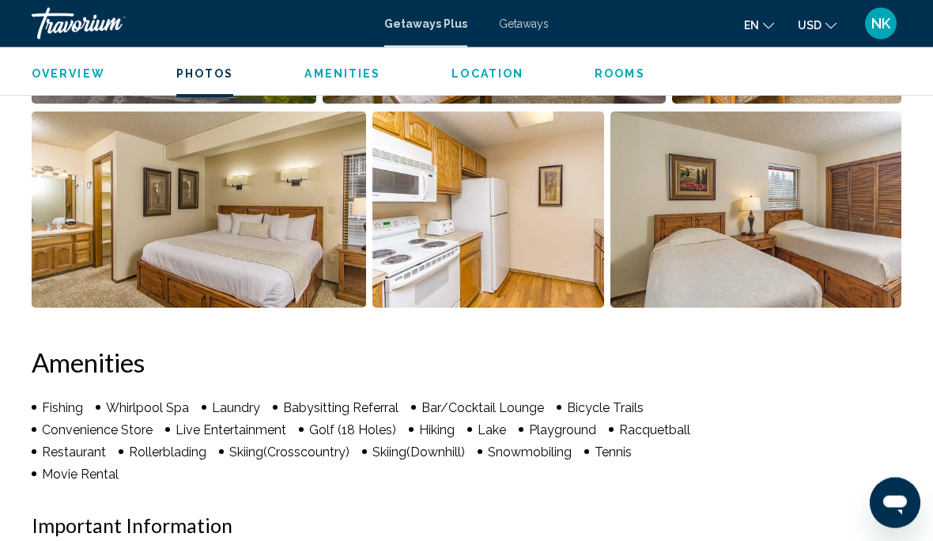
scroll to position [1257, 0]
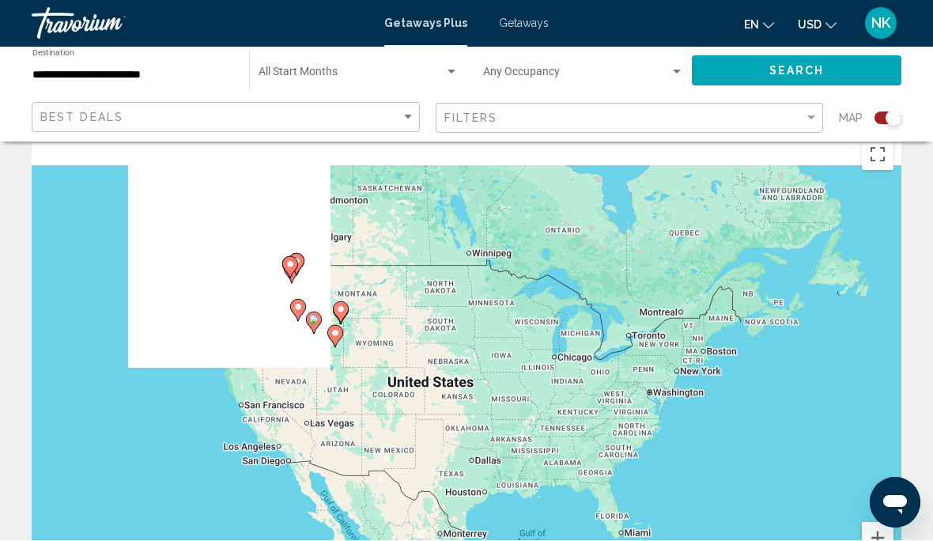
scroll to position [28, 0]
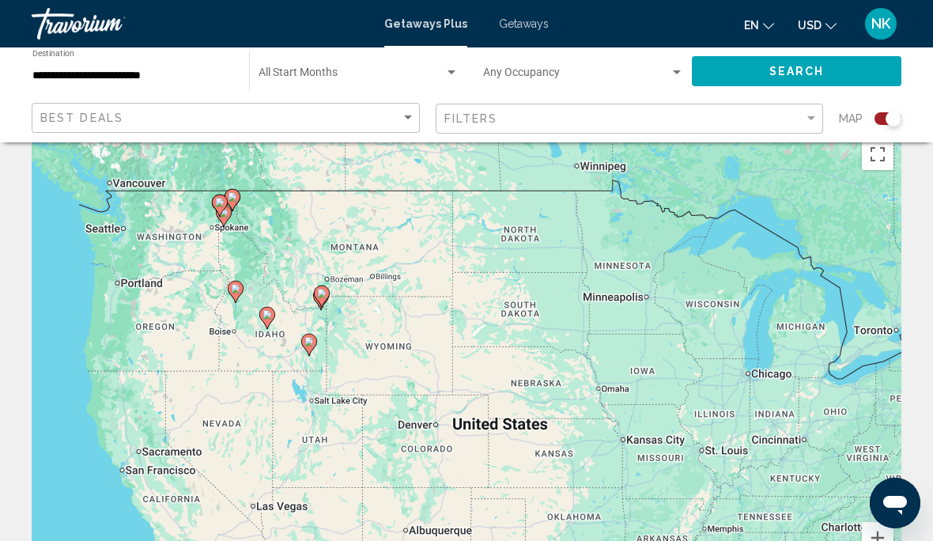
click at [232, 211] on gmp-advanced-marker "Main content" at bounding box center [233, 200] width 16 height 24
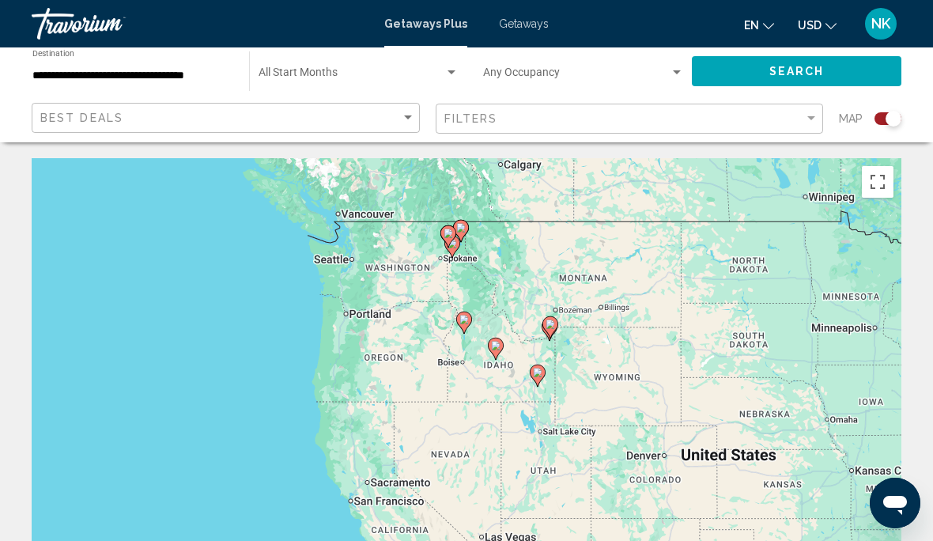
scroll to position [92, 0]
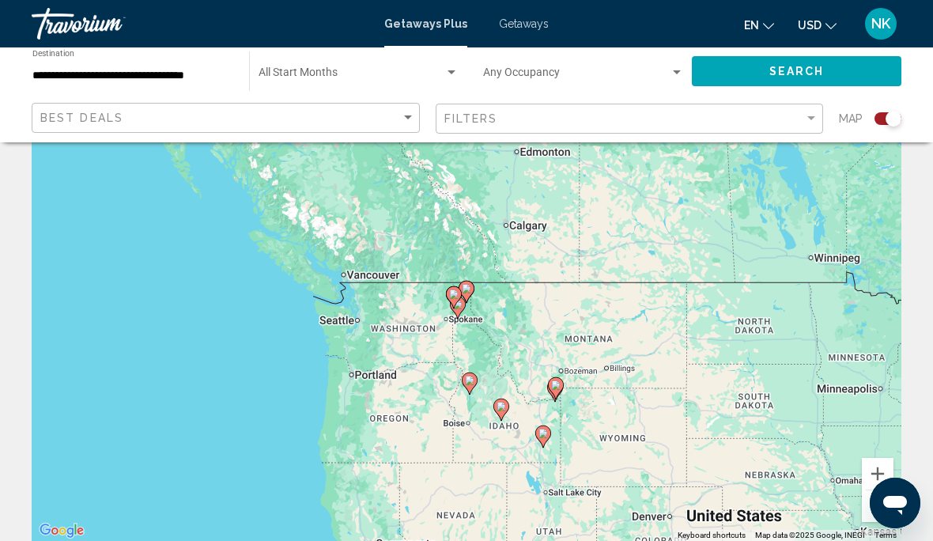
type input "**********"
click at [469, 296] on icon "Main content" at bounding box center [466, 292] width 14 height 21
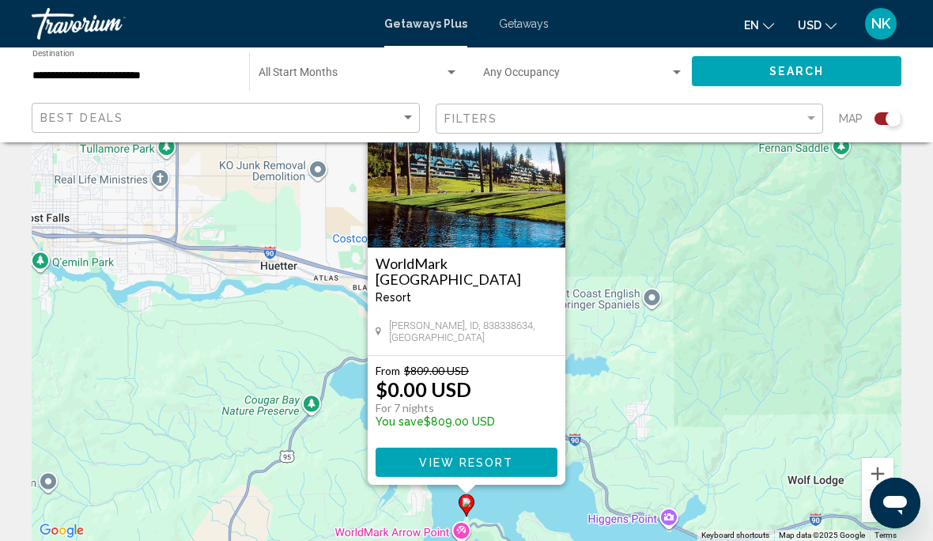
click at [422, 459] on span "View Resort" at bounding box center [466, 462] width 94 height 13
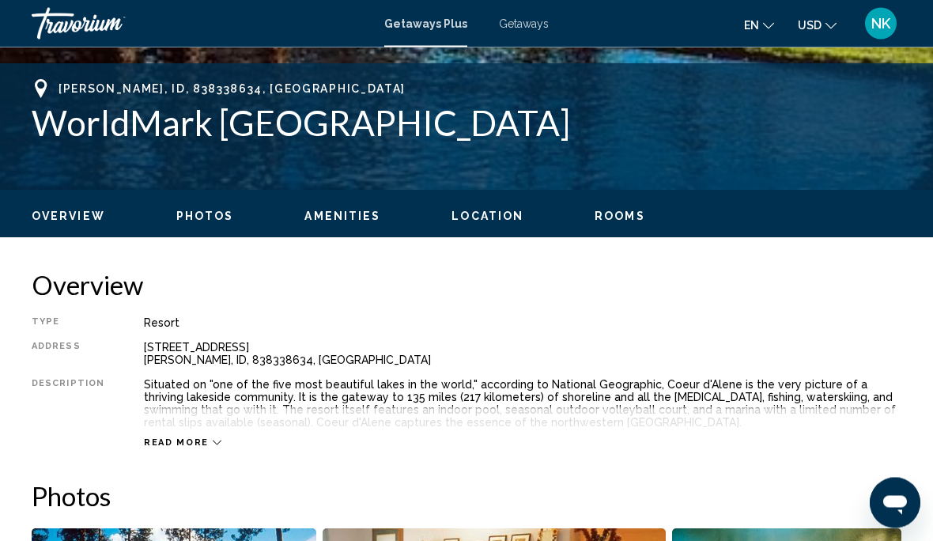
scroll to position [610, 0]
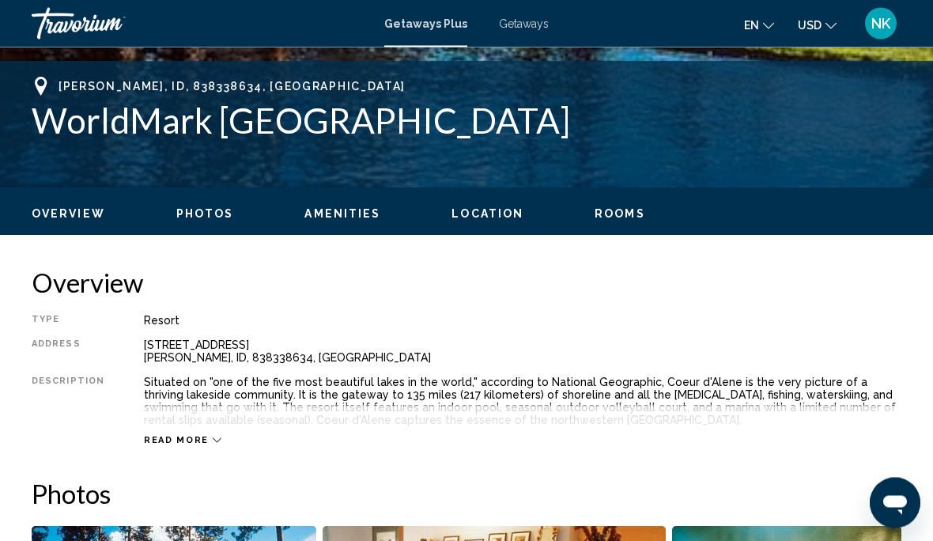
click at [614, 219] on span "Rooms" at bounding box center [620, 214] width 51 height 13
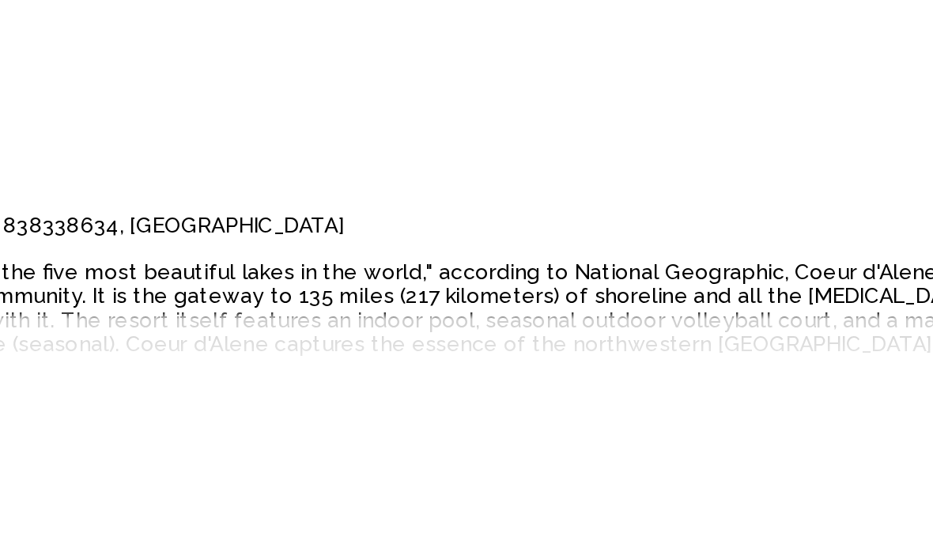
scroll to position [628, 0]
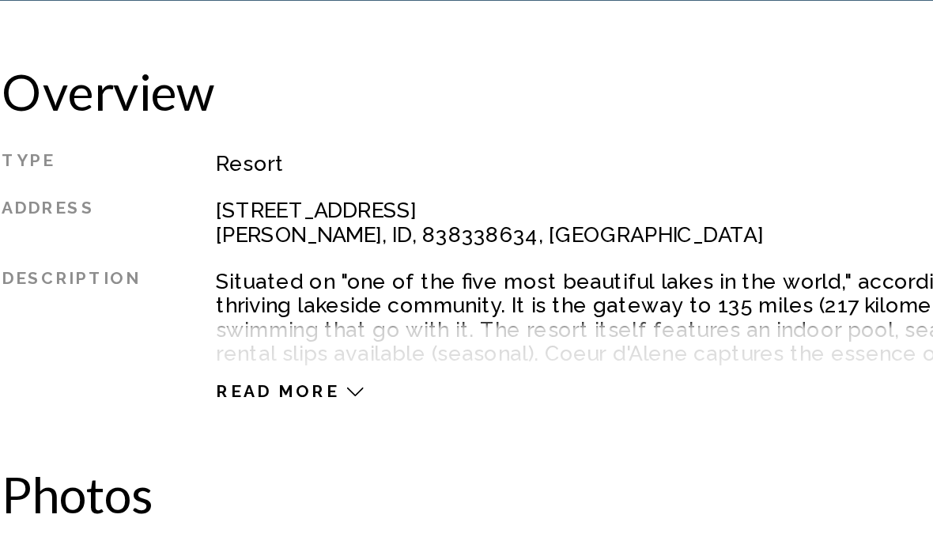
click at [144, 418] on span "Read more" at bounding box center [176, 423] width 65 height 10
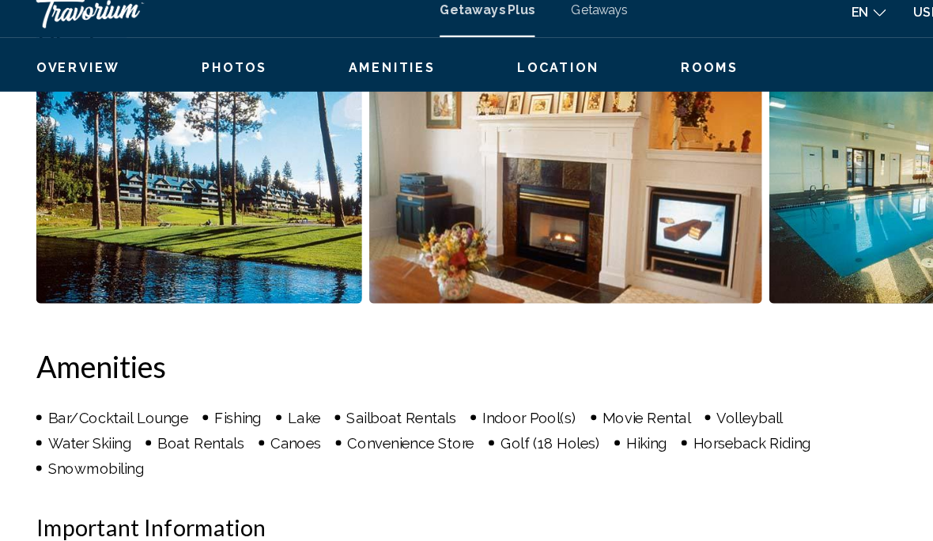
scroll to position [1054, 0]
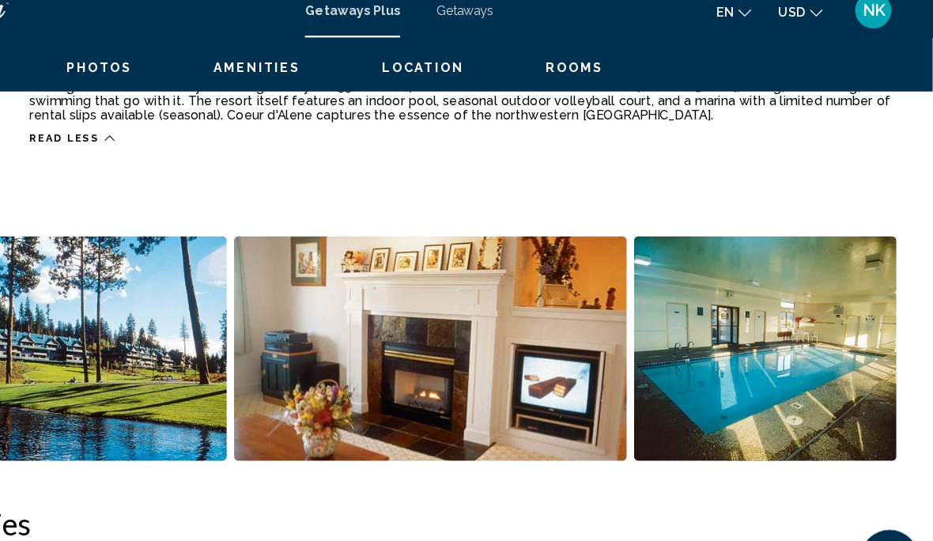
scroll to position [916, 0]
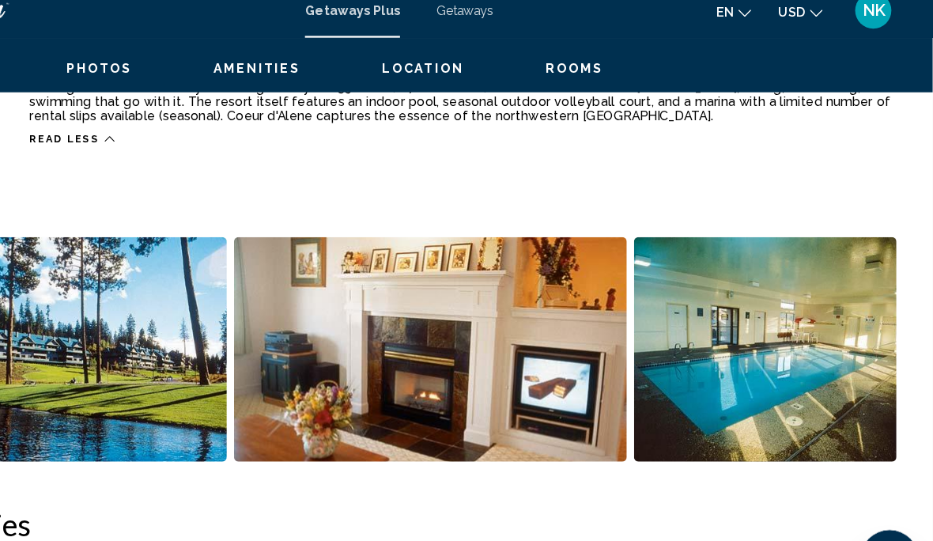
click at [724, 333] on img "Open full-screen image slider" at bounding box center [786, 319] width 229 height 196
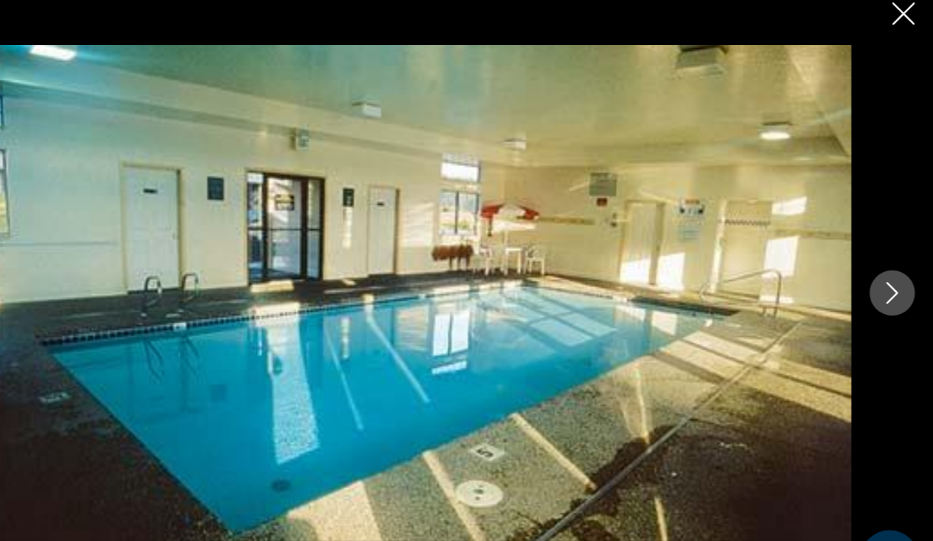
click at [888, 262] on icon "Next image" at bounding box center [897, 270] width 19 height 19
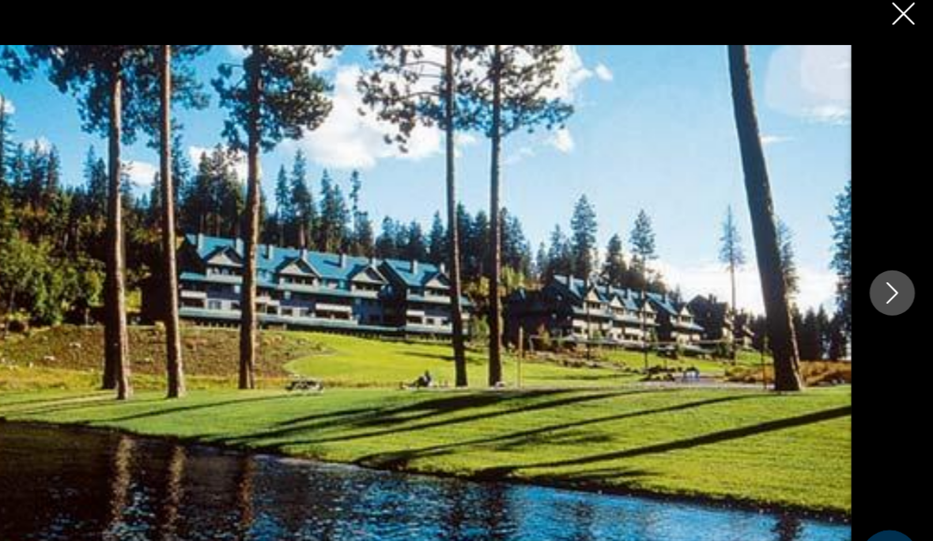
click at [878, 266] on button "Next image" at bounding box center [898, 271] width 40 height 40
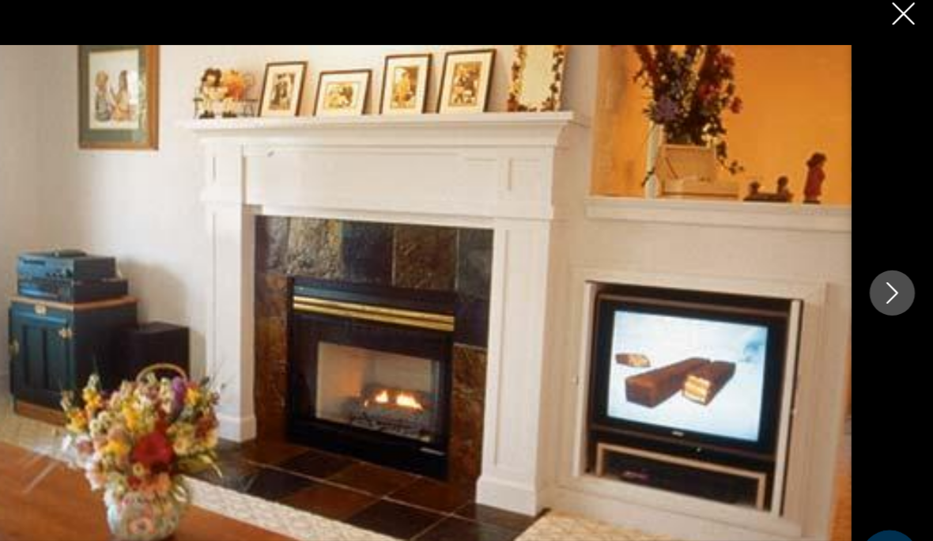
click at [888, 261] on icon "Next image" at bounding box center [897, 270] width 19 height 19
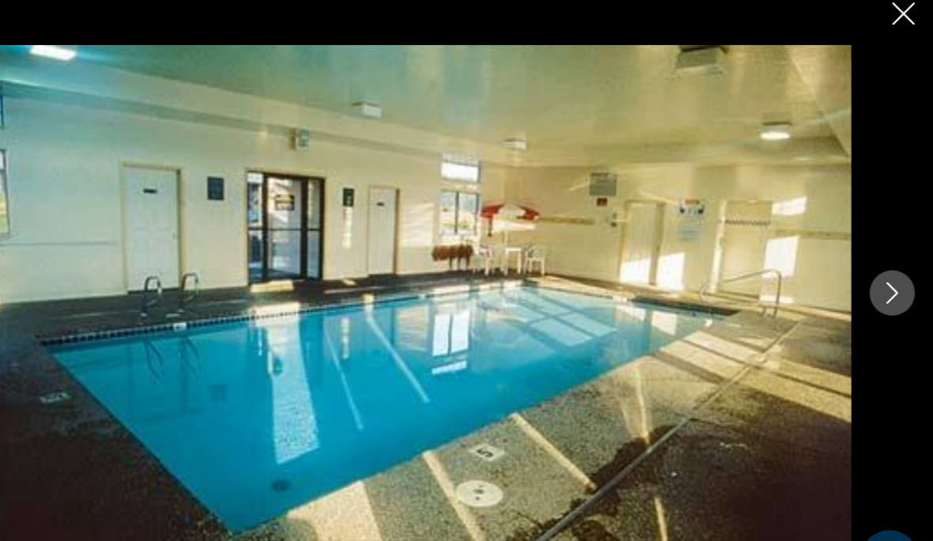
click at [888, 262] on icon "Next image" at bounding box center [897, 270] width 19 height 19
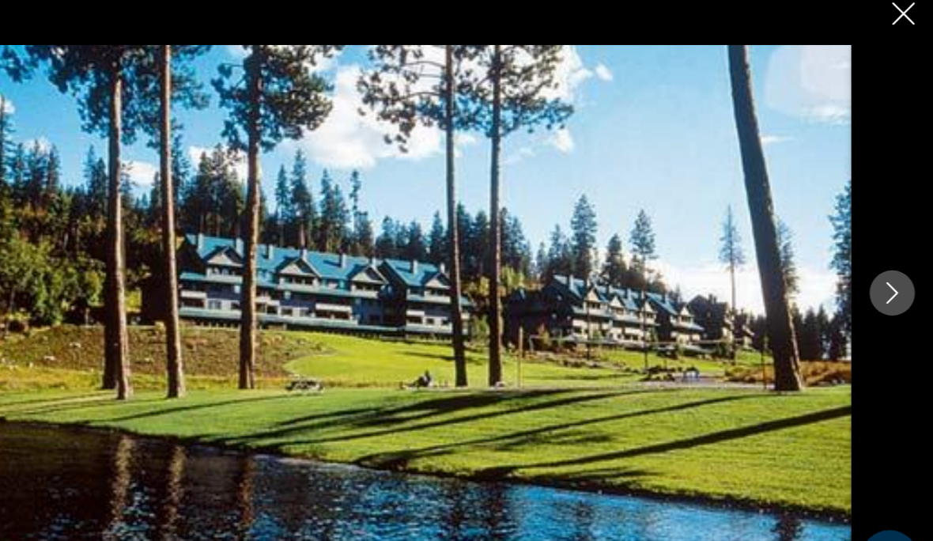
click at [784, 54] on div "Main content" at bounding box center [466, 270] width 933 height 433
click at [898, 17] on icon "Close slideshow" at bounding box center [908, 27] width 20 height 20
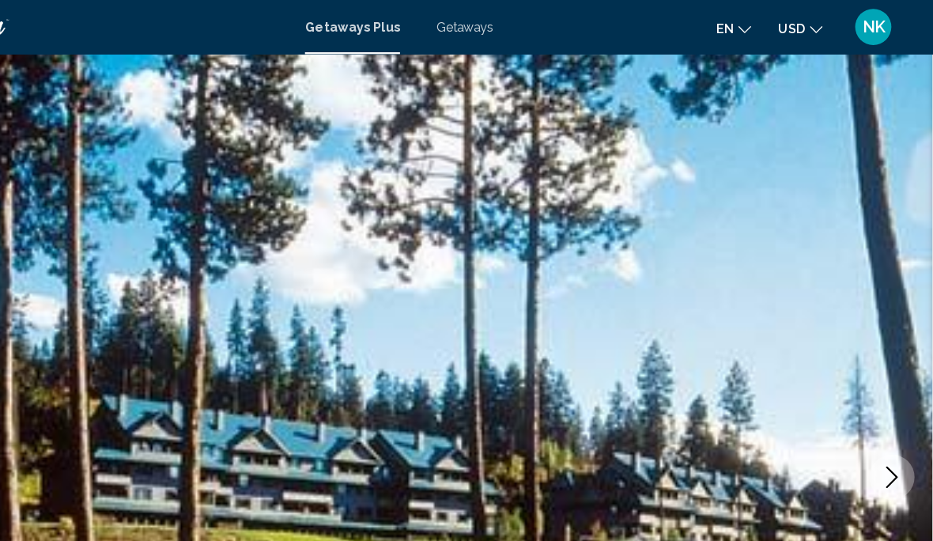
scroll to position [0, 0]
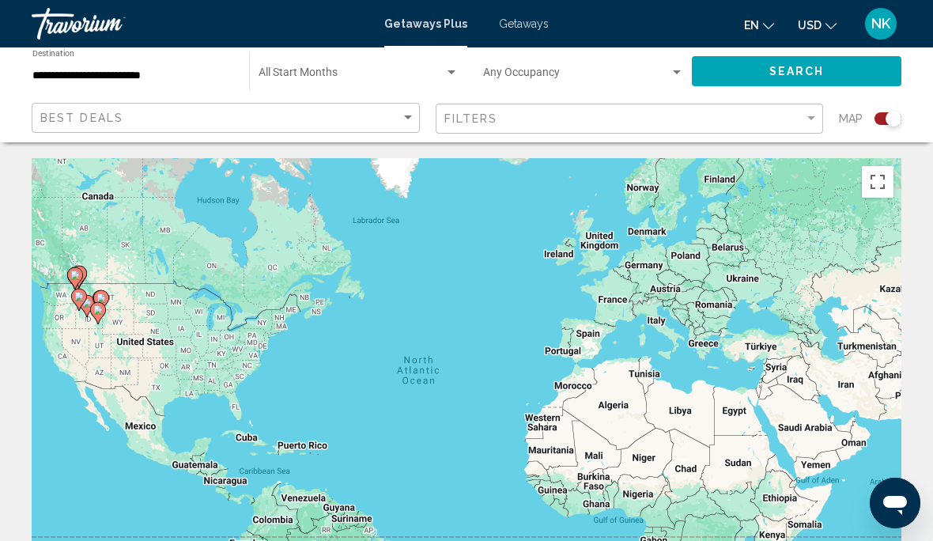
click at [100, 65] on div "**********" at bounding box center [132, 71] width 201 height 43
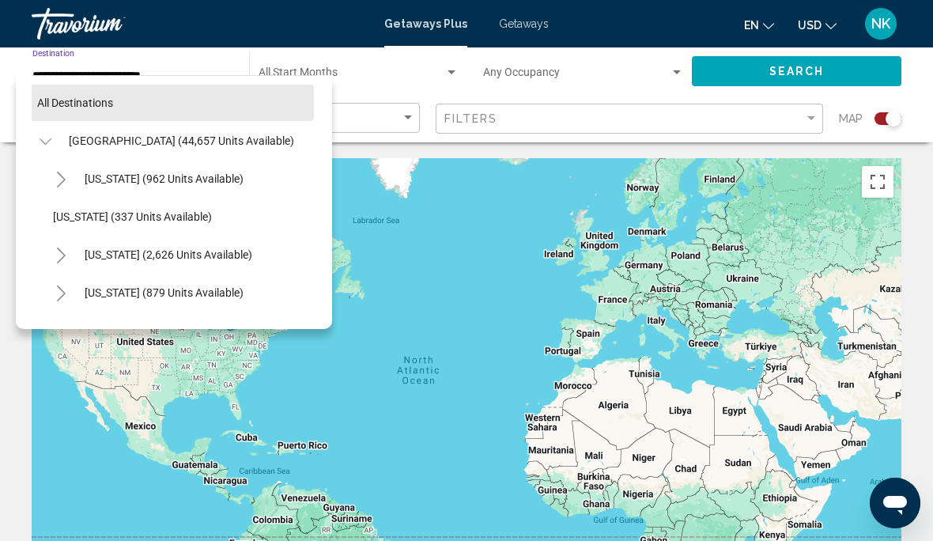
scroll to position [0, 2]
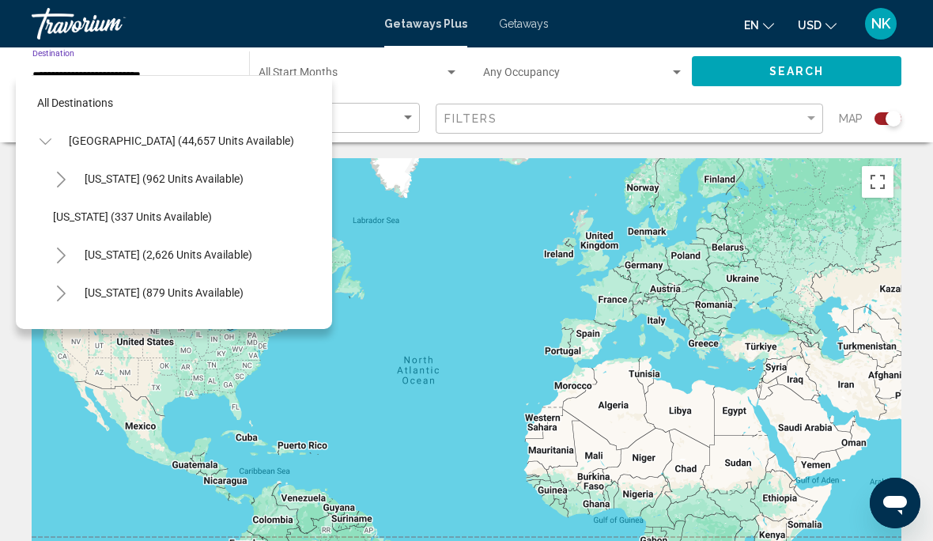
click at [209, 139] on span "[GEOGRAPHIC_DATA] (44,657 units available)" at bounding box center [181, 140] width 225 height 13
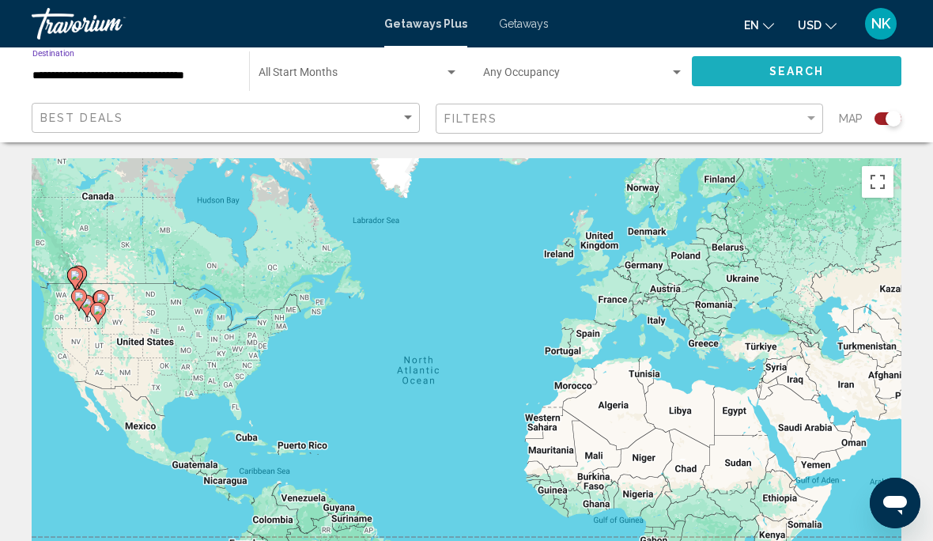
click at [791, 83] on button "Search" at bounding box center [797, 70] width 210 height 29
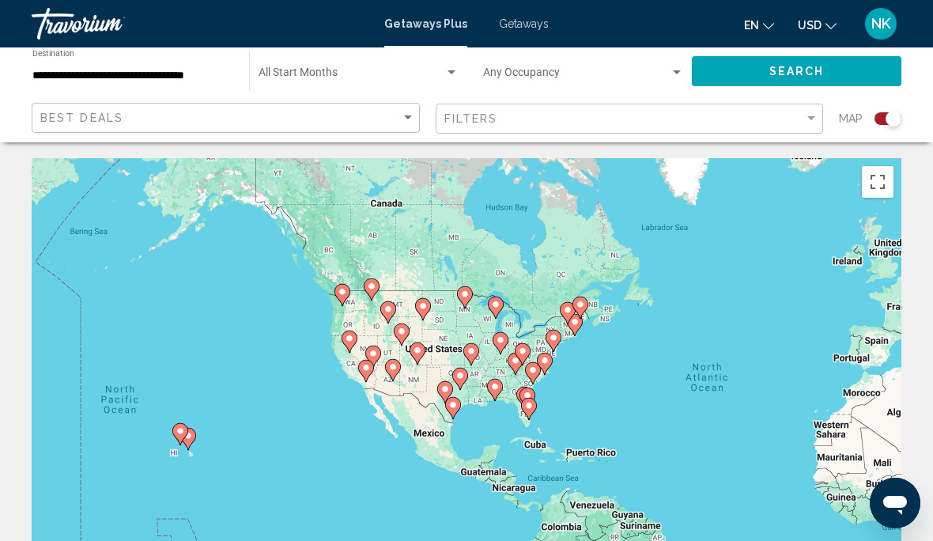
click at [876, 191] on button "Toggle fullscreen view" at bounding box center [878, 182] width 32 height 32
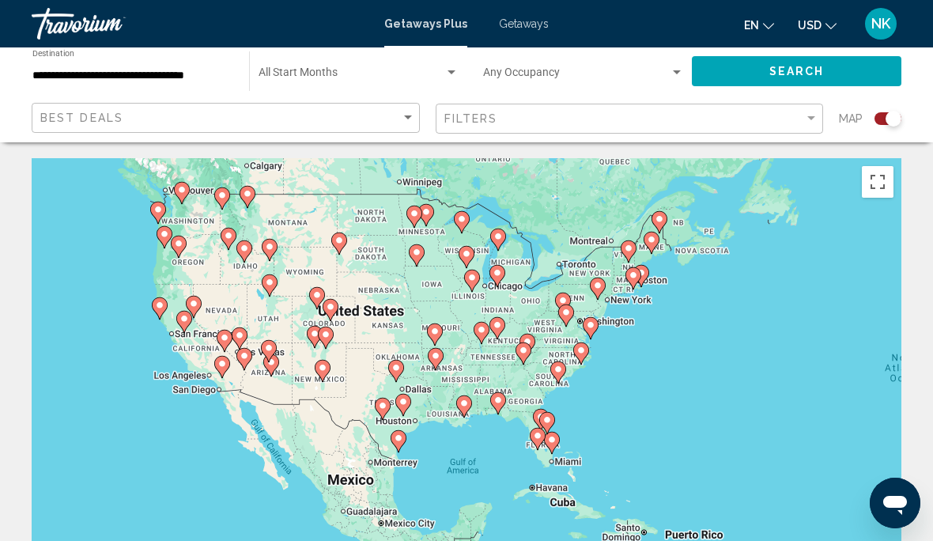
type input "**********"
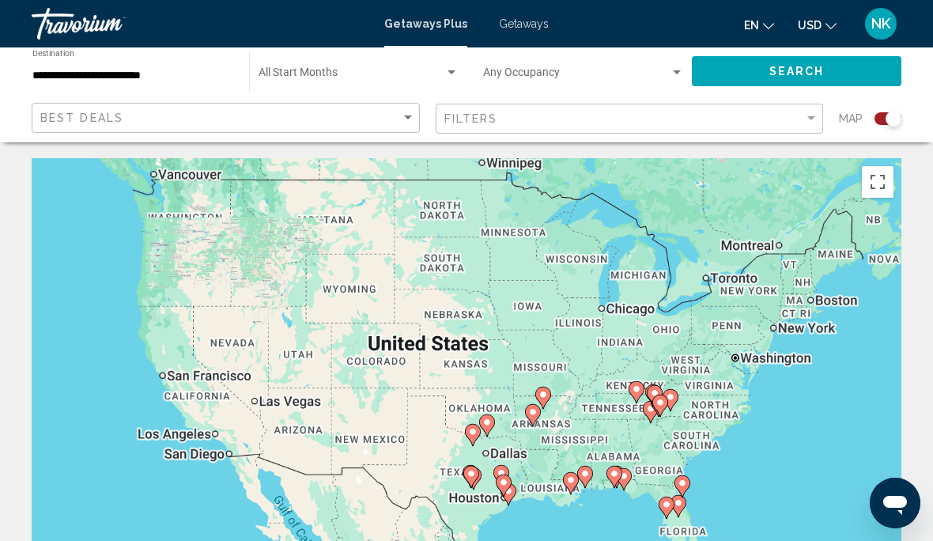
scroll to position [92, 0]
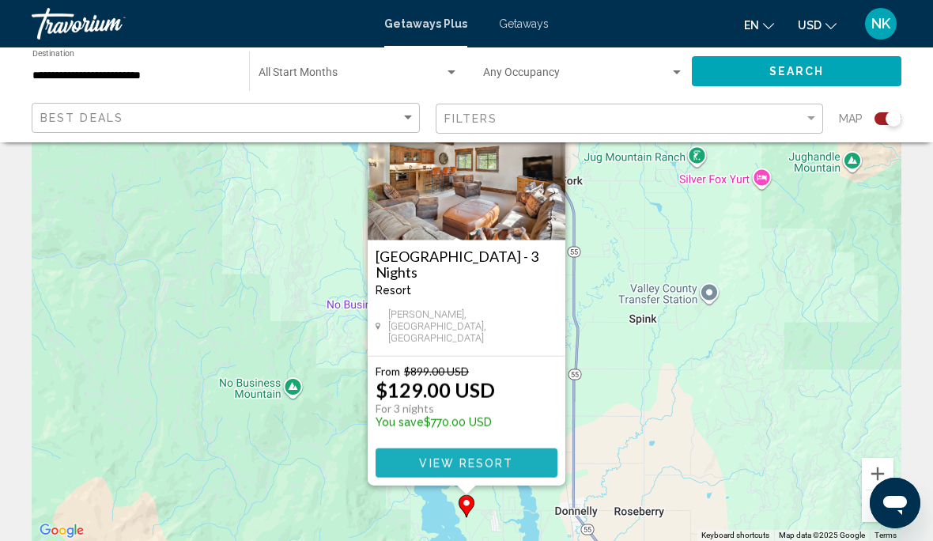
click at [406, 475] on button "View Resort" at bounding box center [467, 462] width 182 height 29
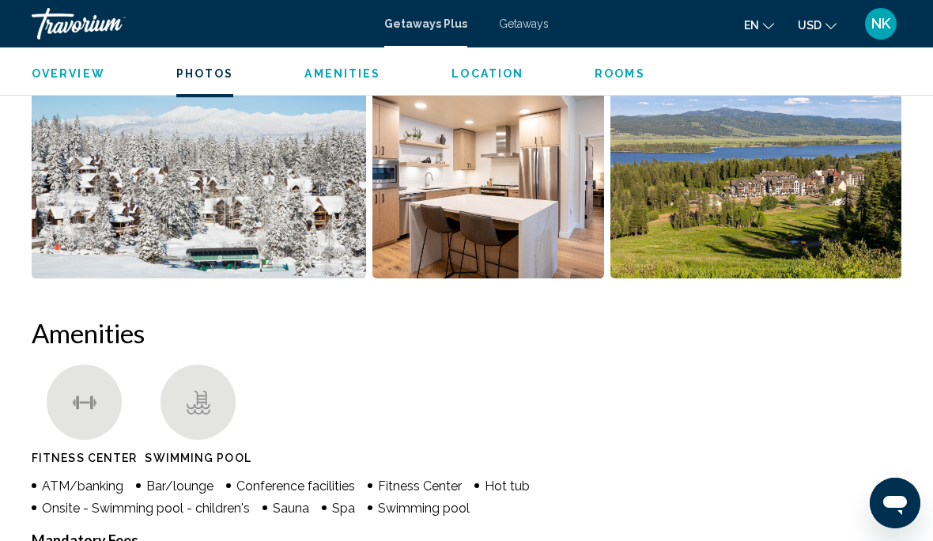
scroll to position [1268, 0]
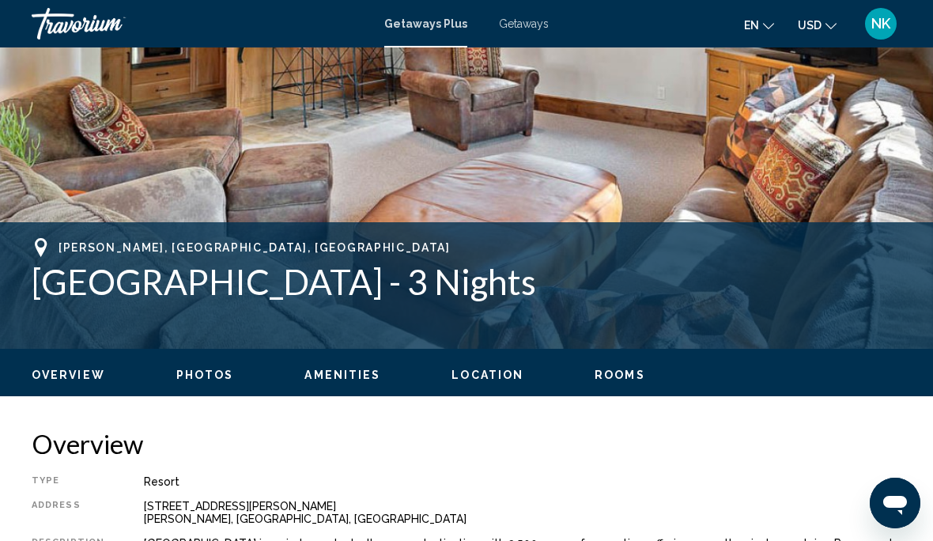
click at [615, 376] on span "Rooms" at bounding box center [620, 374] width 51 height 13
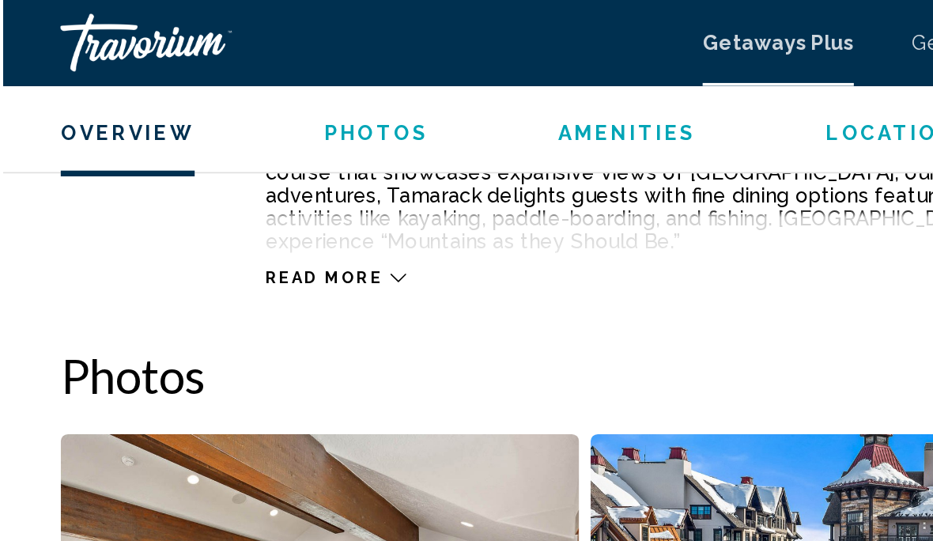
scroll to position [949, 0]
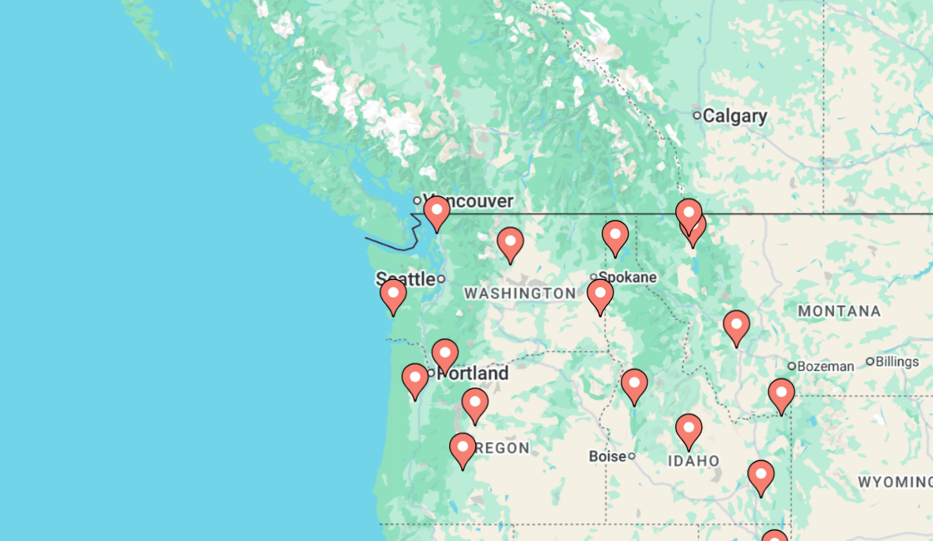
type input "**********"
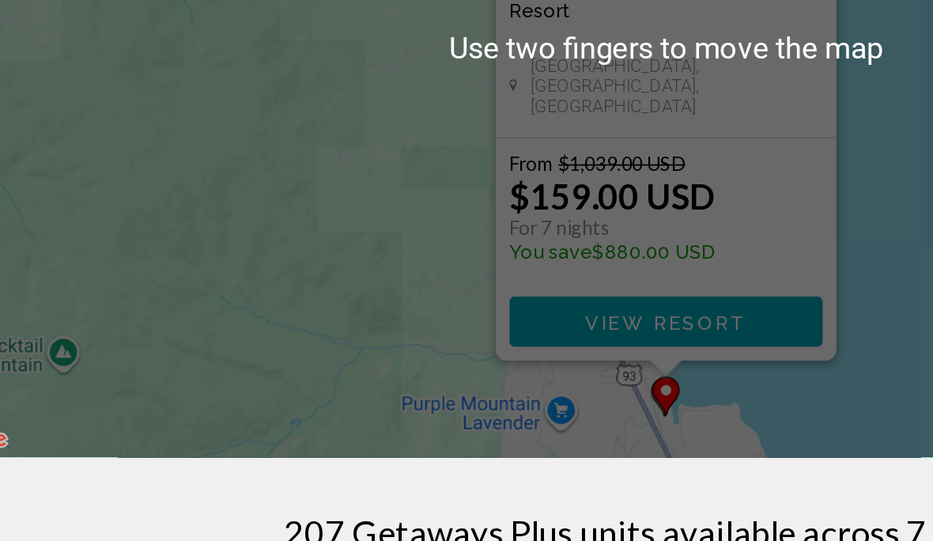
scroll to position [176, 0]
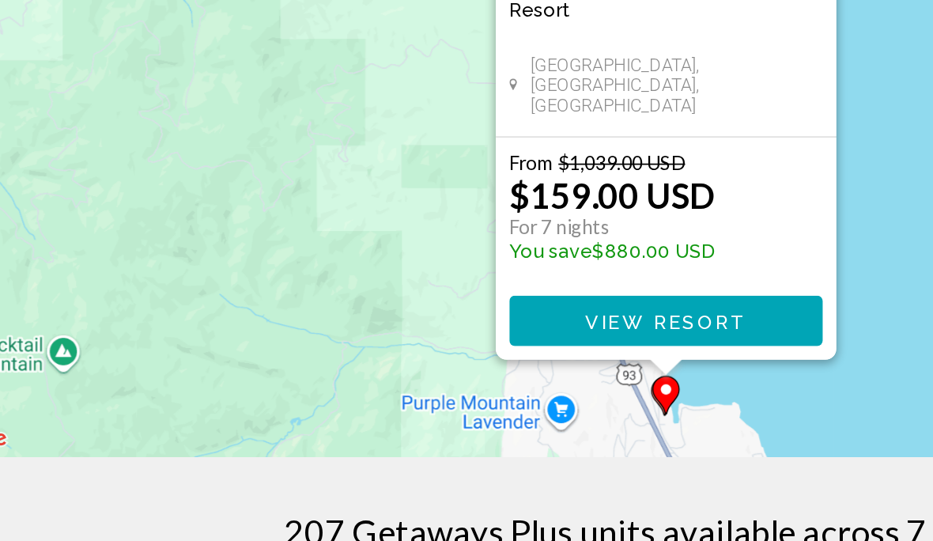
click at [419, 372] on span "View Resort" at bounding box center [466, 378] width 94 height 13
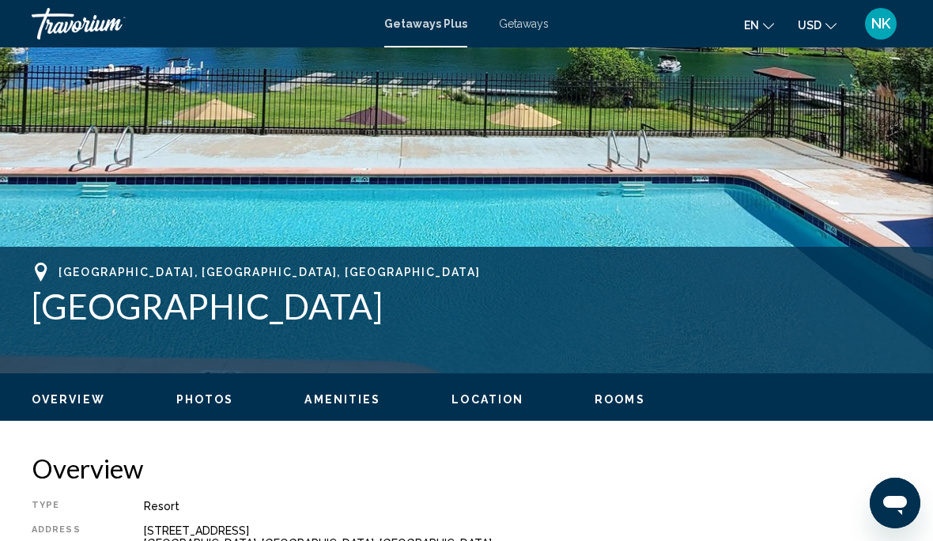
scroll to position [436, 0]
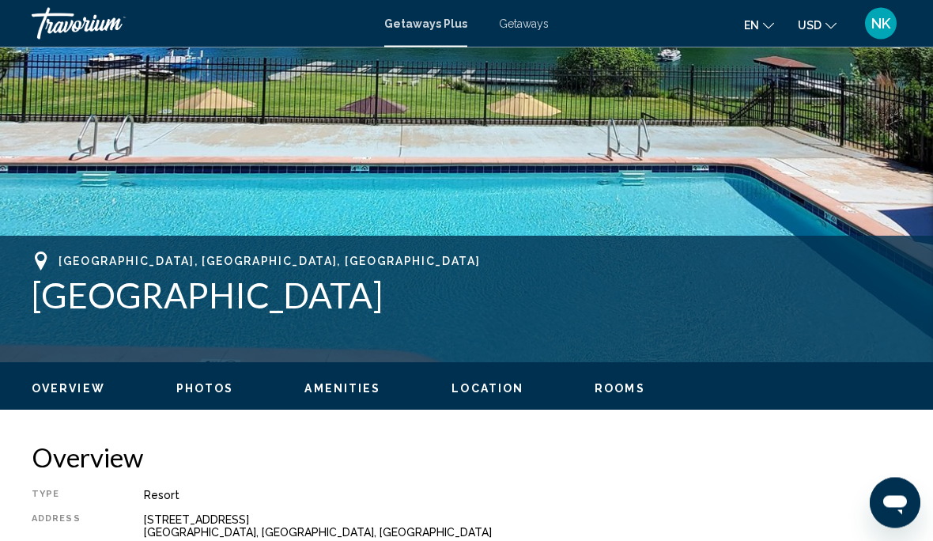
click at [611, 389] on span "Rooms" at bounding box center [620, 389] width 51 height 13
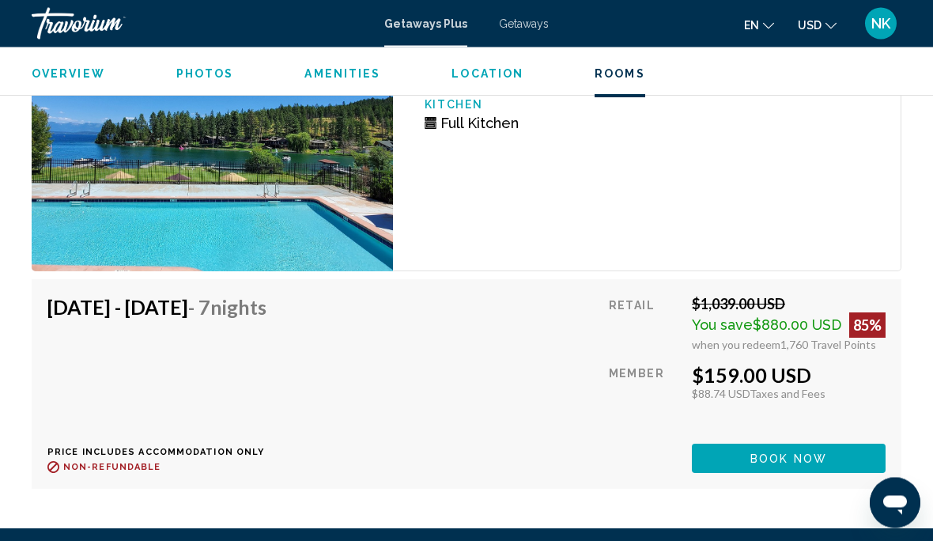
scroll to position [2791, 0]
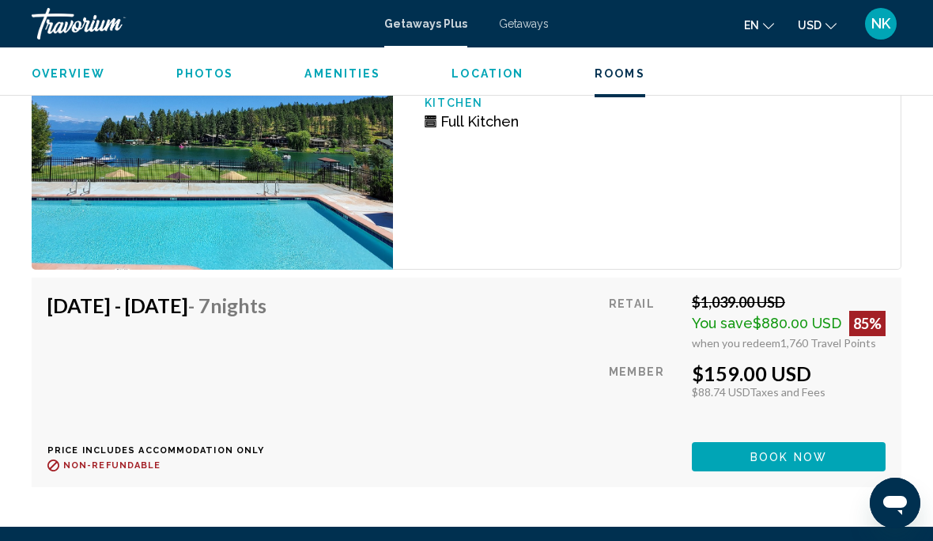
click at [778, 459] on span "Book now" at bounding box center [788, 457] width 77 height 13
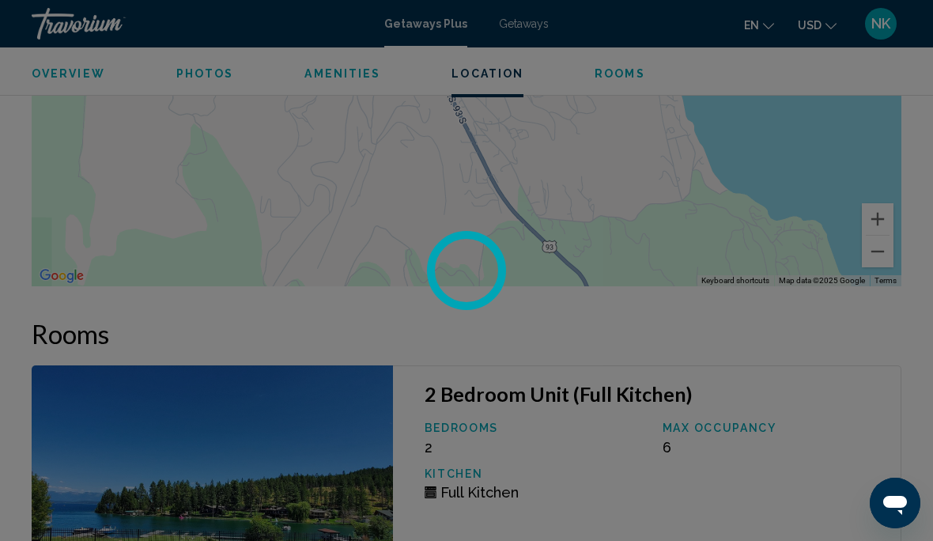
scroll to position [2375, 0]
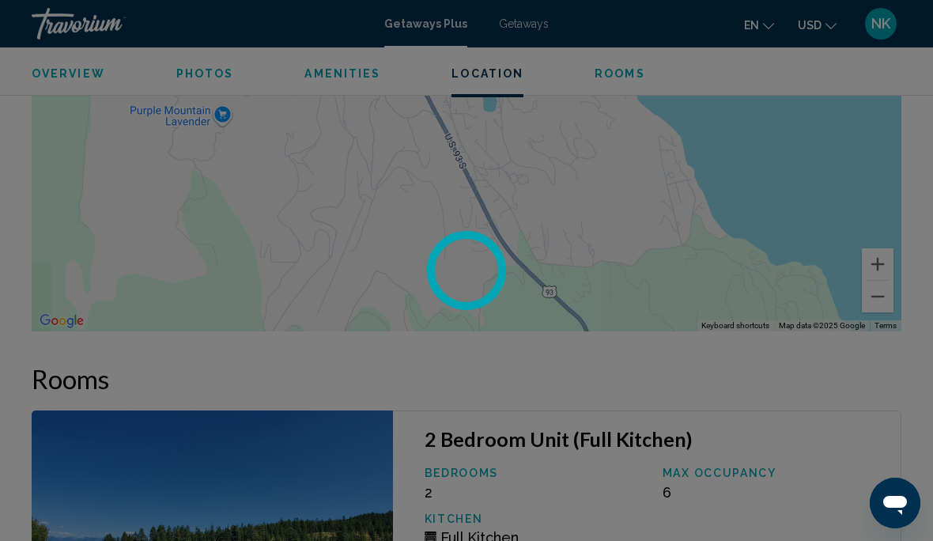
click at [797, 402] on div at bounding box center [466, 270] width 933 height 541
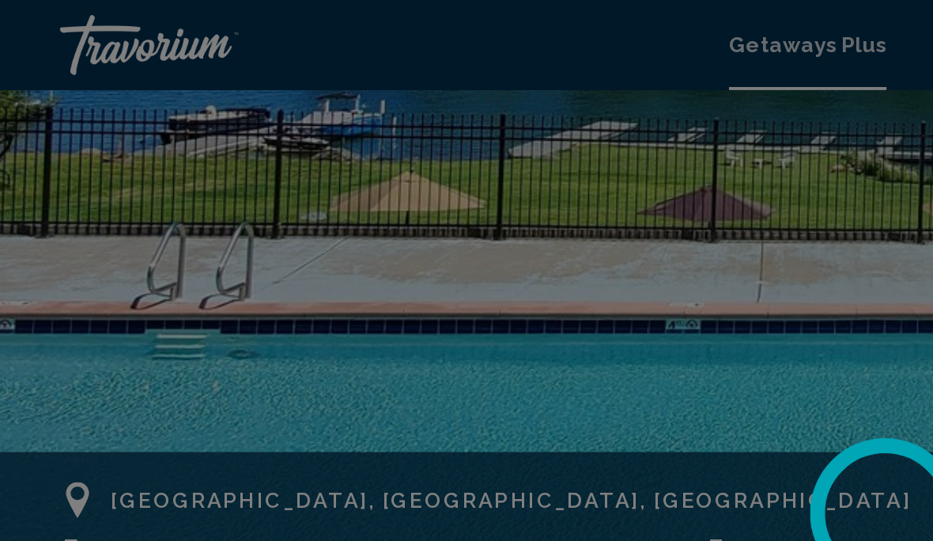
scroll to position [417, 0]
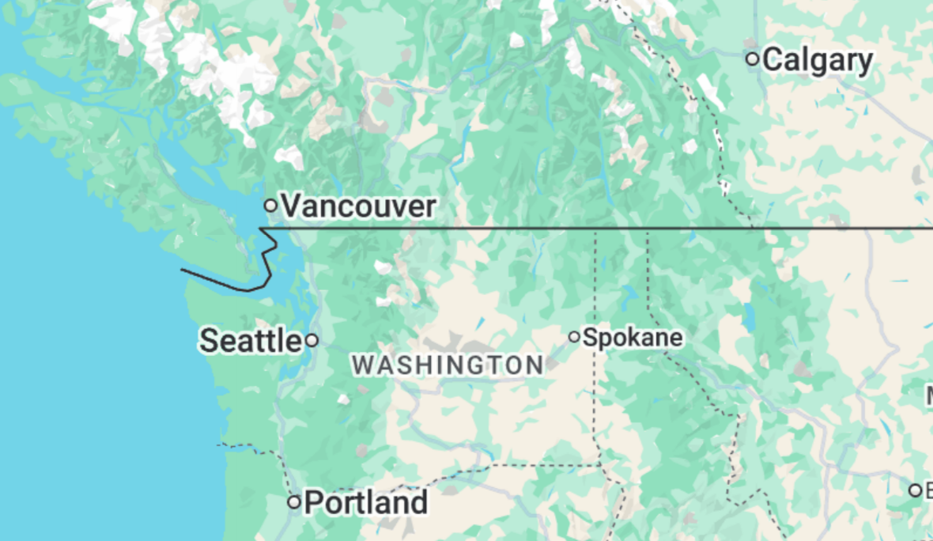
type input "**********"
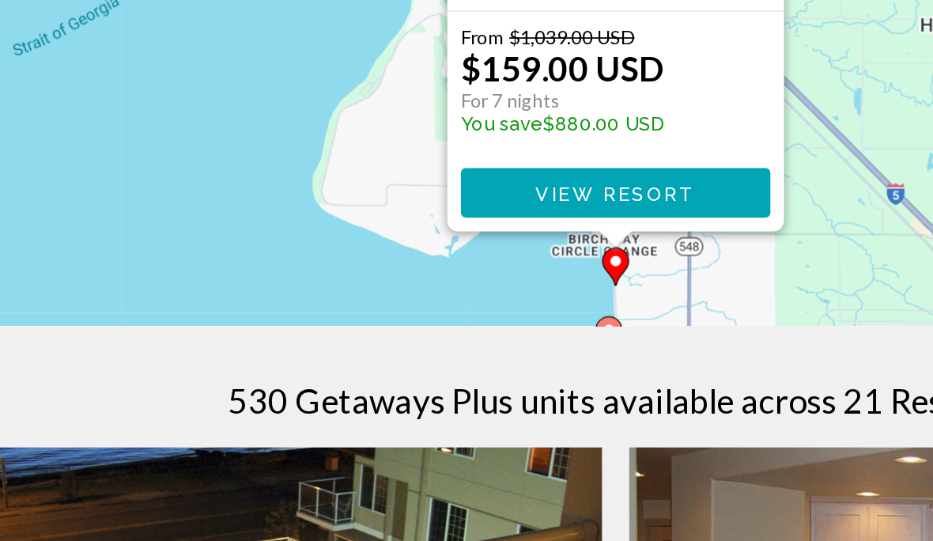
scroll to position [254, 0]
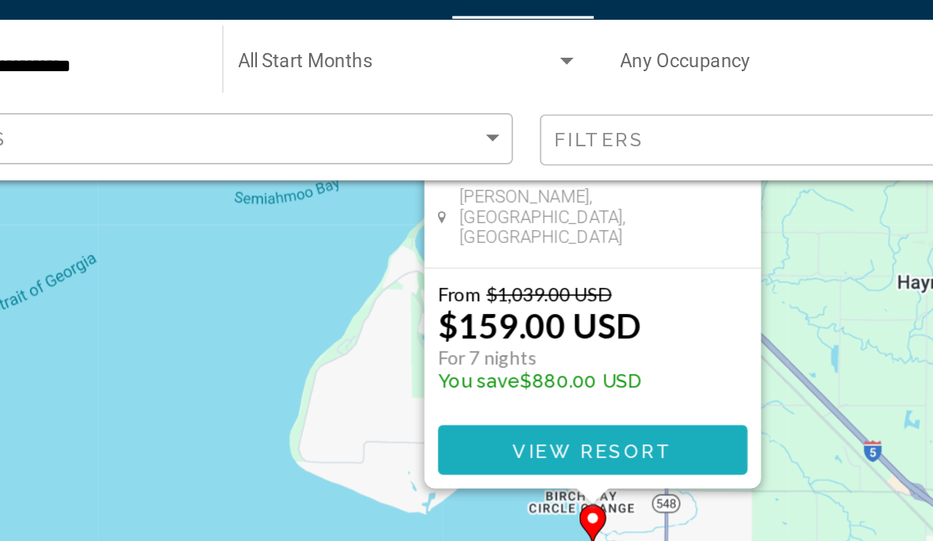
click at [419, 295] on span "View Resort" at bounding box center [466, 301] width 94 height 13
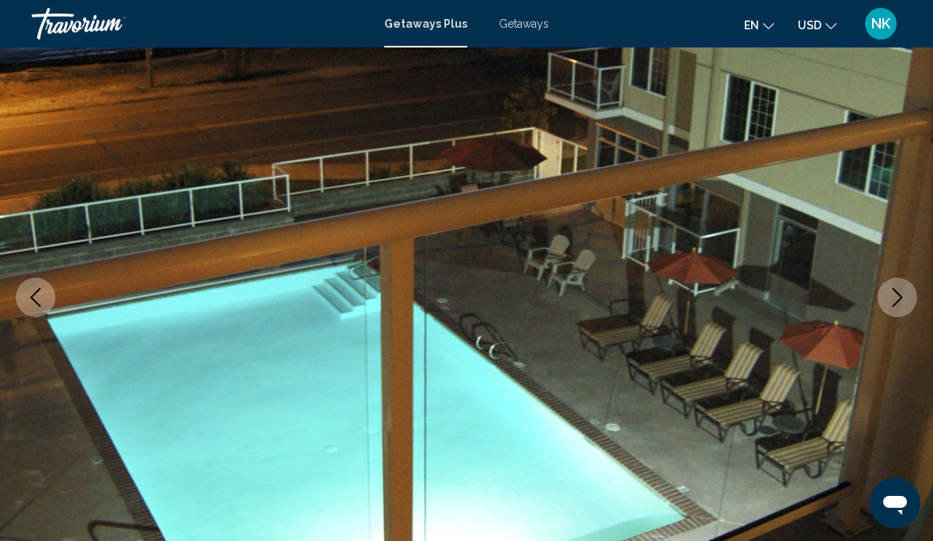
scroll to position [124, 0]
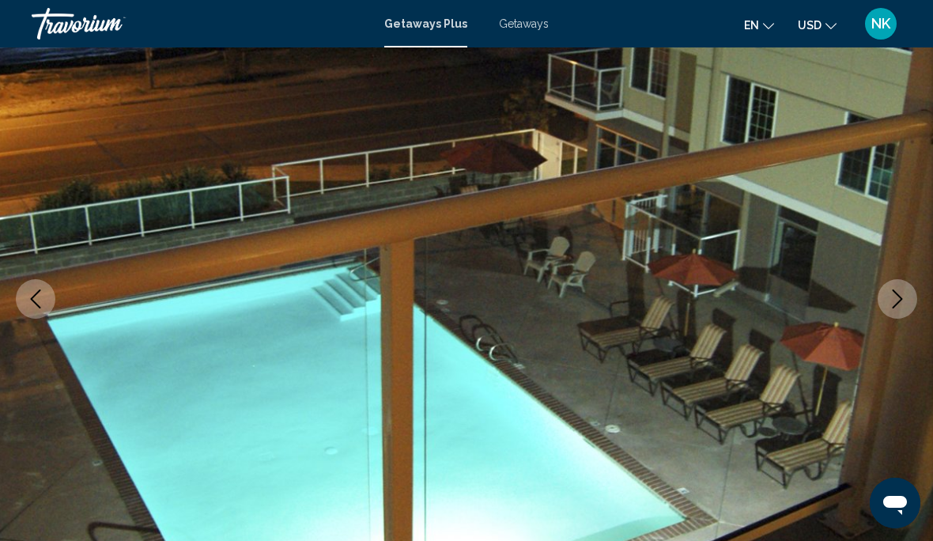
click at [904, 288] on button "Next image" at bounding box center [898, 299] width 40 height 40
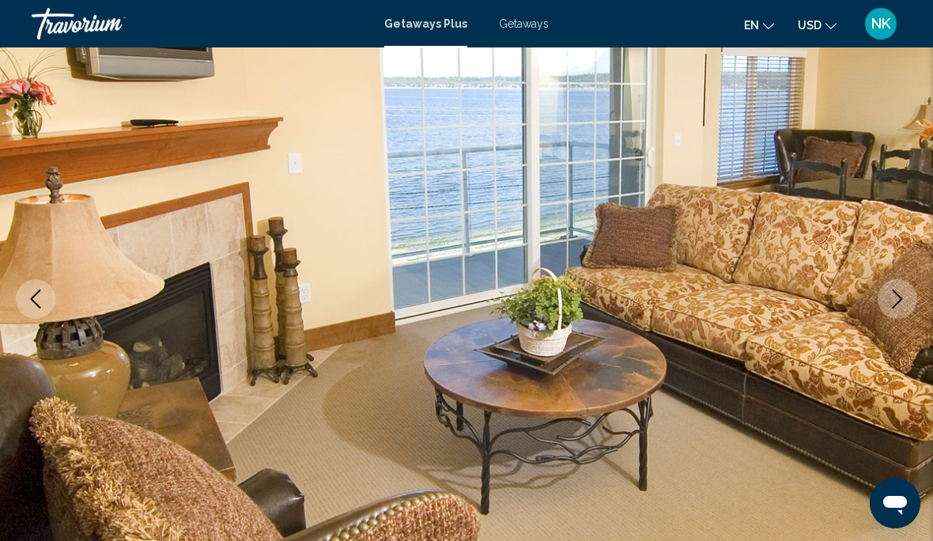
click at [897, 300] on icon "Next image" at bounding box center [897, 298] width 19 height 19
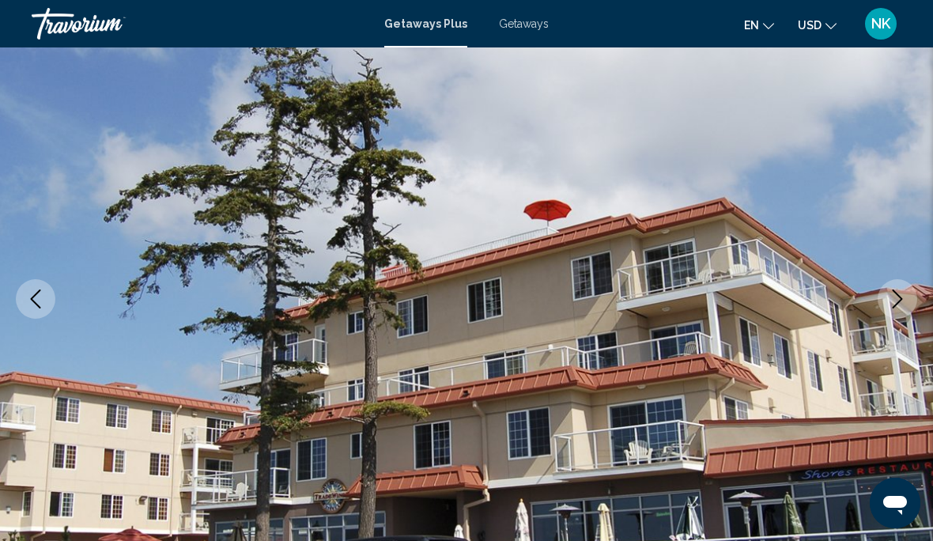
click at [890, 304] on icon "Next image" at bounding box center [897, 298] width 19 height 19
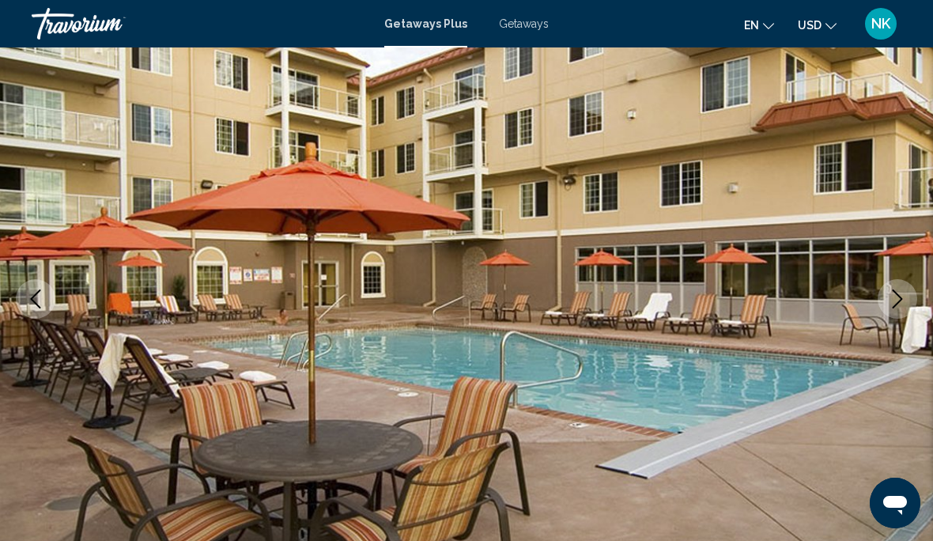
click at [903, 297] on icon "Next image" at bounding box center [897, 298] width 19 height 19
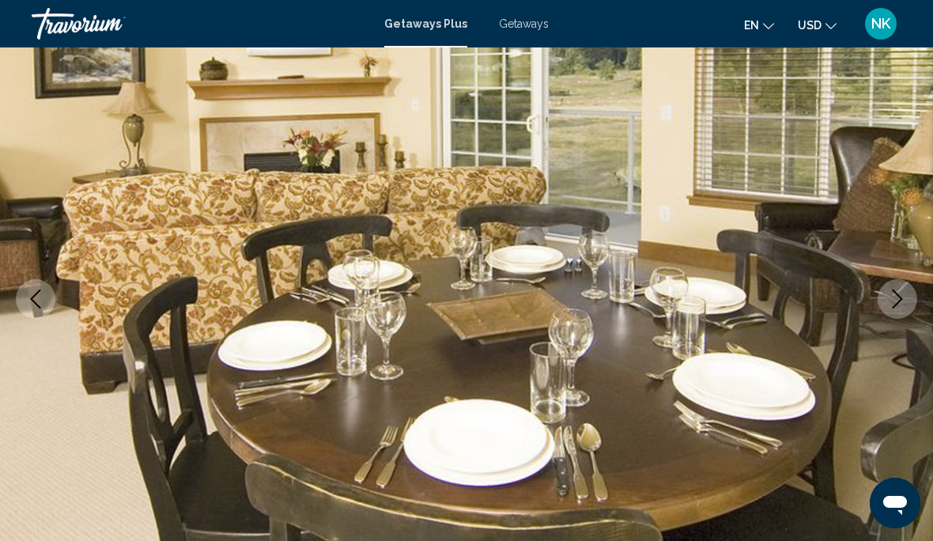
click at [906, 300] on icon "Next image" at bounding box center [897, 298] width 19 height 19
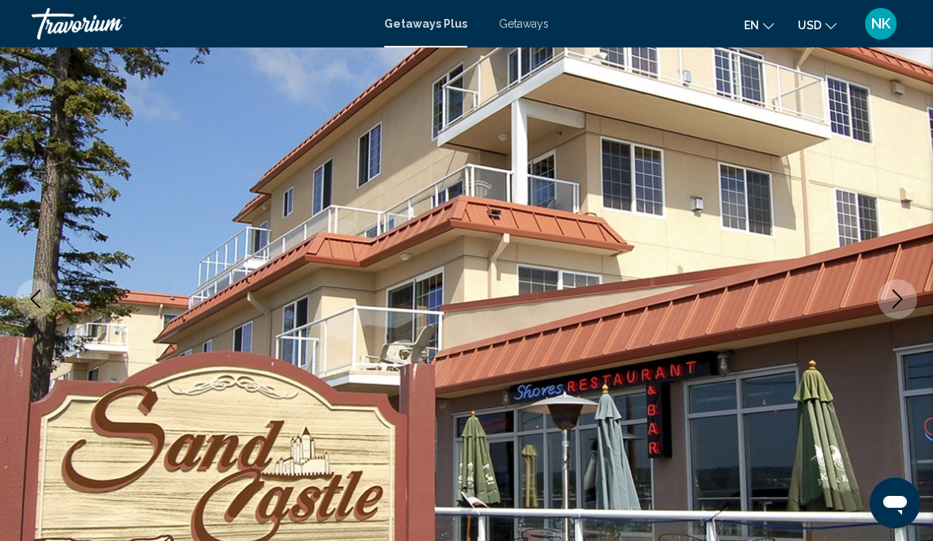
click at [907, 295] on button "Next image" at bounding box center [898, 299] width 40 height 40
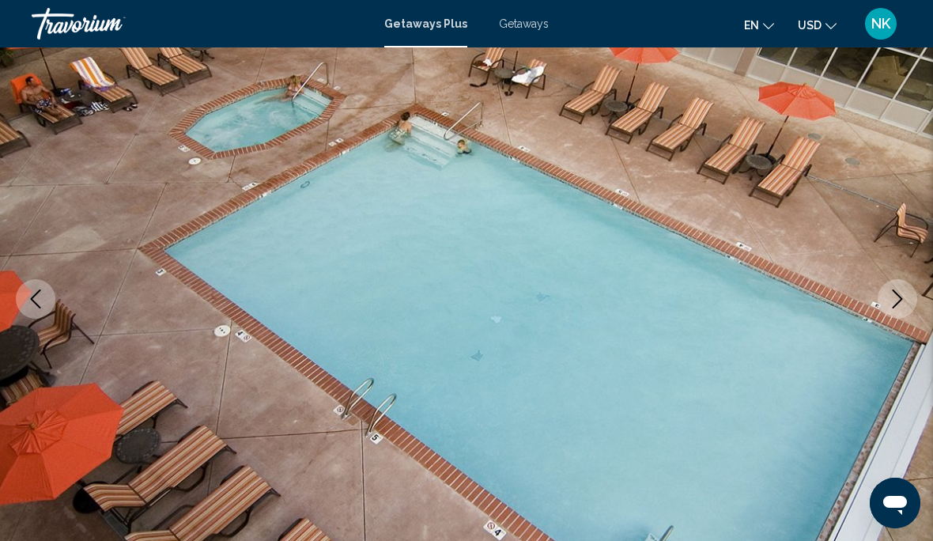
click at [908, 297] on button "Next image" at bounding box center [898, 299] width 40 height 40
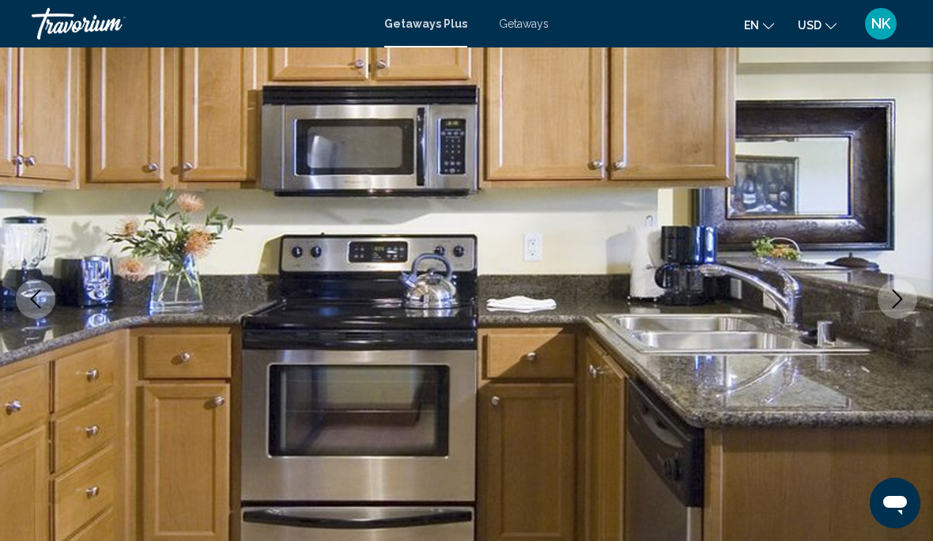
click at [912, 288] on button "Next image" at bounding box center [898, 299] width 40 height 40
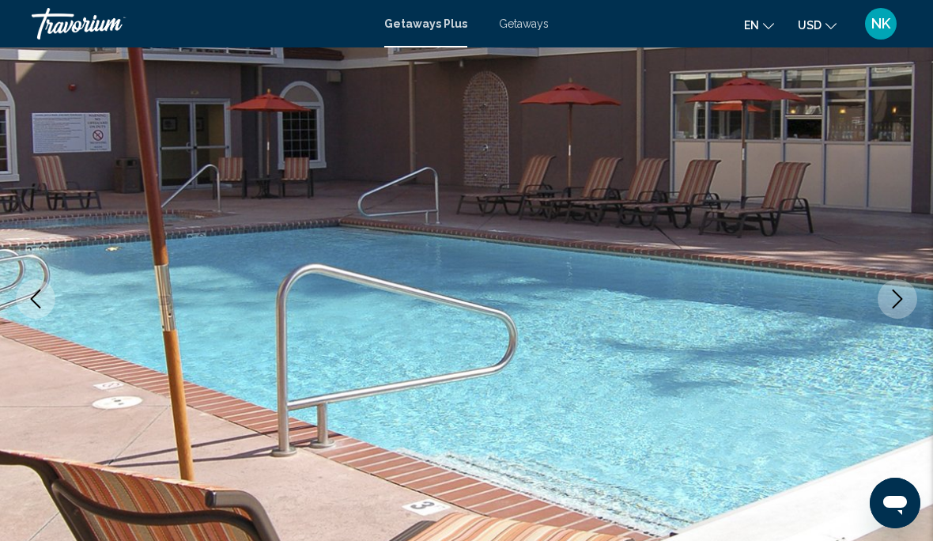
click at [903, 292] on icon "Next image" at bounding box center [897, 298] width 19 height 19
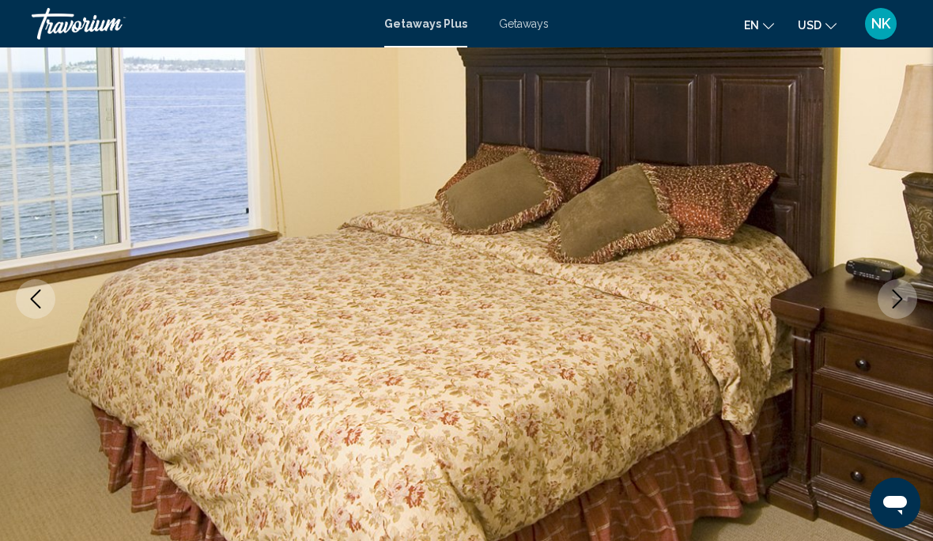
click at [905, 289] on button "Next image" at bounding box center [898, 299] width 40 height 40
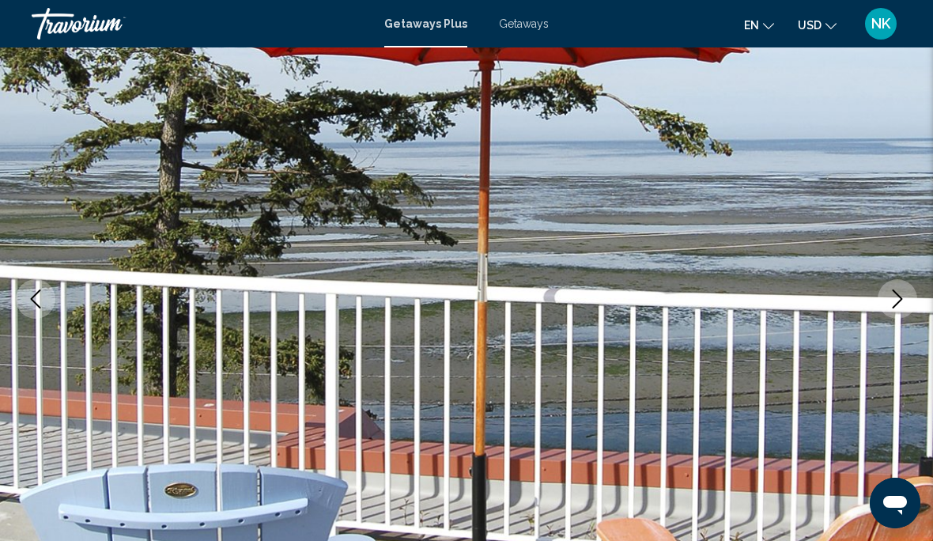
click at [909, 289] on button "Next image" at bounding box center [898, 299] width 40 height 40
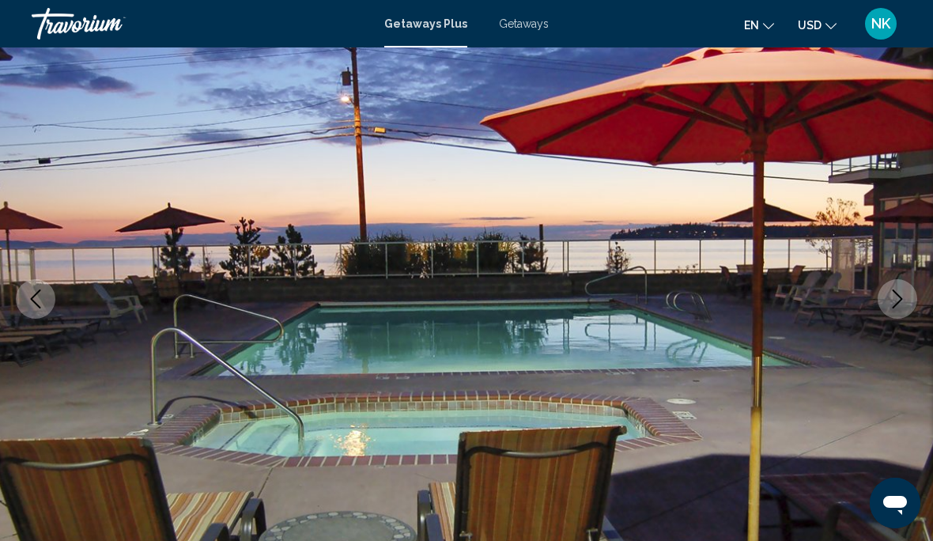
click at [913, 293] on button "Next image" at bounding box center [898, 299] width 40 height 40
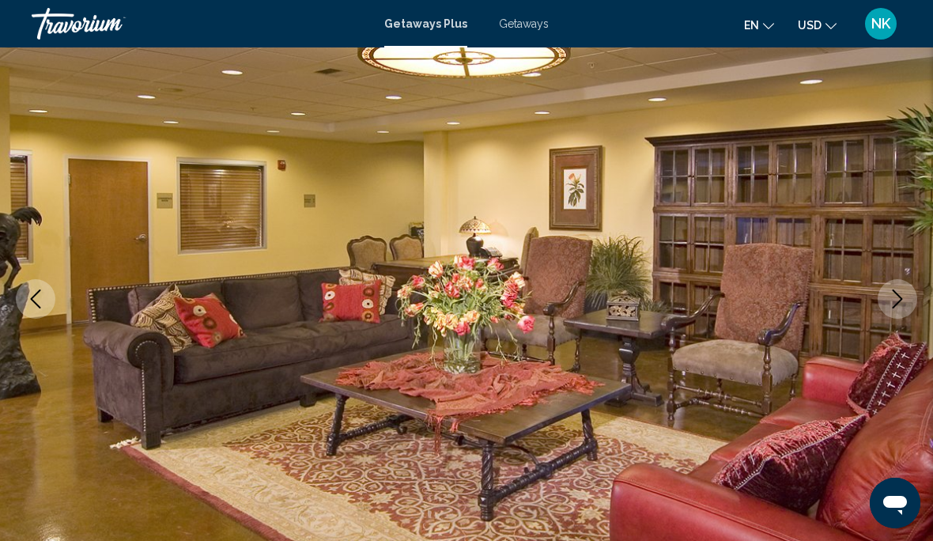
click at [916, 293] on button "Next image" at bounding box center [898, 299] width 40 height 40
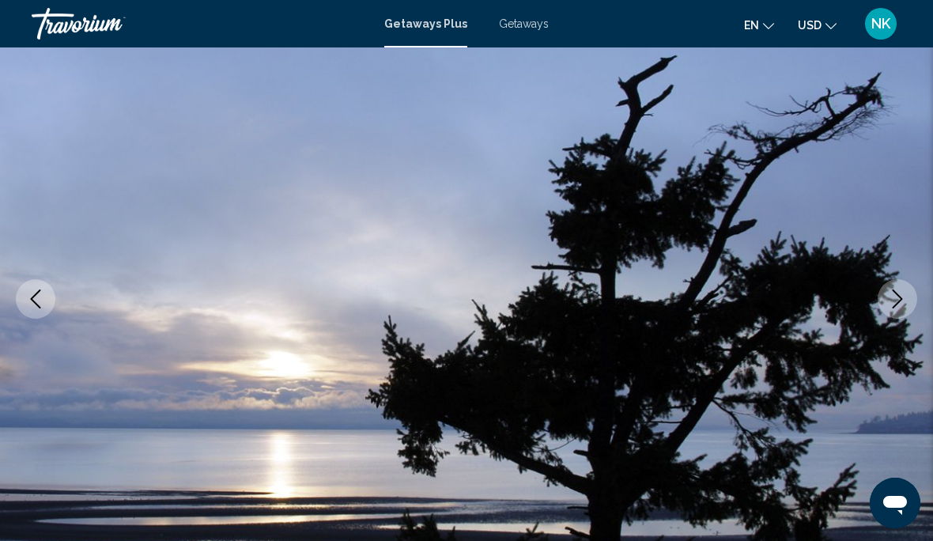
click at [913, 295] on button "Next image" at bounding box center [898, 299] width 40 height 40
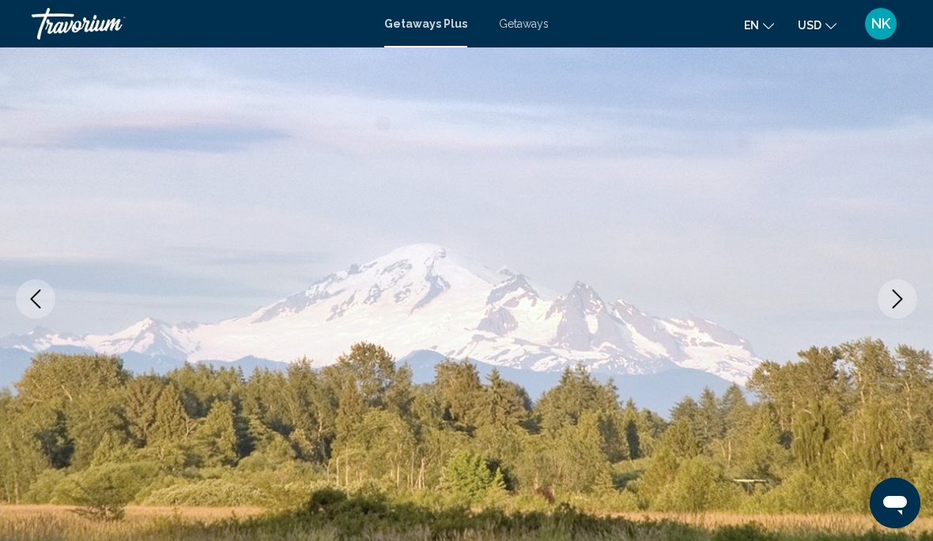
click at [920, 295] on img "Main content" at bounding box center [466, 298] width 933 height 751
click at [909, 294] on button "Next image" at bounding box center [898, 299] width 40 height 40
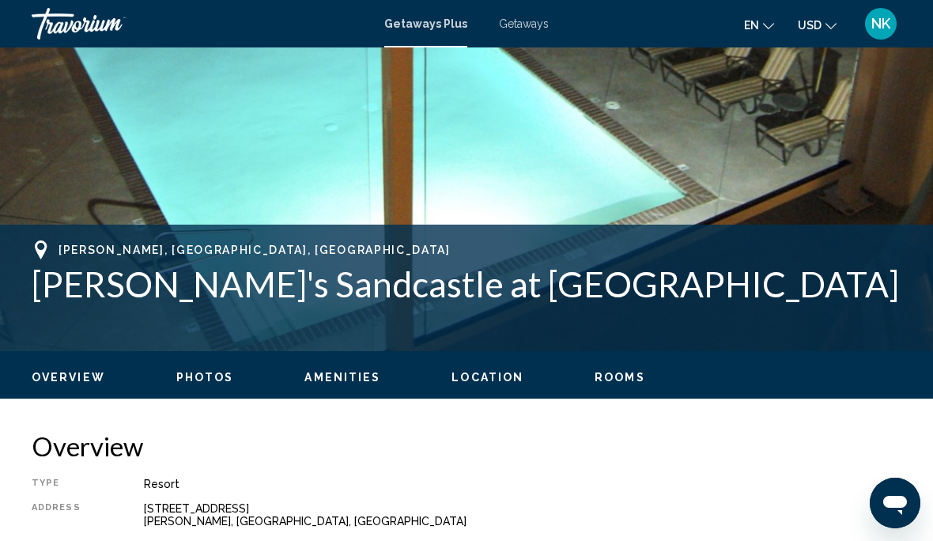
click at [614, 378] on span "Rooms" at bounding box center [620, 377] width 51 height 13
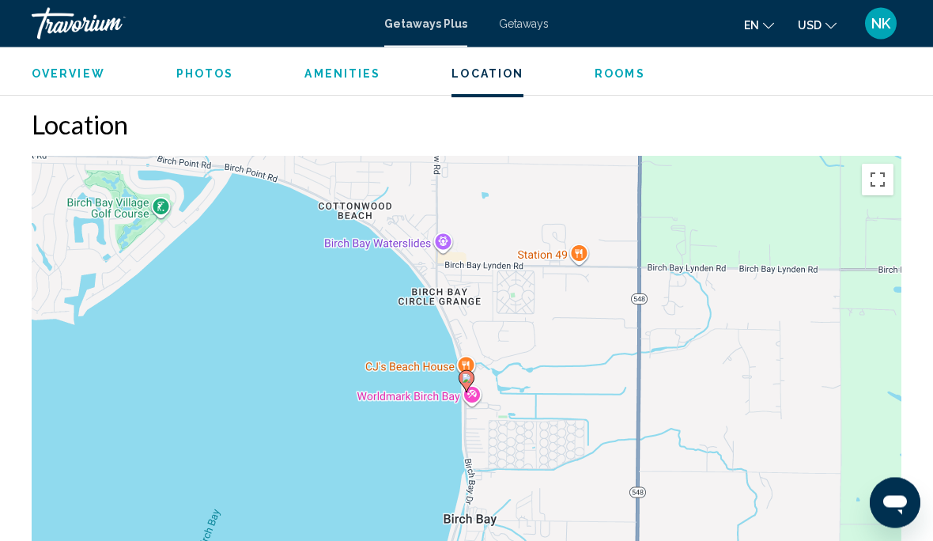
scroll to position [2141, 0]
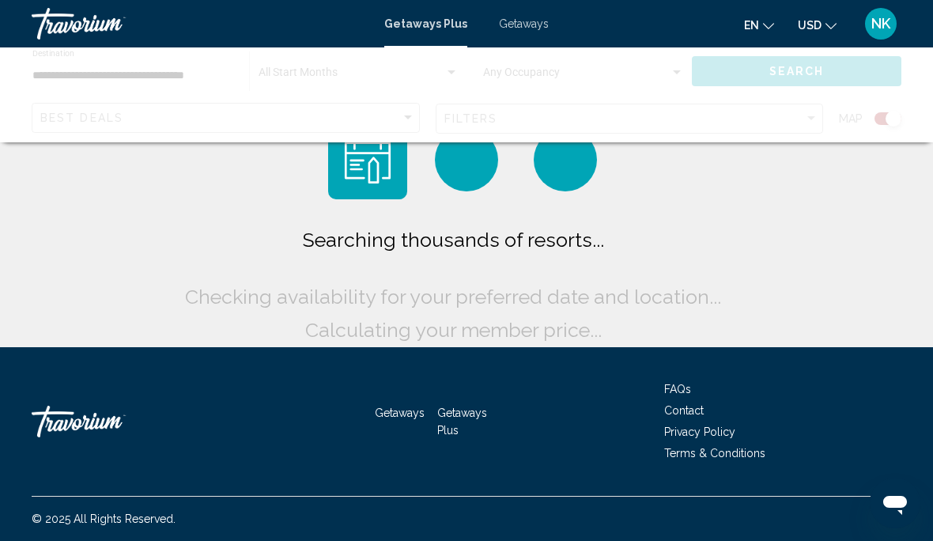
scroll to position [37, 0]
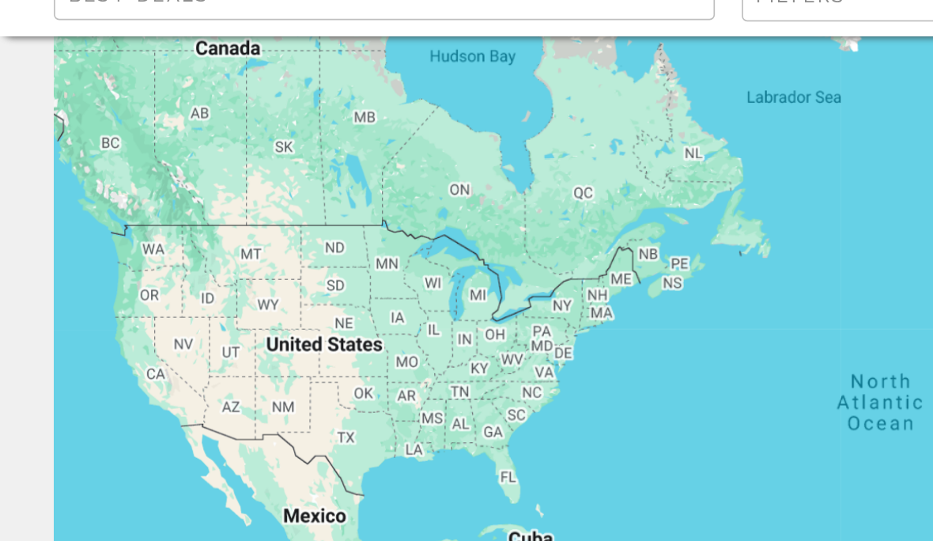
click at [51, 133] on div "Main content" at bounding box center [467, 358] width 870 height 474
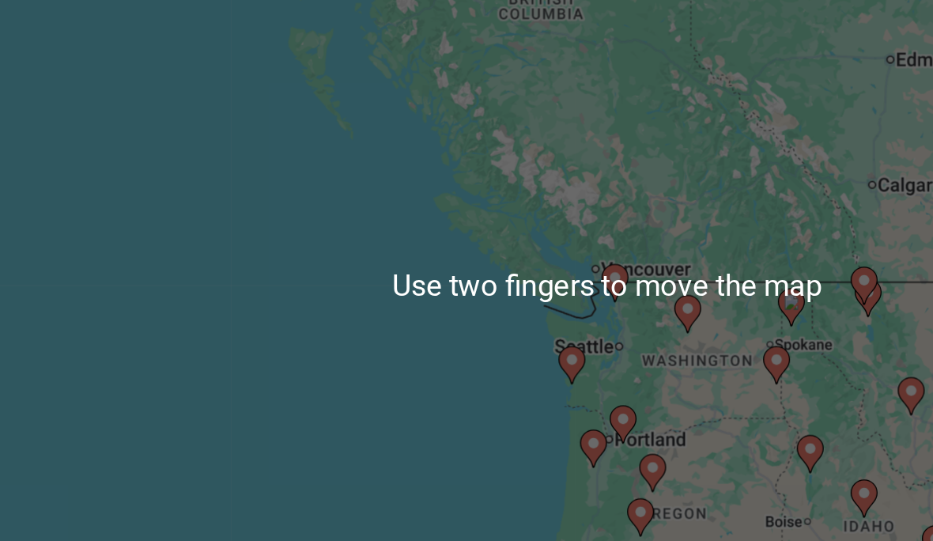
scroll to position [43, 0]
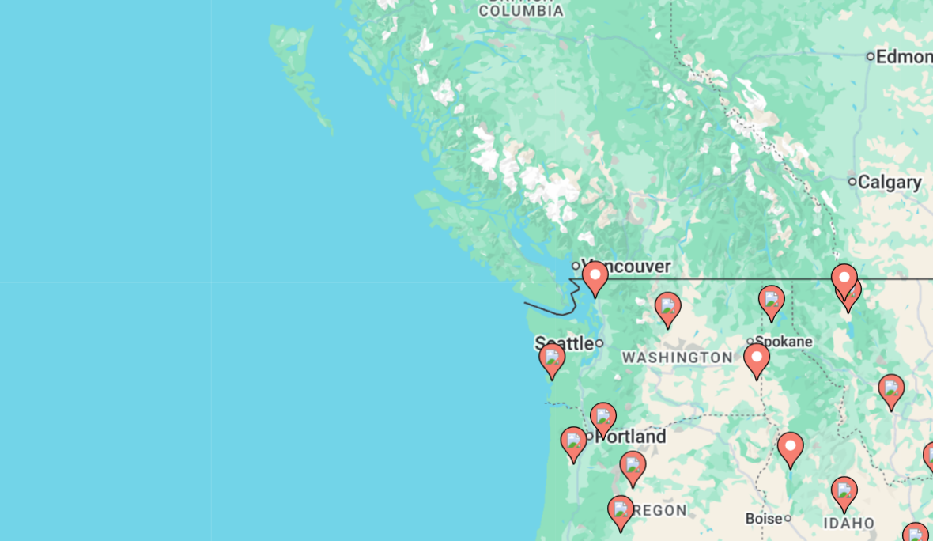
type input "**********"
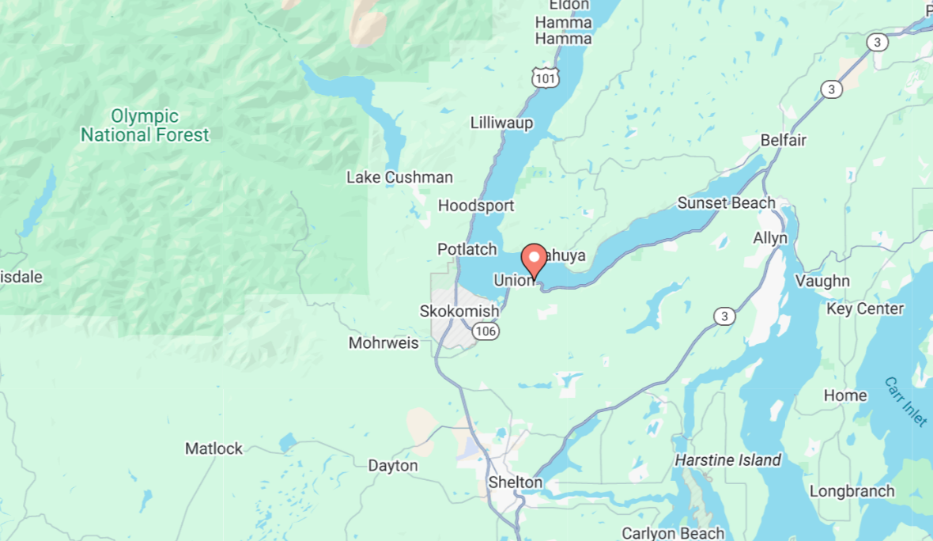
click at [459, 329] on gmp-advanced-marker "Main content" at bounding box center [467, 341] width 16 height 24
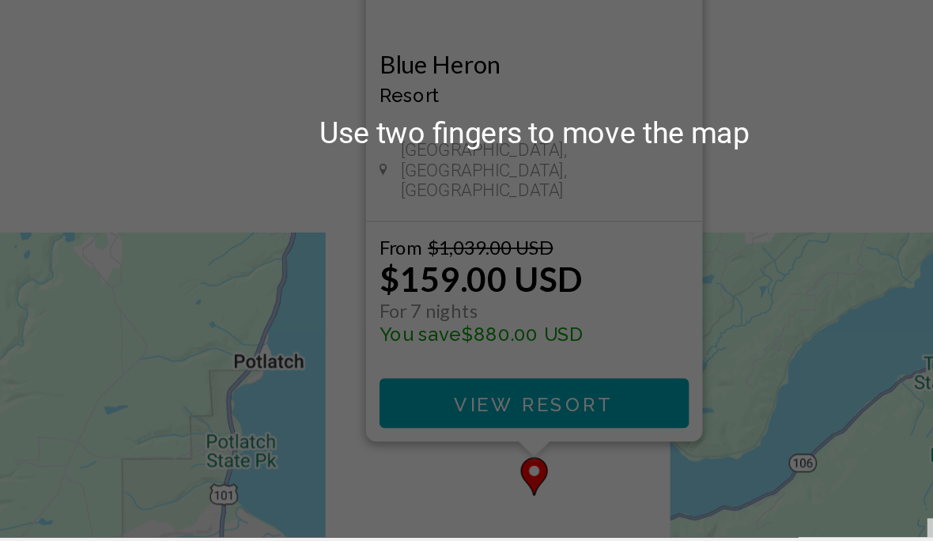
scroll to position [132, 0]
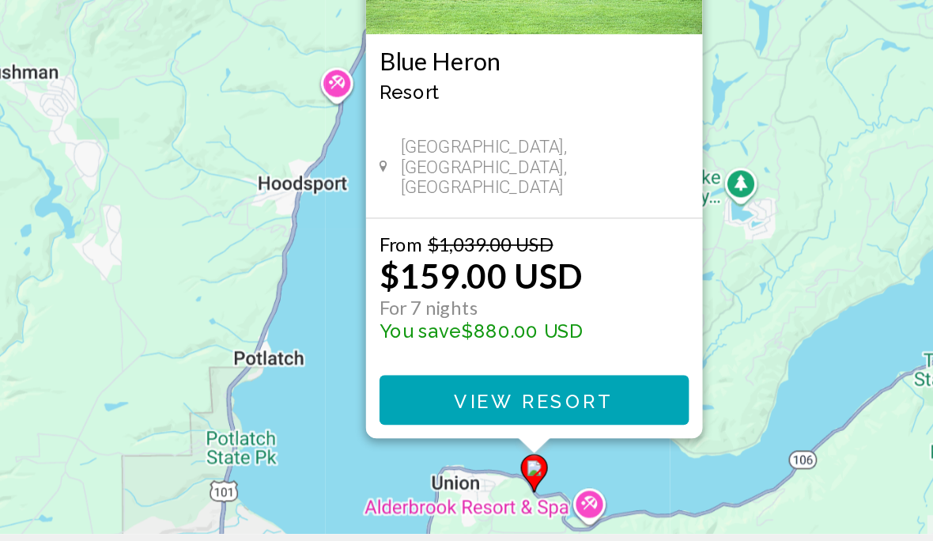
click at [419, 416] on span "View Resort" at bounding box center [466, 422] width 94 height 13
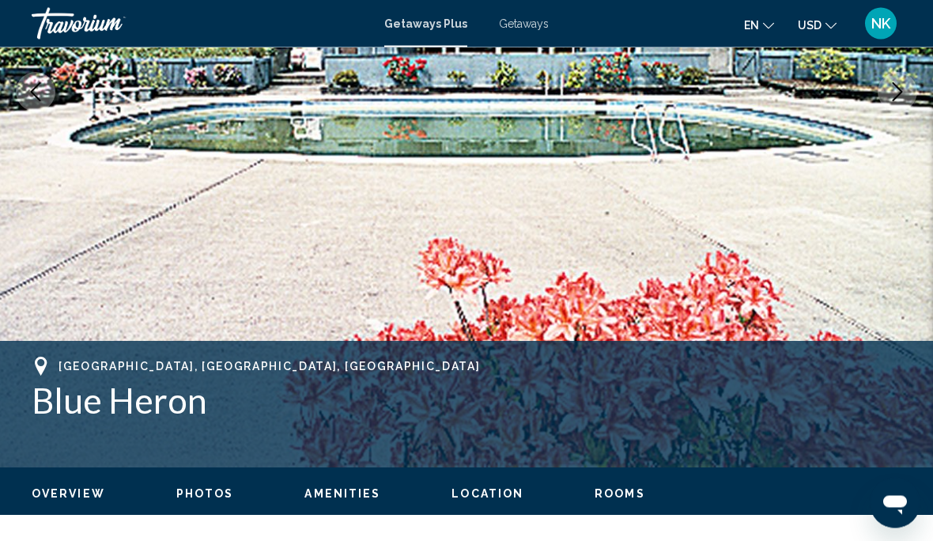
scroll to position [331, 0]
click at [616, 500] on span "Rooms" at bounding box center [620, 493] width 51 height 13
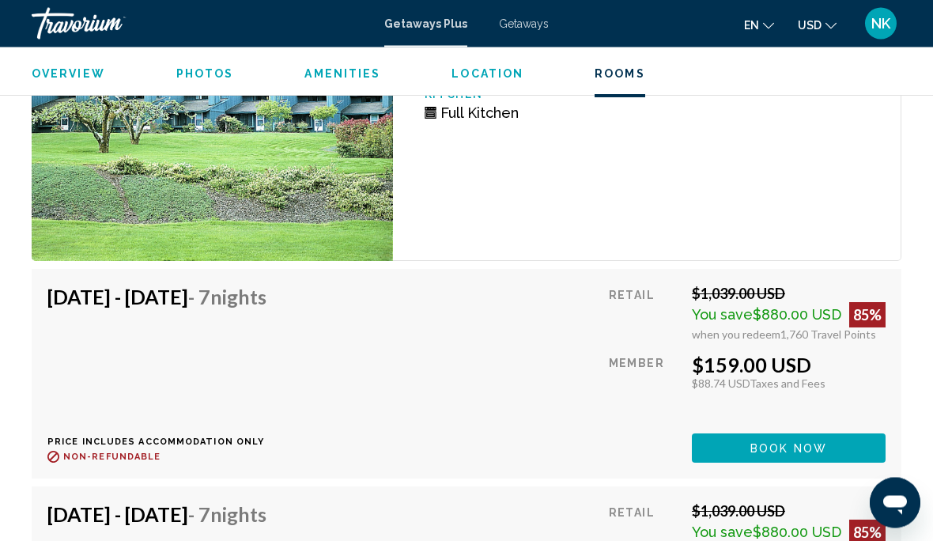
scroll to position [3051, 0]
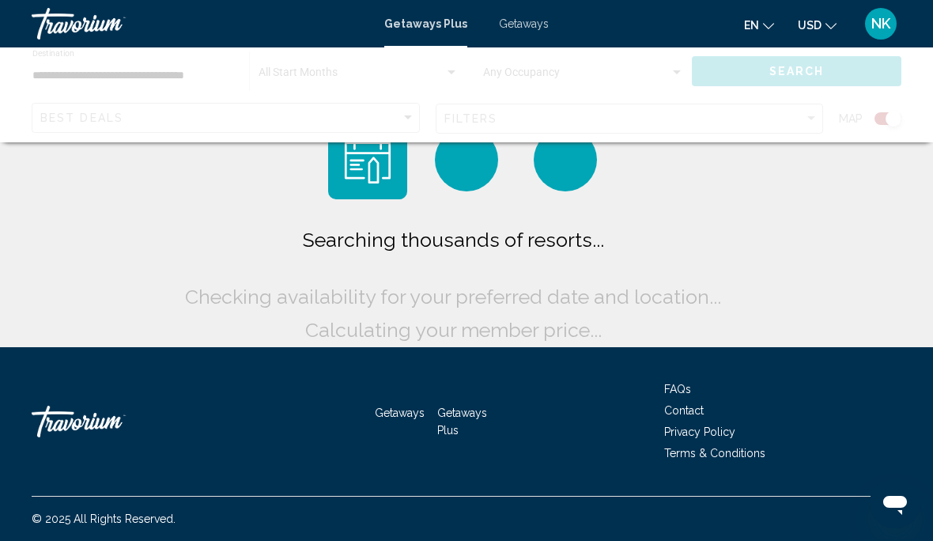
scroll to position [37, 0]
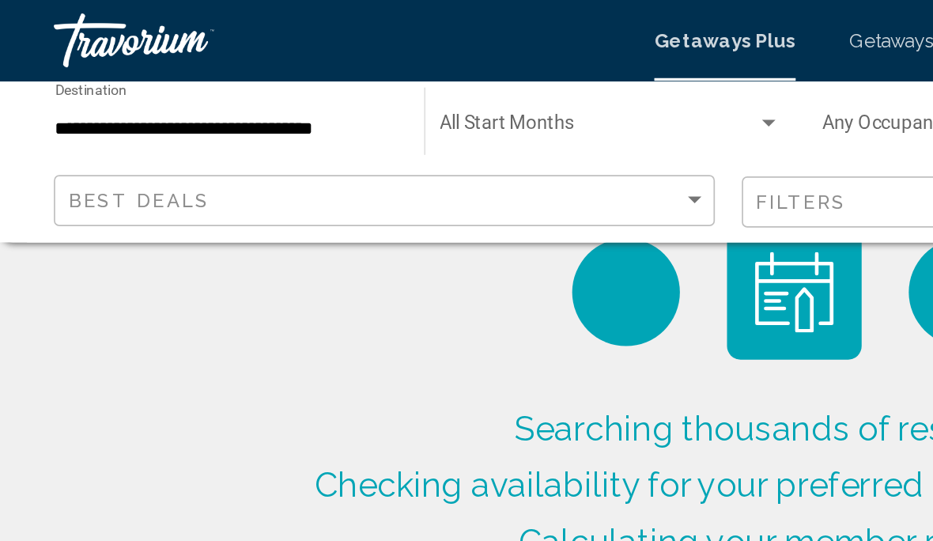
click at [308, 74] on span "Search widget" at bounding box center [352, 76] width 186 height 13
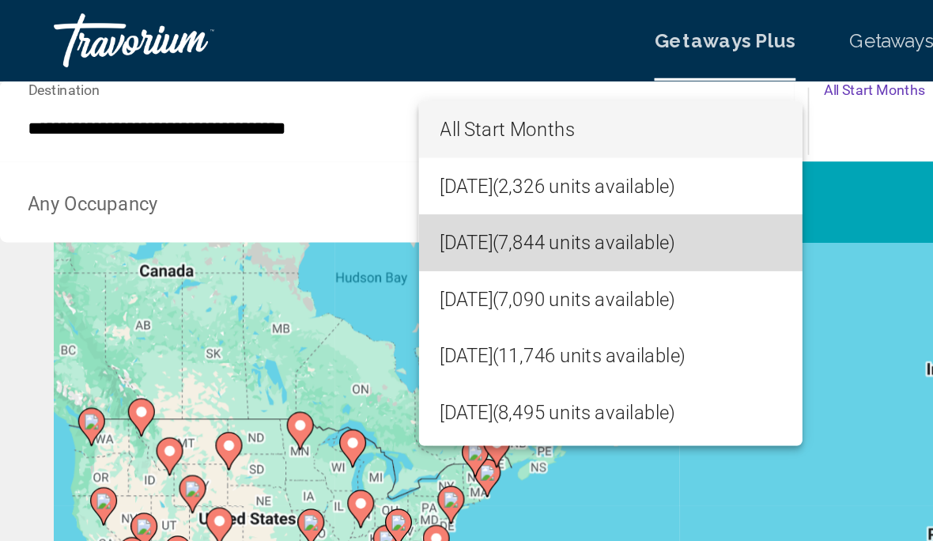
click at [391, 138] on span "[DATE] (7,844 units available)" at bounding box center [359, 142] width 200 height 33
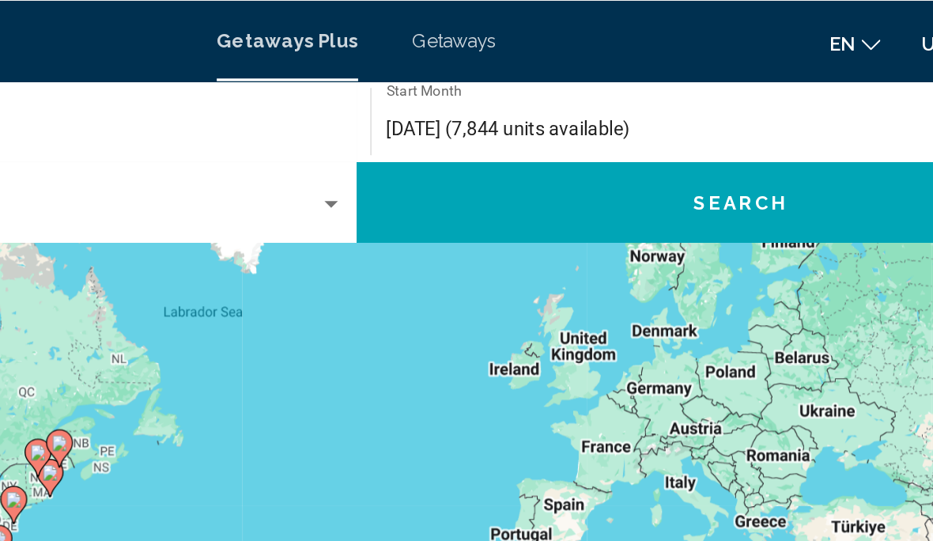
click at [664, 116] on span "Search" at bounding box center [691, 119] width 55 height 13
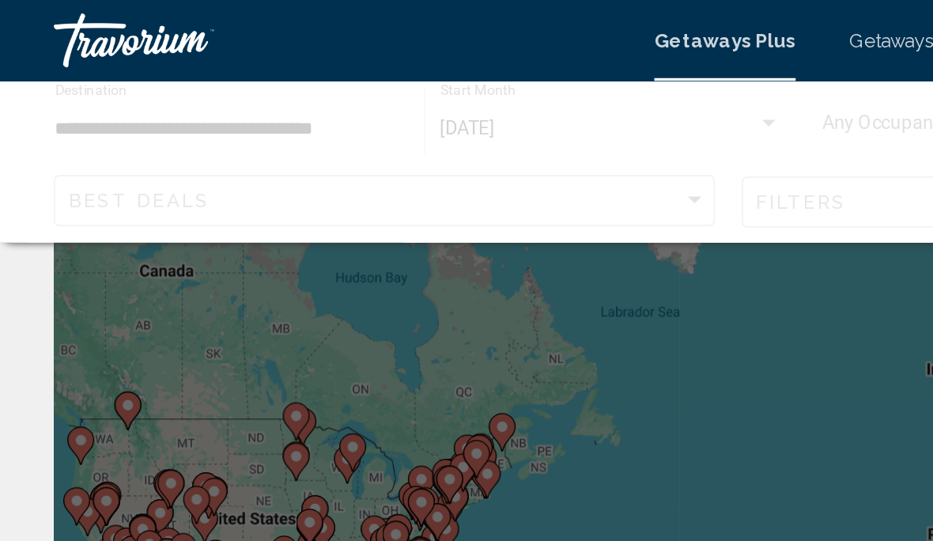
scroll to position [37, 0]
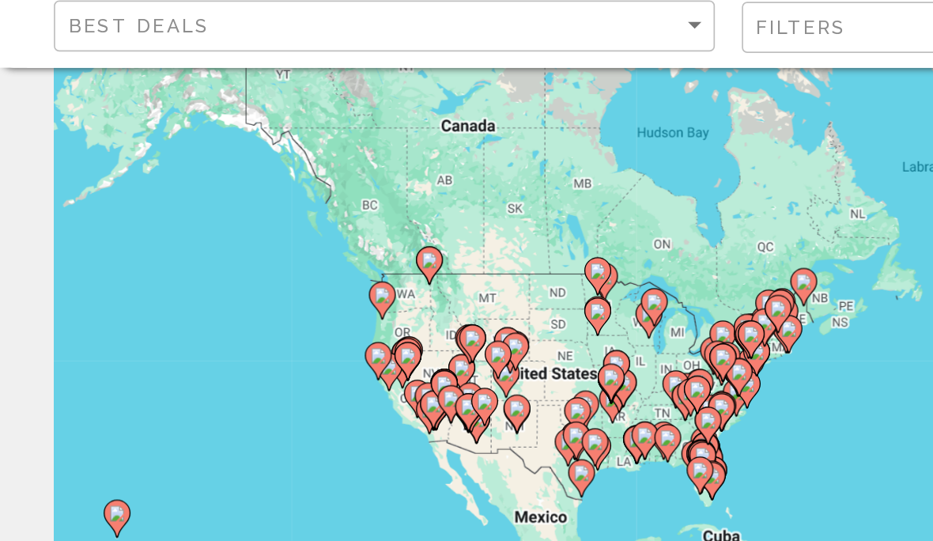
click at [227, 271] on image "Main content" at bounding box center [224, 275] width 9 height 9
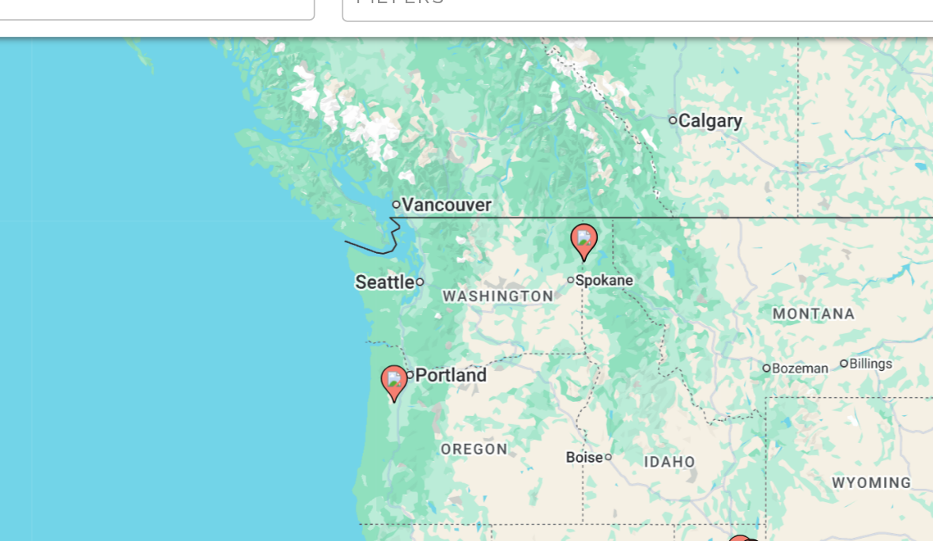
type input "**********"
click at [571, 253] on icon "Main content" at bounding box center [578, 263] width 14 height 21
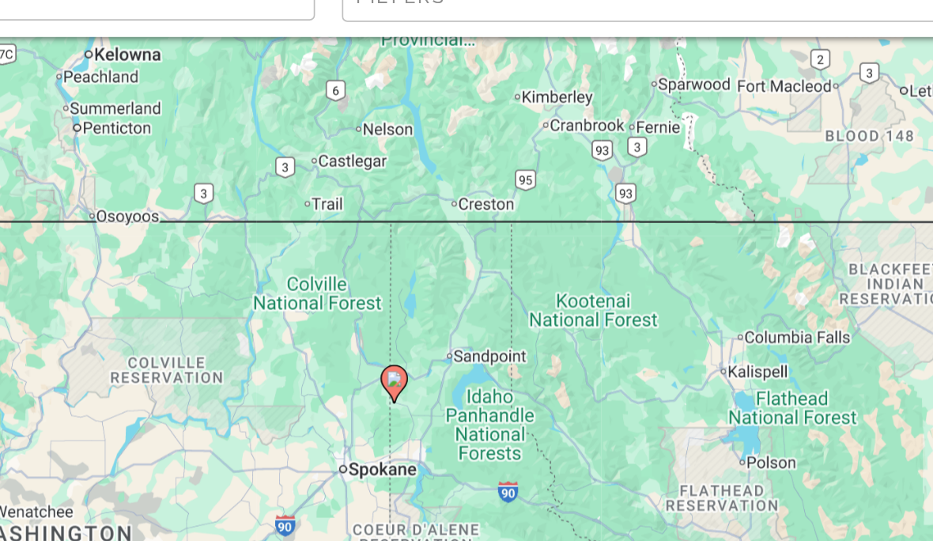
click at [462, 338] on image "Main content" at bounding box center [466, 342] width 9 height 9
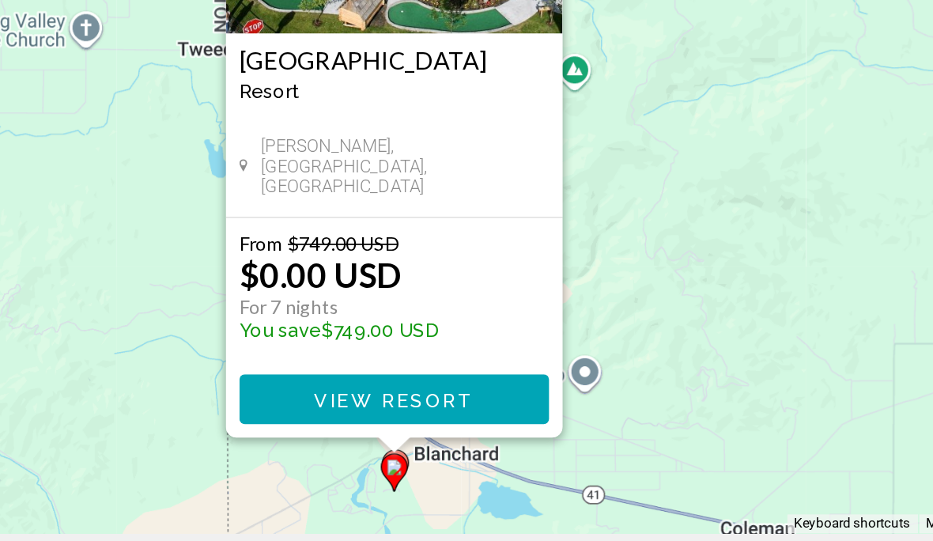
scroll to position [136, 0]
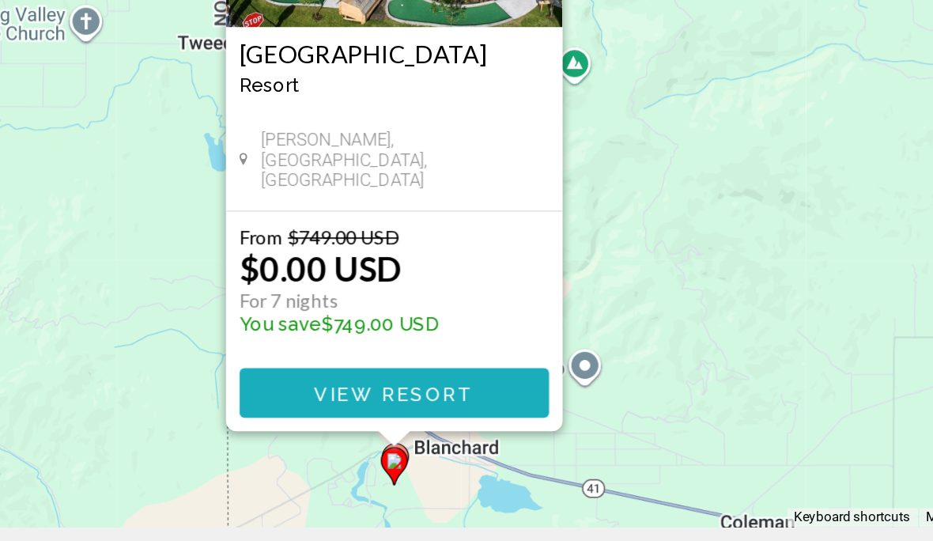
click at [419, 412] on span "View Resort" at bounding box center [466, 418] width 94 height 13
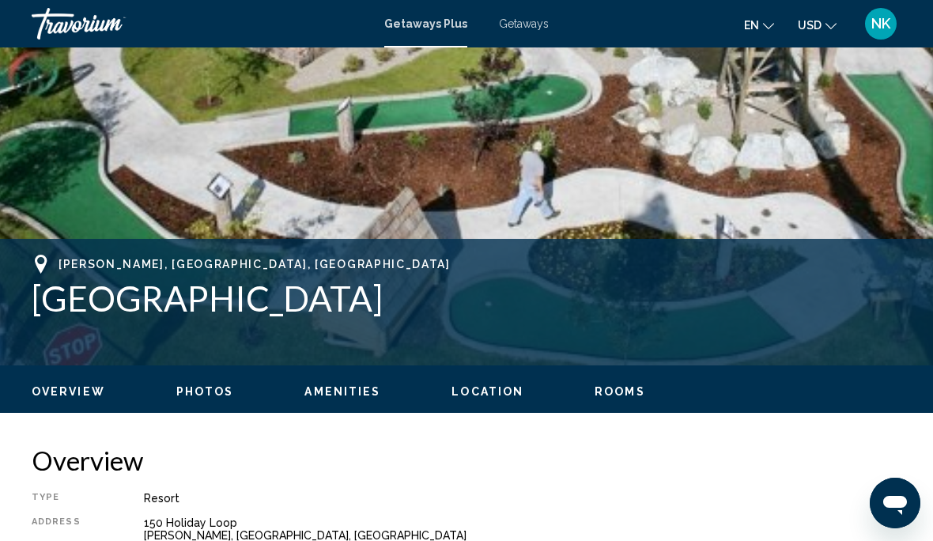
click at [483, 393] on span "Location" at bounding box center [488, 391] width 72 height 13
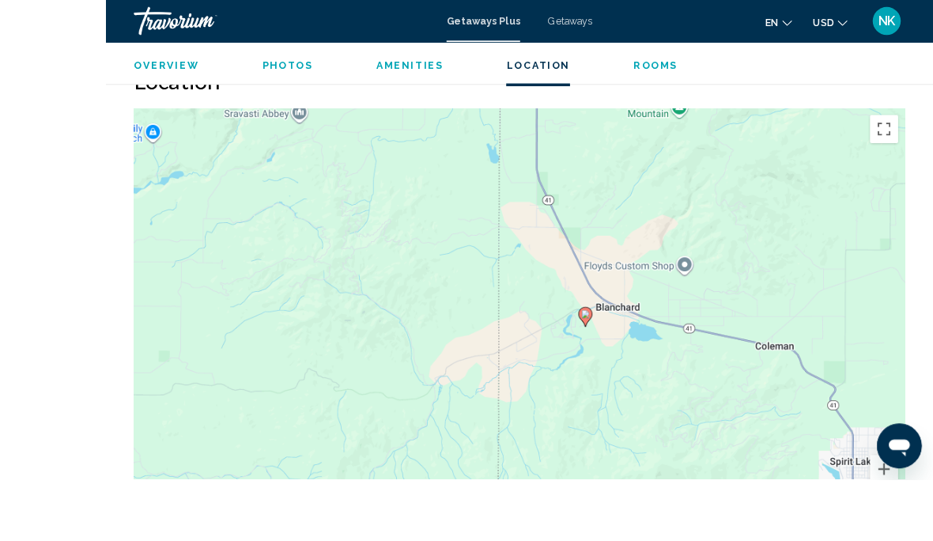
scroll to position [2242, 0]
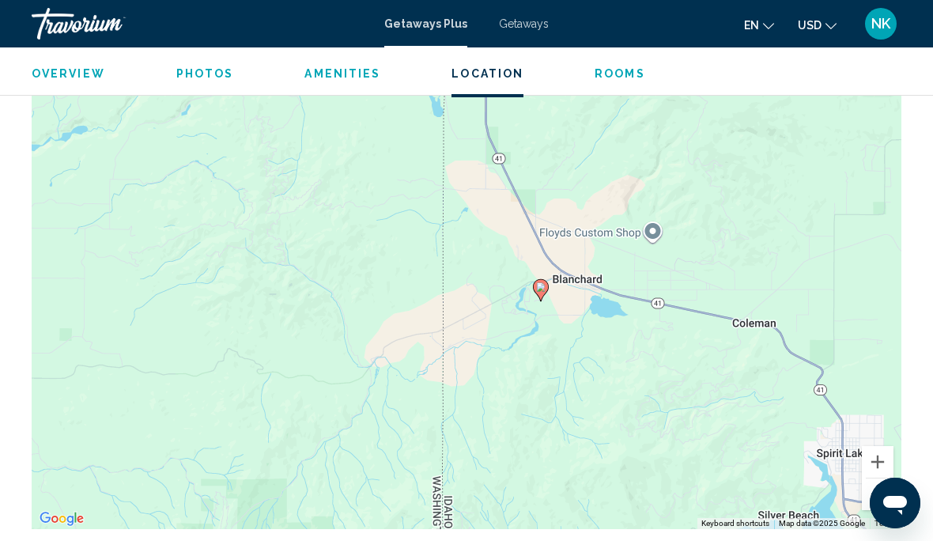
click at [894, 489] on div "To activate drag with keyboard, press Alt + Enter. Once in keyboard drag state,…" at bounding box center [467, 292] width 870 height 474
click at [884, 486] on button "Zoom out" at bounding box center [878, 494] width 32 height 32
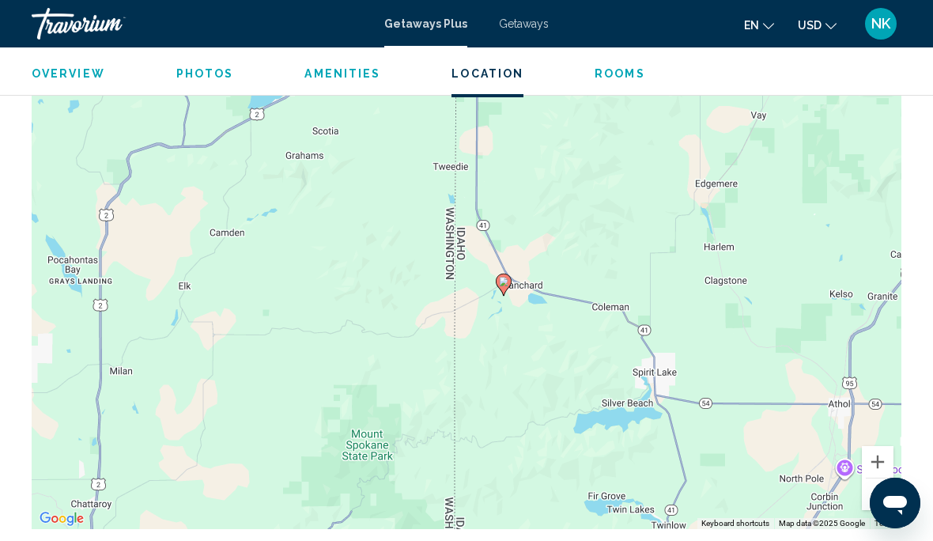
click at [886, 493] on button "Zoom out" at bounding box center [878, 494] width 32 height 32
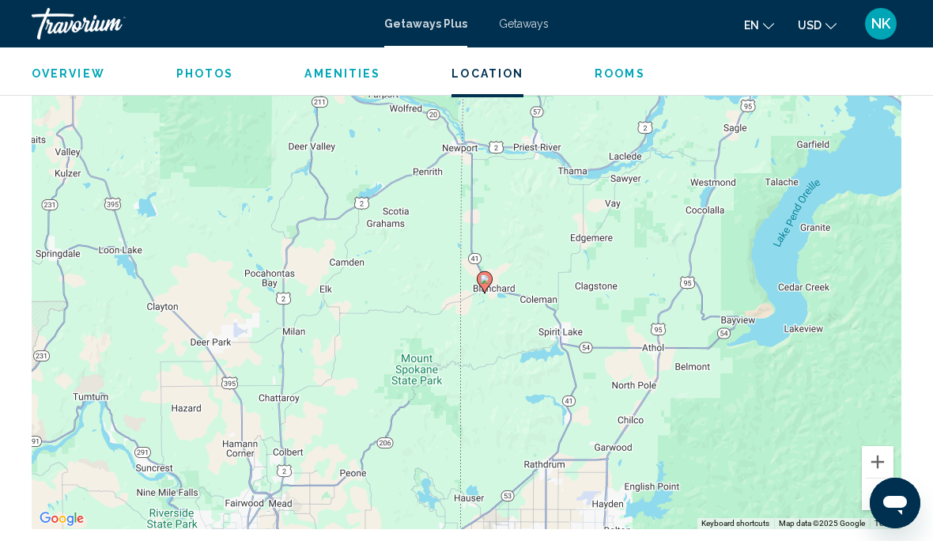
click at [886, 489] on button "Zoom out" at bounding box center [878, 494] width 32 height 32
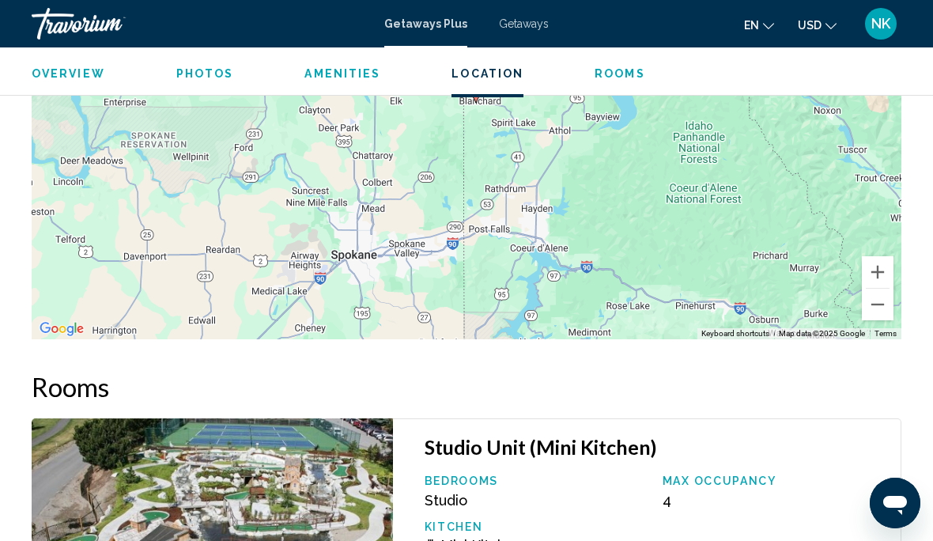
scroll to position [2431, 0]
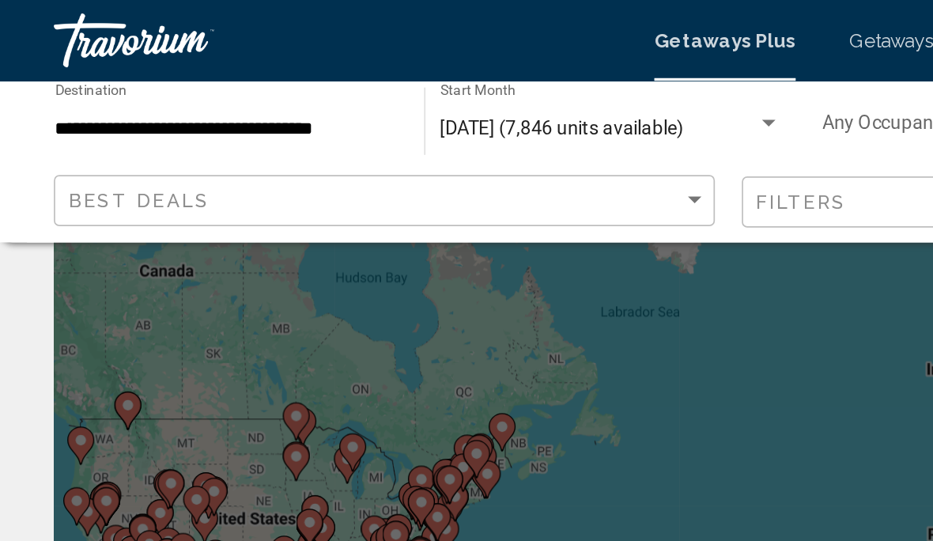
scroll to position [37, 0]
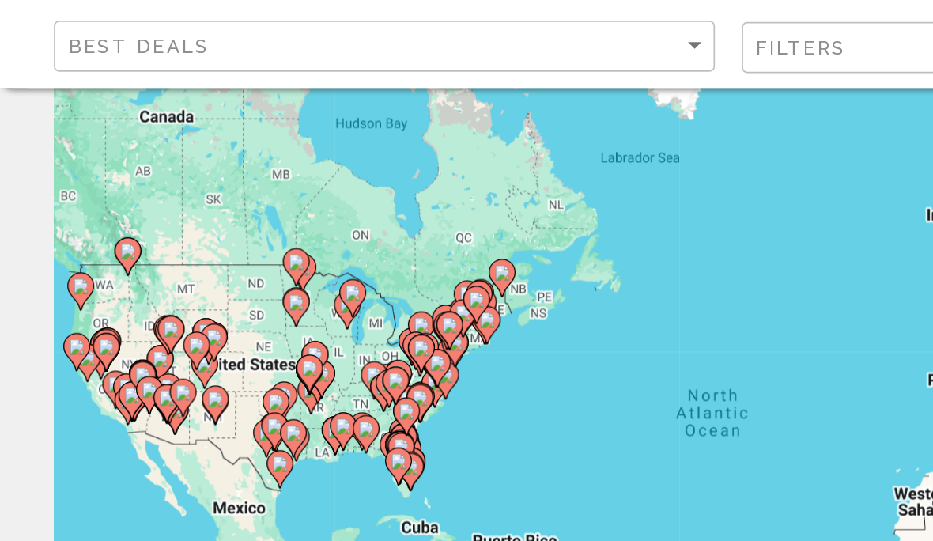
click at [51, 254] on image "Main content" at bounding box center [47, 258] width 9 height 9
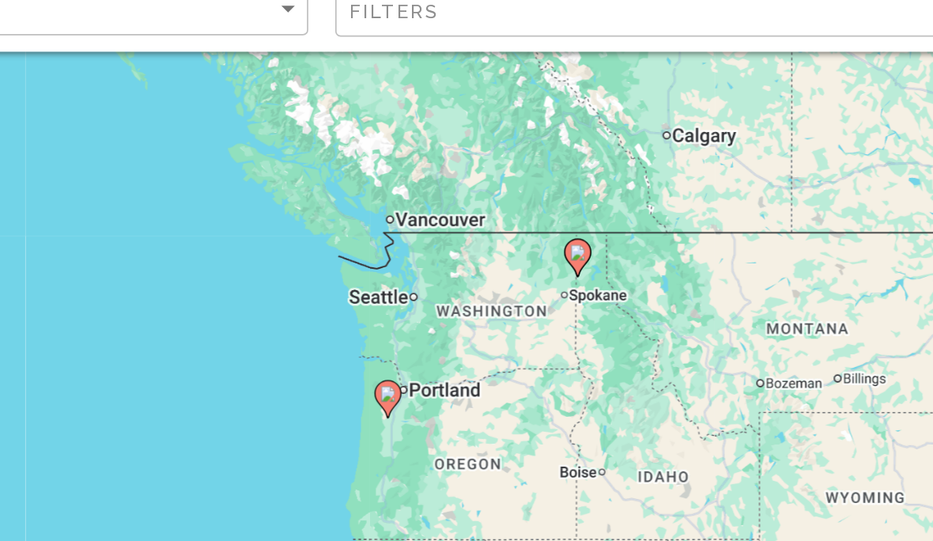
click at [573, 255] on image "Main content" at bounding box center [577, 259] width 9 height 9
type input "**********"
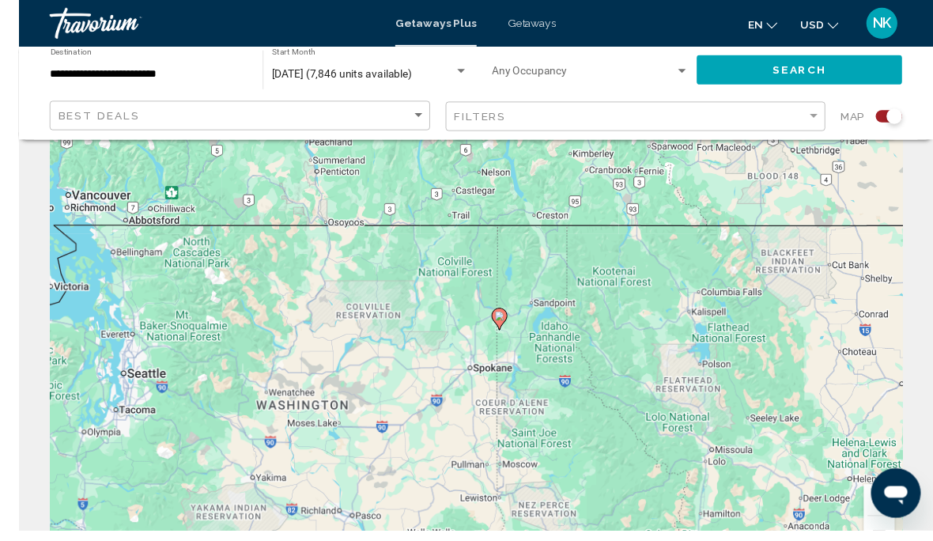
scroll to position [70, 0]
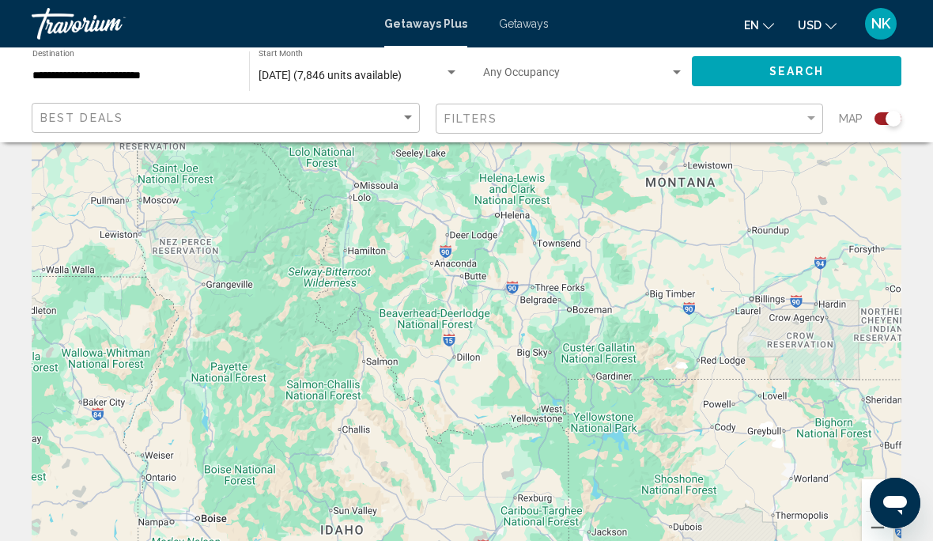
click at [886, 523] on button "Zoom out" at bounding box center [878, 528] width 32 height 32
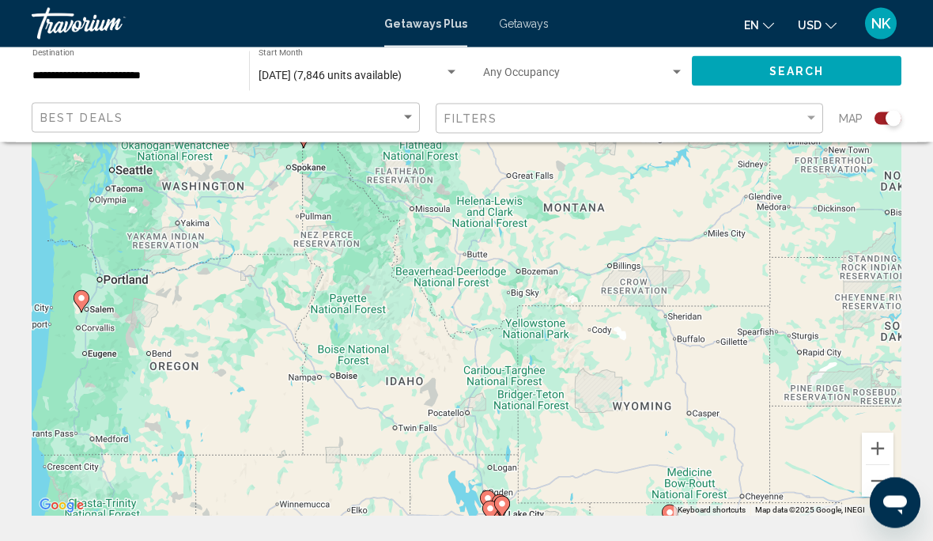
scroll to position [117, 0]
click at [886, 476] on button "Zoom out" at bounding box center [878, 481] width 32 height 32
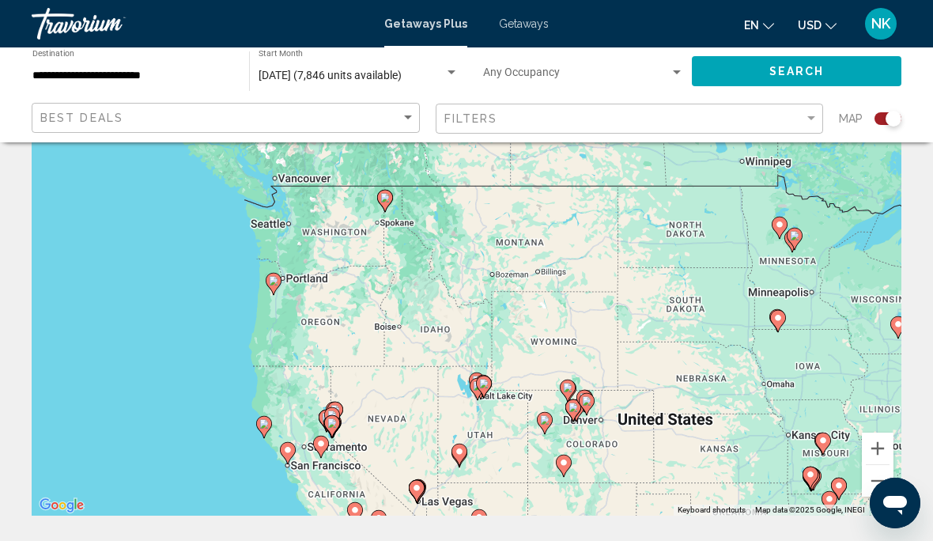
click at [361, 70] on div "[DATE] (7,846 units available)" at bounding box center [359, 76] width 200 height 13
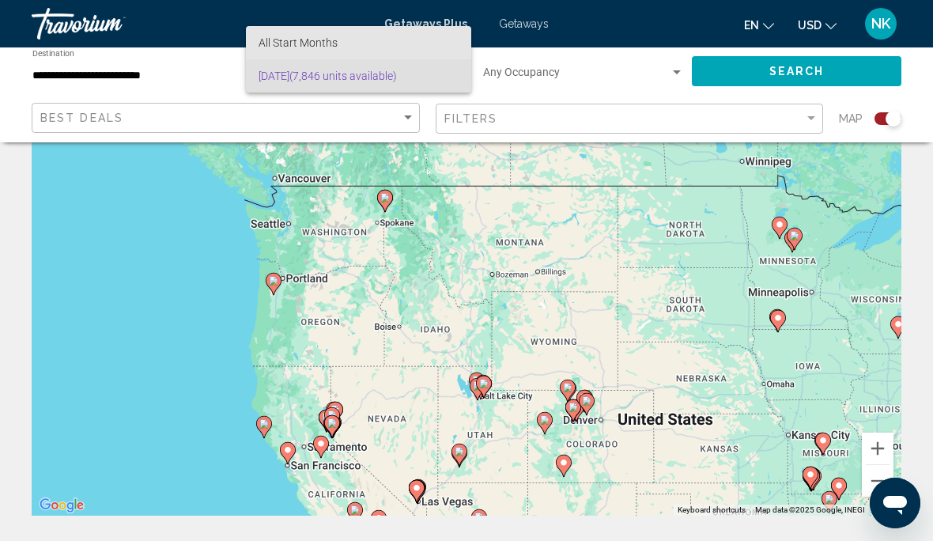
click at [403, 40] on span "All Start Months" at bounding box center [359, 42] width 200 height 33
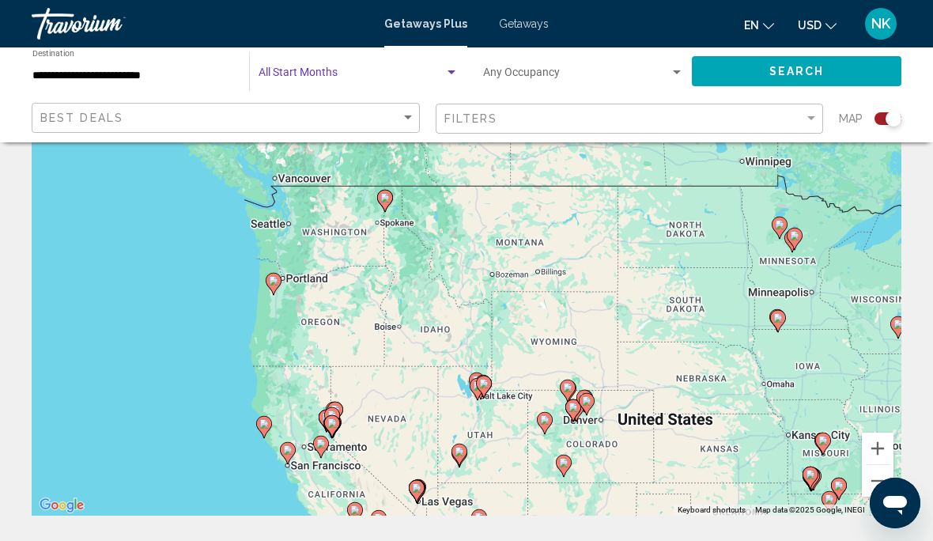
click at [762, 65] on button "Search" at bounding box center [797, 70] width 210 height 29
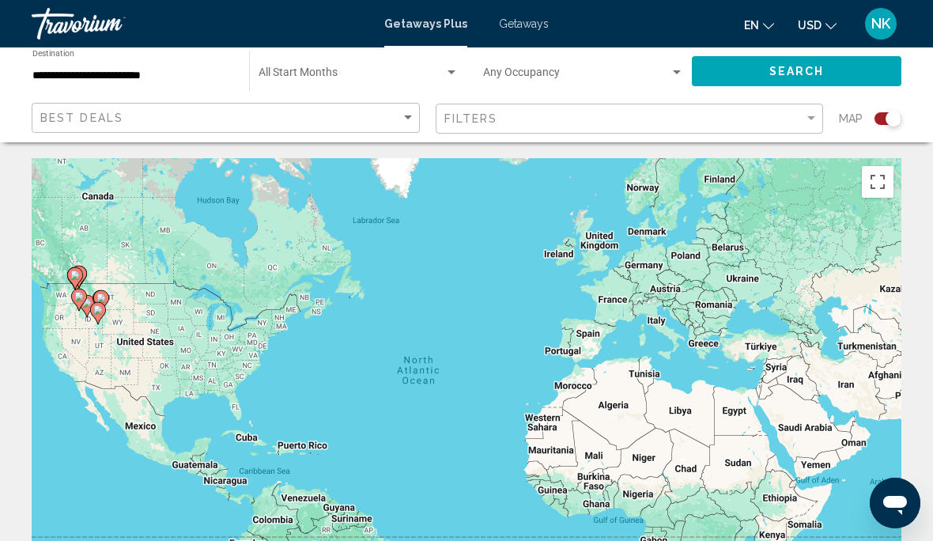
click at [303, 70] on div "Search widget" at bounding box center [359, 76] width 200 height 13
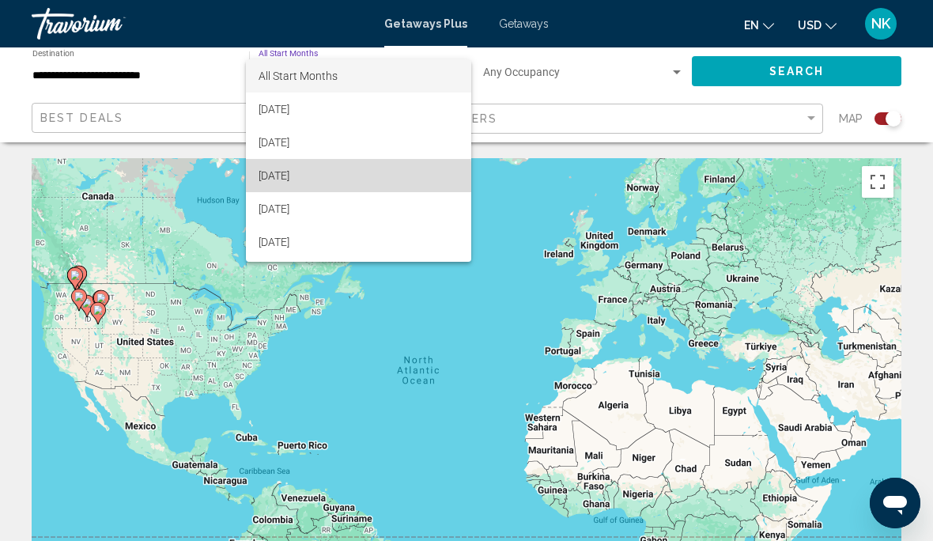
click at [318, 178] on span "[DATE]" at bounding box center [359, 175] width 200 height 33
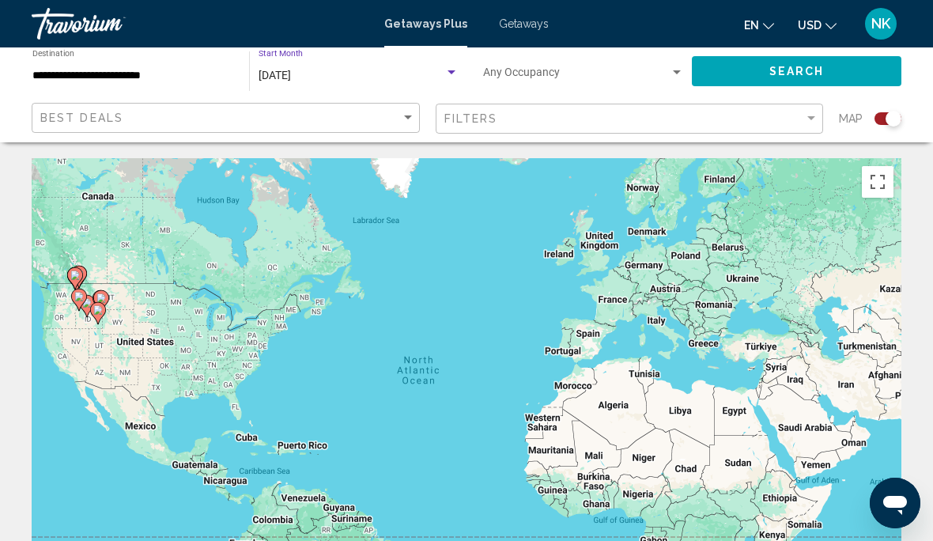
click at [797, 63] on button "Search" at bounding box center [797, 70] width 210 height 29
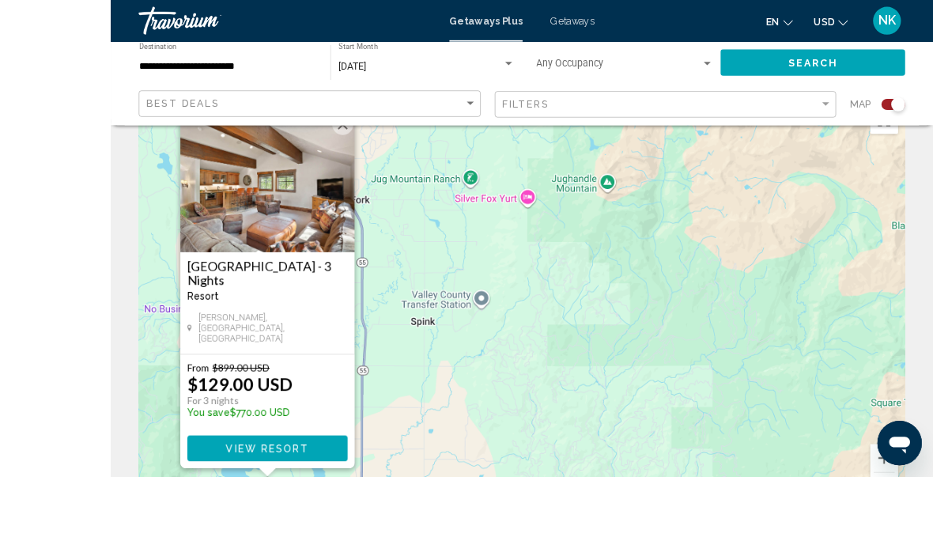
scroll to position [99, 0]
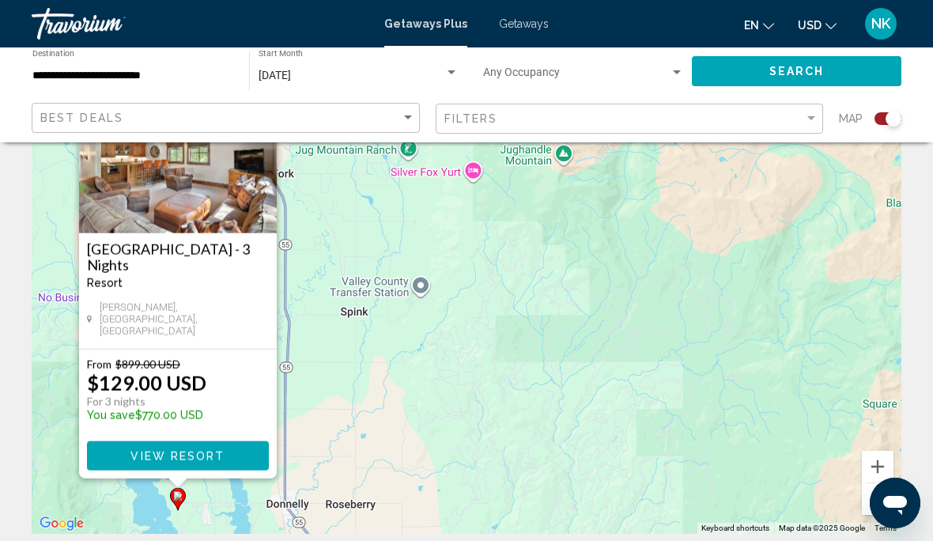
click at [410, 385] on div "To activate drag with keyboard, press Alt + Enter. Once in keyboard drag state,…" at bounding box center [467, 296] width 870 height 474
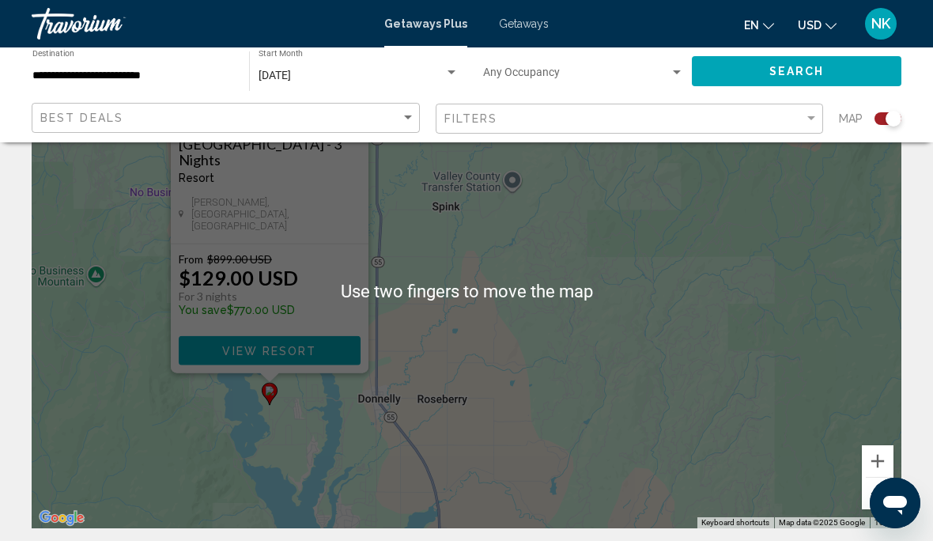
scroll to position [101, 0]
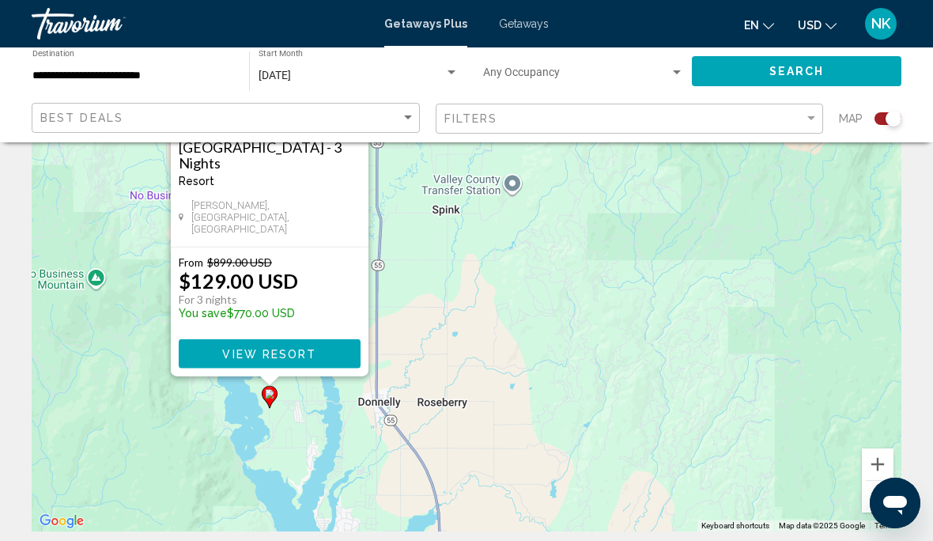
click at [887, 490] on button "Zoom out" at bounding box center [878, 497] width 32 height 32
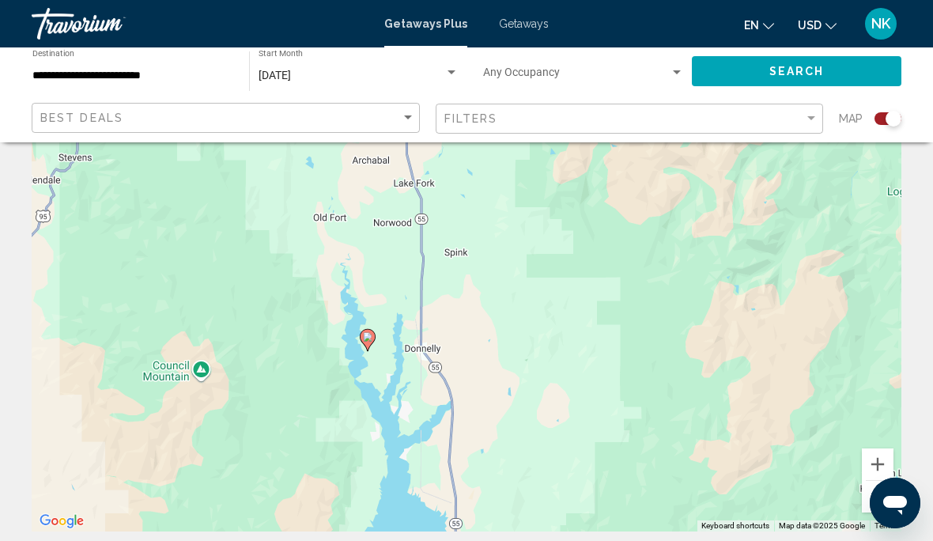
click at [631, 316] on div "To activate drag with keyboard, press Alt + Enter. Once in keyboard drag state,…" at bounding box center [467, 294] width 870 height 474
click at [883, 501] on button "Zoom out" at bounding box center [878, 497] width 32 height 32
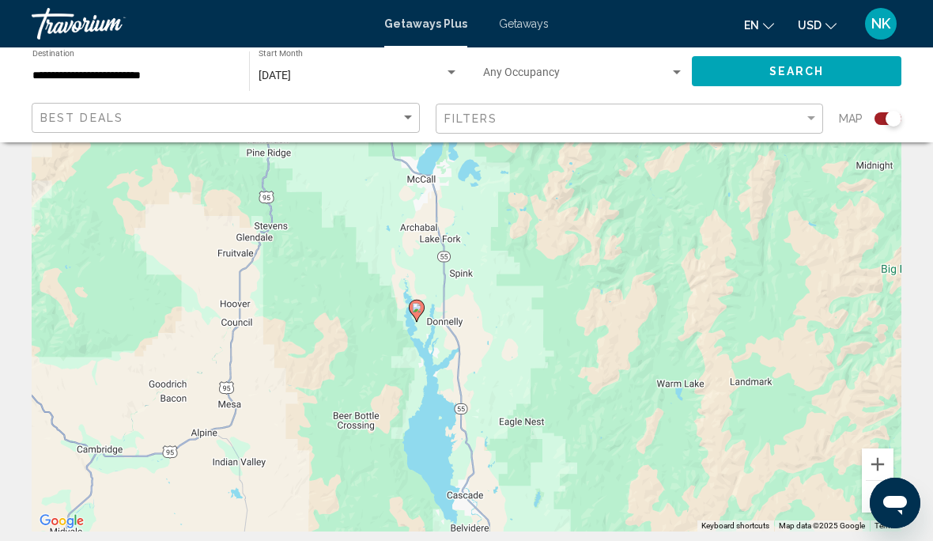
click at [884, 501] on button "Zoom out" at bounding box center [878, 497] width 32 height 32
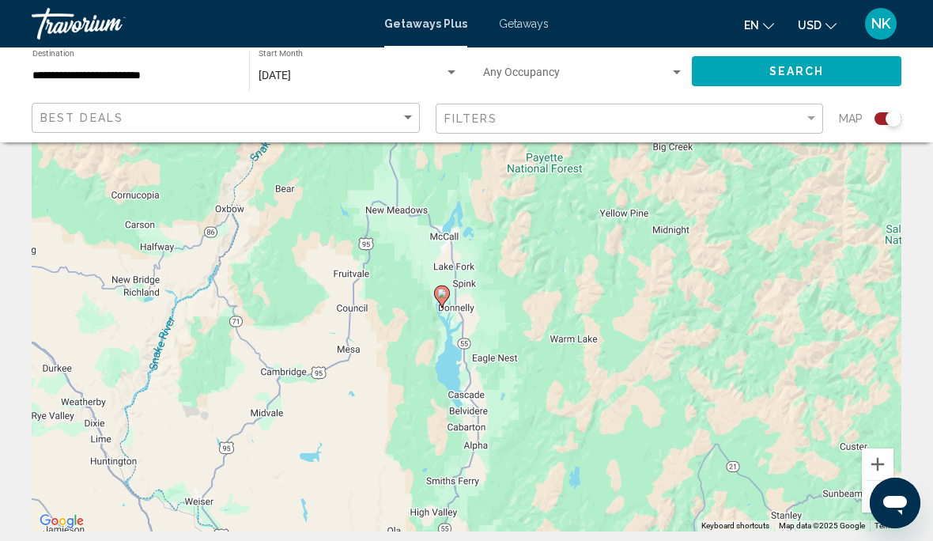
click at [887, 505] on button "Zoom out" at bounding box center [878, 497] width 32 height 32
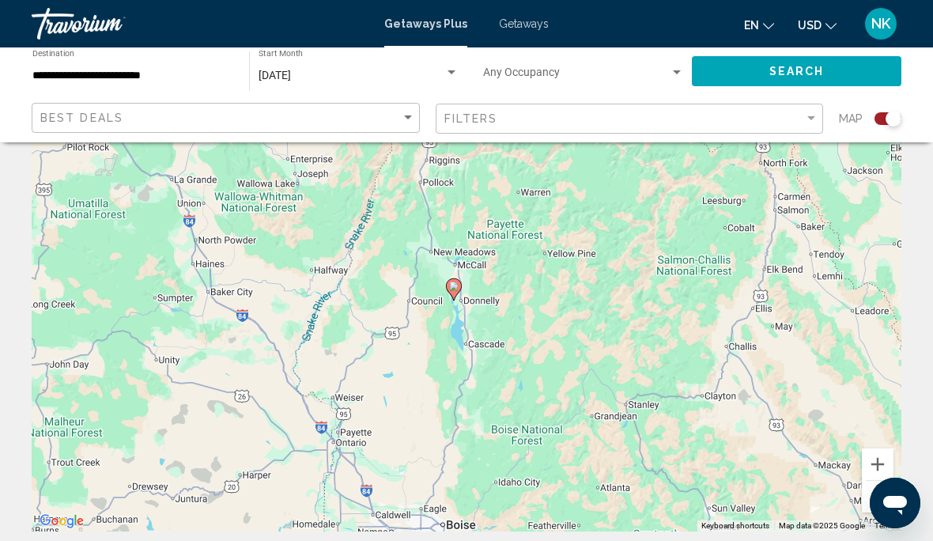
click at [886, 493] on button "Zoom out" at bounding box center [878, 497] width 32 height 32
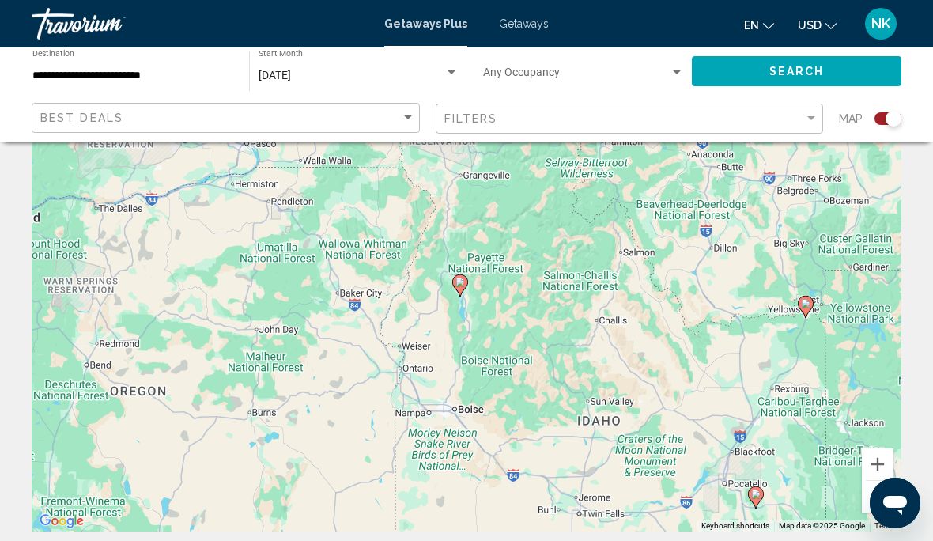
click at [886, 496] on button "Zoom out" at bounding box center [878, 497] width 32 height 32
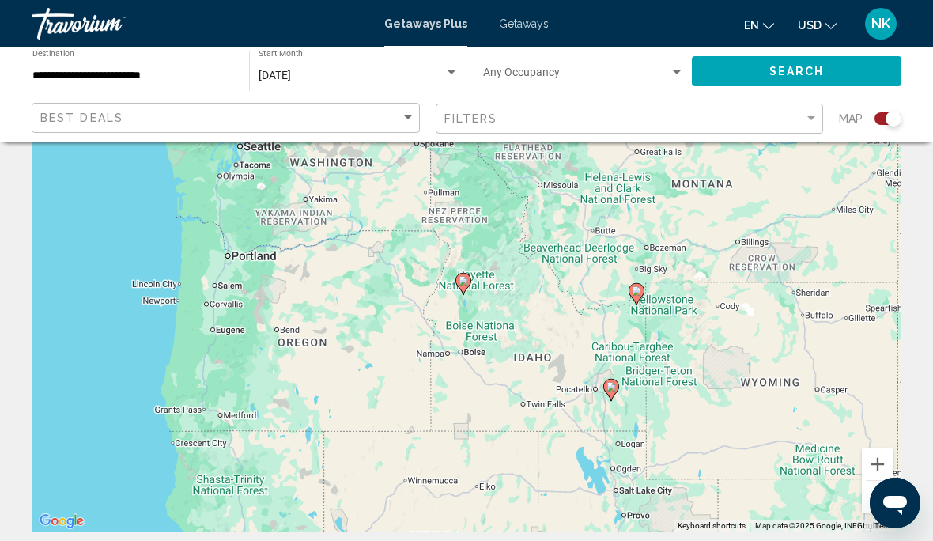
click at [891, 489] on button "Zoom out" at bounding box center [878, 497] width 32 height 32
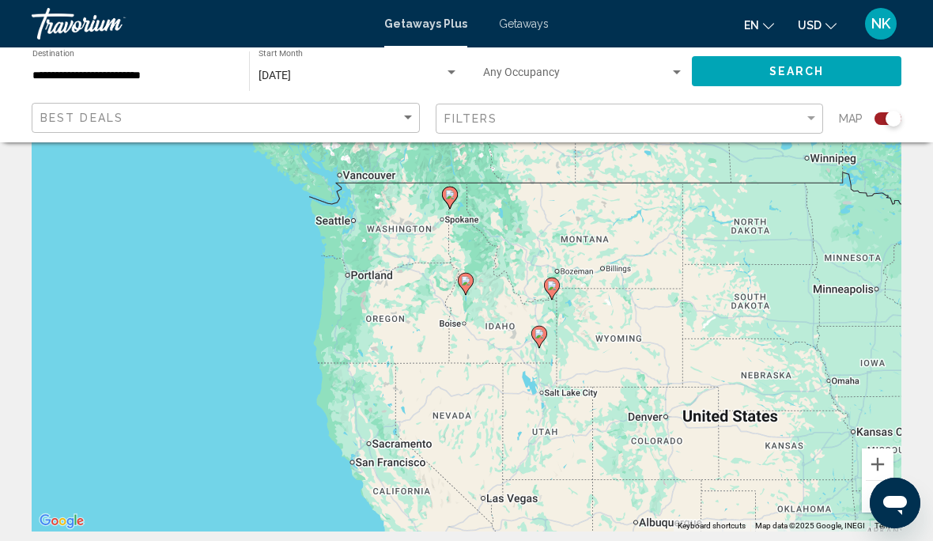
click at [472, 276] on icon "Main content" at bounding box center [466, 284] width 16 height 22
click at [471, 276] on icon "Main content" at bounding box center [466, 284] width 14 height 21
click at [486, 283] on div "To navigate, press the arrow keys. To activate drag with keyboard, press Alt + …" at bounding box center [467, 294] width 870 height 474
click at [486, 290] on div "To activate drag with keyboard, press Alt + Enter. Once in keyboard drag state,…" at bounding box center [467, 294] width 870 height 474
click at [470, 284] on icon "Main content" at bounding box center [466, 284] width 14 height 21
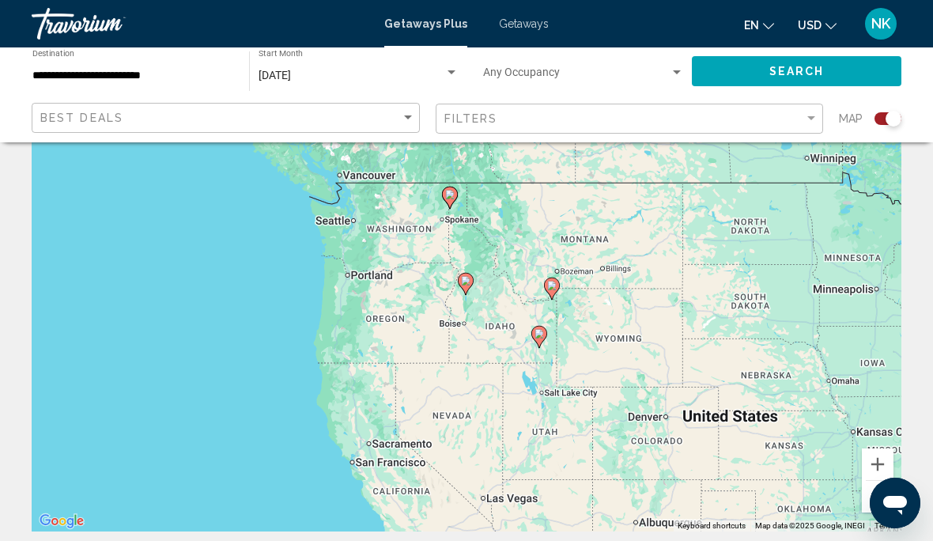
scroll to position [100, 0]
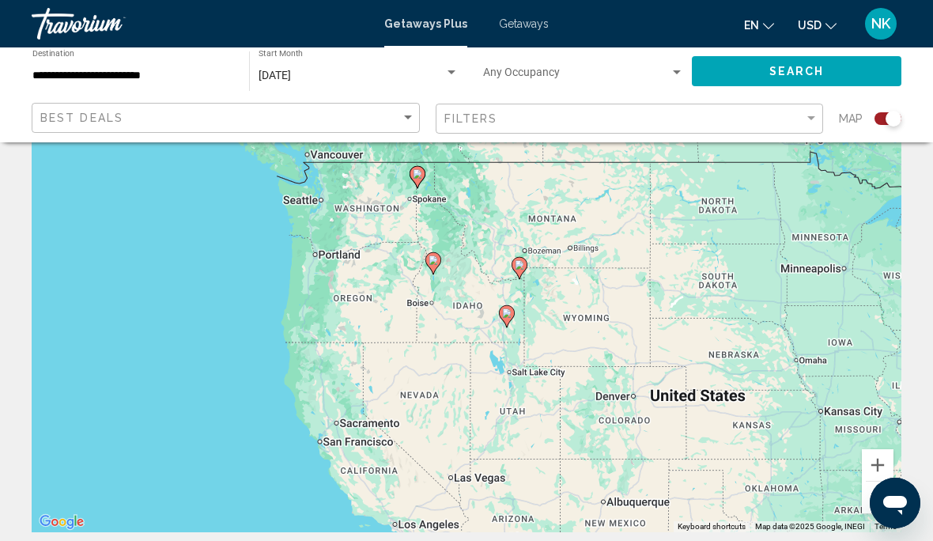
click at [440, 256] on gmp-advanced-marker "Main content" at bounding box center [433, 263] width 16 height 24
click at [525, 257] on gmp-advanced-marker "Main content" at bounding box center [520, 268] width 16 height 24
click at [520, 311] on div "To navigate, press the arrow keys. To activate drag with keyboard, press Alt + …" at bounding box center [467, 295] width 870 height 474
click at [514, 314] on icon "Main content" at bounding box center [507, 316] width 14 height 21
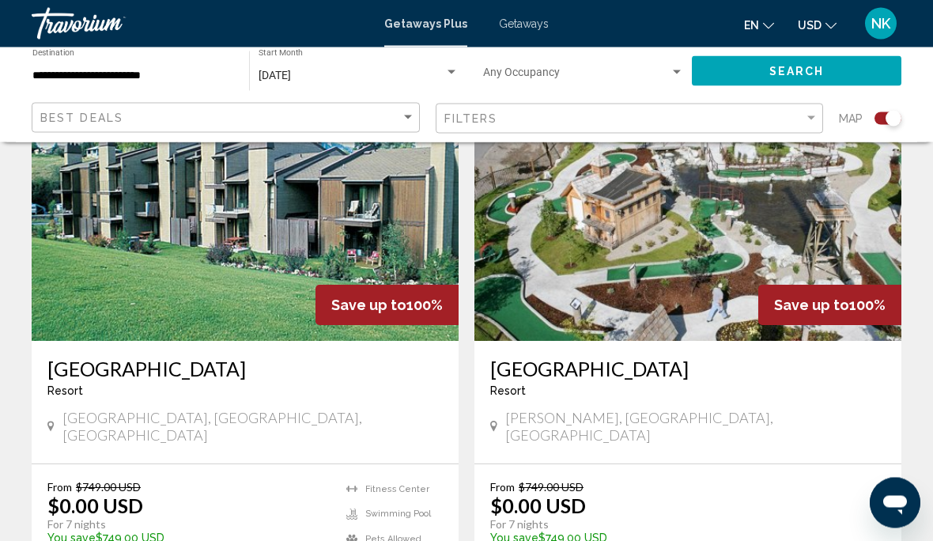
scroll to position [1227, 0]
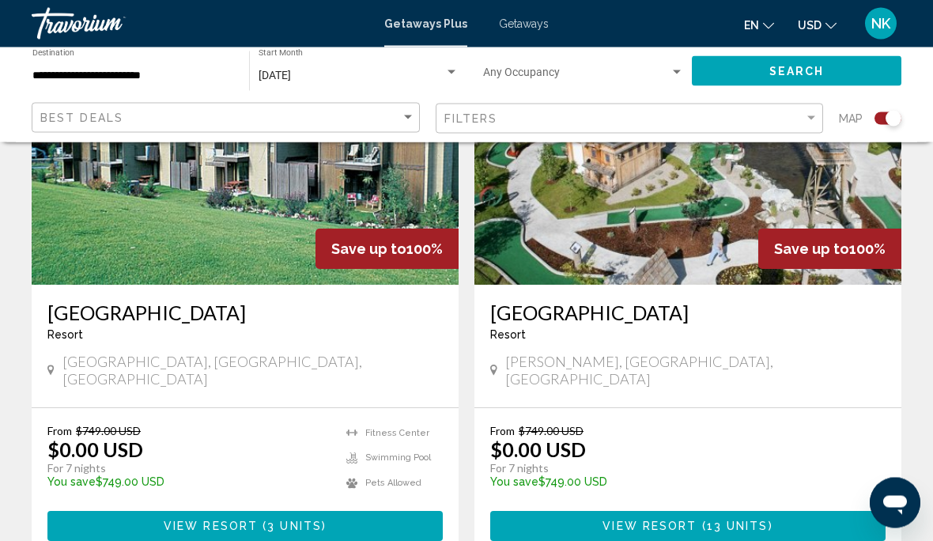
click at [257, 512] on button "View Resort ( 3 units )" at bounding box center [244, 526] width 395 height 29
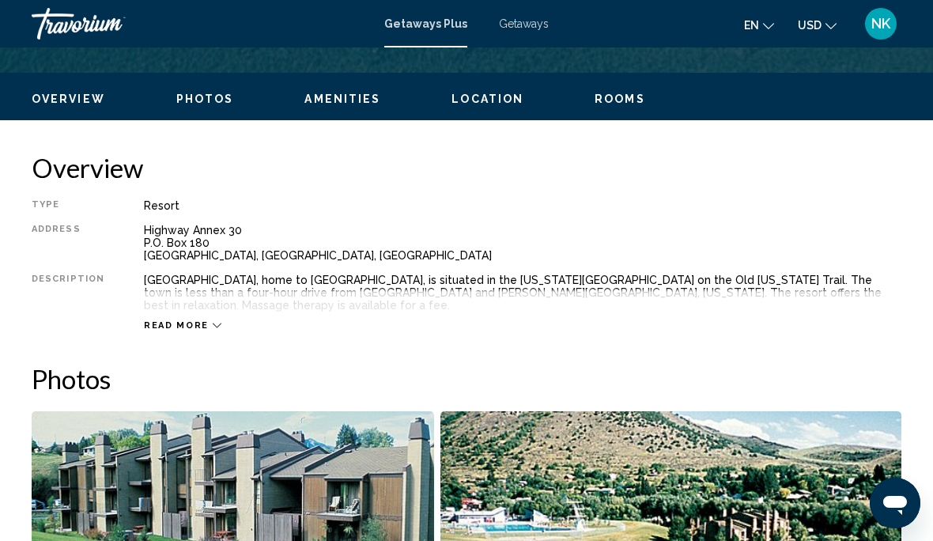
scroll to position [740, 0]
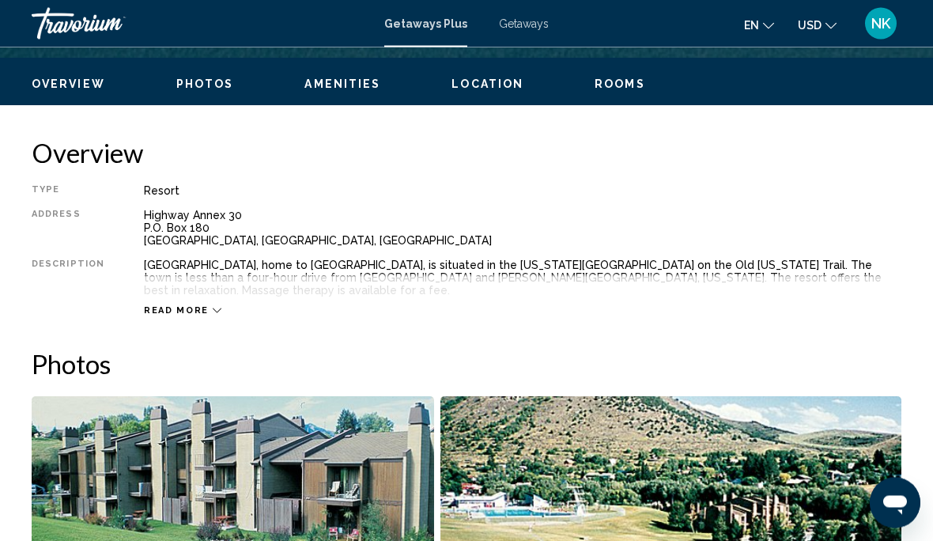
click at [194, 306] on span "Read more" at bounding box center [176, 311] width 65 height 10
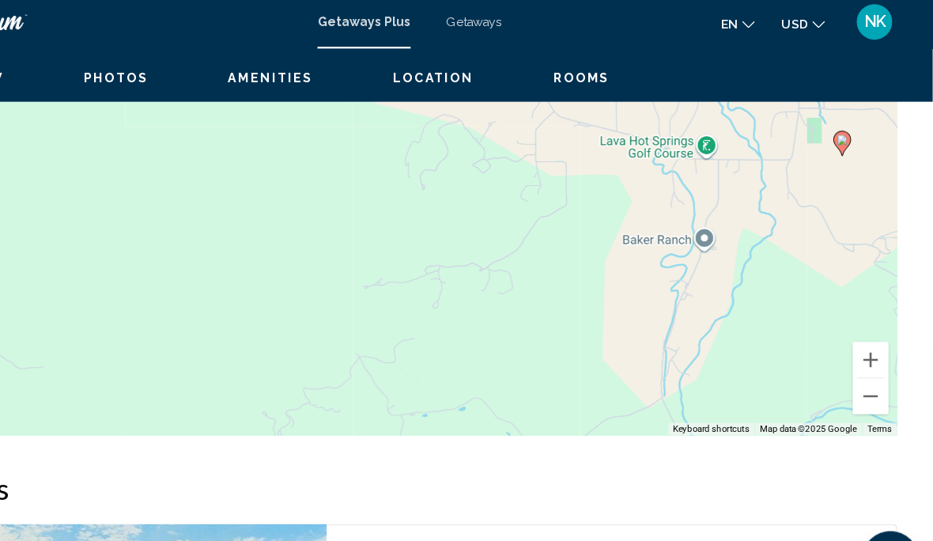
scroll to position [2016, 0]
click at [595, 70] on span "Rooms" at bounding box center [620, 73] width 51 height 13
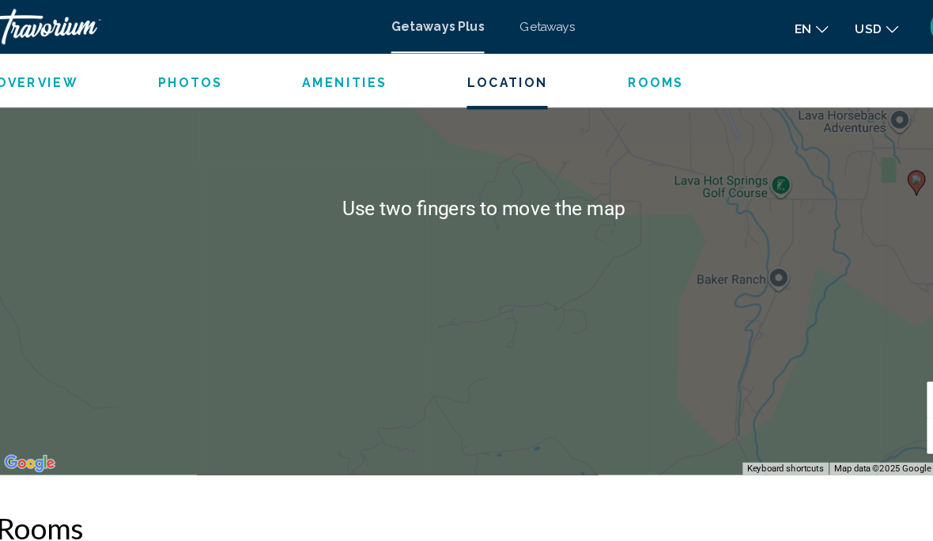
scroll to position [1982, 0]
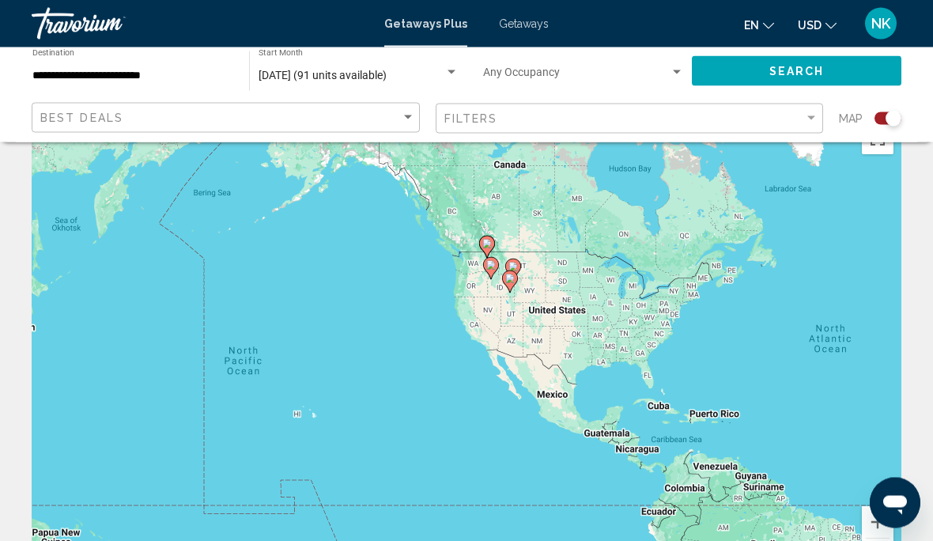
scroll to position [43, 0]
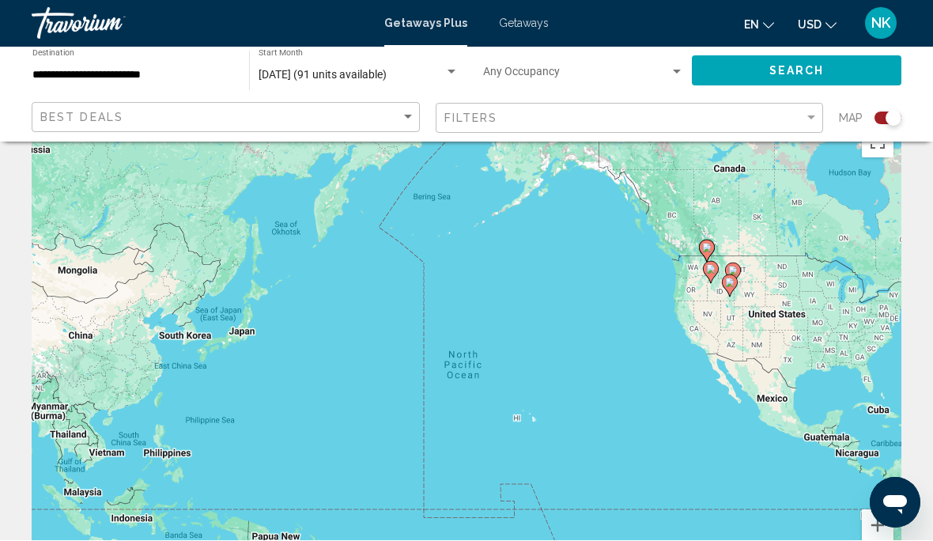
click at [713, 248] on icon "Main content" at bounding box center [707, 251] width 14 height 21
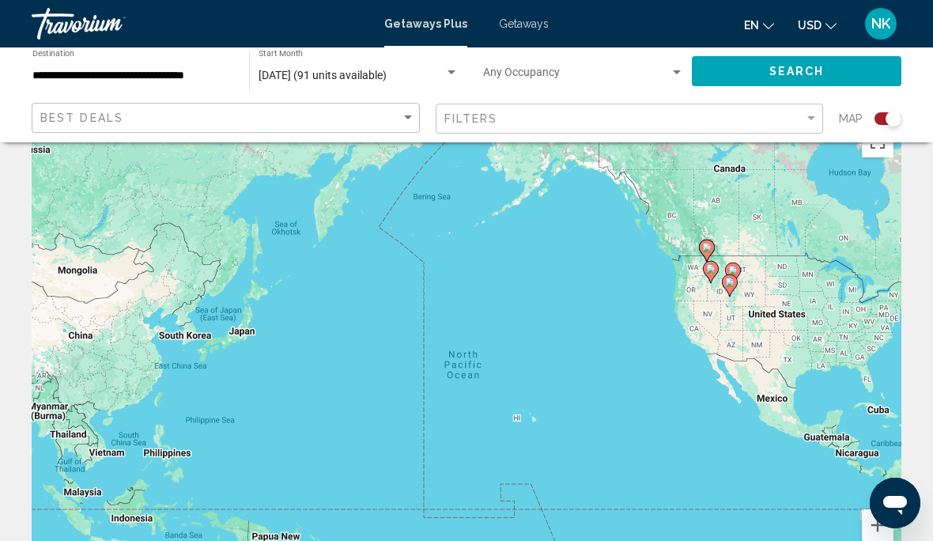
click at [735, 275] on icon "Main content" at bounding box center [730, 285] width 14 height 21
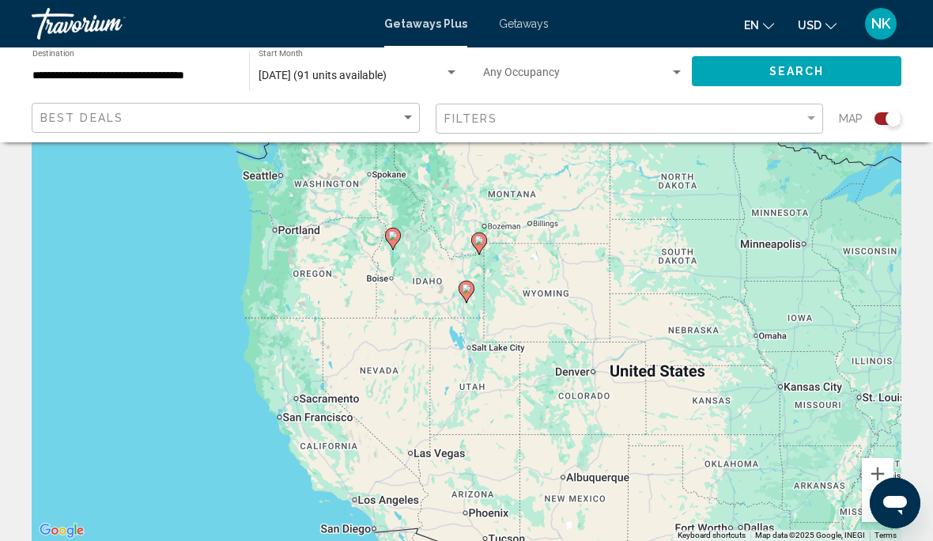
type input "**********"
click at [399, 233] on icon "Main content" at bounding box center [393, 239] width 14 height 21
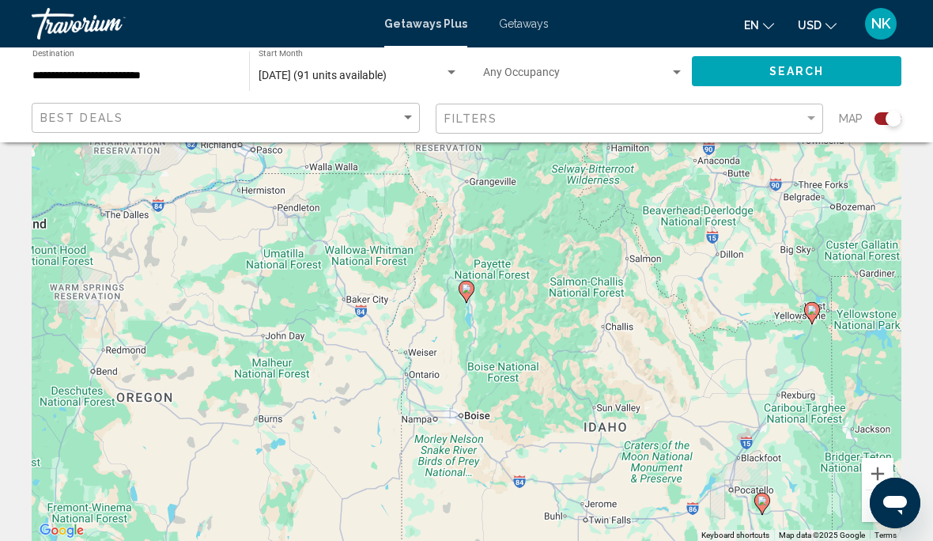
click at [482, 297] on div "To navigate, press the arrow keys. To activate drag with keyboard, press Alt + …" at bounding box center [467, 303] width 870 height 474
click at [471, 287] on icon "Main content" at bounding box center [466, 292] width 14 height 21
click at [472, 295] on gmp-advanced-marker "Main content" at bounding box center [467, 292] width 16 height 24
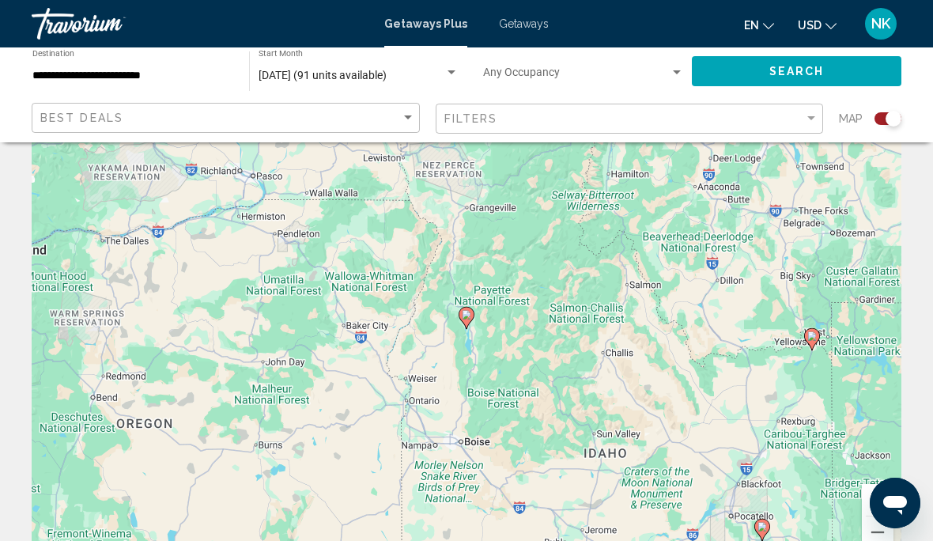
scroll to position [65, 0]
click at [474, 326] on gmp-advanced-marker "Main content" at bounding box center [467, 319] width 16 height 24
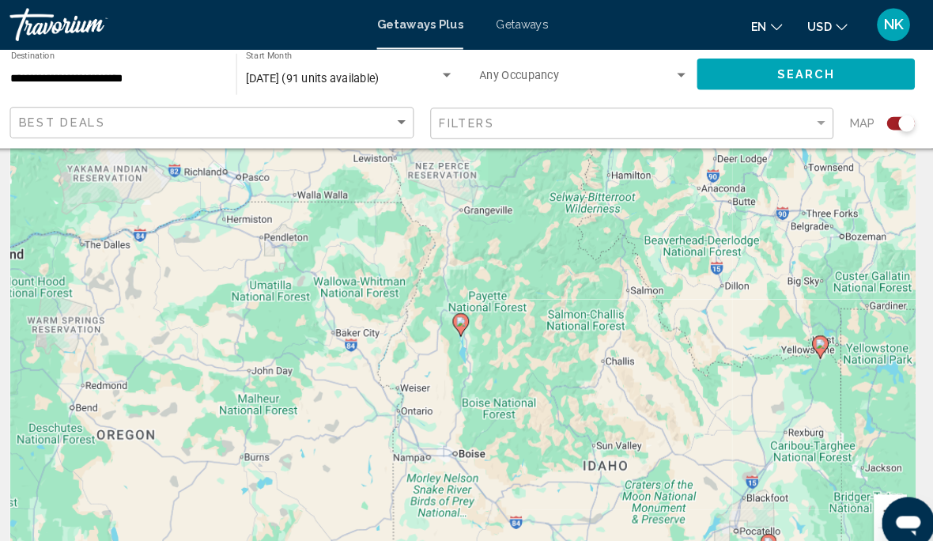
scroll to position [87, 0]
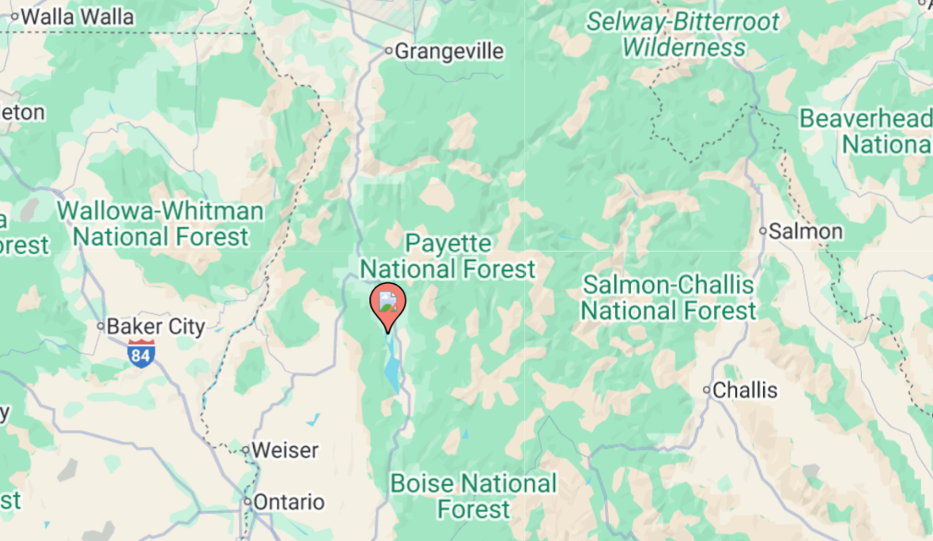
click at [462, 293] on icon "Main content" at bounding box center [469, 303] width 14 height 21
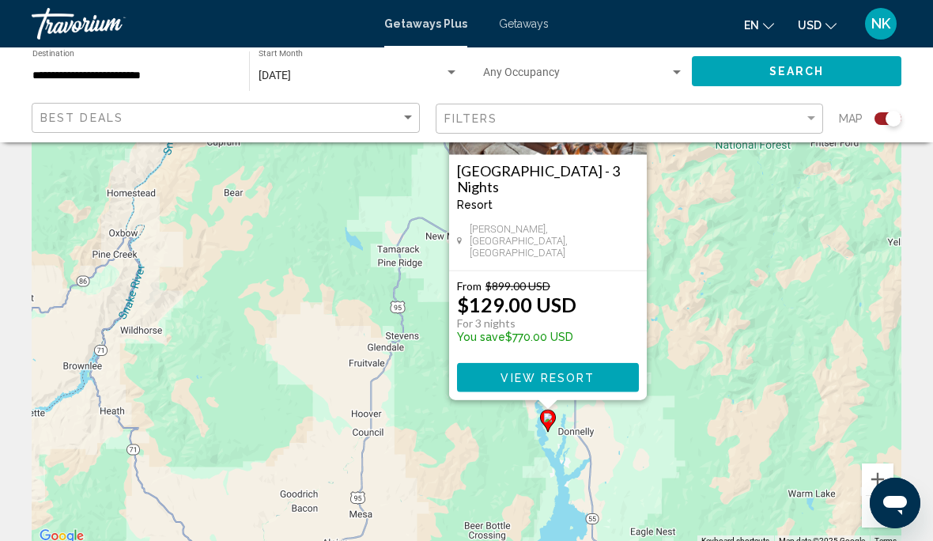
scroll to position [0, 0]
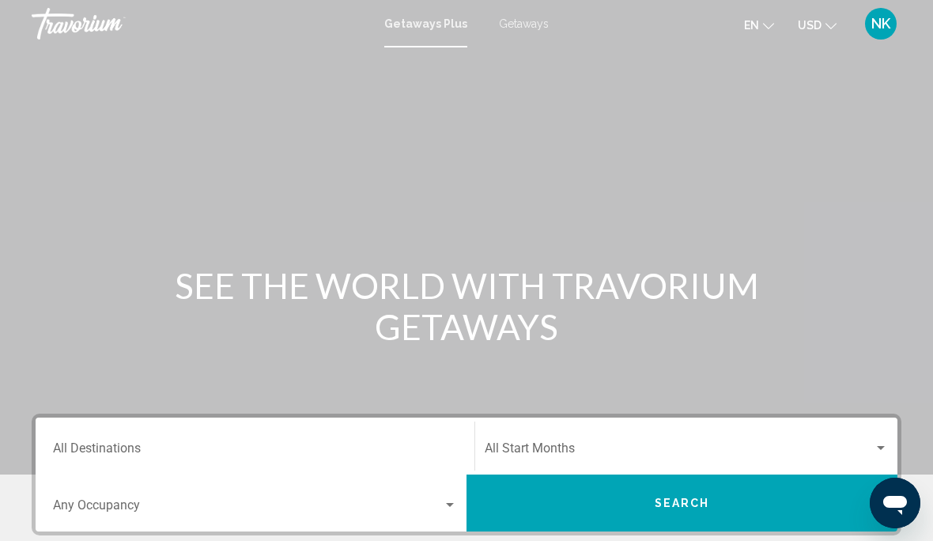
click at [528, 25] on span "Getaways" at bounding box center [524, 23] width 50 height 13
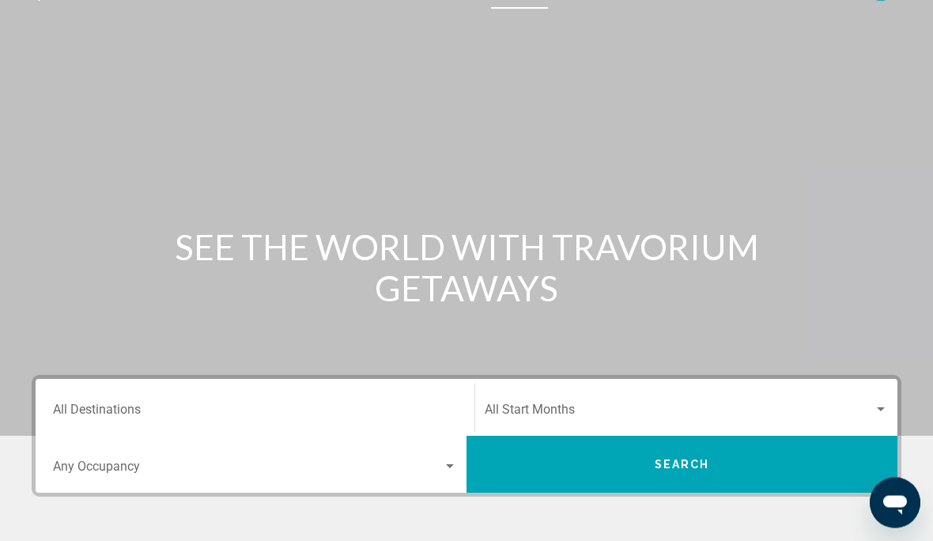
scroll to position [50, 0]
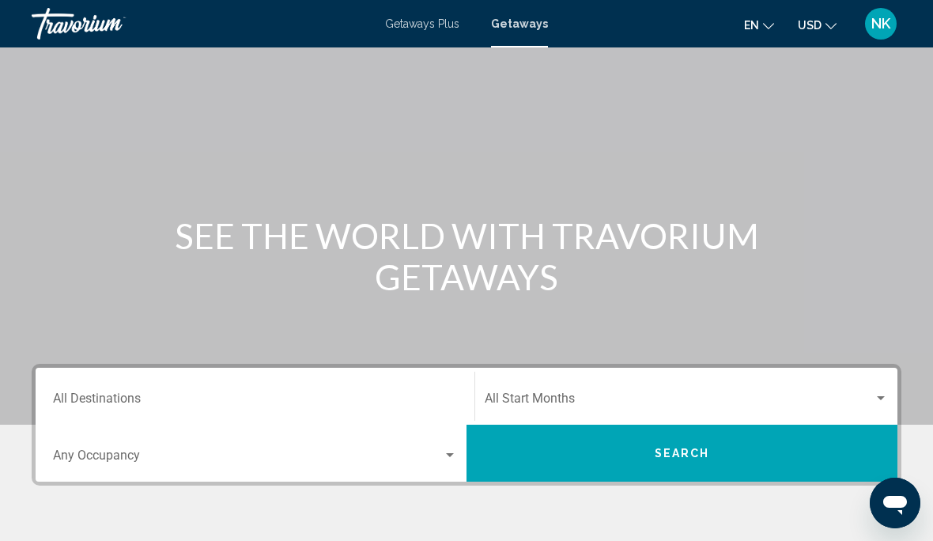
click at [112, 399] on input "Destination All Destinations" at bounding box center [255, 402] width 404 height 14
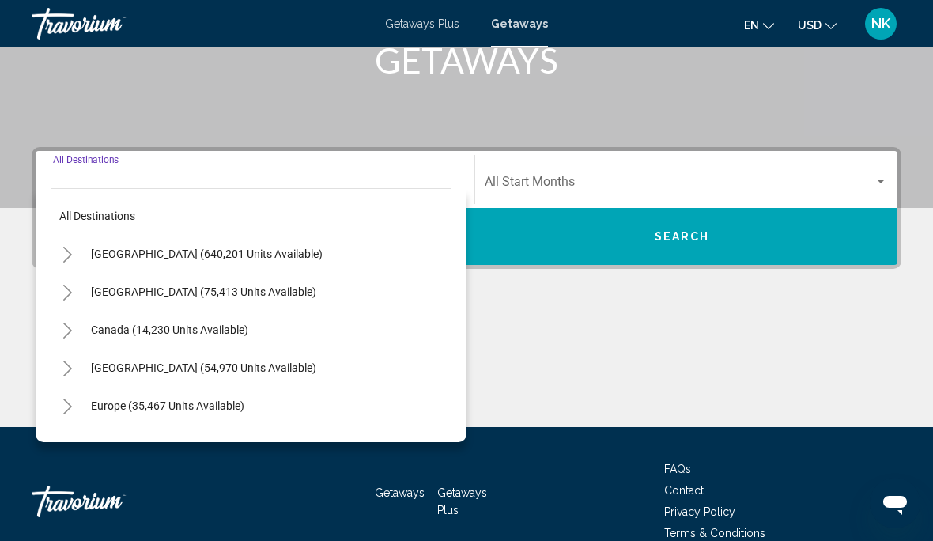
scroll to position [285, 0]
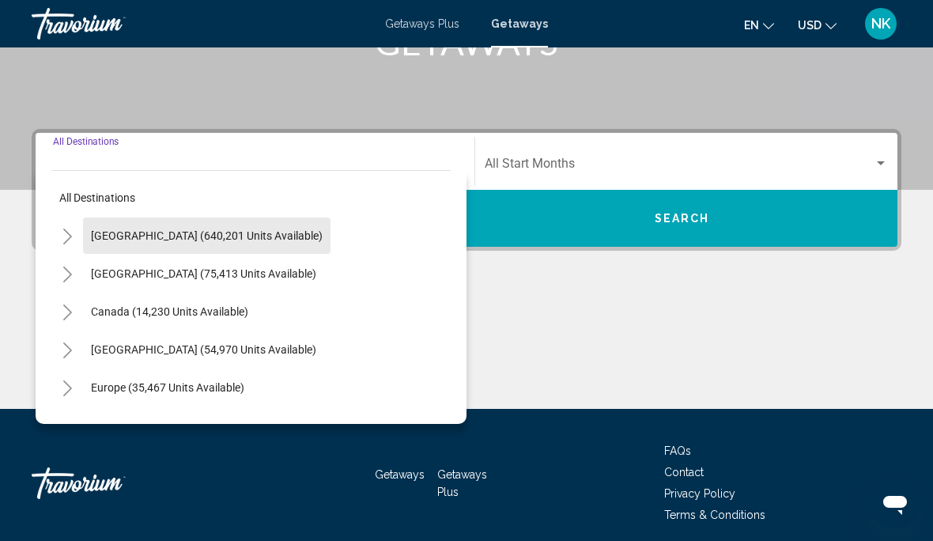
click at [260, 225] on button "[GEOGRAPHIC_DATA] (640,201 units available)" at bounding box center [207, 235] width 248 height 36
type input "**********"
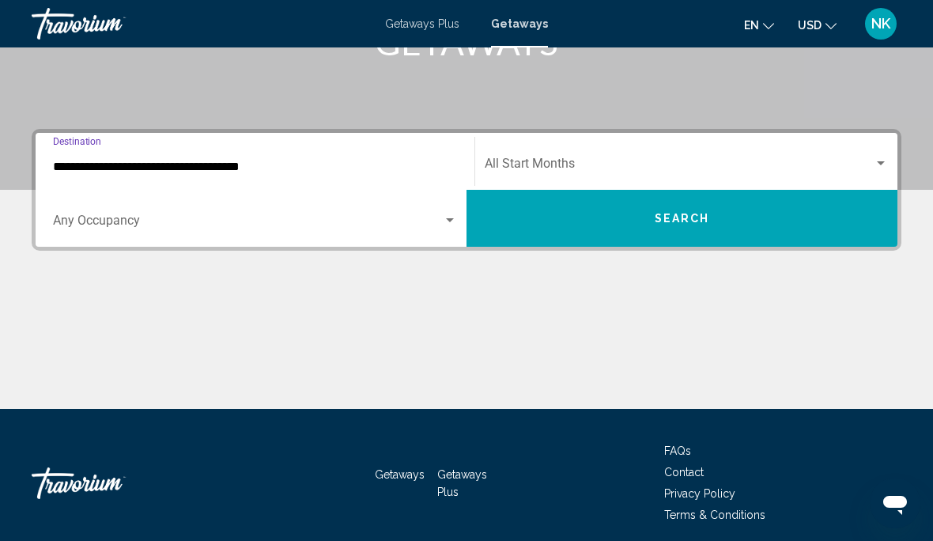
click at [555, 161] on span "Search widget" at bounding box center [679, 167] width 389 height 14
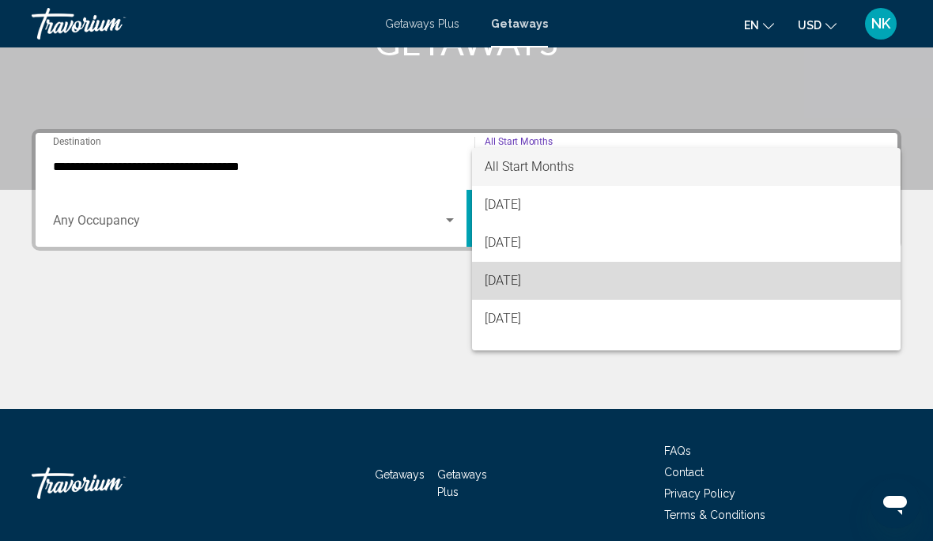
click at [539, 280] on span "[DATE]" at bounding box center [686, 281] width 403 height 38
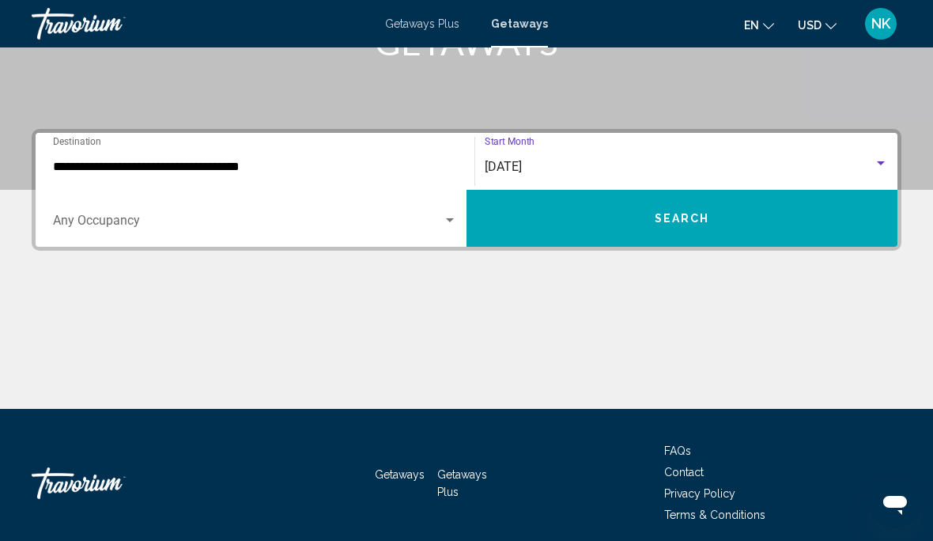
click at [713, 205] on button "Search" at bounding box center [682, 218] width 431 height 57
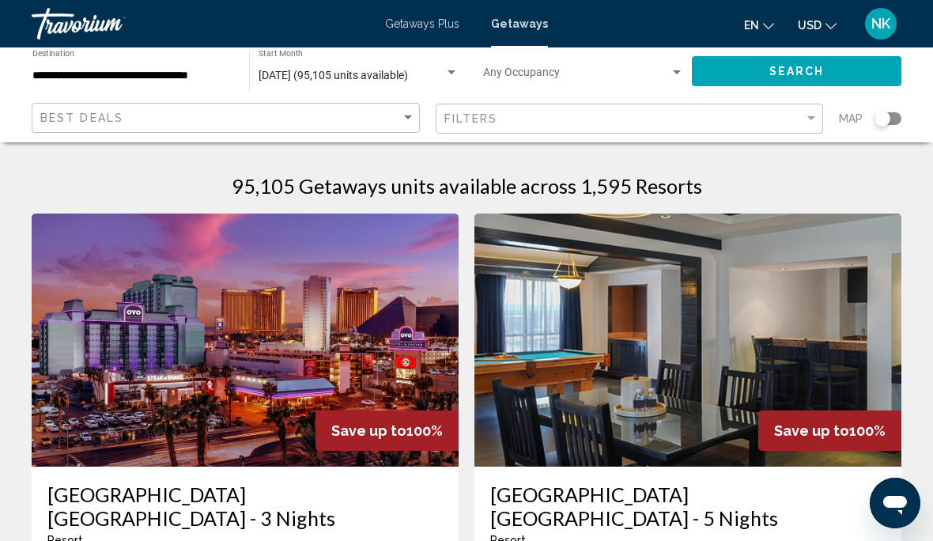
click at [893, 124] on div "Search widget" at bounding box center [888, 118] width 27 height 13
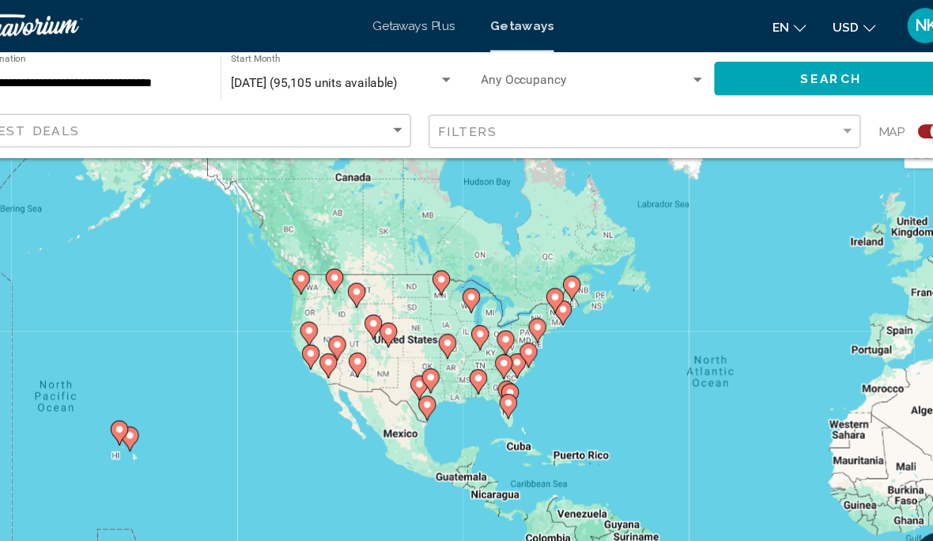
scroll to position [45, 0]
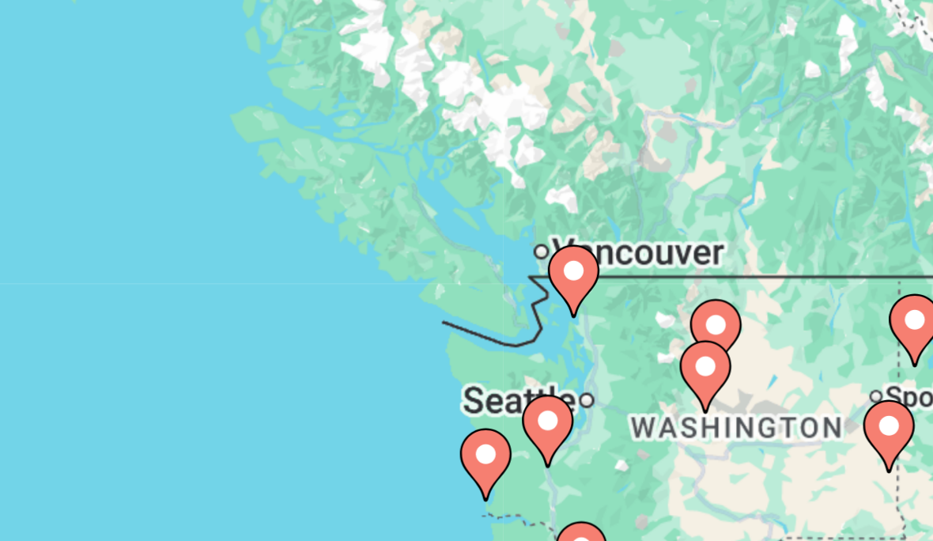
type input "**********"
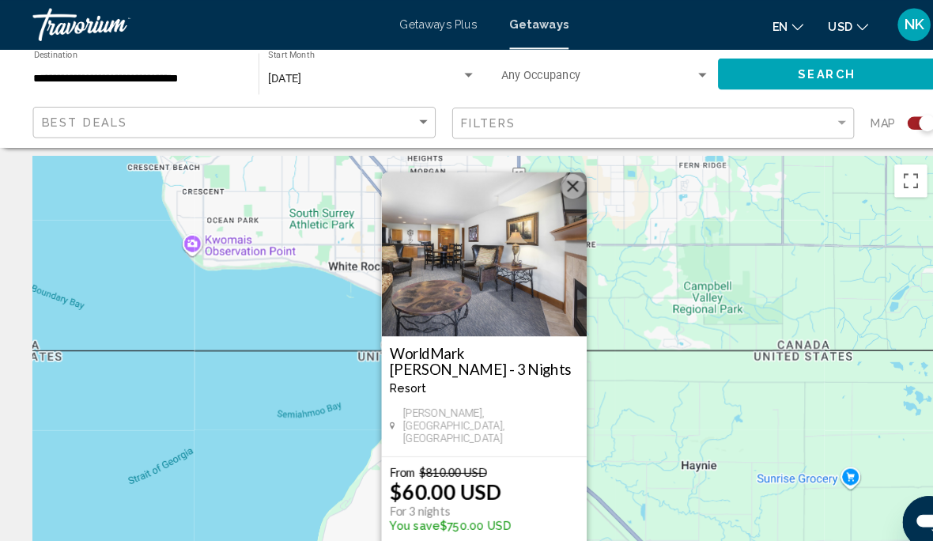
scroll to position [0, 0]
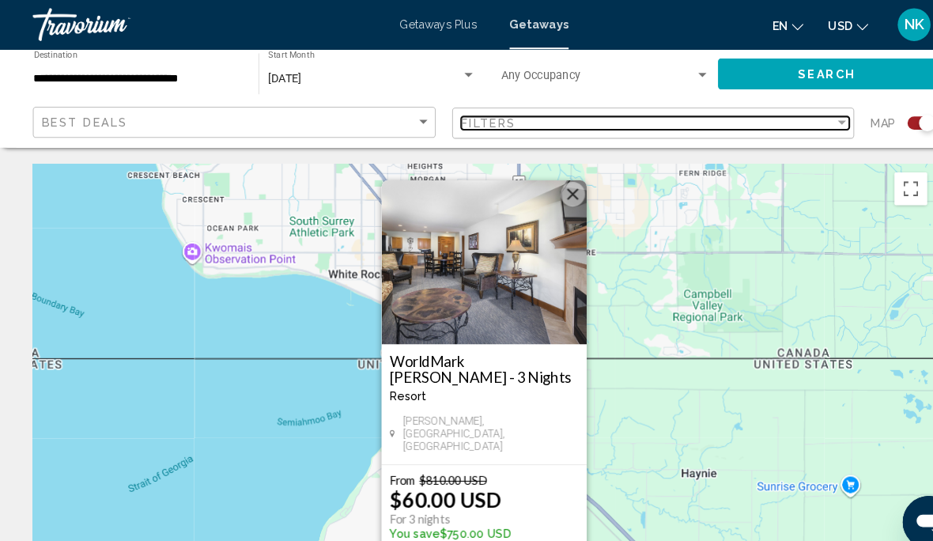
click at [807, 119] on div "Filter" at bounding box center [811, 118] width 8 height 4
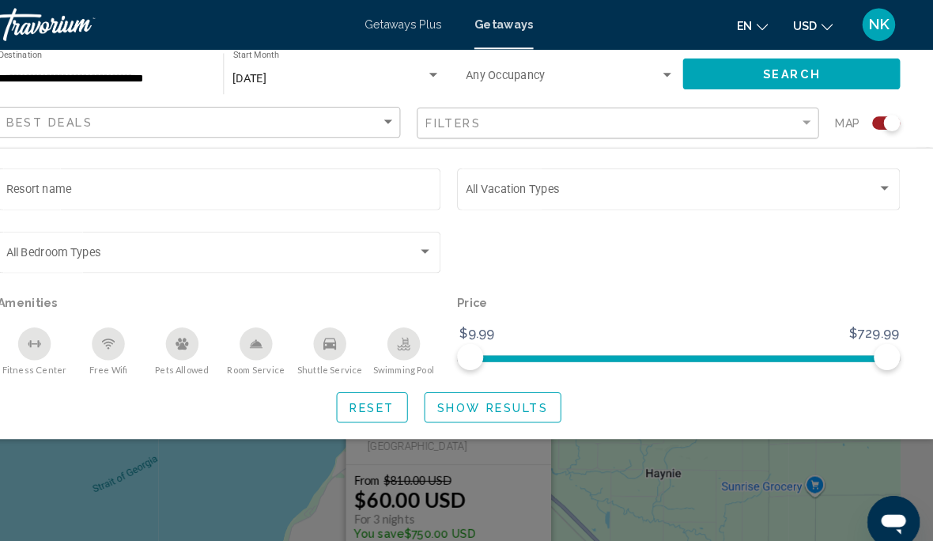
click at [845, 184] on span "Search widget" at bounding box center [681, 185] width 396 height 13
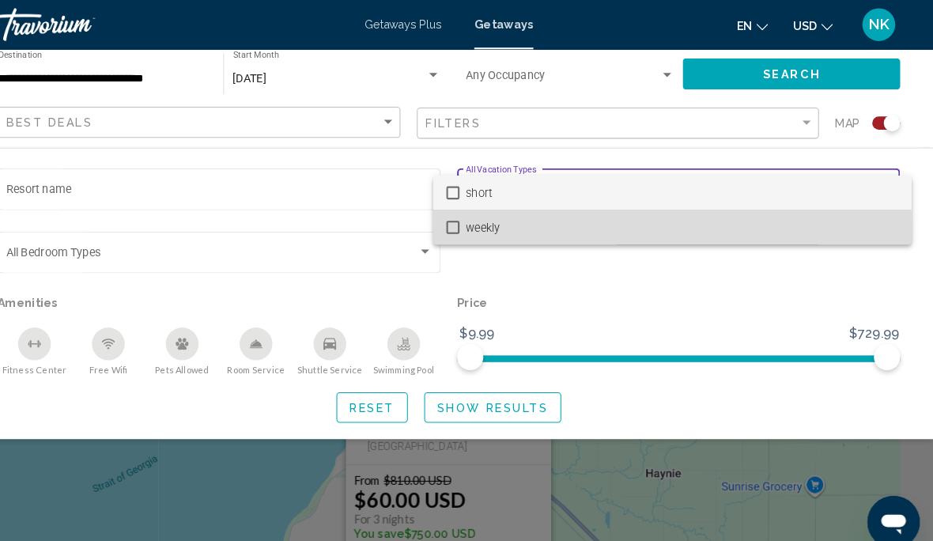
click at [452, 229] on mat-option "weekly" at bounding box center [682, 218] width 461 height 33
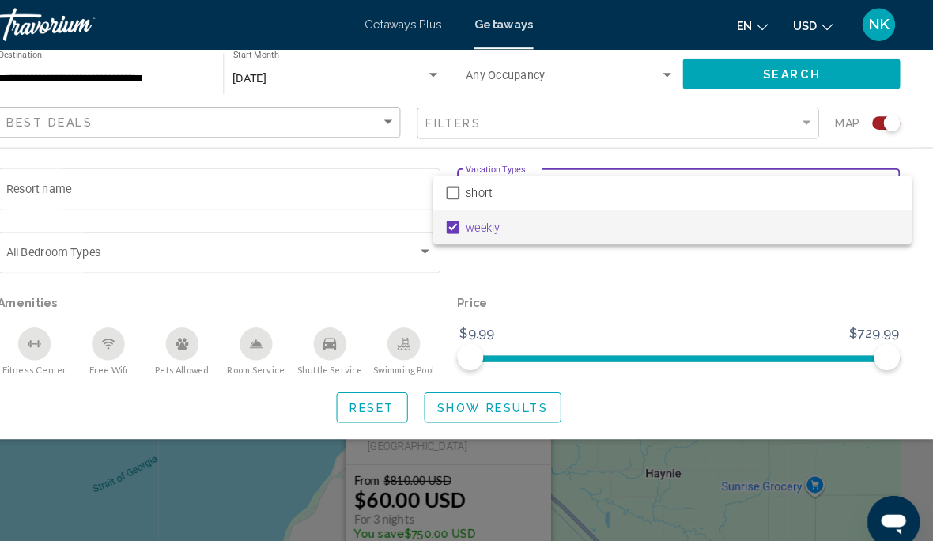
click at [761, 289] on div at bounding box center [466, 270] width 933 height 541
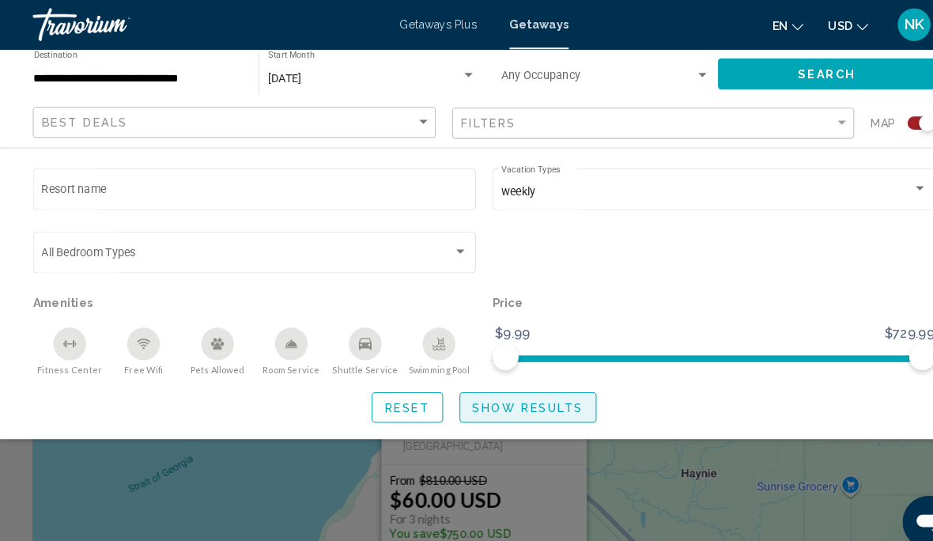
click at [498, 395] on span "Show Results" at bounding box center [508, 393] width 107 height 13
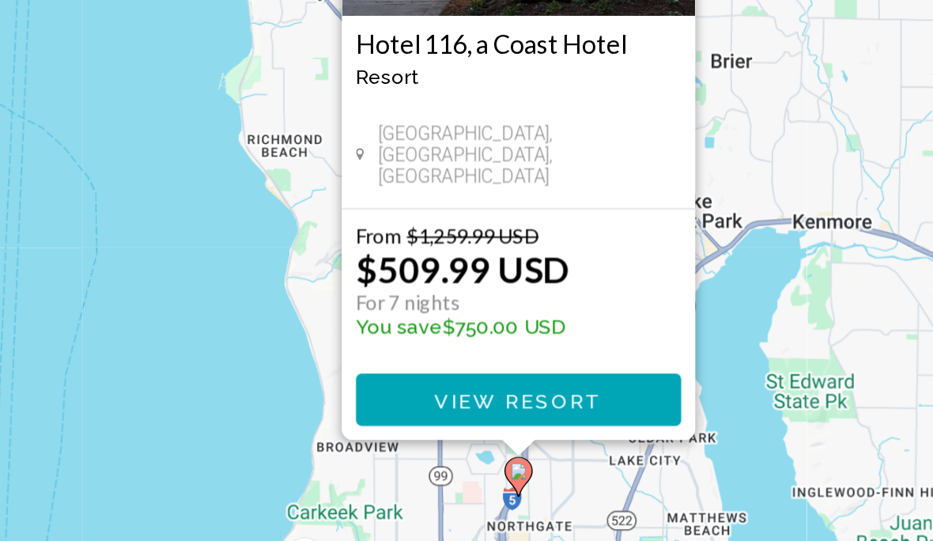
scroll to position [127, 0]
click at [448, 161] on div "To activate drag with keyboard, press Alt + Enter. Once in keyboard drag state,…" at bounding box center [467, 269] width 870 height 474
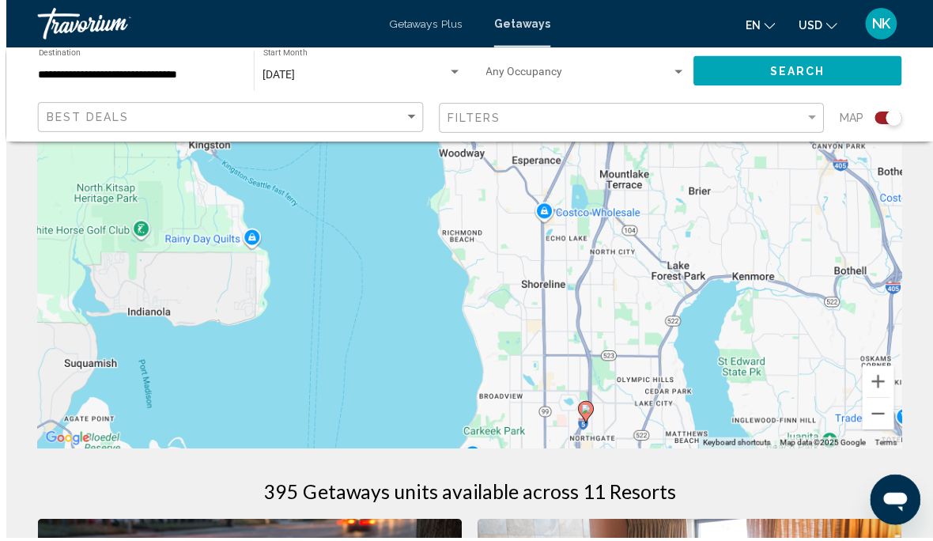
scroll to position [190, 0]
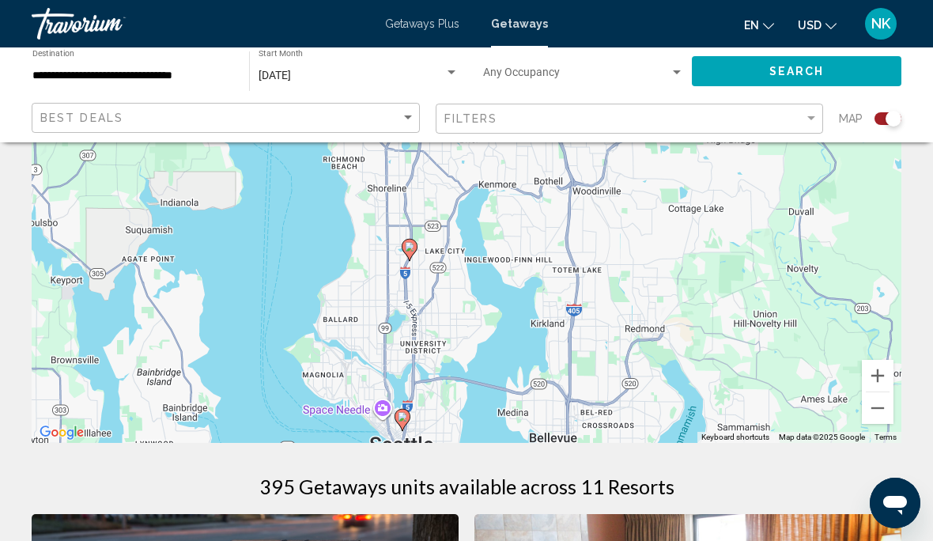
click at [884, 414] on button "Zoom out" at bounding box center [878, 408] width 32 height 32
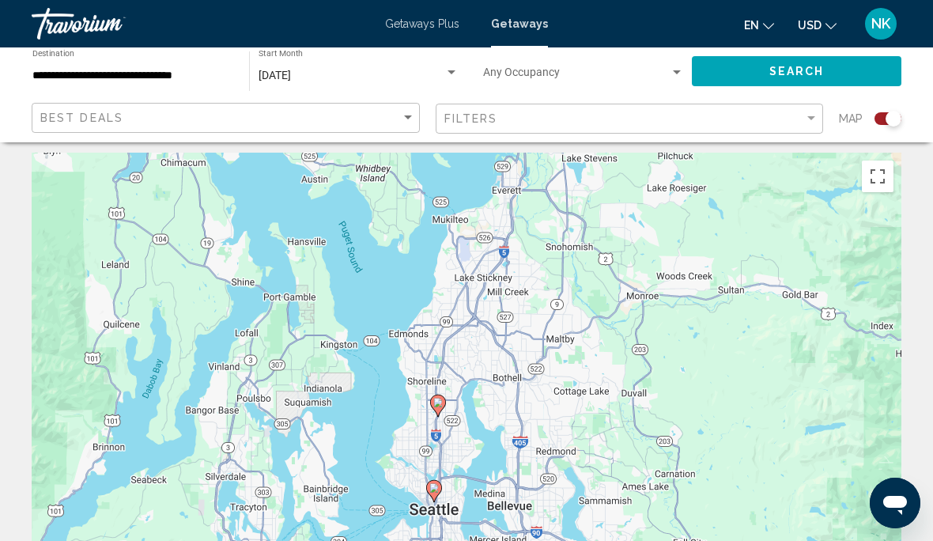
scroll to position [0, 0]
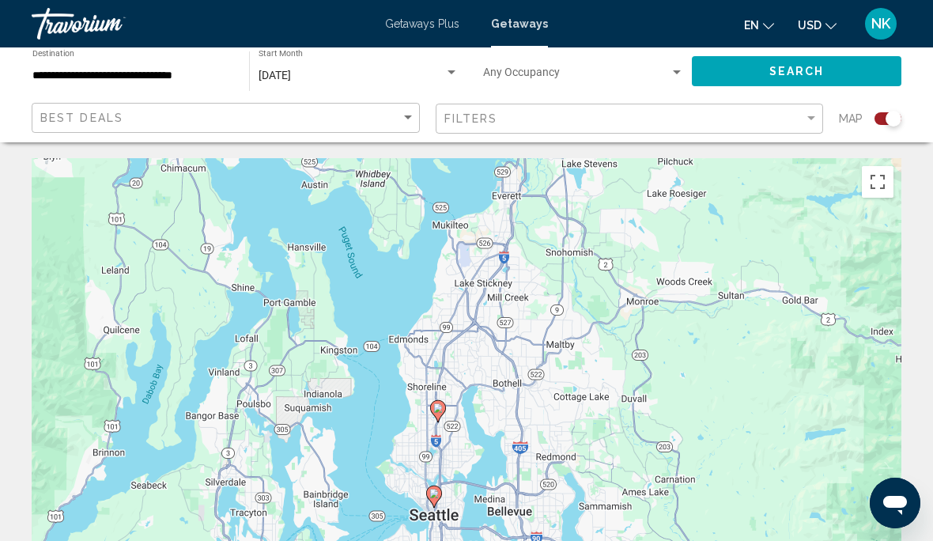
click at [880, 189] on button "Toggle fullscreen view" at bounding box center [878, 182] width 32 height 32
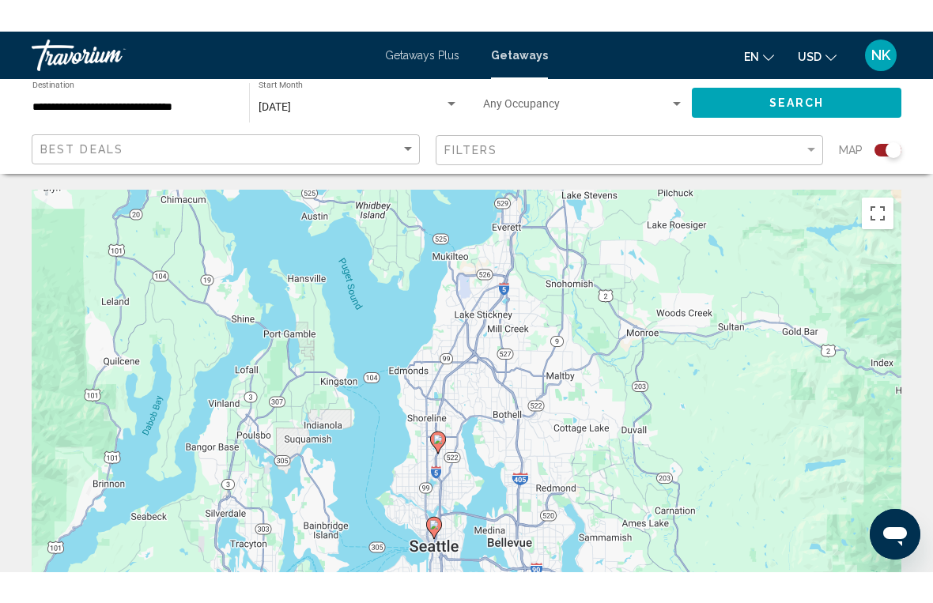
scroll to position [19, 0]
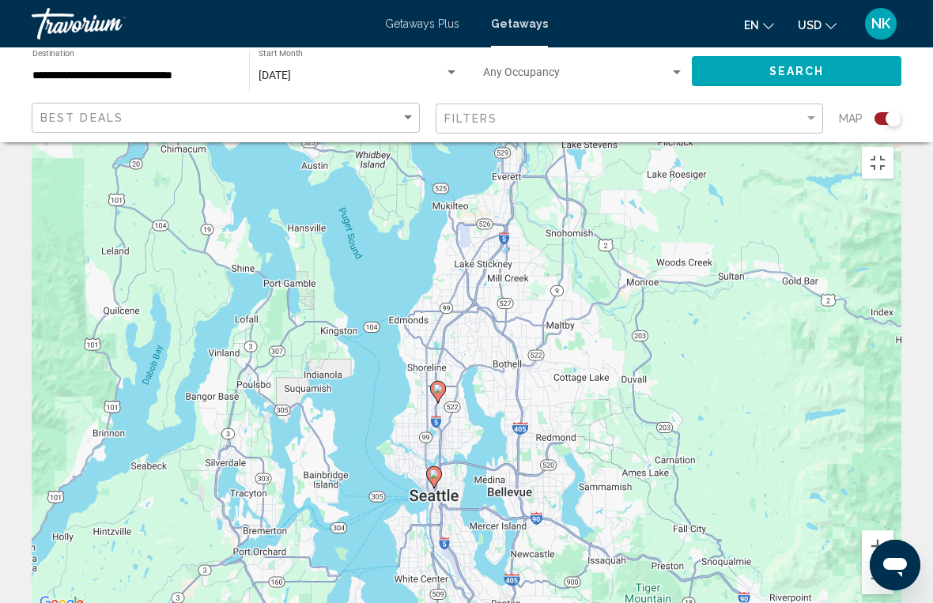
click at [894, 540] on button "Zoom out" at bounding box center [878, 579] width 32 height 32
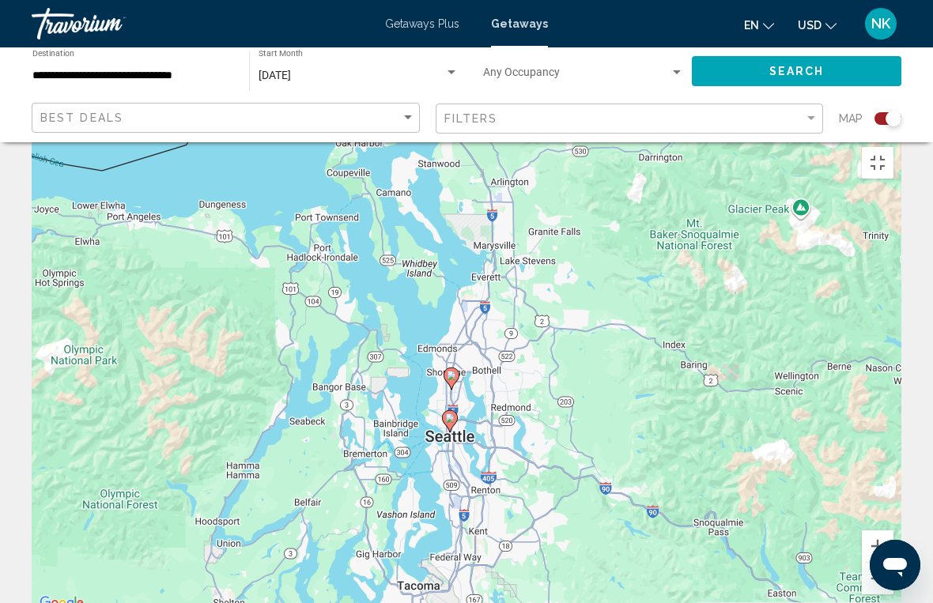
click at [894, 540] on button "Zoom out" at bounding box center [878, 579] width 32 height 32
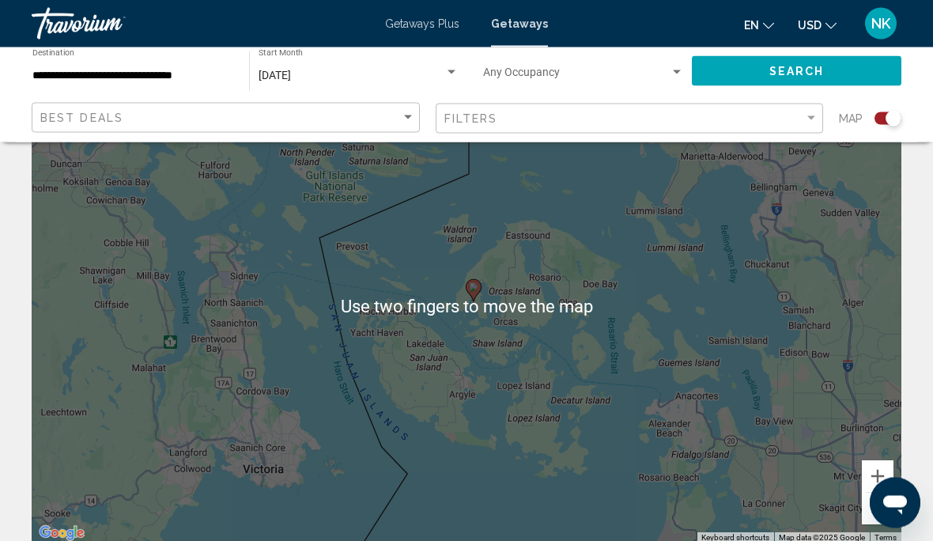
scroll to position [89, 0]
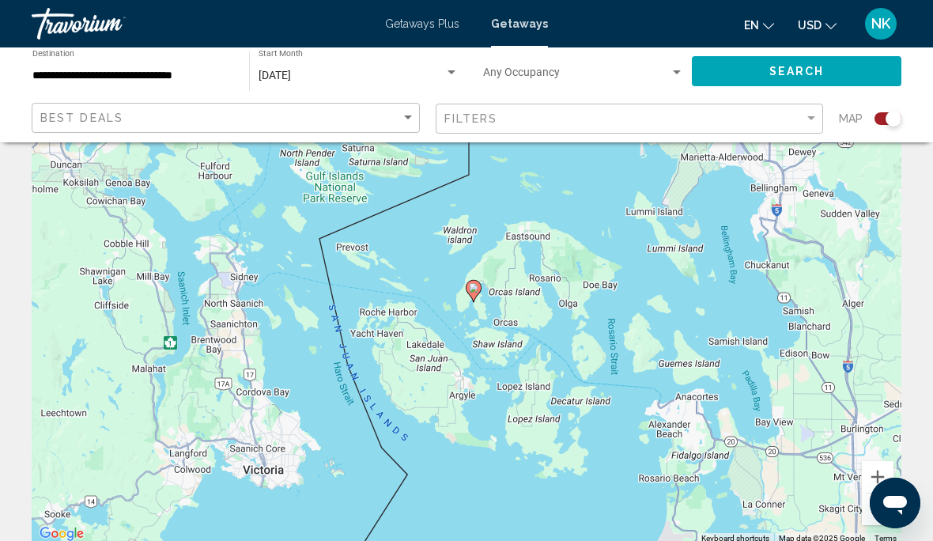
click at [892, 516] on button "Zoom out" at bounding box center [878, 509] width 32 height 32
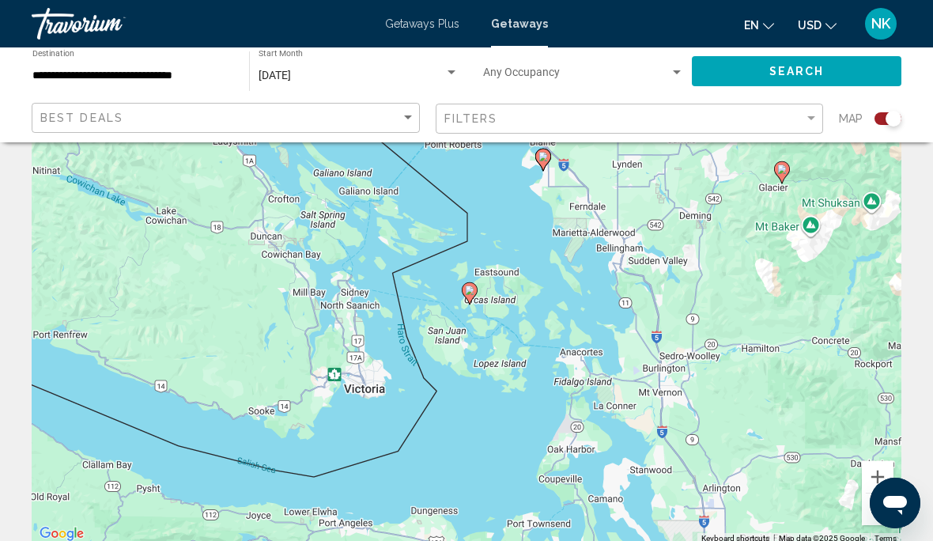
click at [882, 512] on button "Zoom out" at bounding box center [878, 509] width 32 height 32
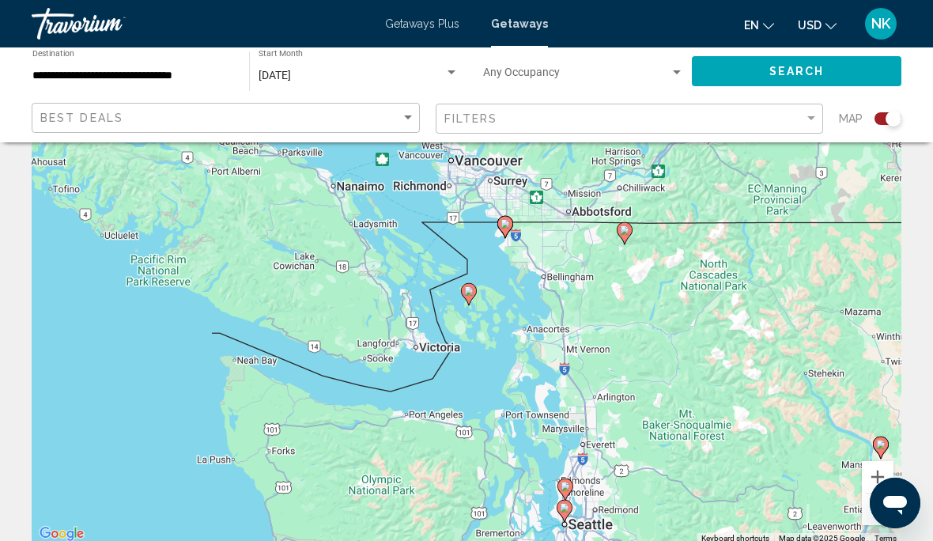
click at [476, 293] on icon "Main content" at bounding box center [469, 294] width 16 height 22
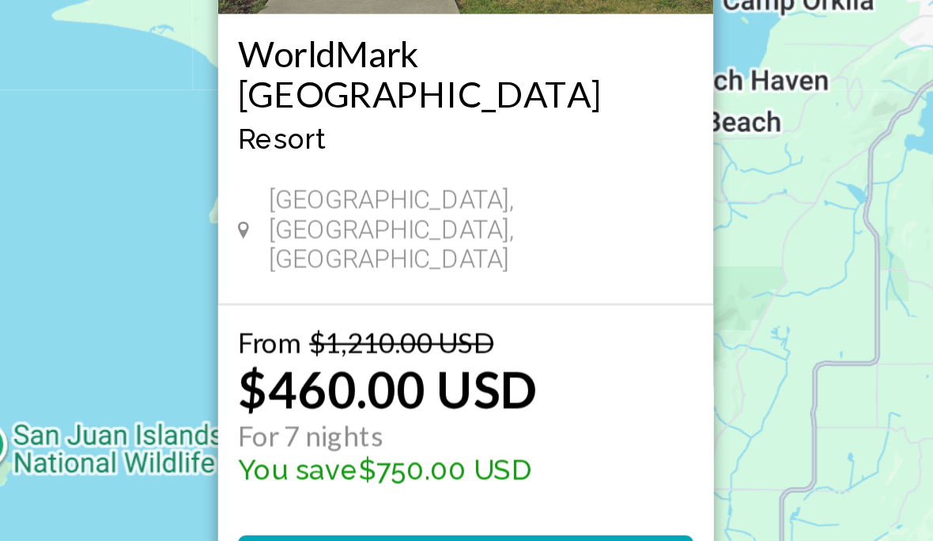
scroll to position [25, 0]
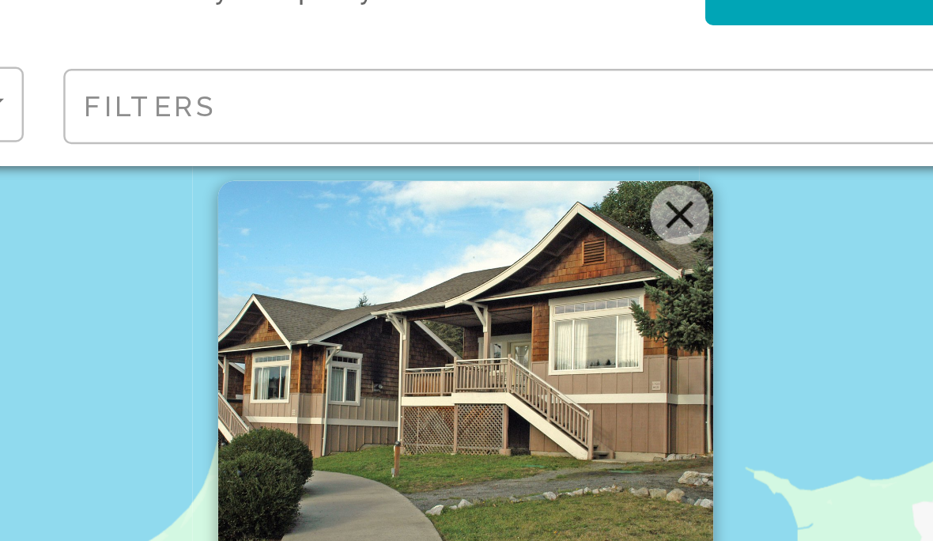
click at [670, 150] on button "Close" at bounding box center [682, 162] width 24 height 24
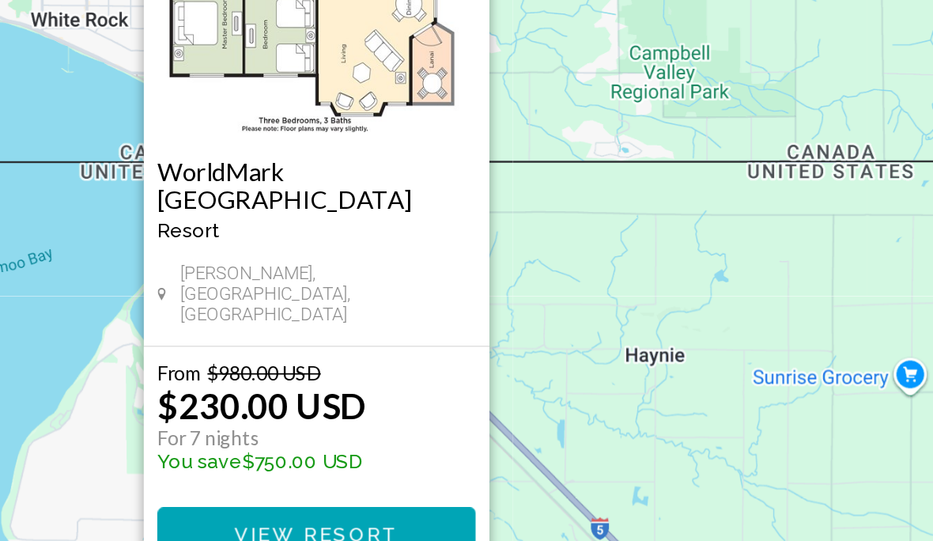
scroll to position [59, 0]
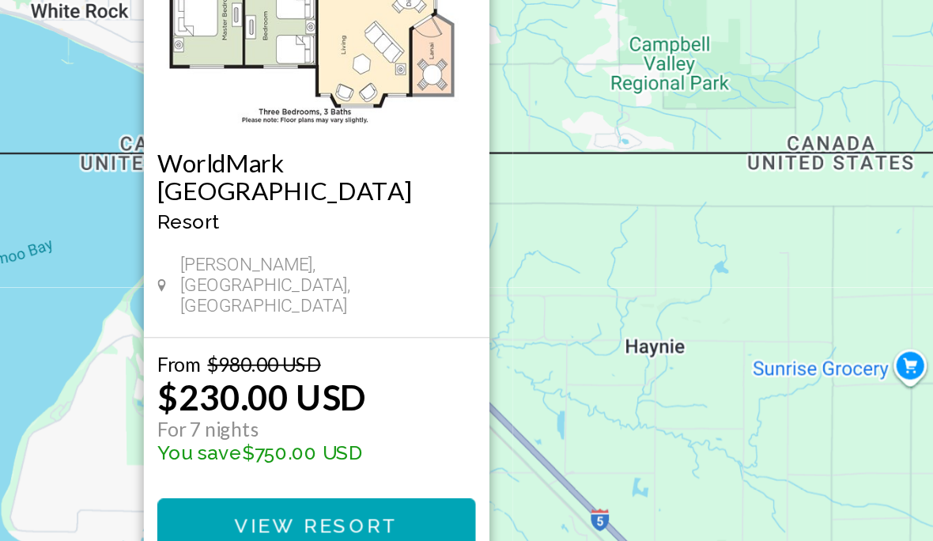
click at [419, 490] on span "View Resort" at bounding box center [466, 496] width 94 height 13
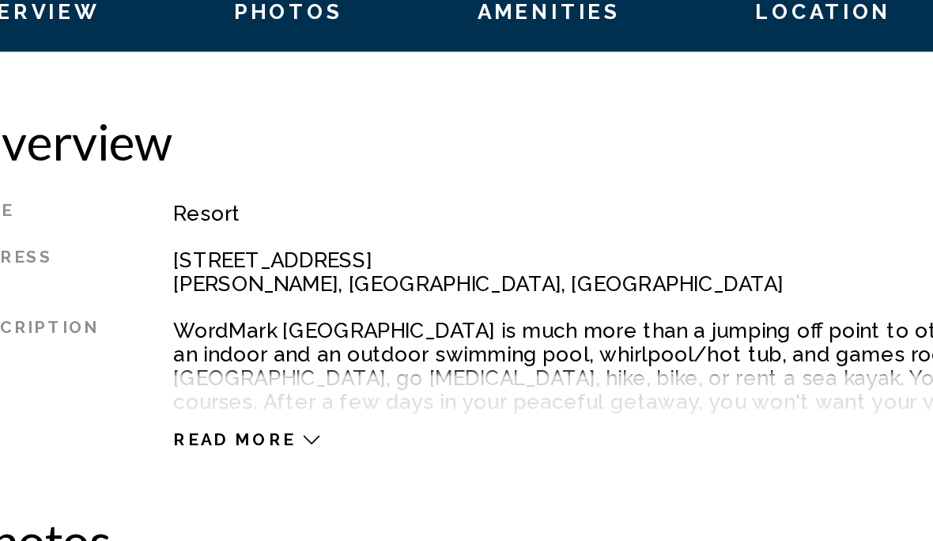
scroll to position [596, 0]
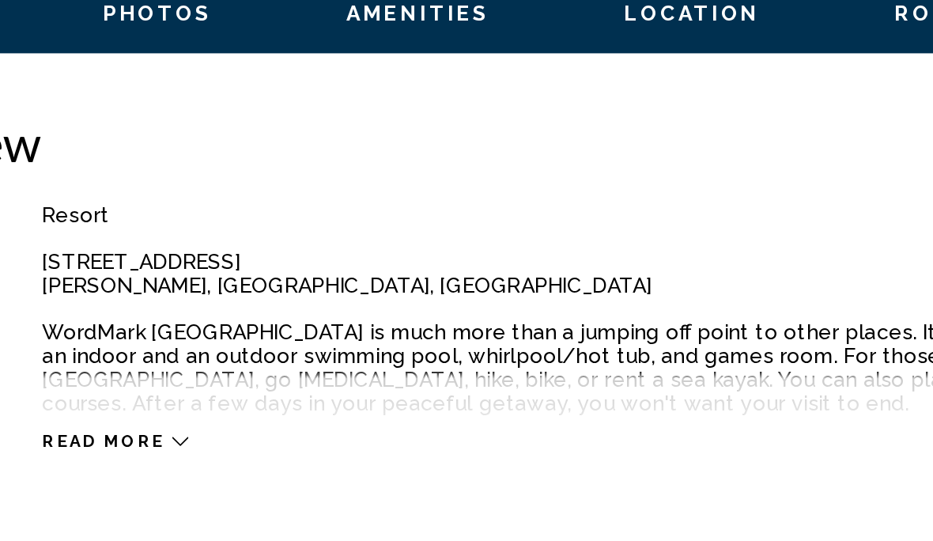
click at [144, 418] on div "Read more" at bounding box center [523, 439] width 758 height 43
click at [213, 451] on icon "Main content" at bounding box center [217, 455] width 9 height 9
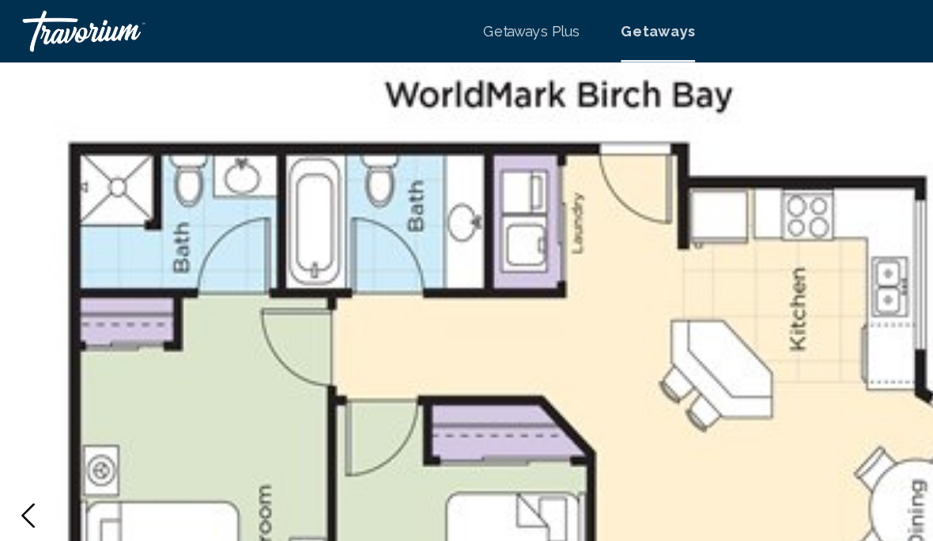
scroll to position [0, 0]
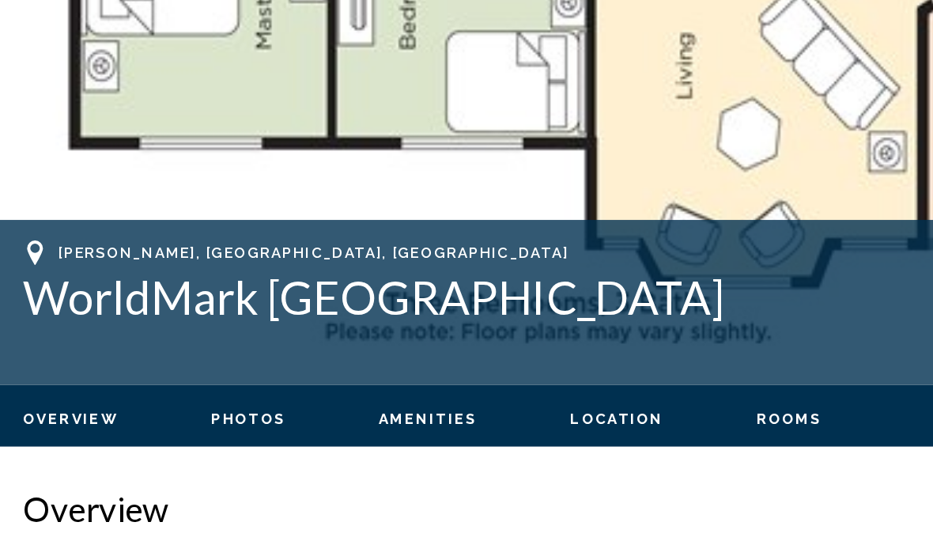
click at [599, 393] on span "Rooms" at bounding box center [620, 399] width 51 height 13
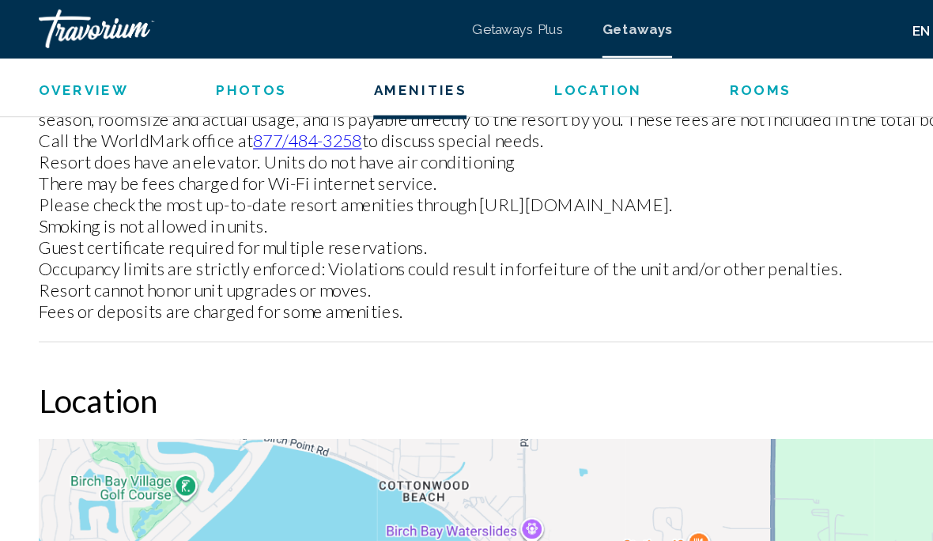
scroll to position [2484, 0]
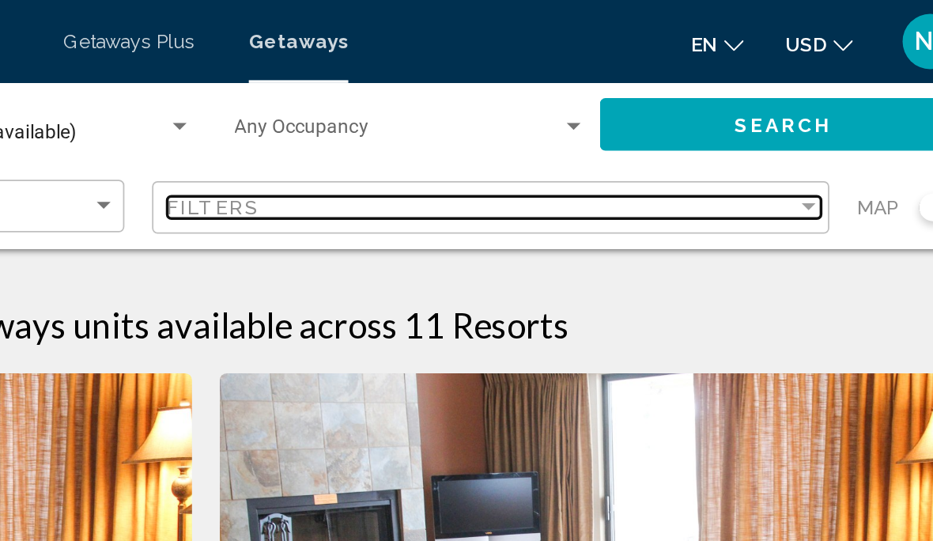
click at [804, 123] on div "Filter" at bounding box center [811, 118] width 14 height 13
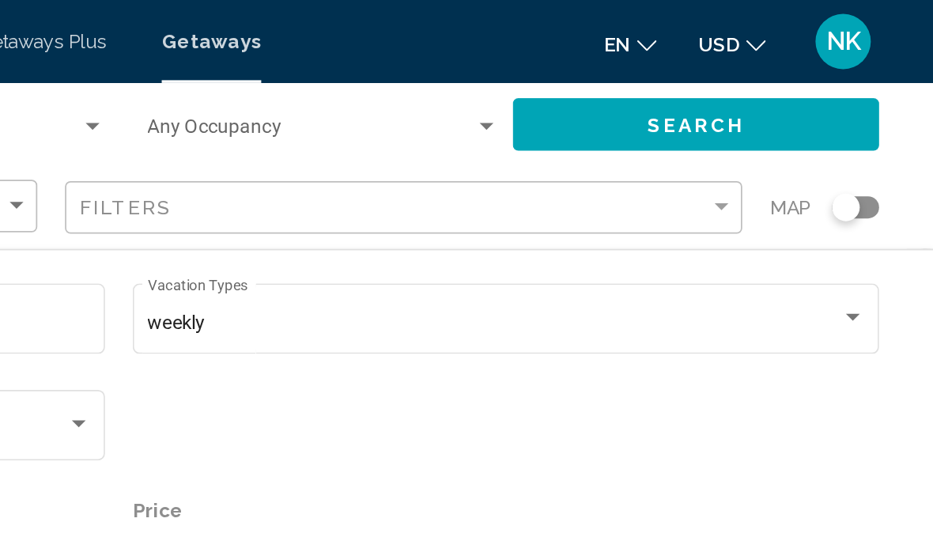
click at [692, 71] on button "Search" at bounding box center [797, 70] width 210 height 29
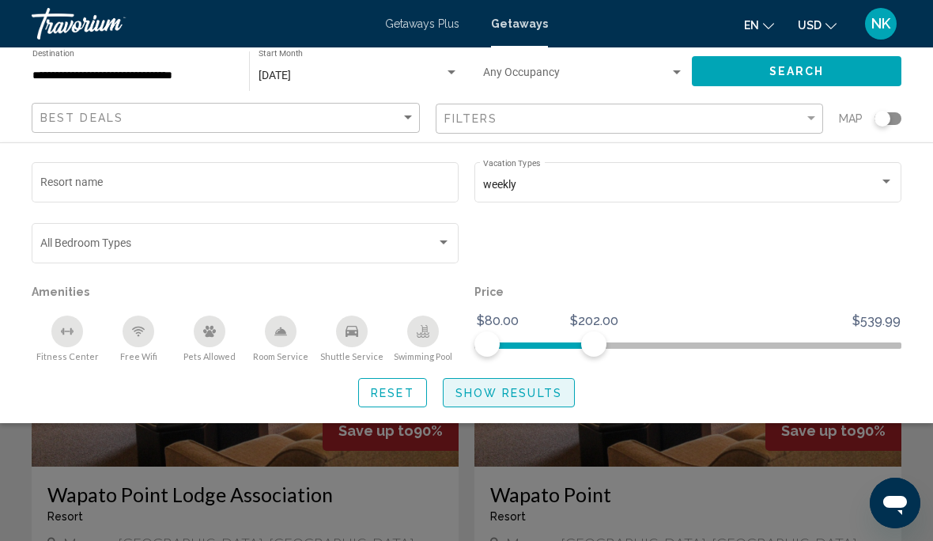
click at [505, 401] on button "Show Results" at bounding box center [509, 392] width 132 height 29
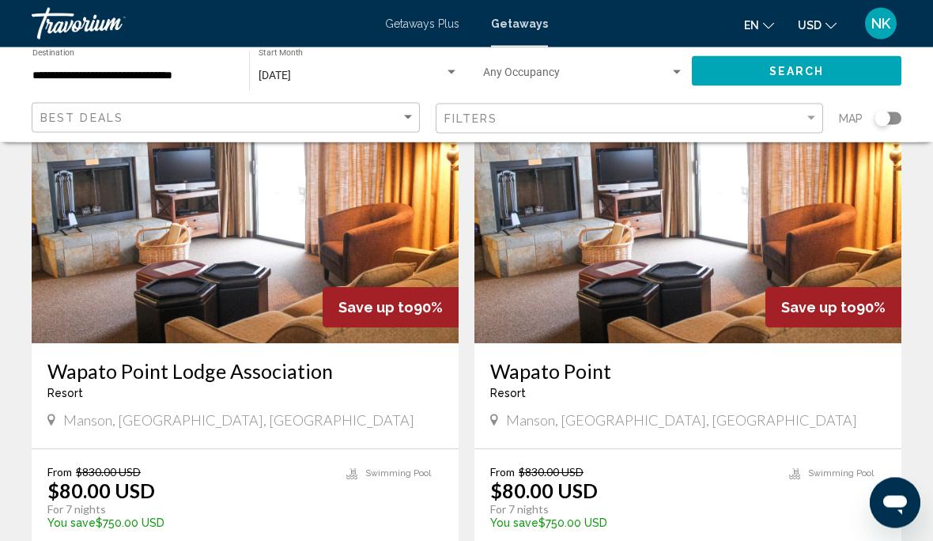
scroll to position [123, 0]
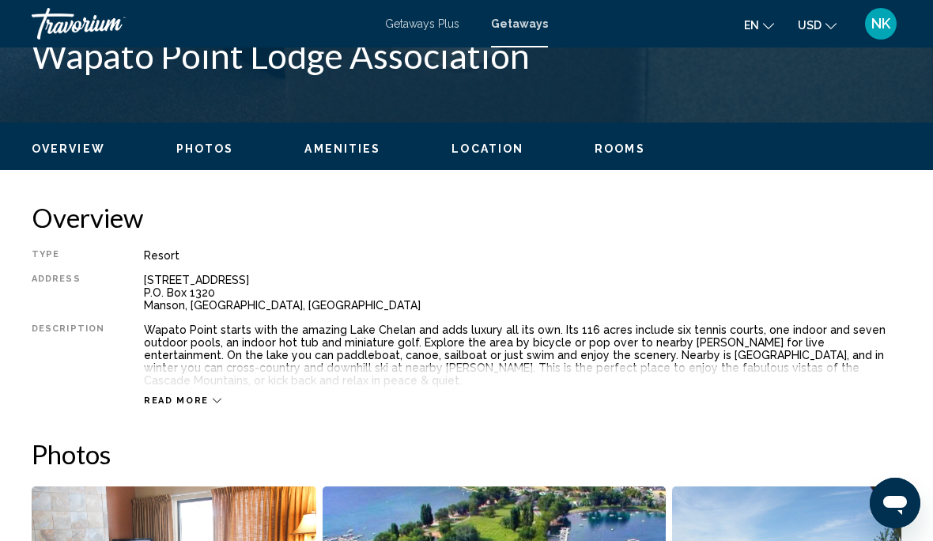
click at [610, 145] on span "Rooms" at bounding box center [620, 148] width 51 height 13
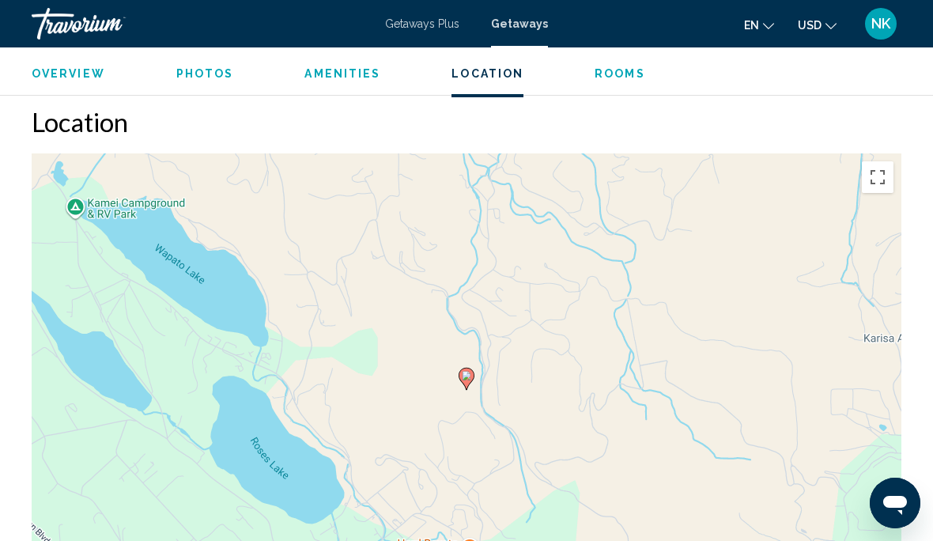
scroll to position [2504, 0]
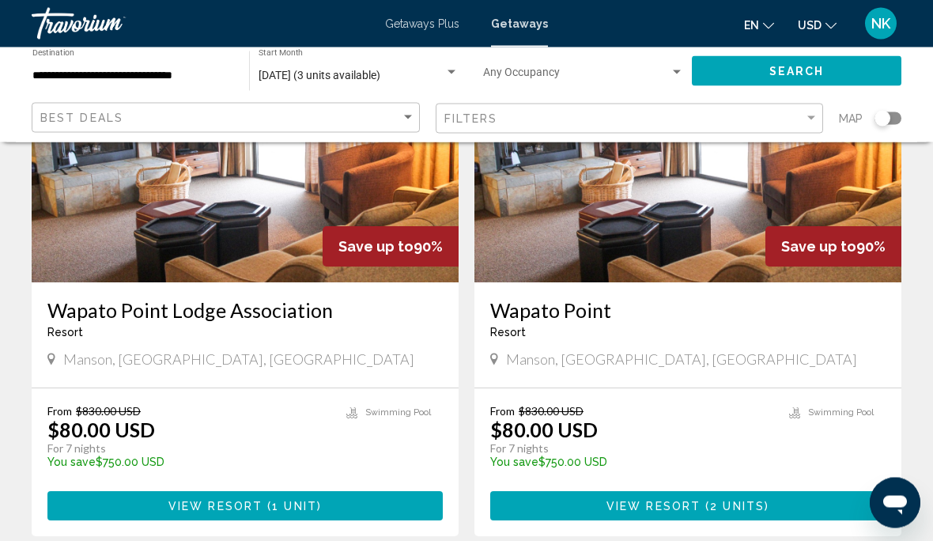
scroll to position [184, 0]
click at [682, 516] on button "View Resort ( 2 units )" at bounding box center [687, 505] width 395 height 29
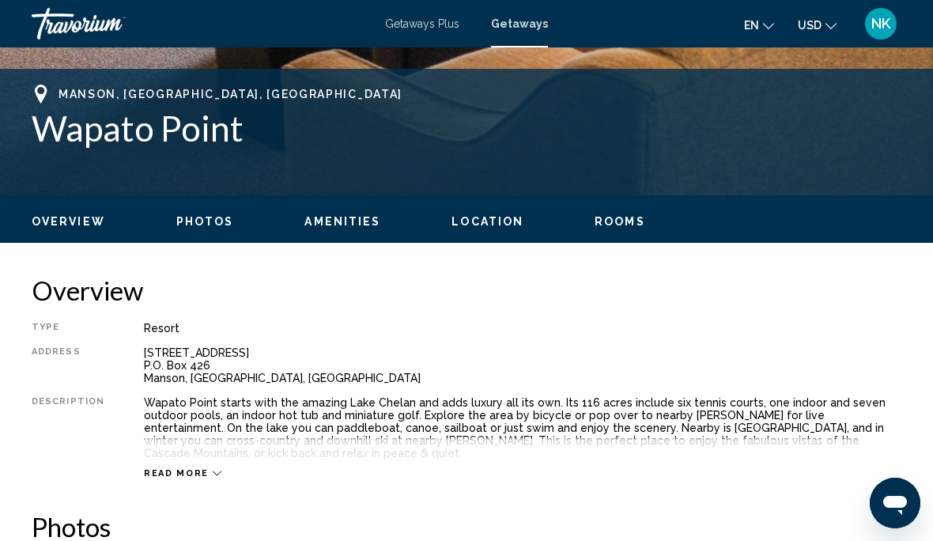
scroll to position [619, 0]
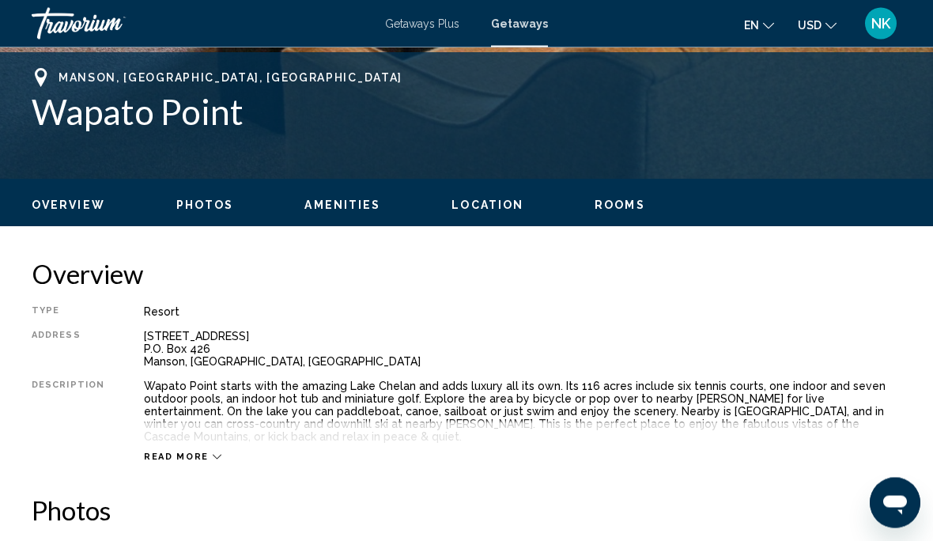
click at [614, 206] on span "Rooms" at bounding box center [620, 205] width 51 height 13
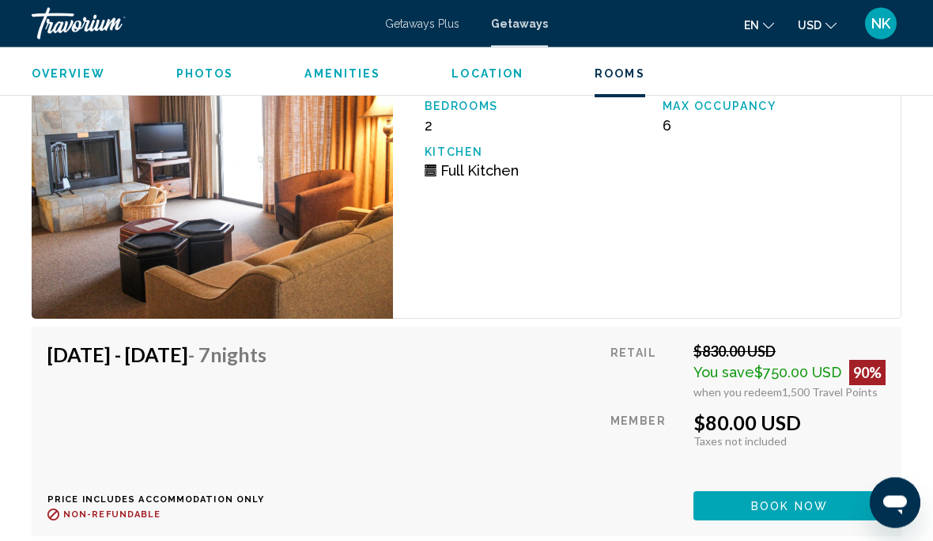
scroll to position [3091, 0]
click at [784, 503] on span "Book now" at bounding box center [789, 506] width 77 height 13
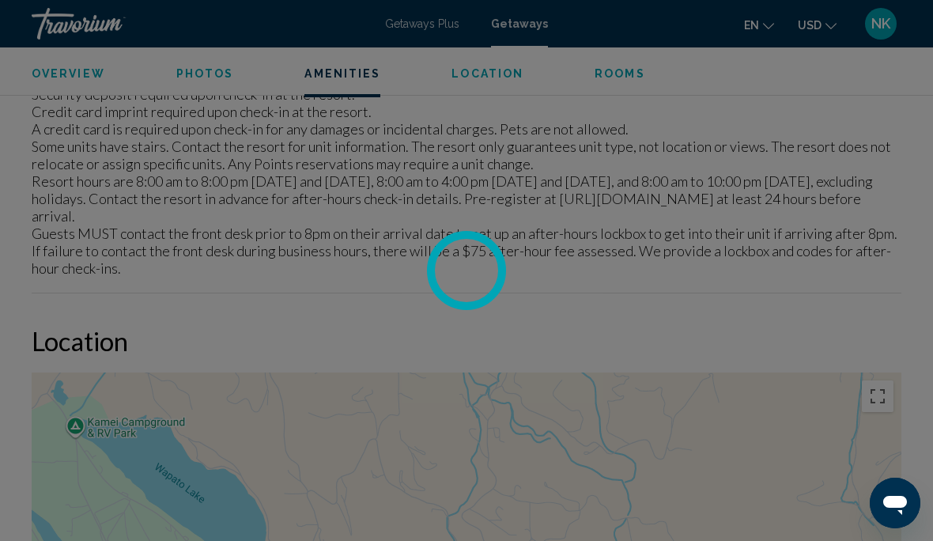
scroll to position [2097, 0]
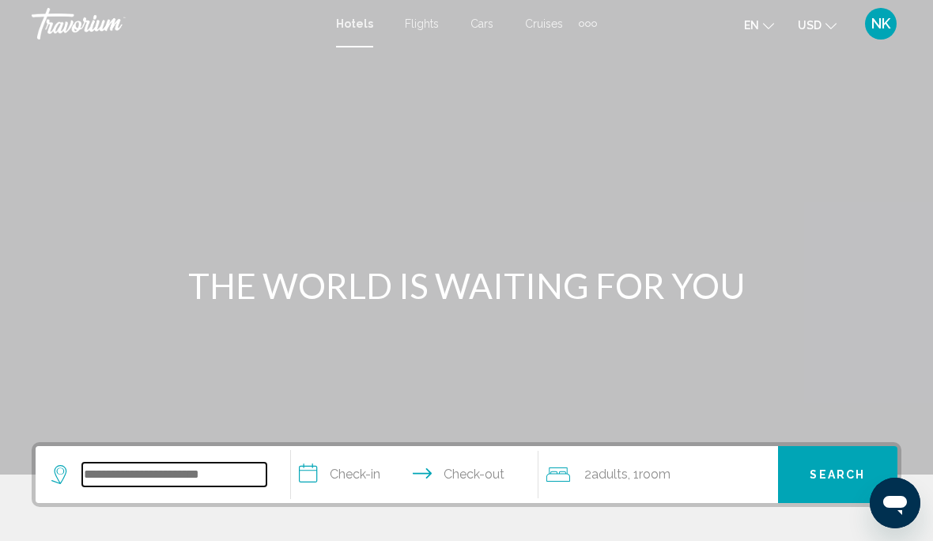
click at [200, 486] on input "Search widget" at bounding box center [174, 475] width 184 height 24
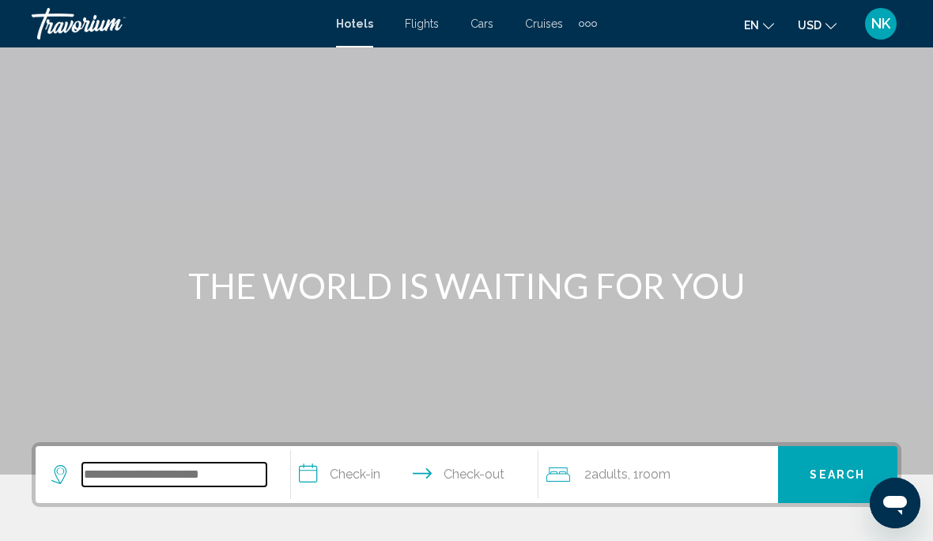
scroll to position [37, 0]
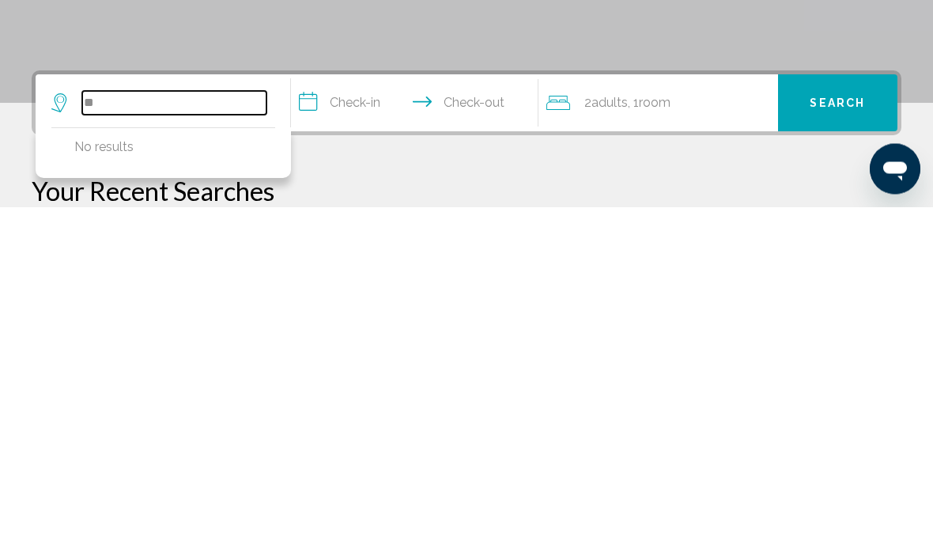
type input "*"
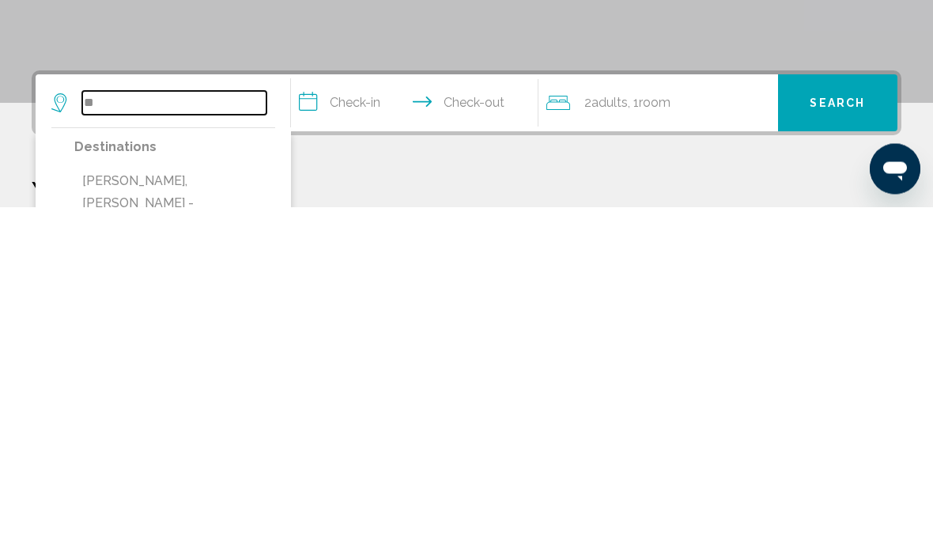
type input "*"
type input "*******"
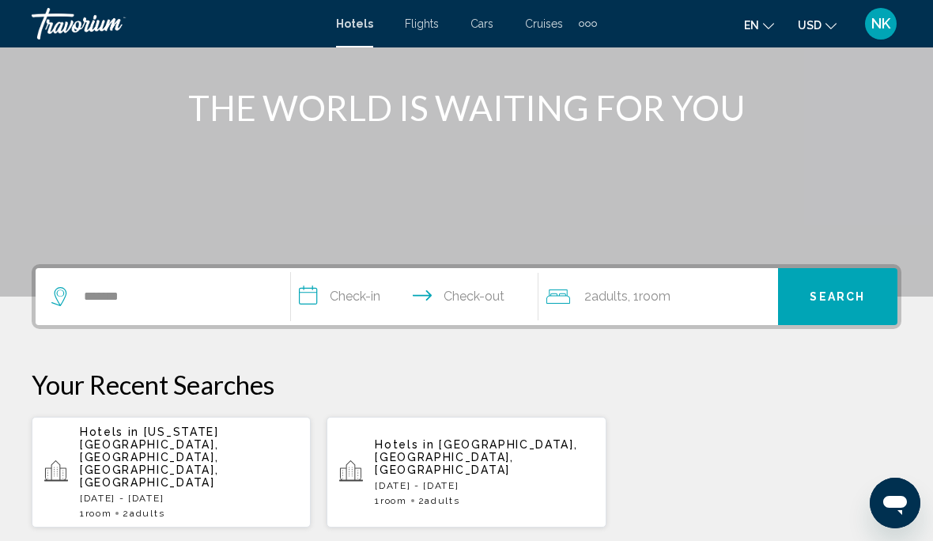
scroll to position [171, 0]
